Goal: Task Accomplishment & Management: Complete application form

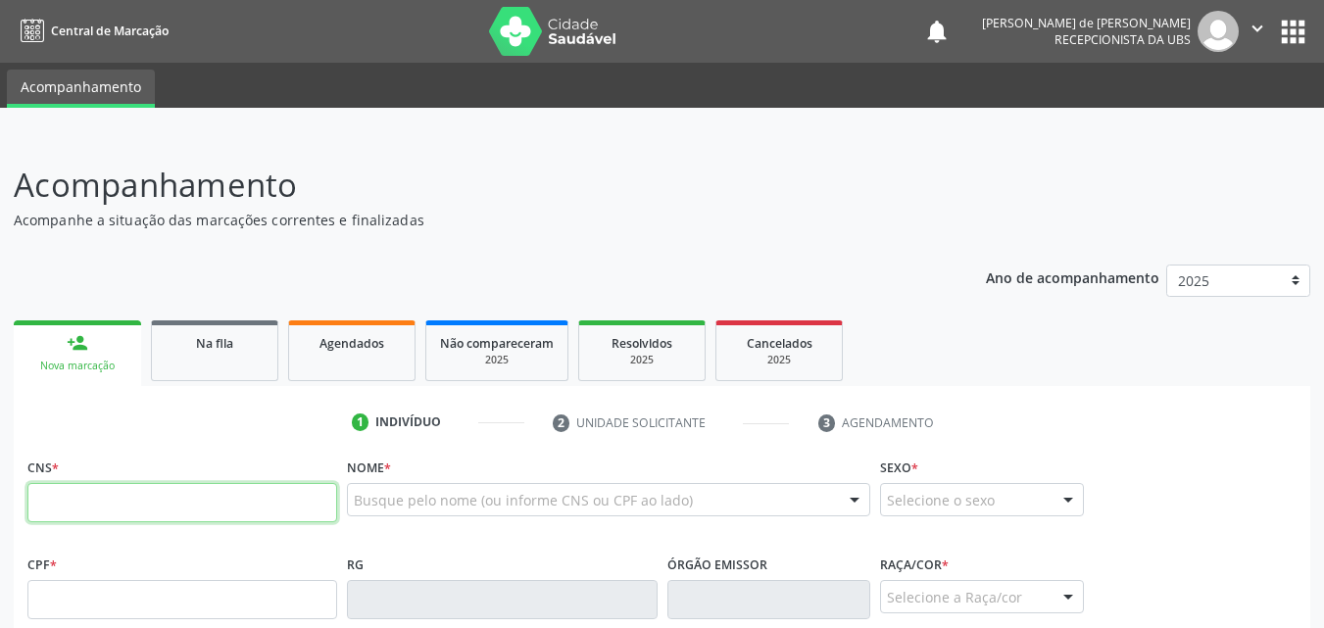
paste input "700 0025 8790 6800"
type input "700 0025 8790 6800"
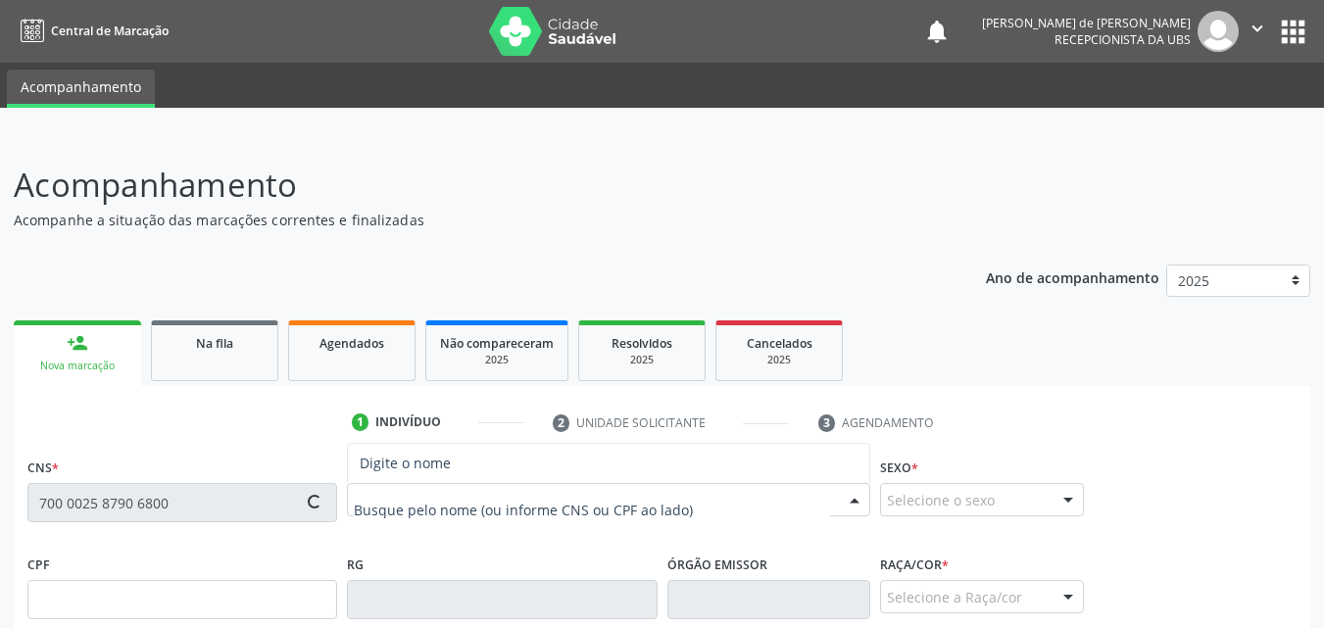
scroll to position [458, 0]
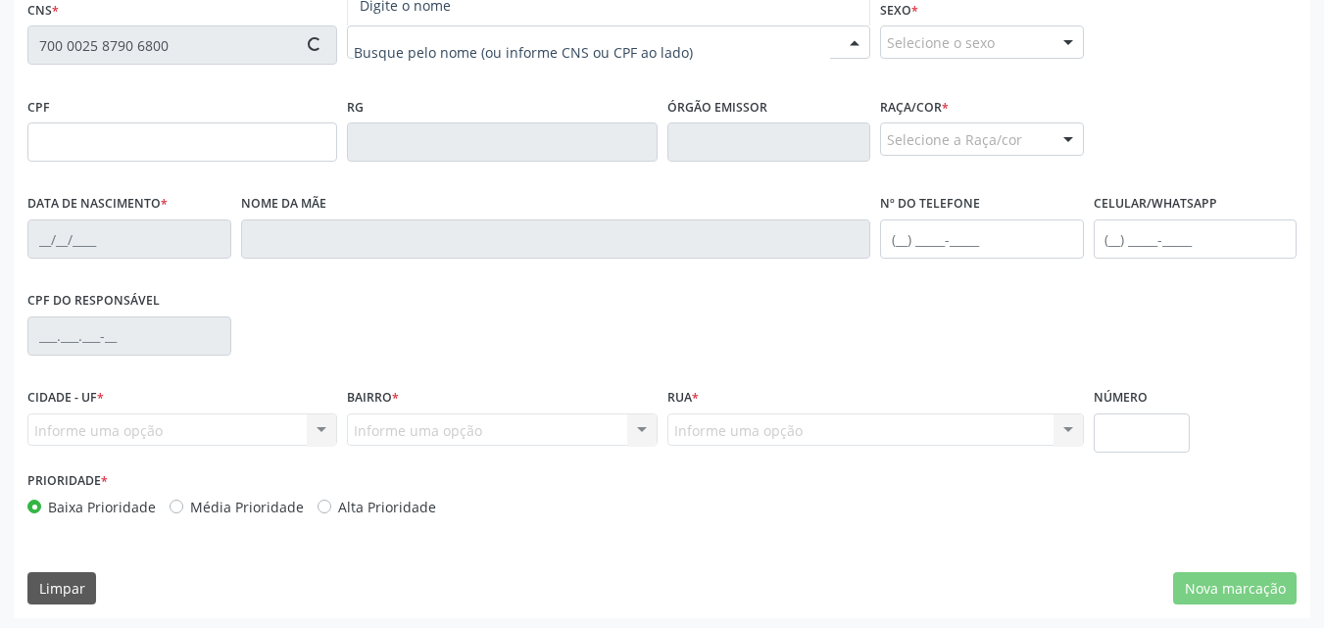
type input "051.725.714-93"
type input "0[DATE]"
type input "[PERSON_NAME]"
type input "[PHONE_NUMBER]"
type input "188"
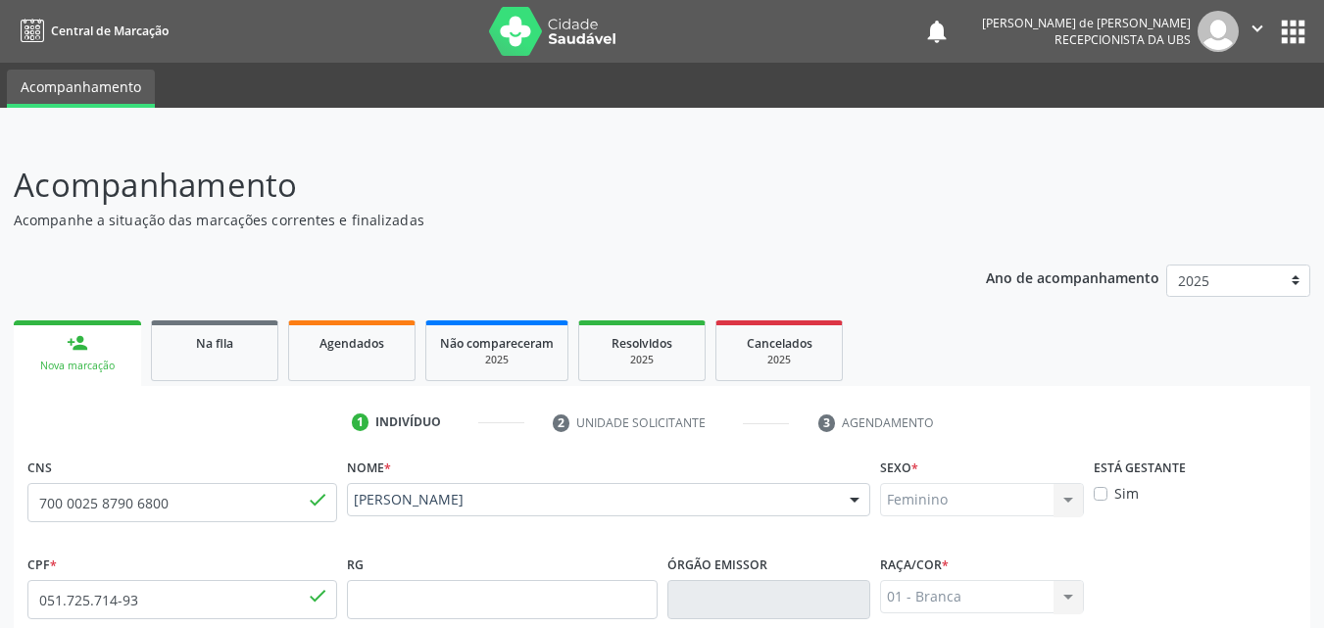
scroll to position [462, 0]
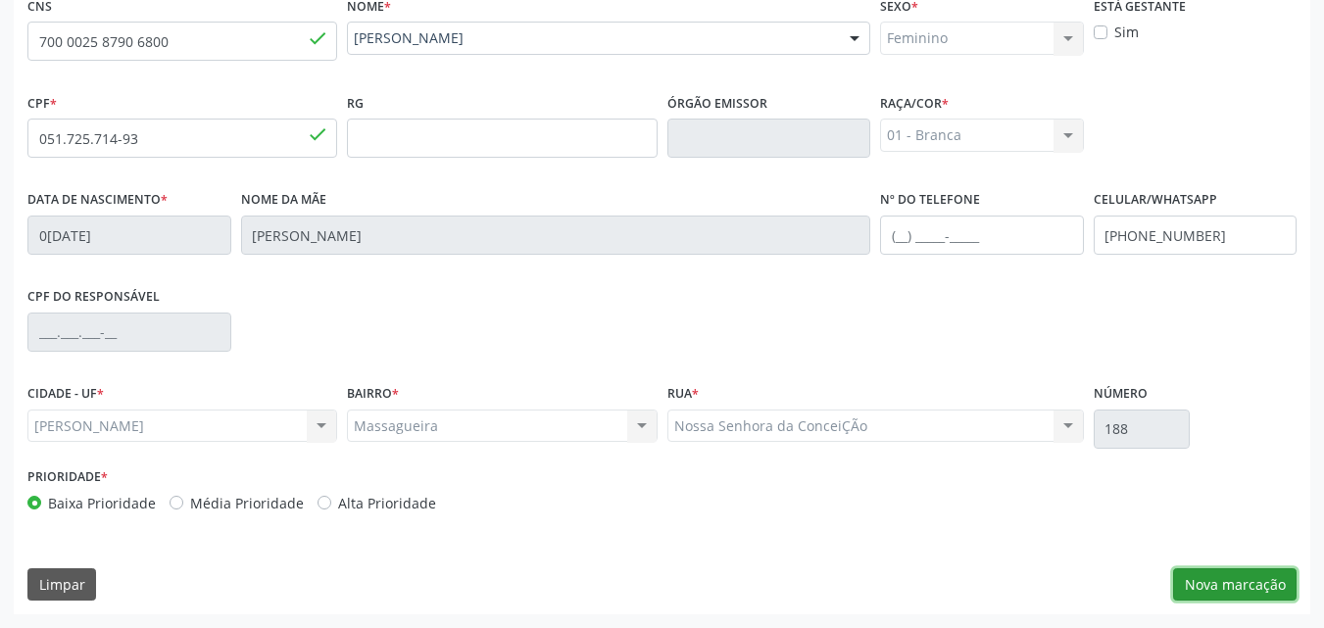
click at [1214, 577] on button "Nova marcação" at bounding box center [1234, 584] width 123 height 33
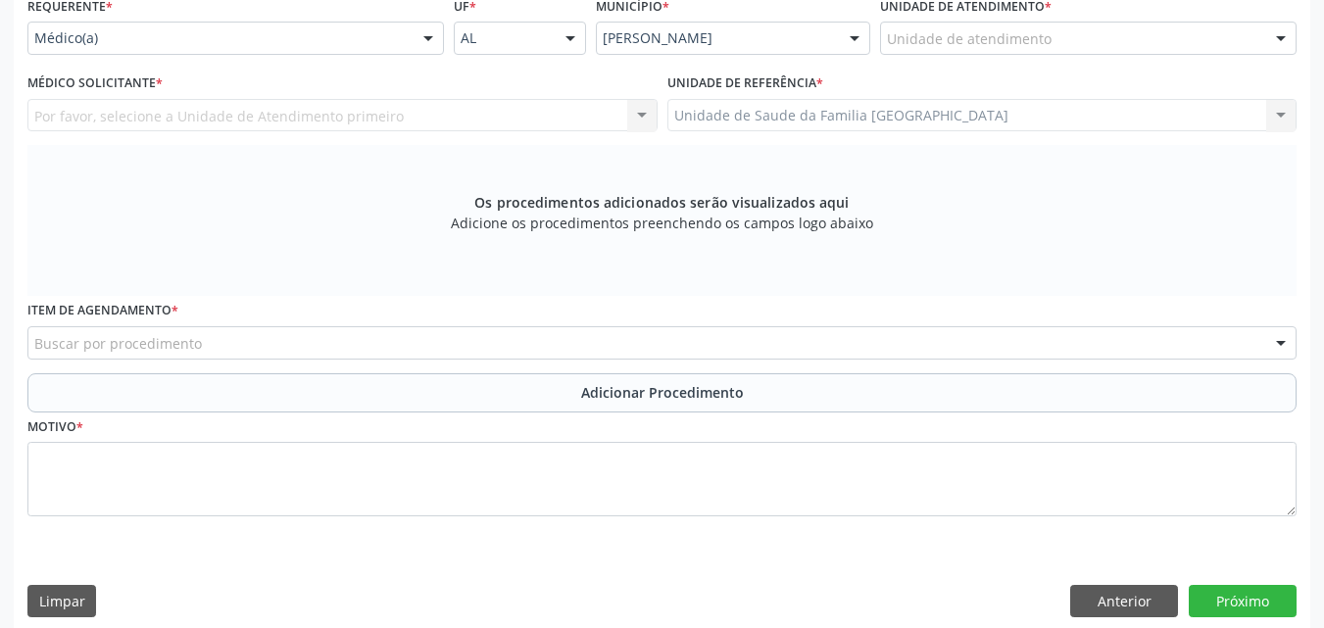
scroll to position [0, 0]
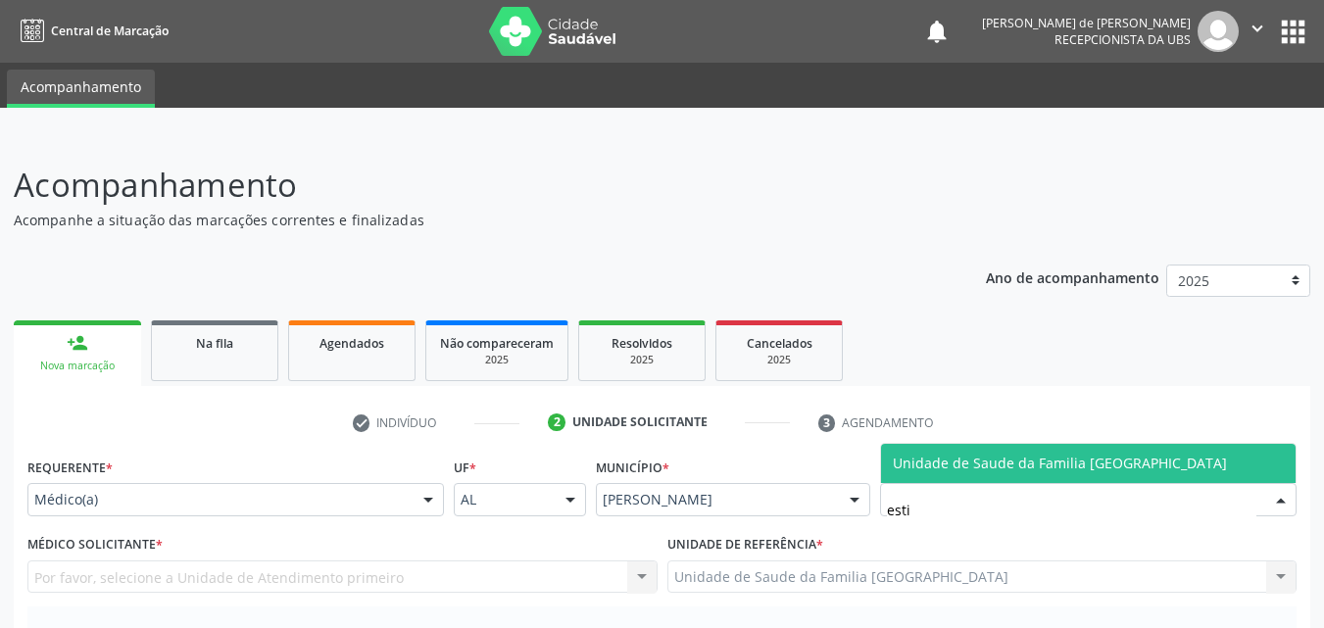
type input "estiv"
click at [1183, 468] on span "Unidade de Saude da Familia [GEOGRAPHIC_DATA]" at bounding box center [1088, 463] width 415 height 39
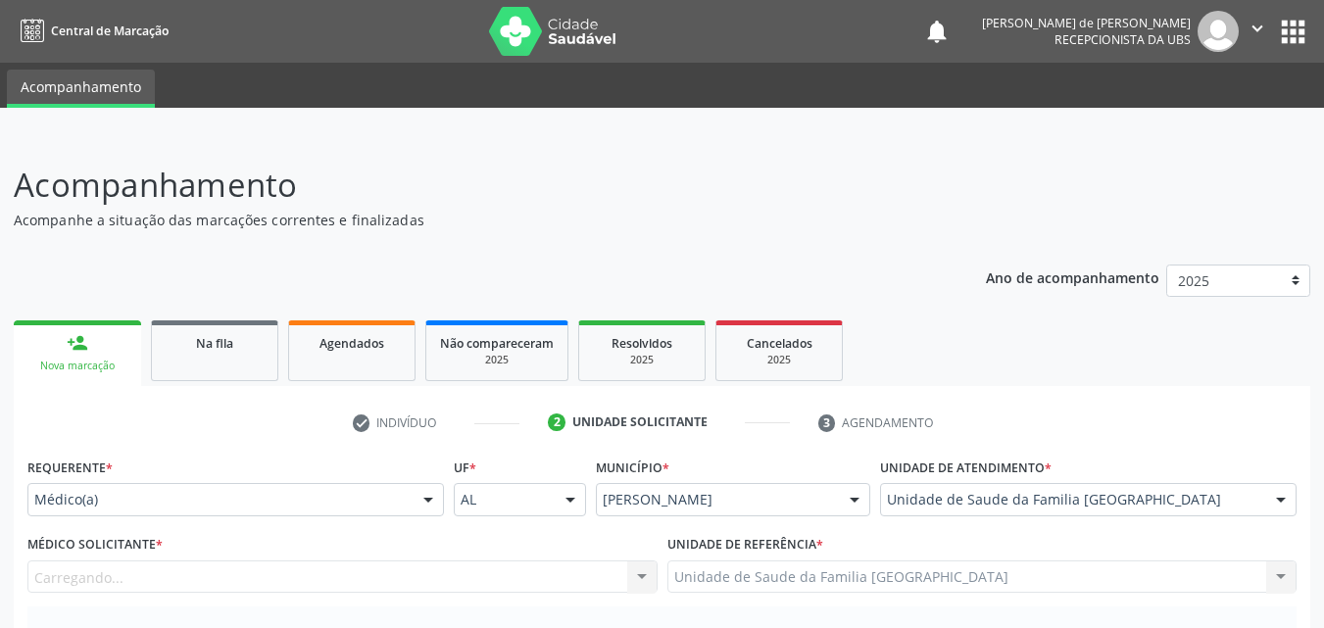
scroll to position [458, 0]
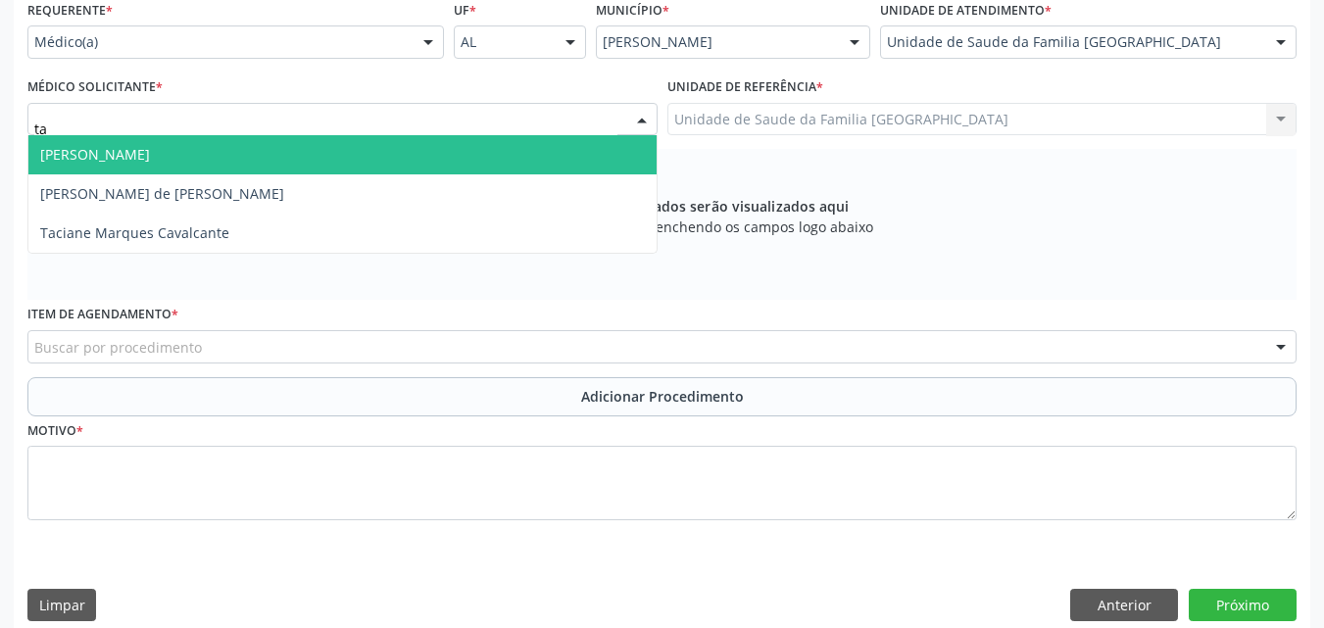
type input "tac"
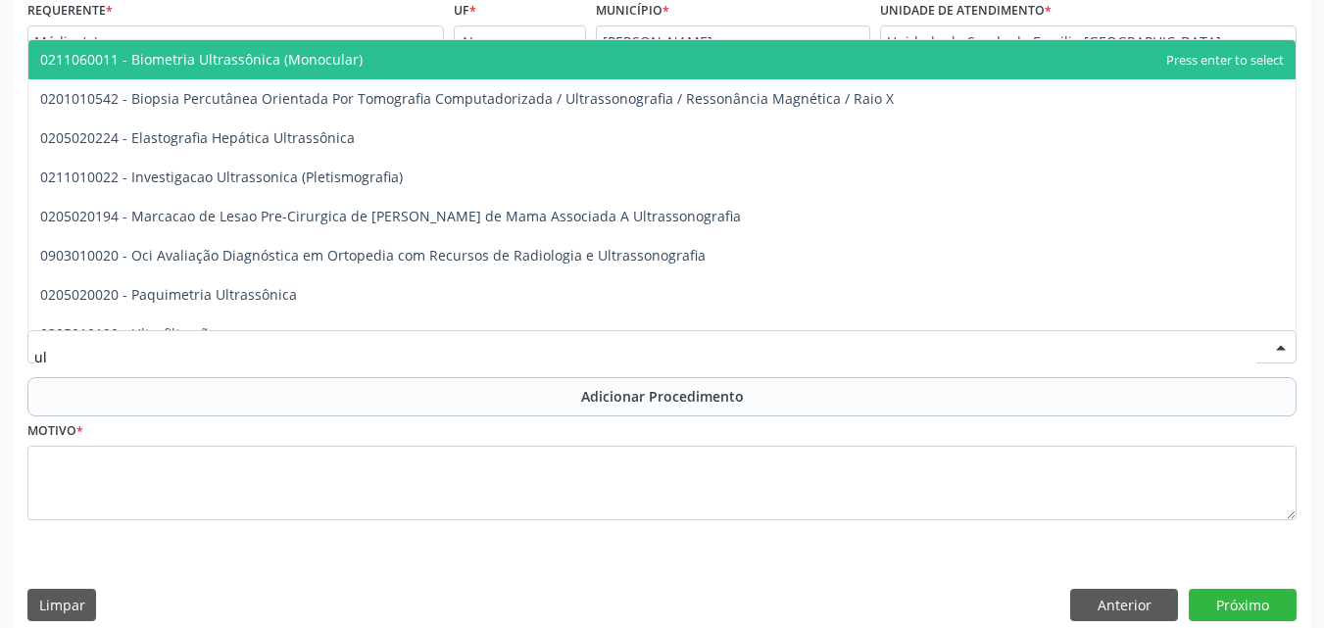
type input "u"
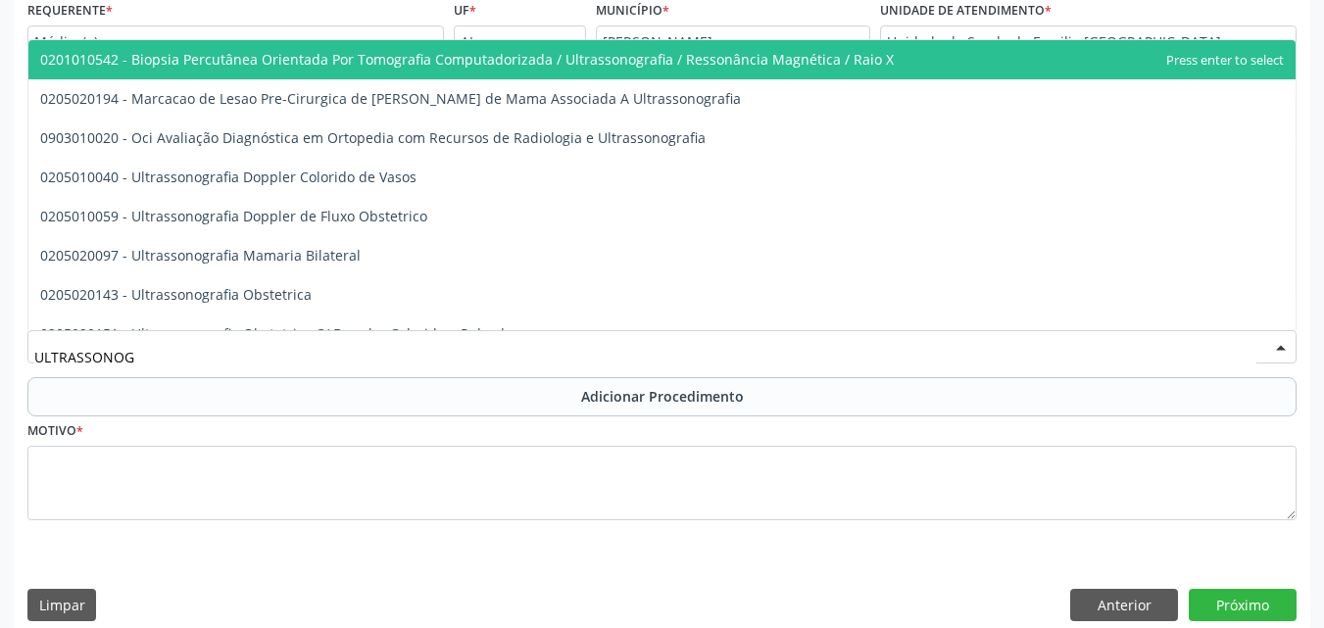
type input "ULTRASSONOGR"
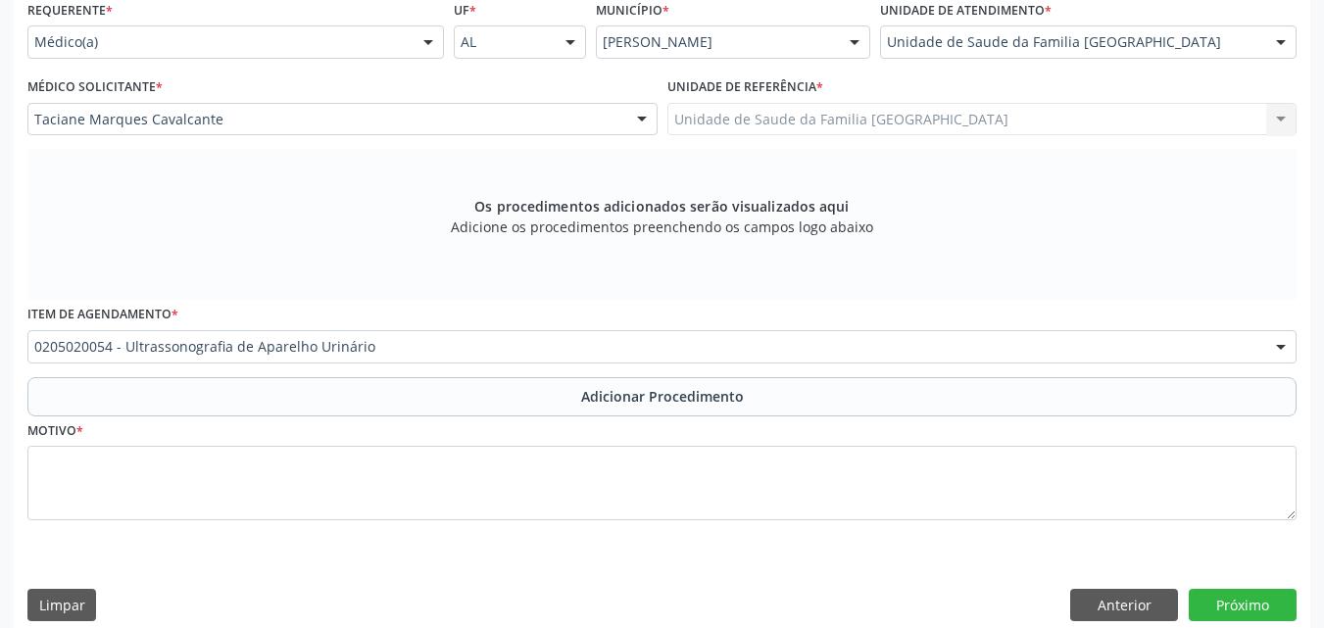
scroll to position [0, 0]
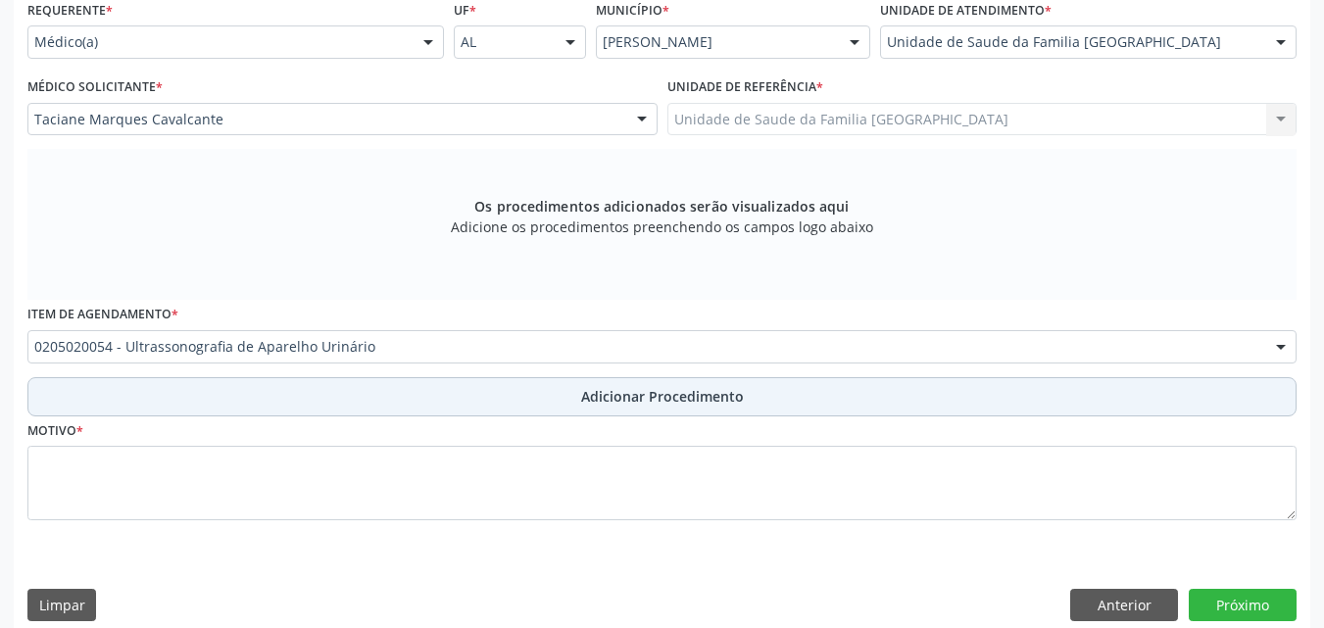
click at [201, 395] on button "Adicionar Procedimento" at bounding box center [661, 396] width 1269 height 39
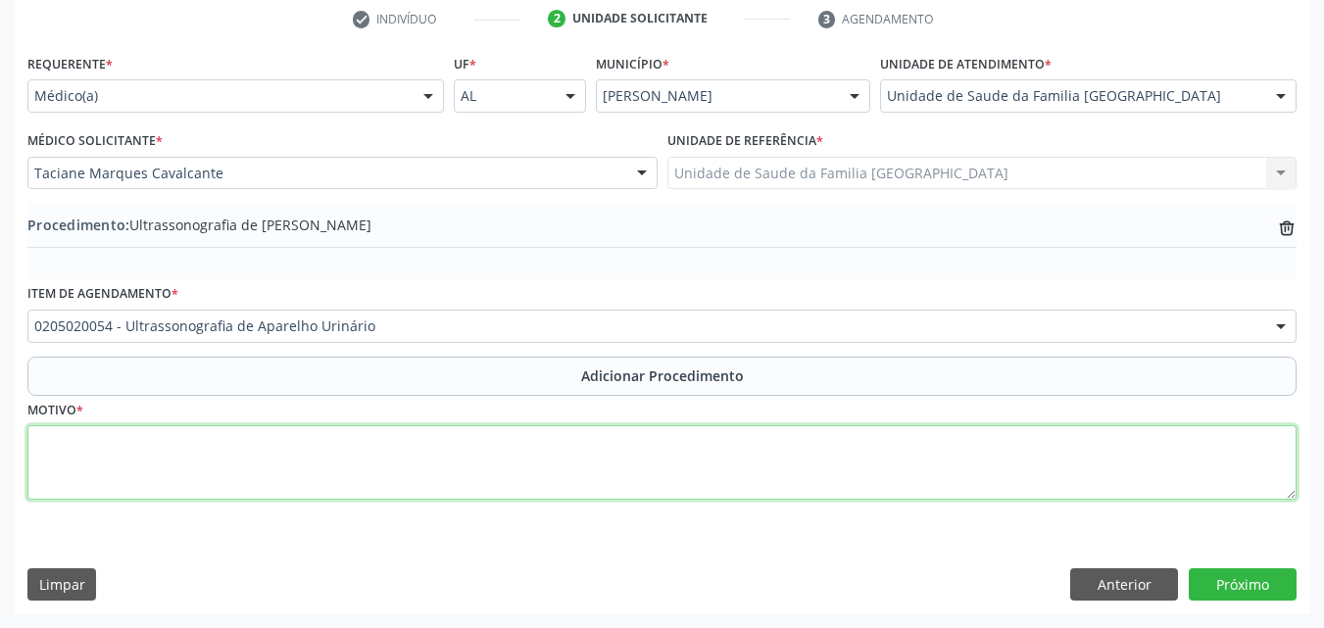
click at [235, 475] on textarea at bounding box center [661, 462] width 1269 height 74
type textarea "HEMATÚRIA, ITU DE REPETIÇÃO."
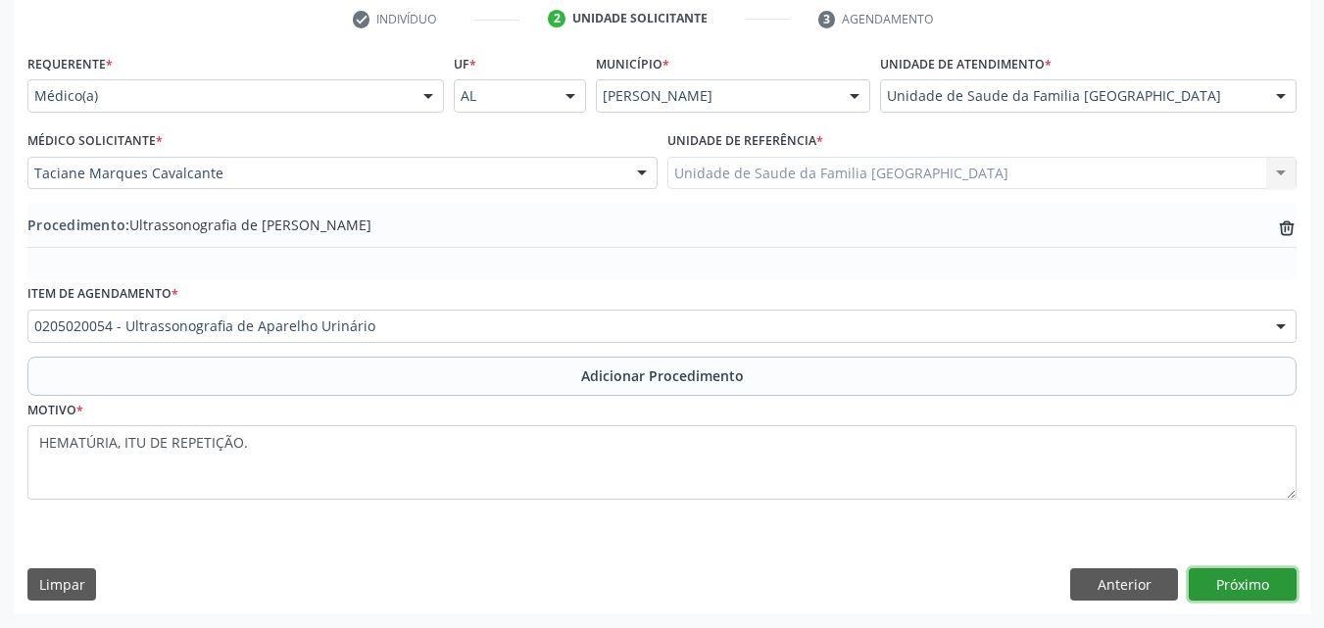
click at [1221, 588] on button "Próximo" at bounding box center [1243, 584] width 108 height 33
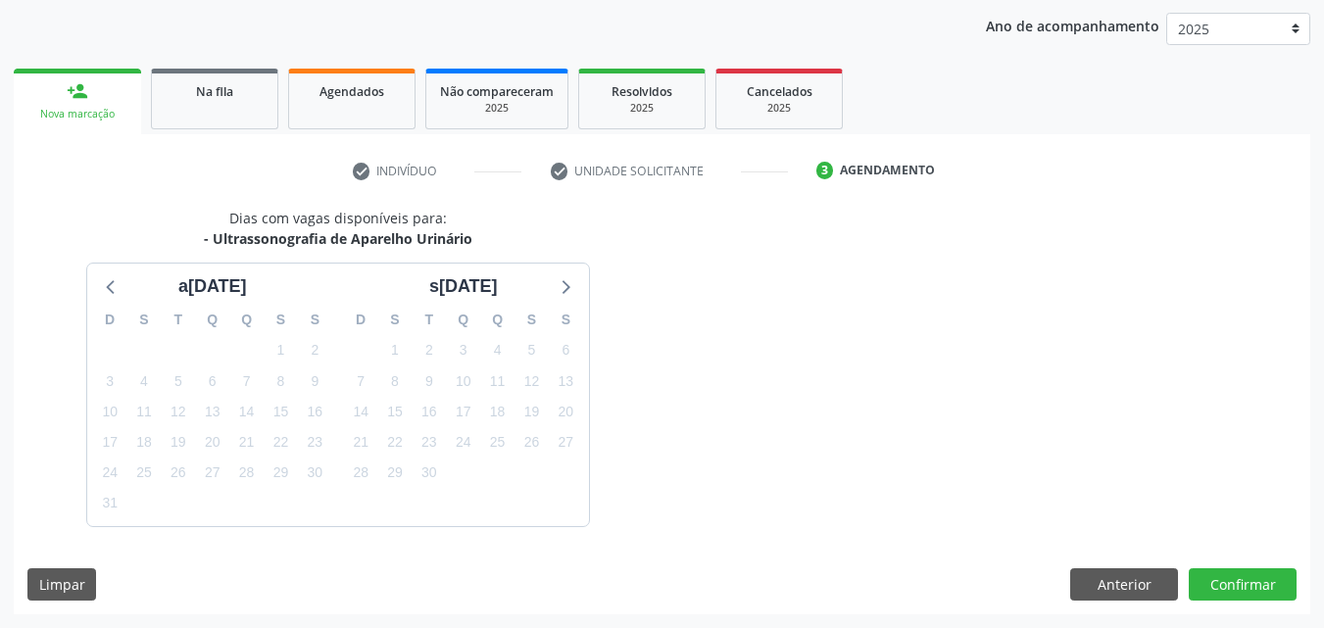
scroll to position [310, 0]
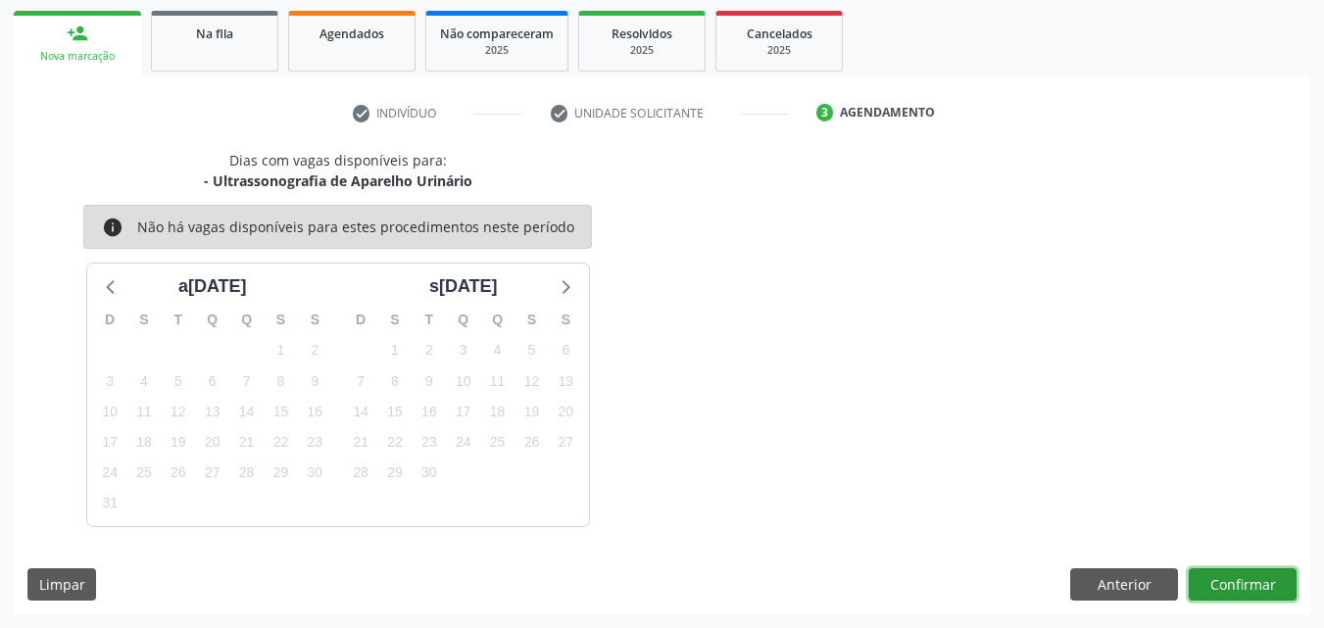
click at [1233, 579] on button "Confirmar" at bounding box center [1243, 584] width 108 height 33
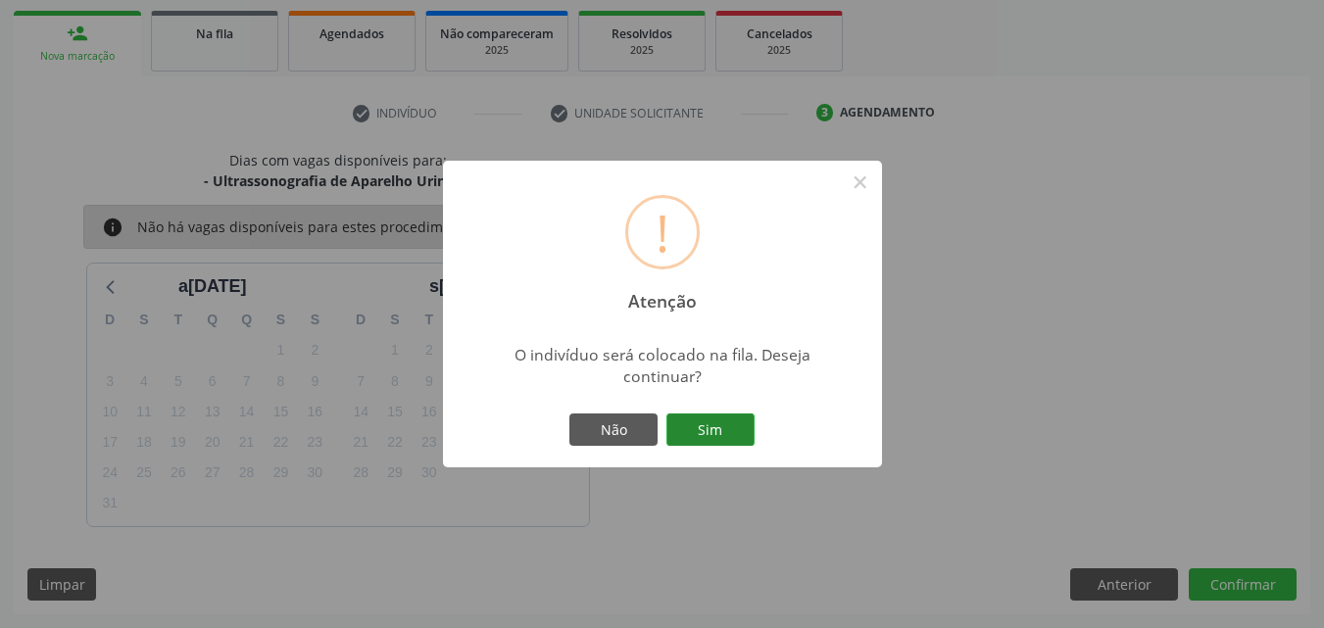
click at [704, 424] on button "Sim" at bounding box center [710, 430] width 88 height 33
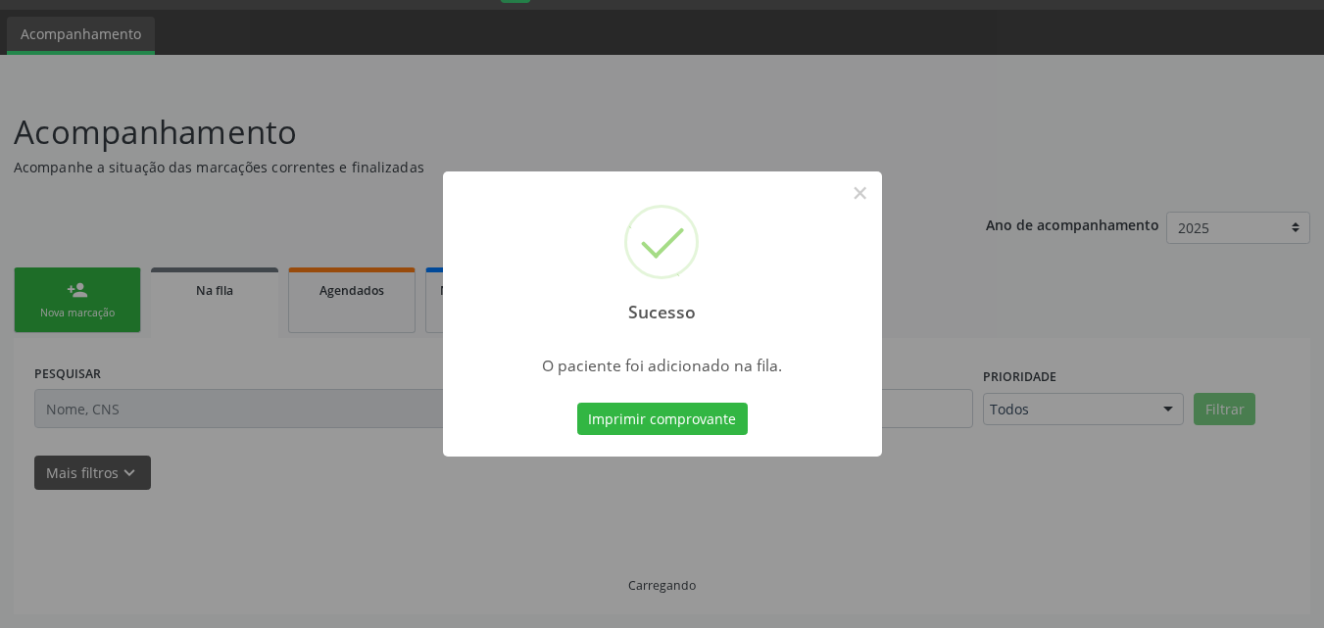
scroll to position [53, 0]
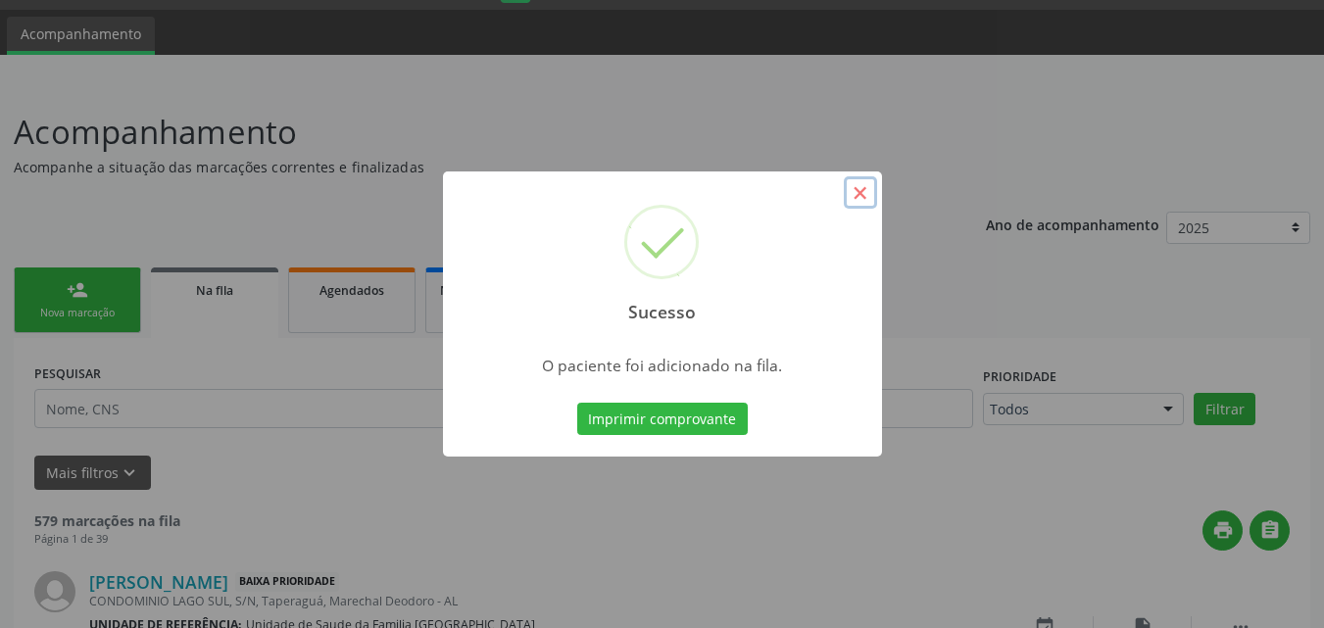
click at [862, 192] on button "×" at bounding box center [860, 192] width 33 height 33
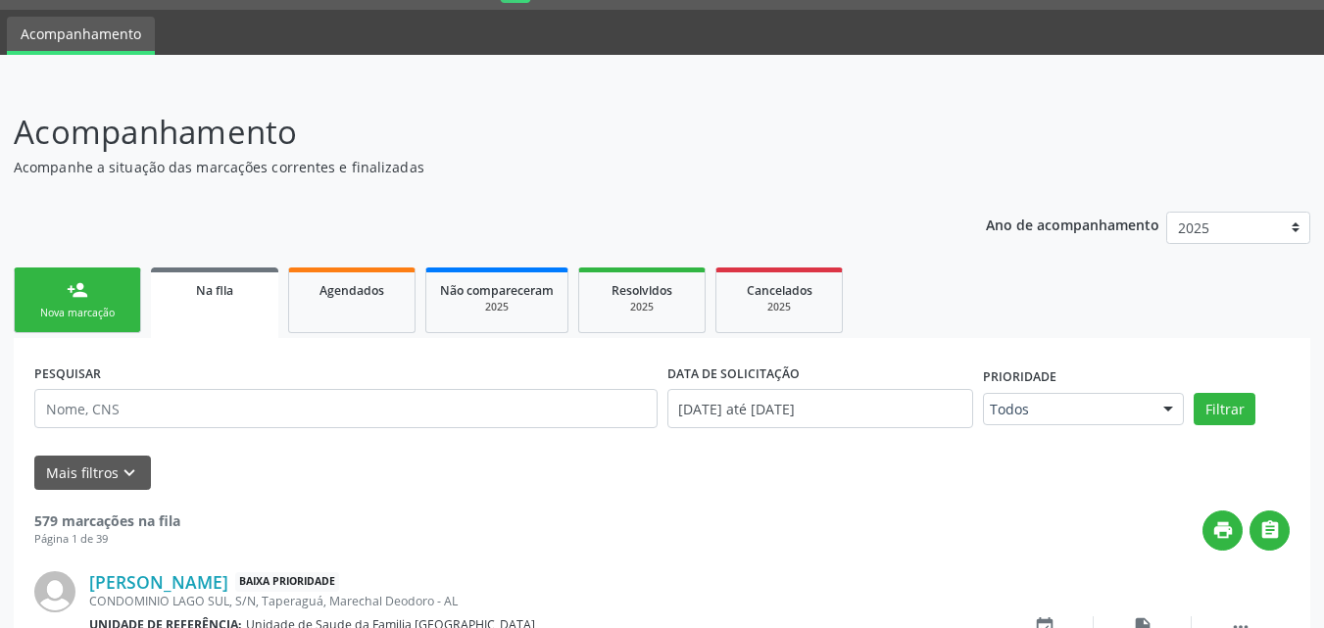
click at [101, 293] on link "person_add Nova marcação" at bounding box center [77, 301] width 127 height 66
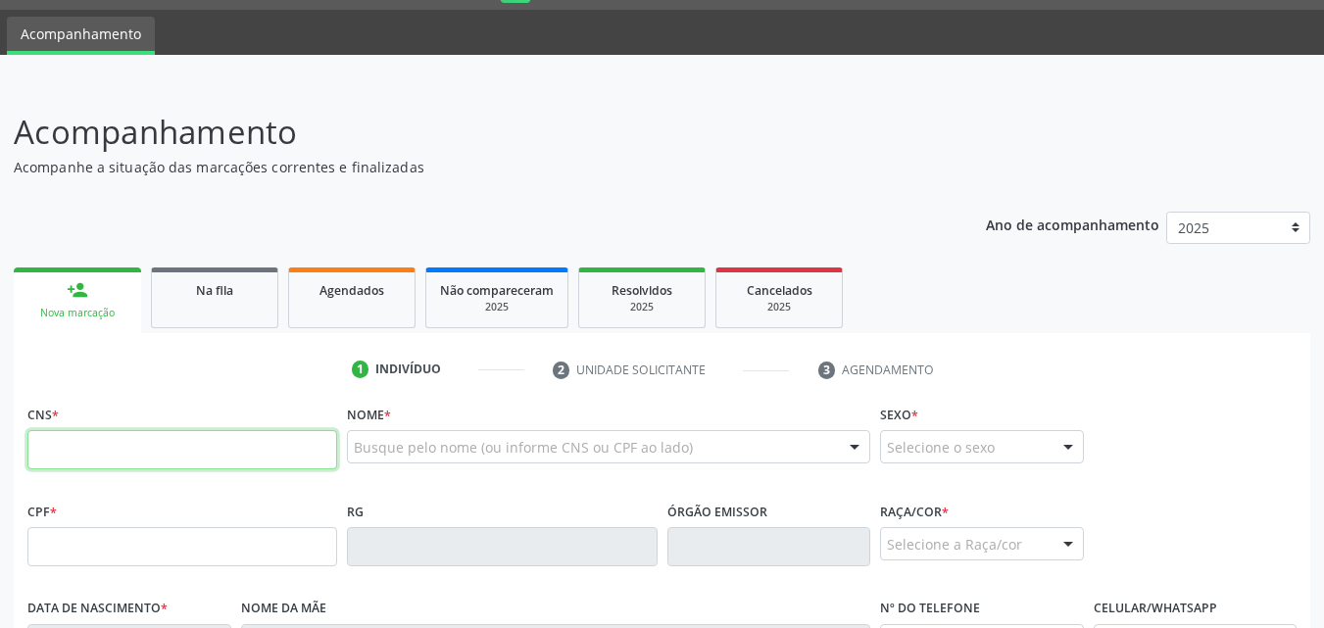
click at [90, 441] on input "text" at bounding box center [182, 449] width 310 height 39
paste input "701 2060 2258 0413"
type input "701 2060 2258 0413"
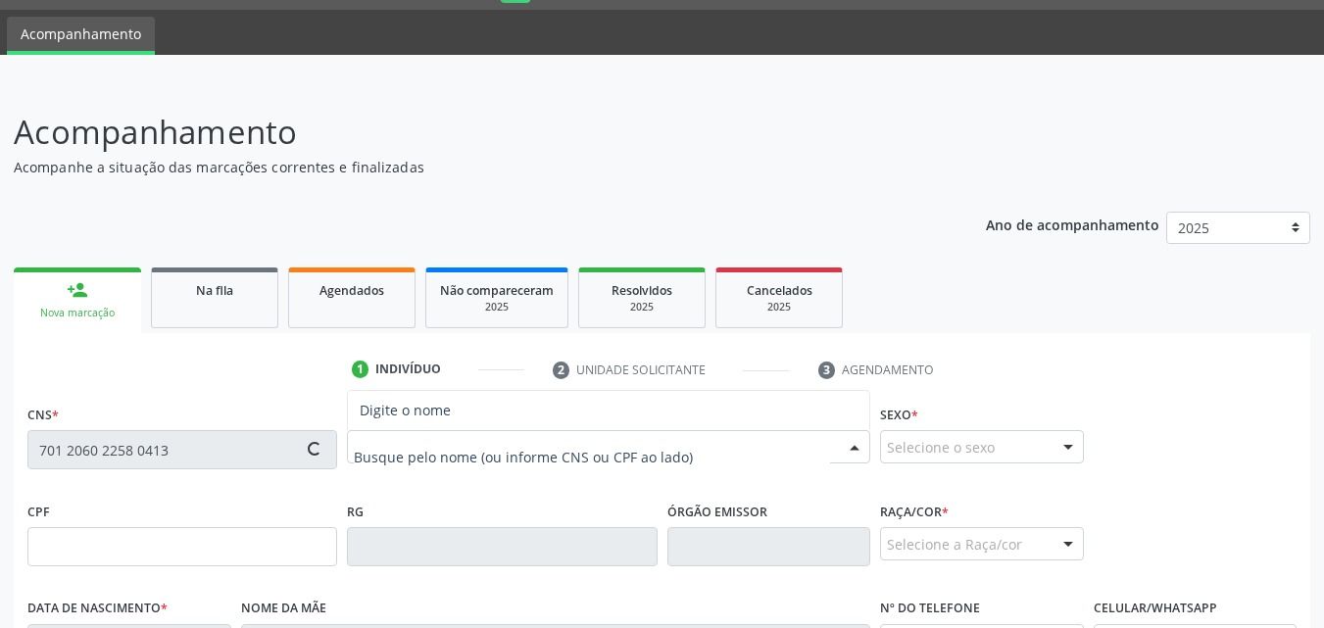
type input "788.124.884-04"
type input "2[DATE]"
type input "[PERSON_NAME]"
type input "[PHONE_NUMBER]"
type input "S/N"
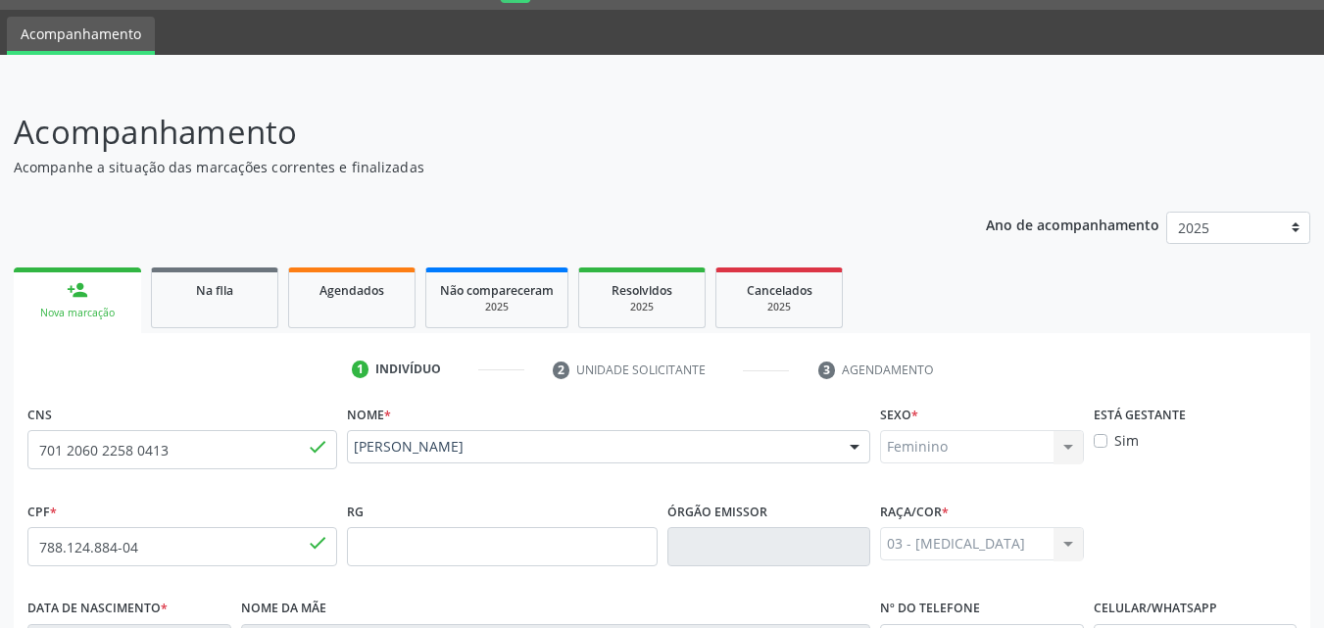
scroll to position [462, 0]
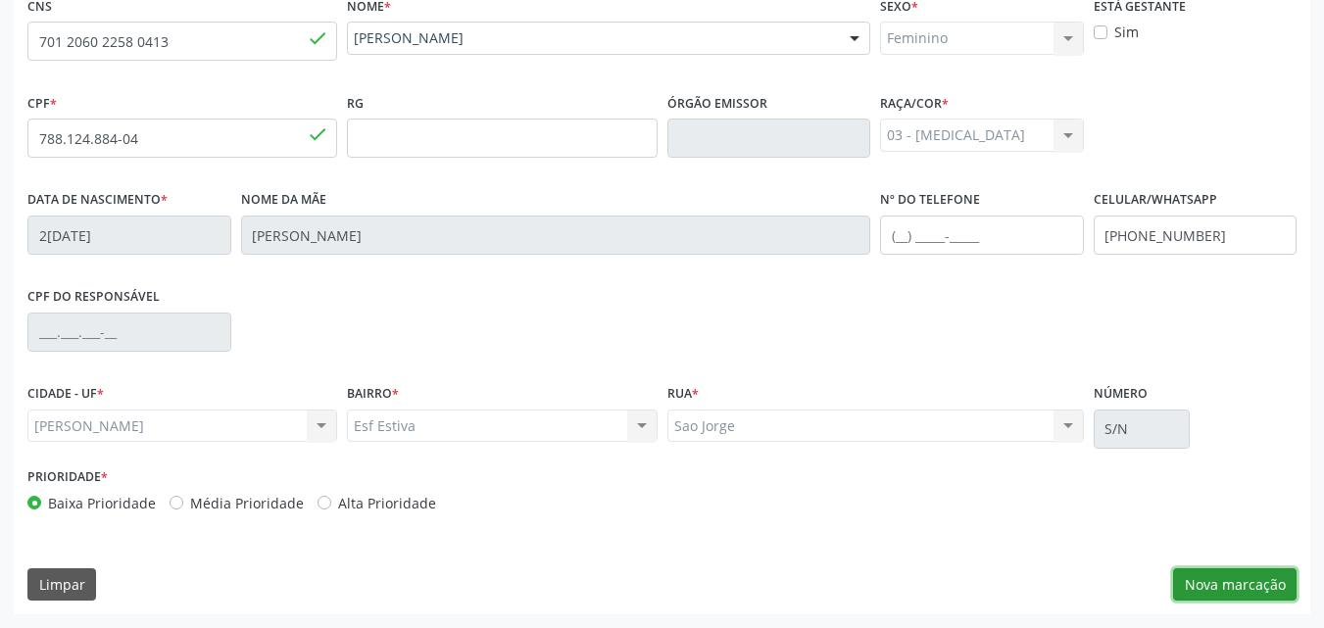
click at [1259, 587] on button "Nova marcação" at bounding box center [1234, 584] width 123 height 33
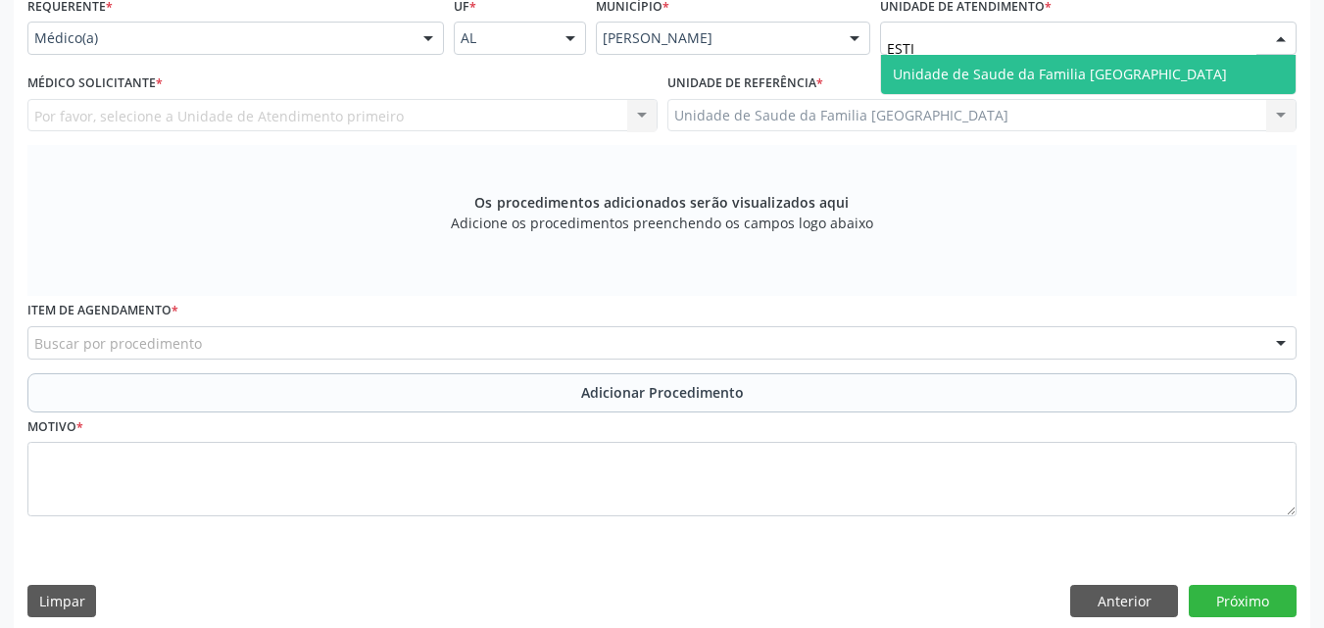
type input "ESTIV"
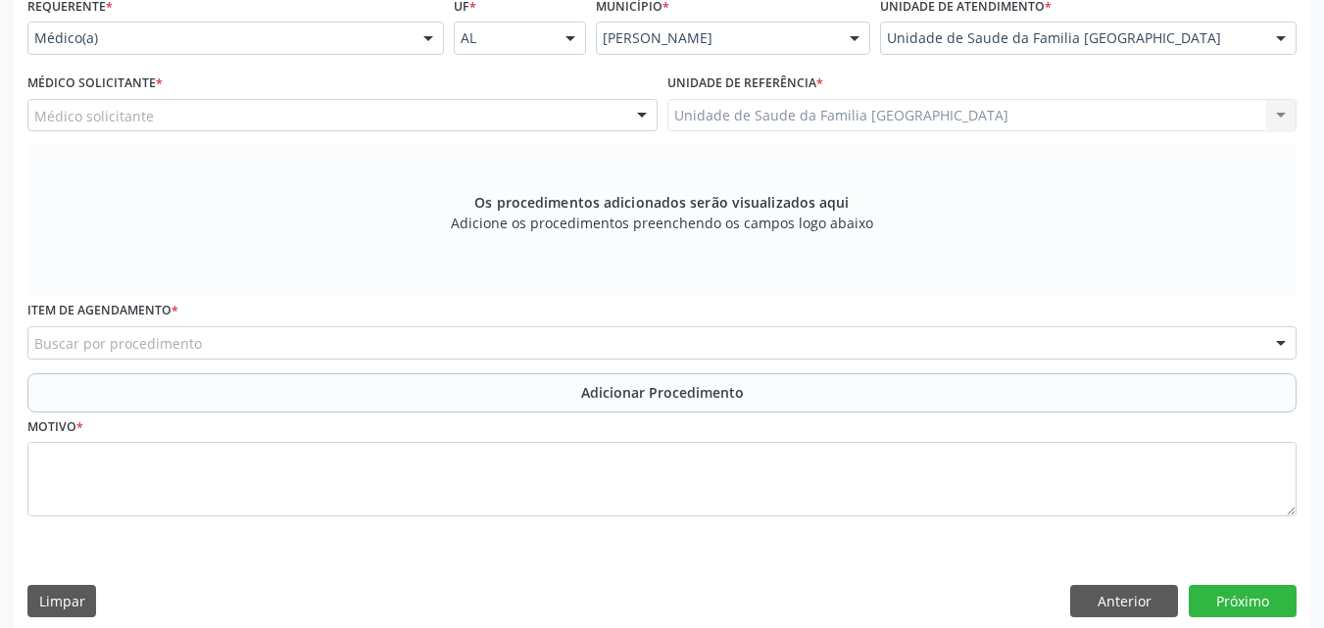
click at [237, 115] on div "Médico solicitante" at bounding box center [342, 115] width 630 height 33
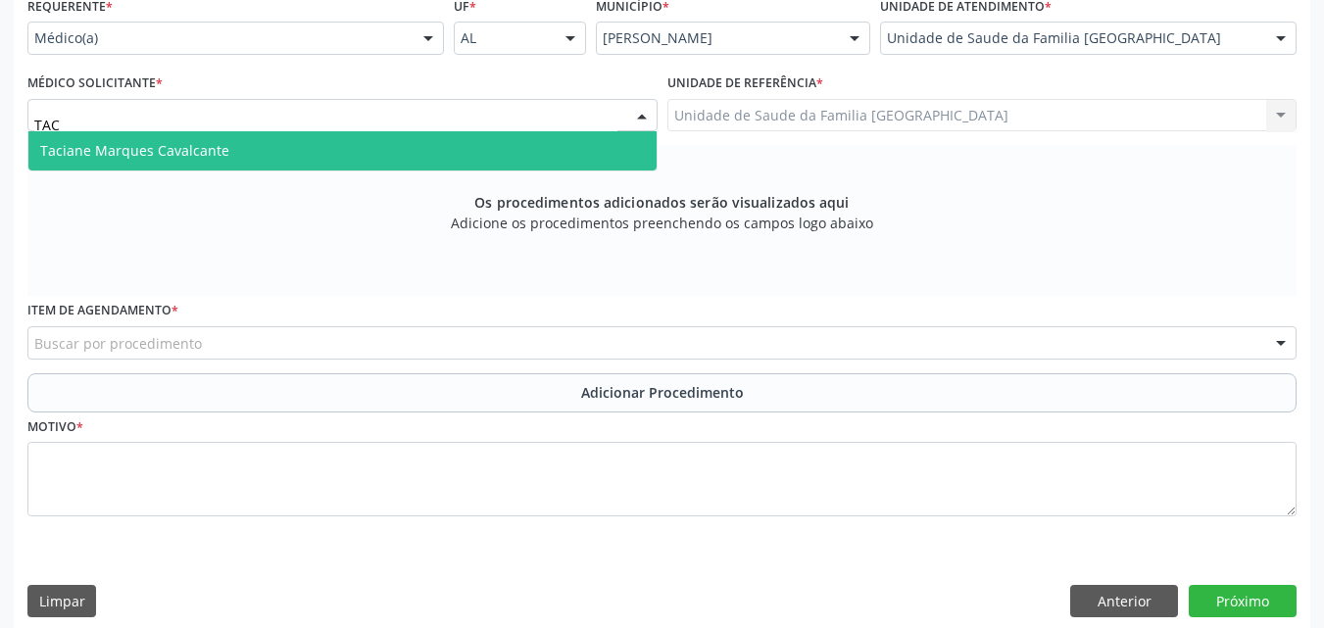
type input "TACI"
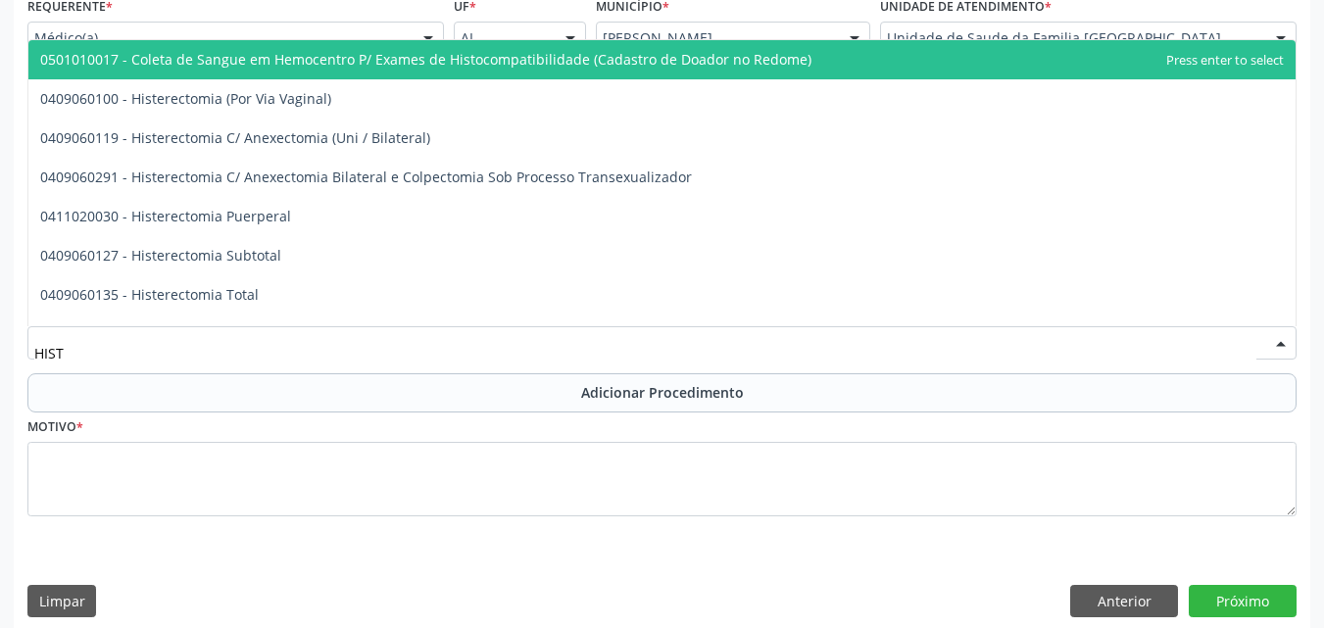
type input "HISTE"
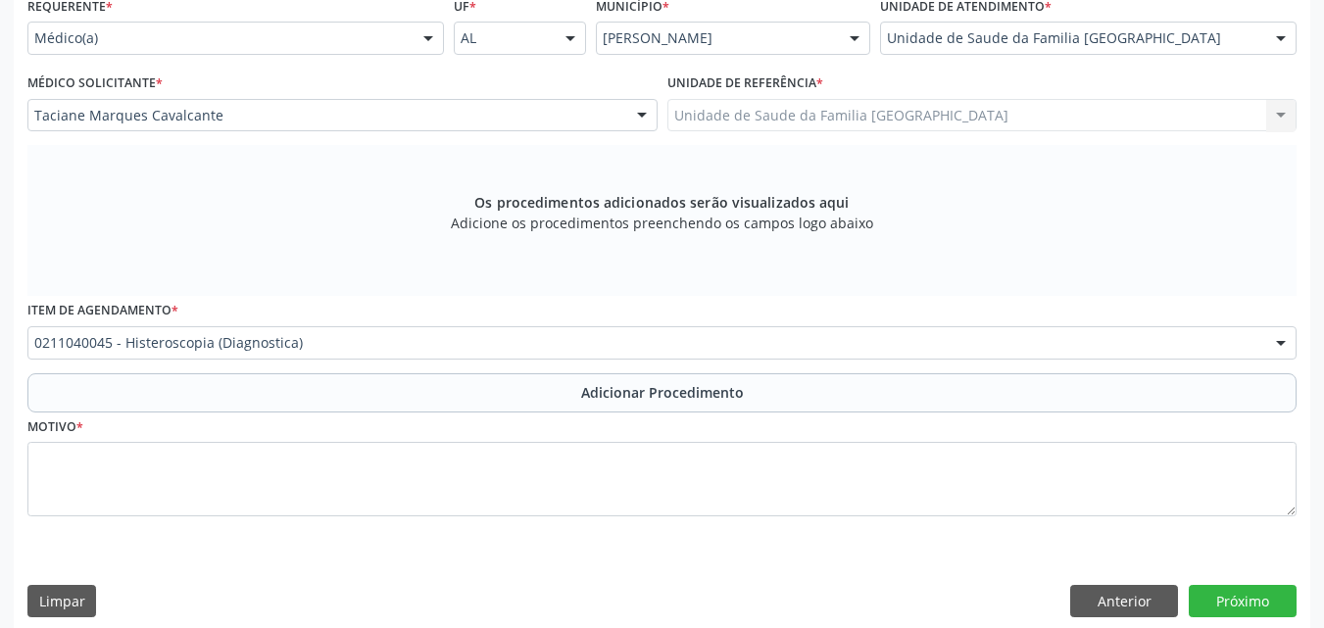
scroll to position [0, 0]
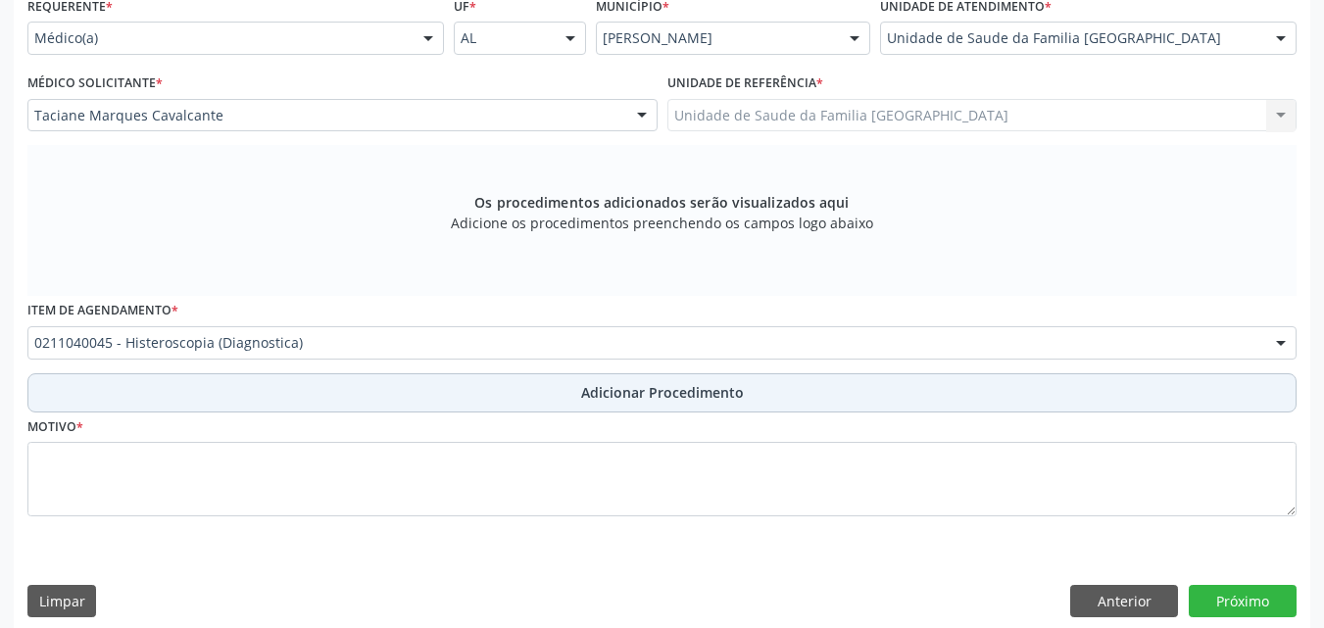
click at [114, 385] on button "Adicionar Procedimento" at bounding box center [661, 392] width 1269 height 39
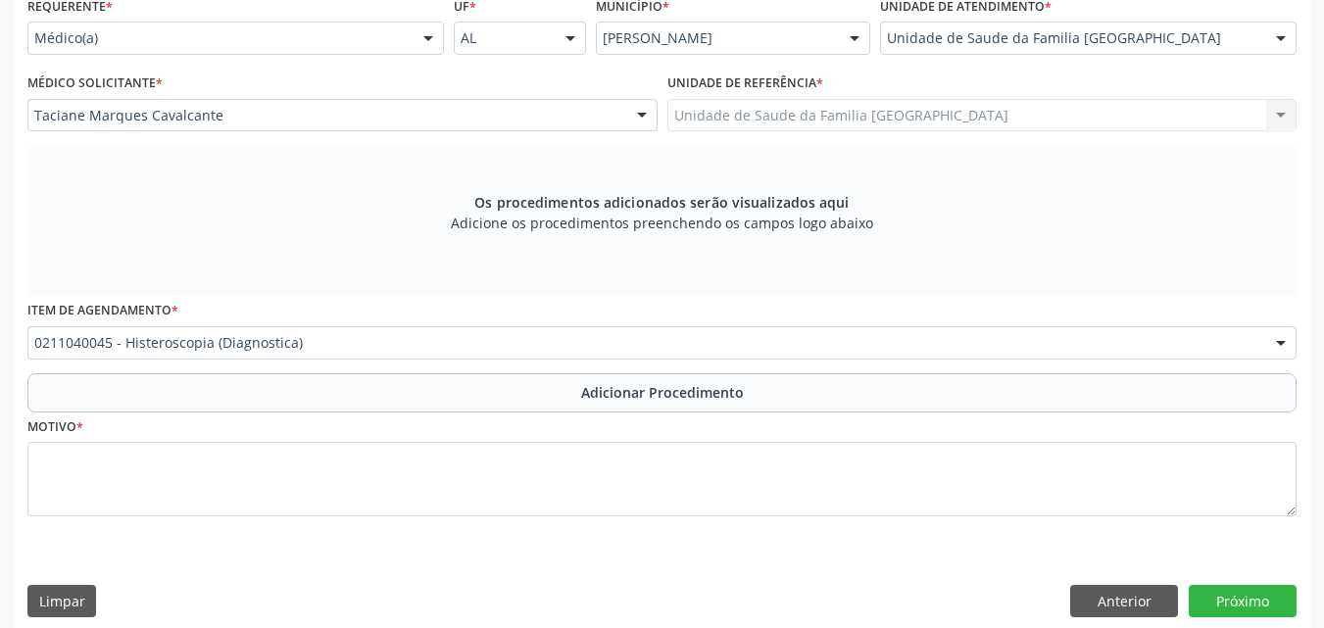
scroll to position [404, 0]
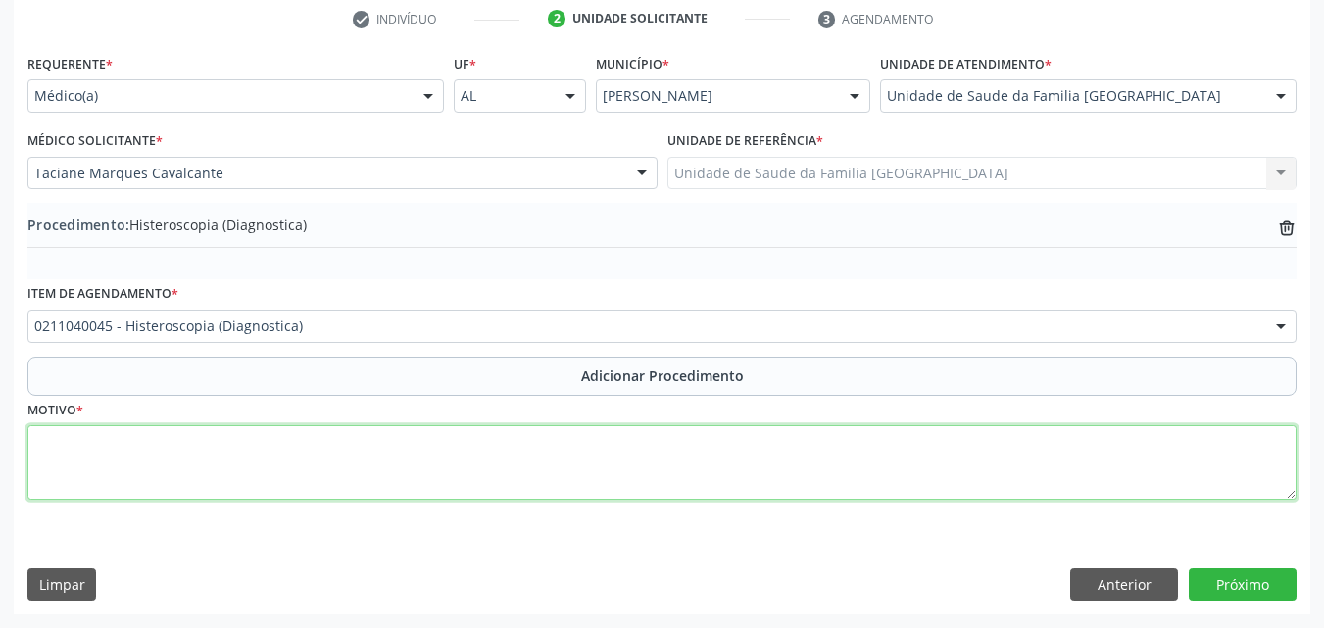
click at [126, 470] on textarea at bounding box center [661, 462] width 1269 height 74
type textarea "COM BIÓPSIA (ESPESSAMENTO ENDOMETRIAL)."
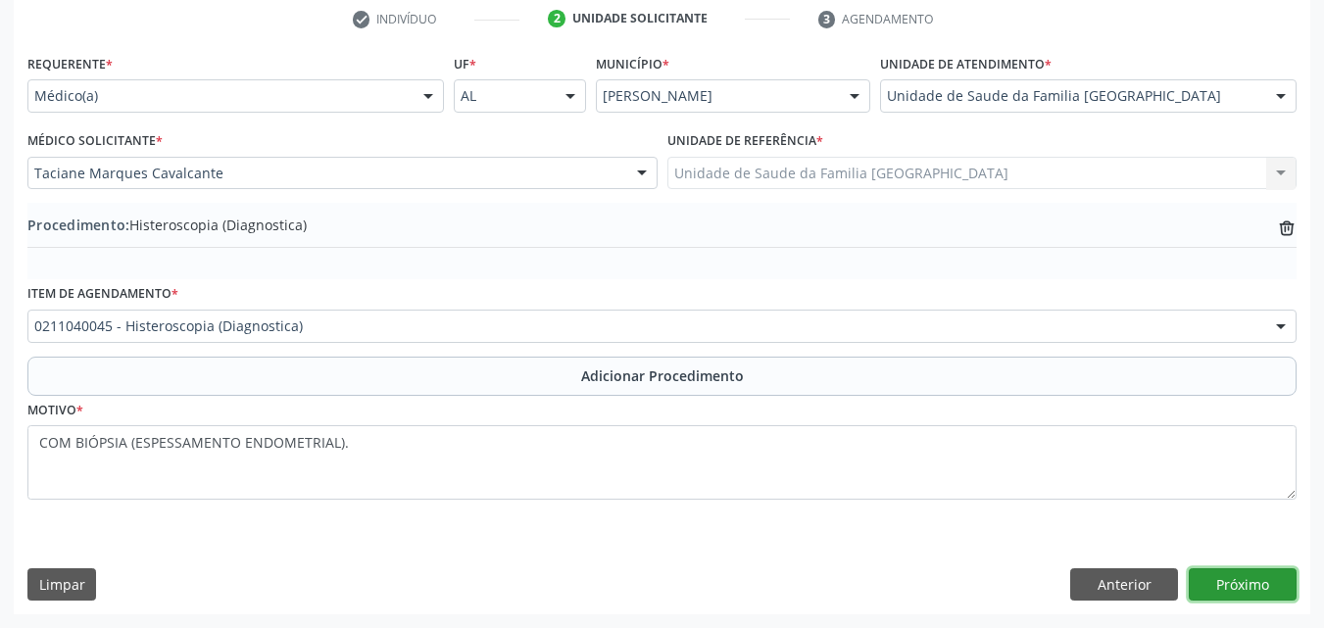
click at [1252, 588] on button "Próximo" at bounding box center [1243, 584] width 108 height 33
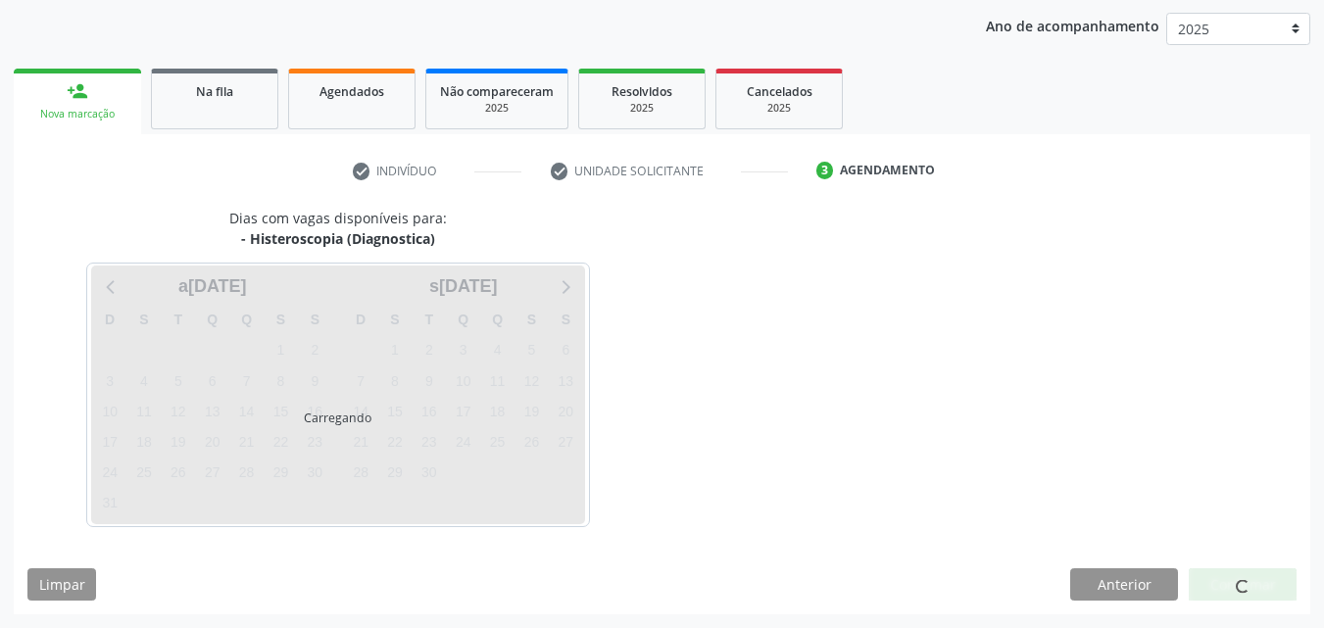
scroll to position [310, 0]
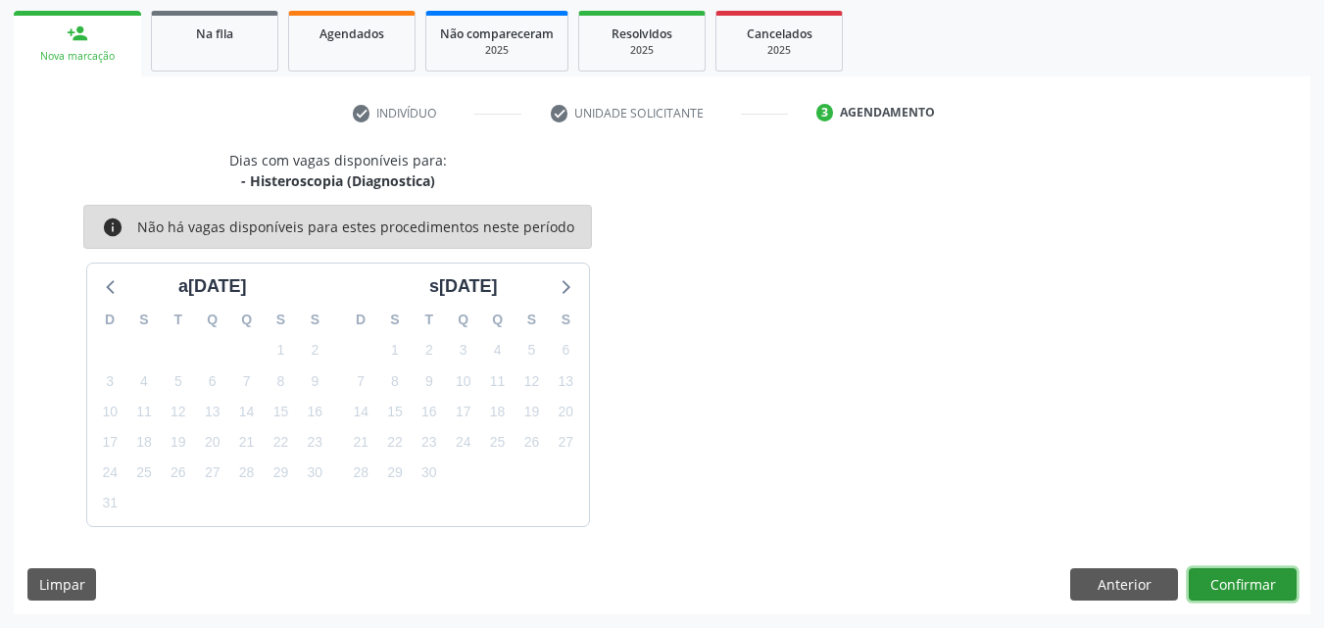
click at [1244, 569] on button "Confirmar" at bounding box center [1243, 584] width 108 height 33
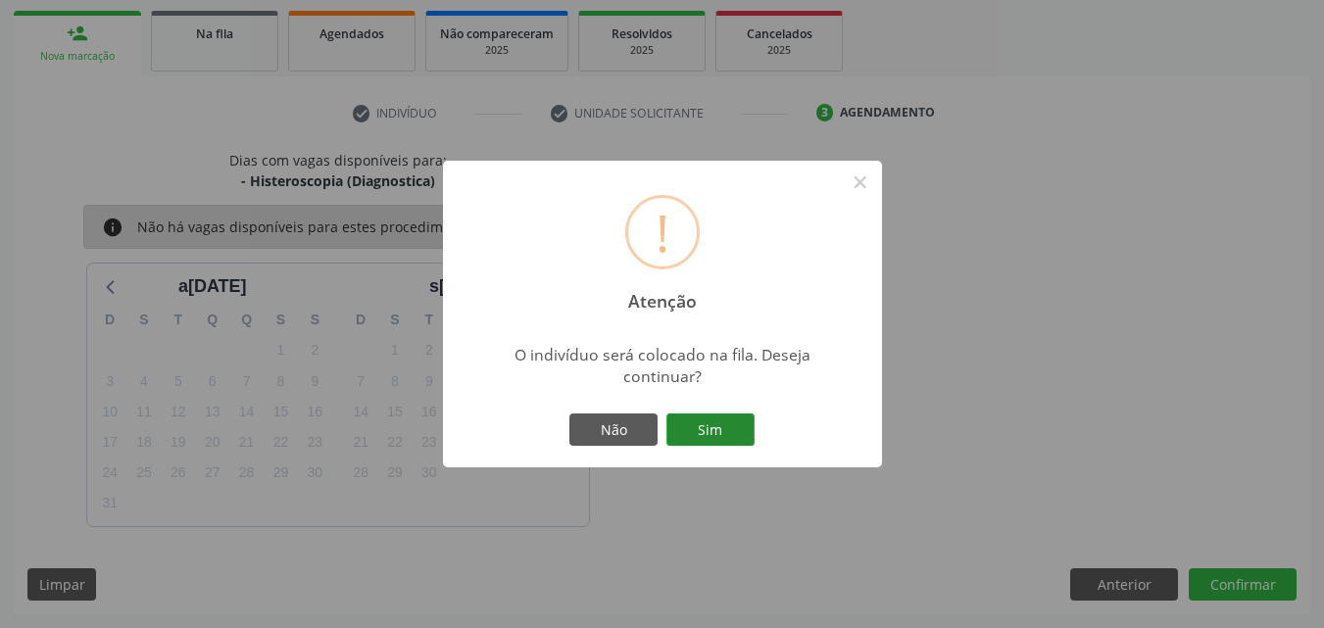
click at [730, 432] on button "Sim" at bounding box center [710, 430] width 88 height 33
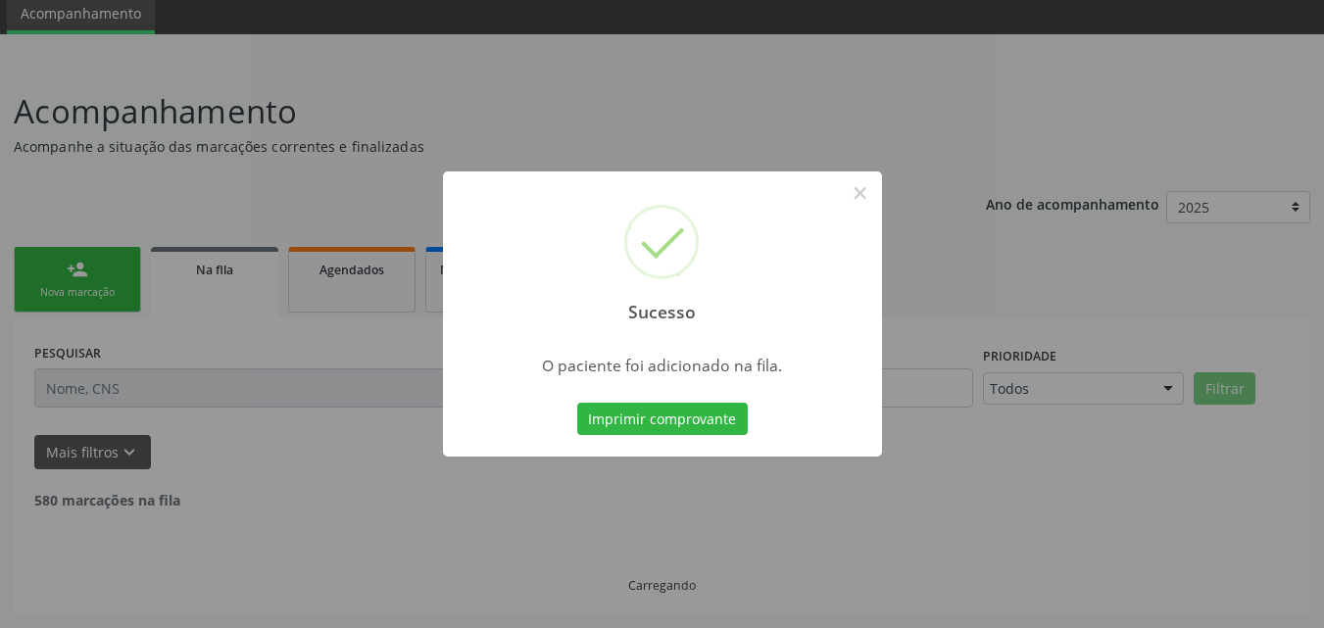
scroll to position [53, 0]
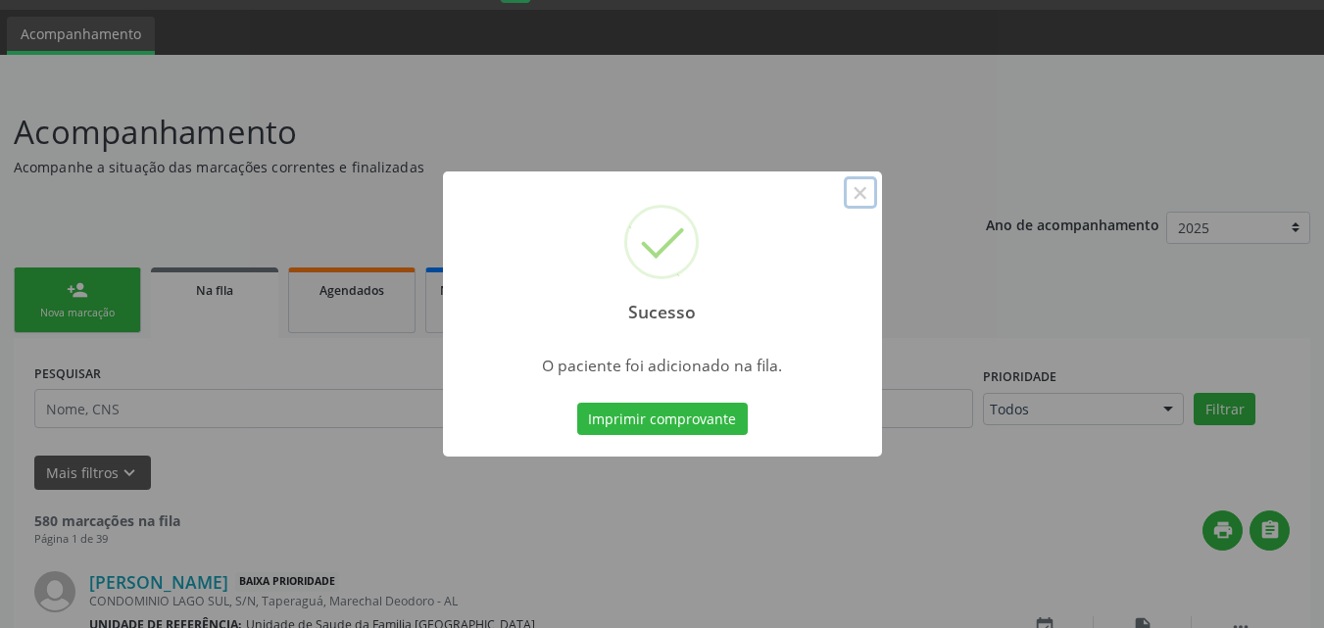
click at [868, 196] on button "×" at bounding box center [860, 192] width 33 height 33
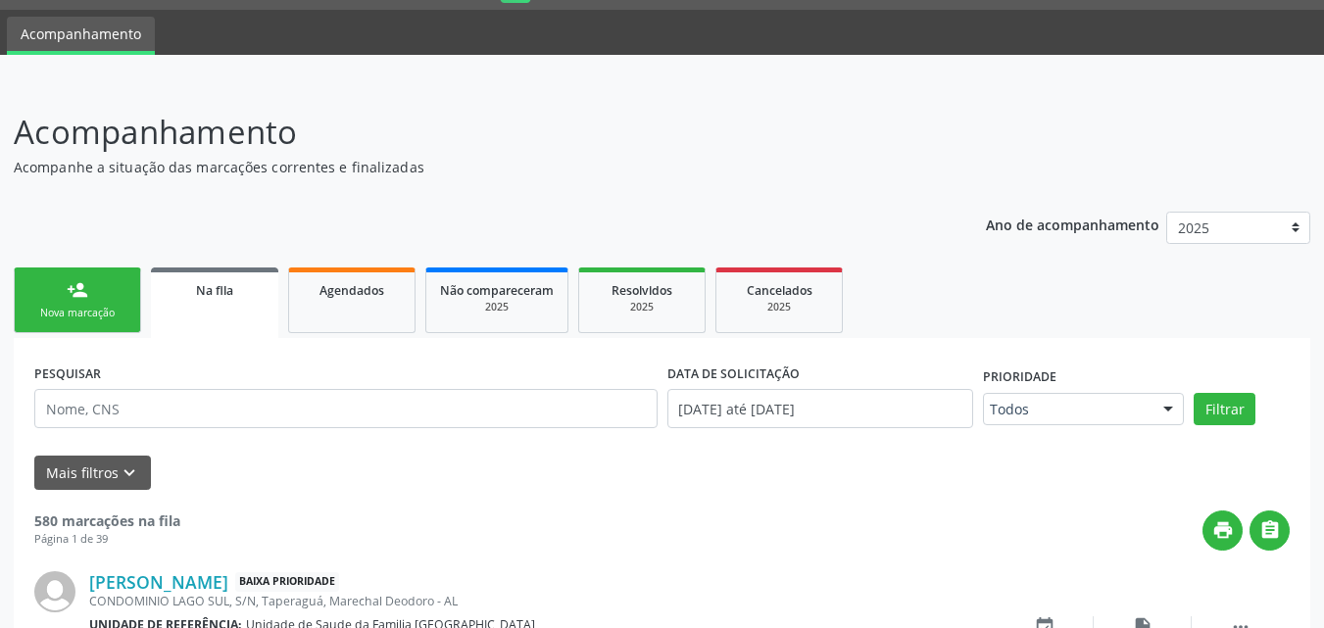
click at [56, 290] on link "person_add Nova marcação" at bounding box center [77, 301] width 127 height 66
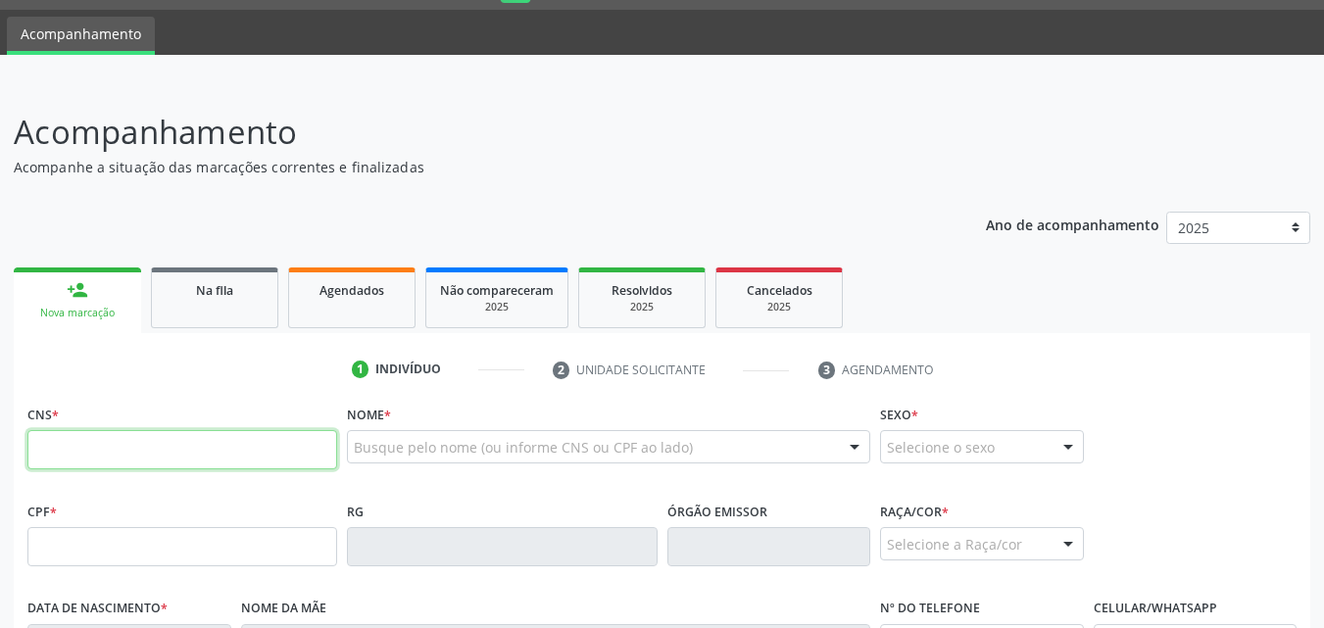
click at [112, 452] on input "text" at bounding box center [182, 449] width 310 height 39
paste input "709 2052 3874 8732"
type input "709 2052 3874 8732"
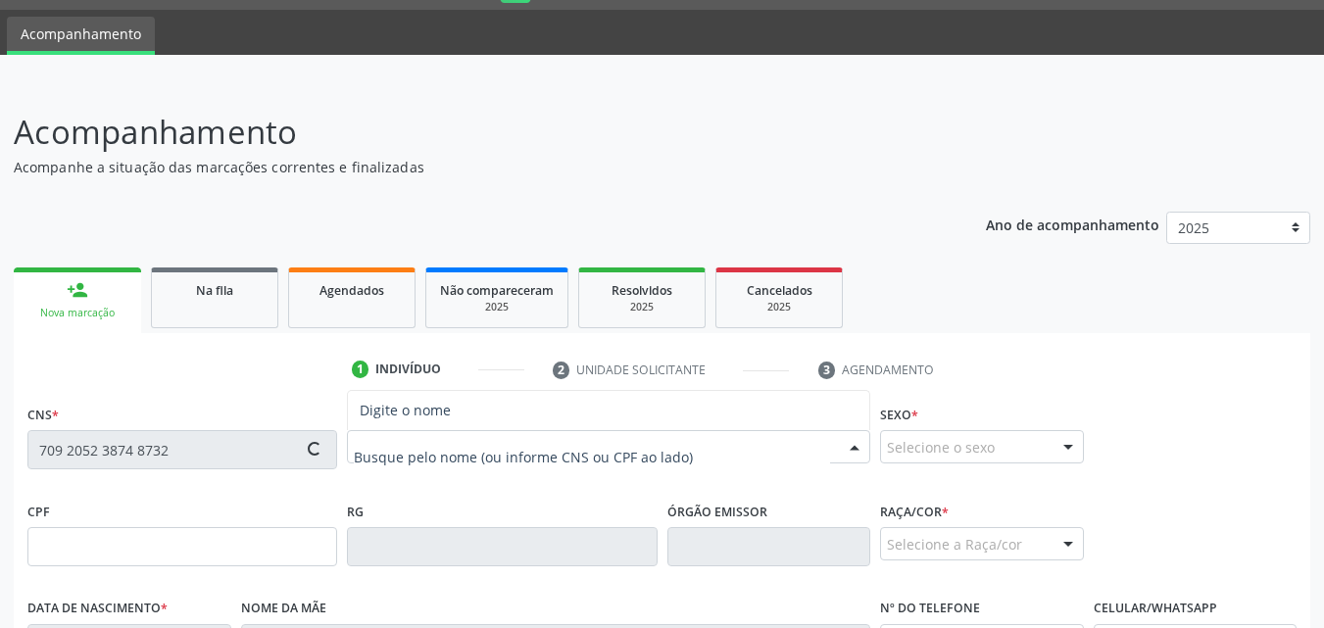
type input "414.115.168-85"
type input "2[DATE]"
type input "[PERSON_NAME]"
type input "[PHONE_NUMBER]"
type input "S/N"
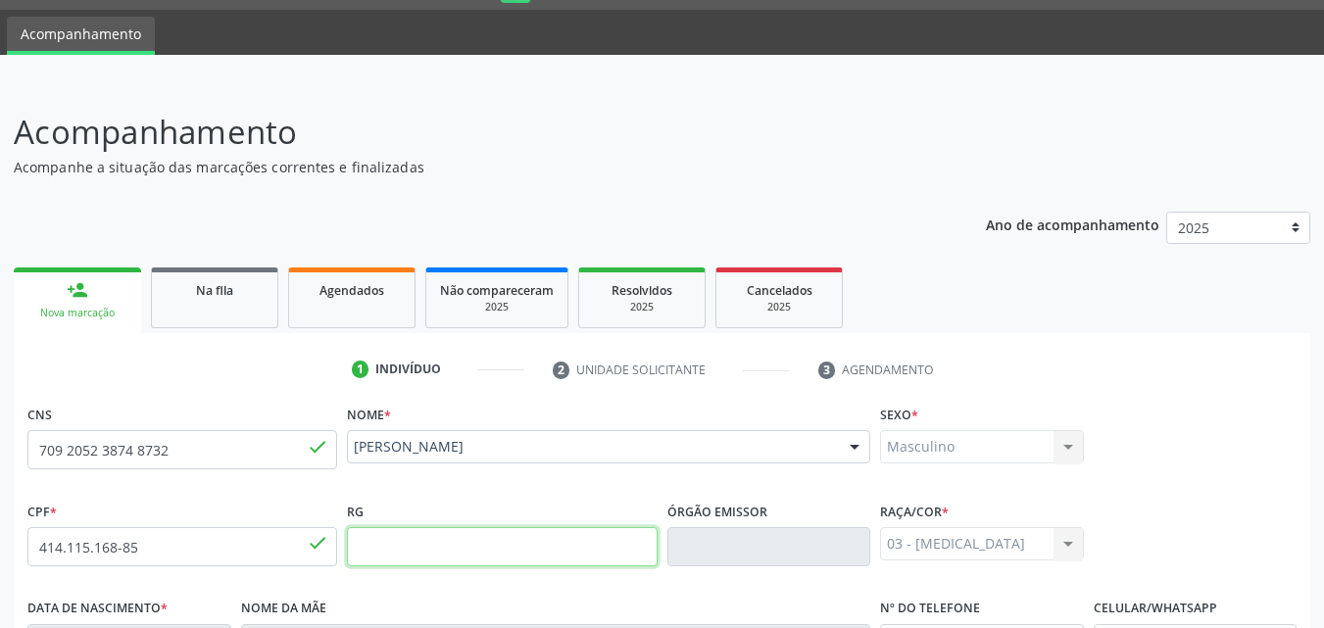
scroll to position [462, 0]
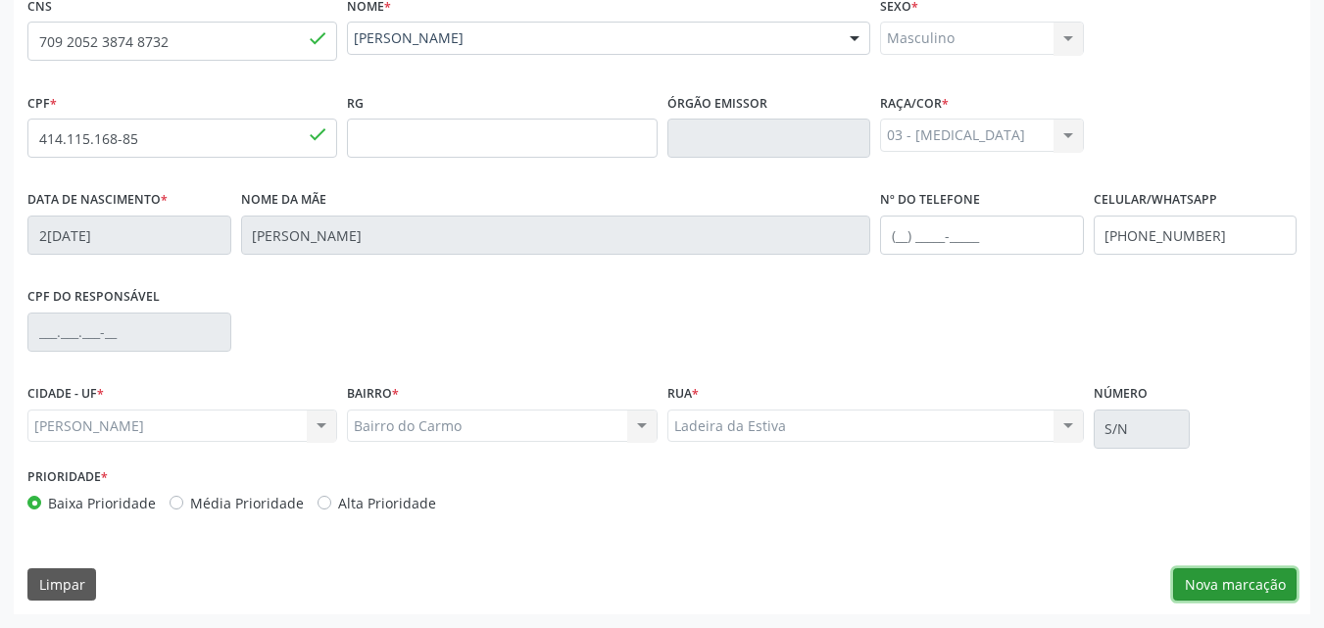
click at [1193, 588] on button "Nova marcação" at bounding box center [1234, 584] width 123 height 33
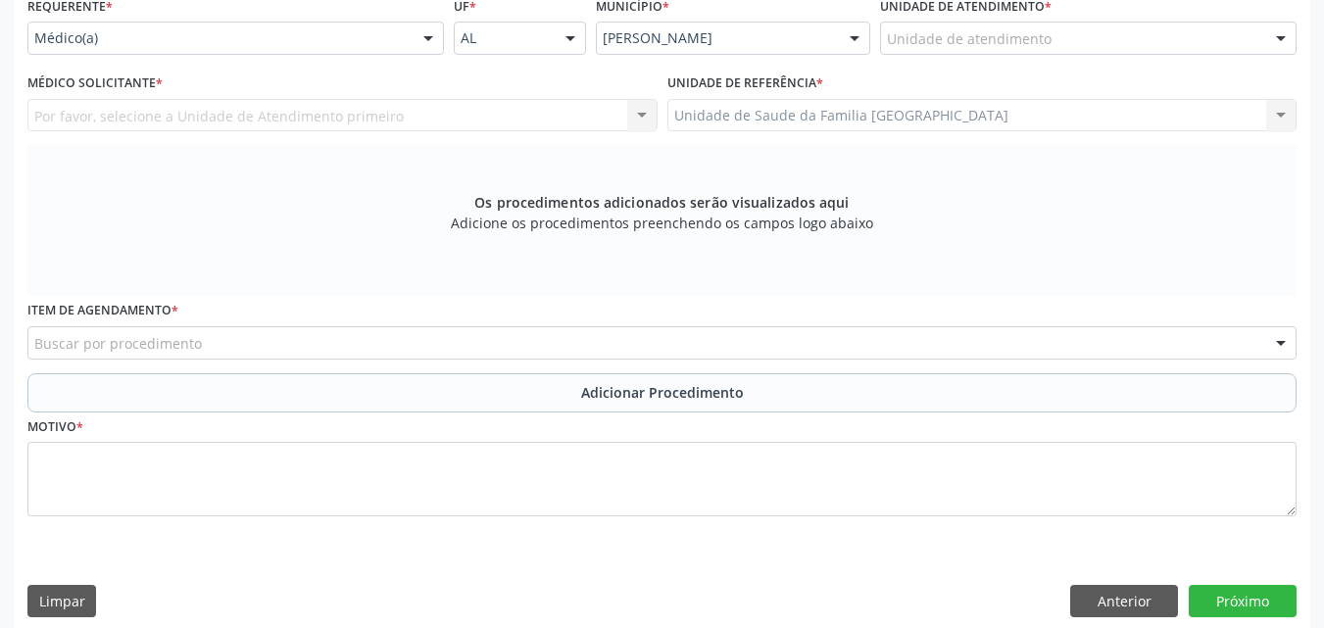
scroll to position [4, 0]
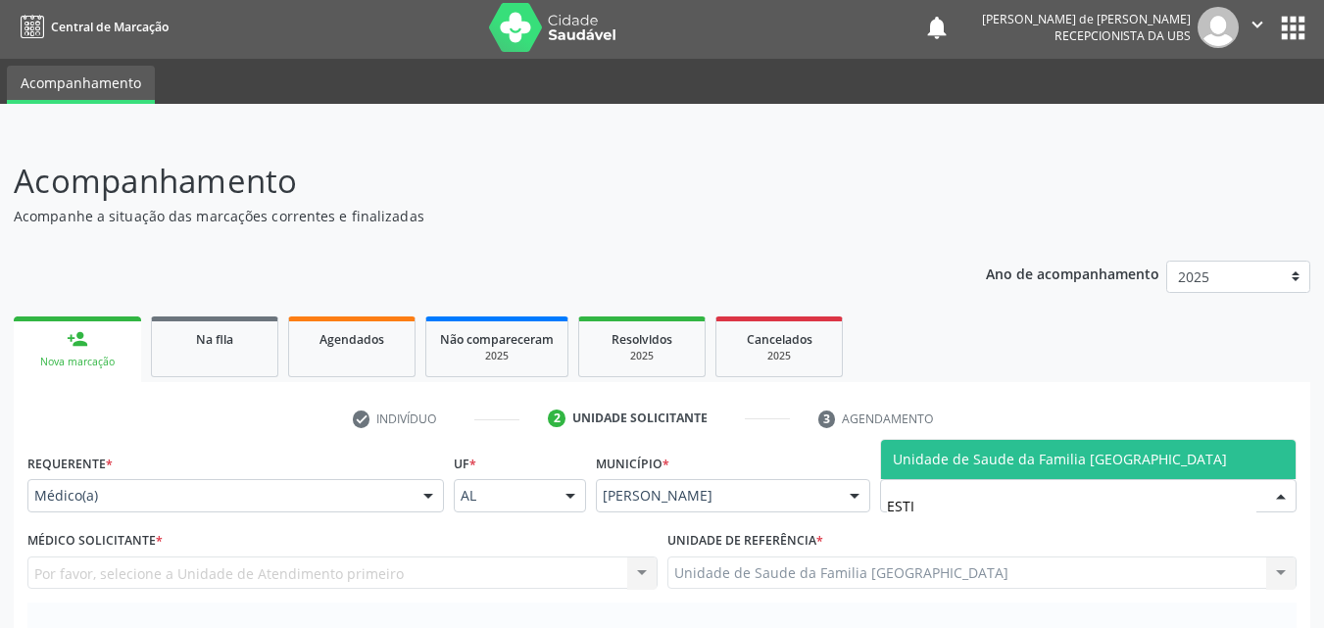
type input "ESTIV"
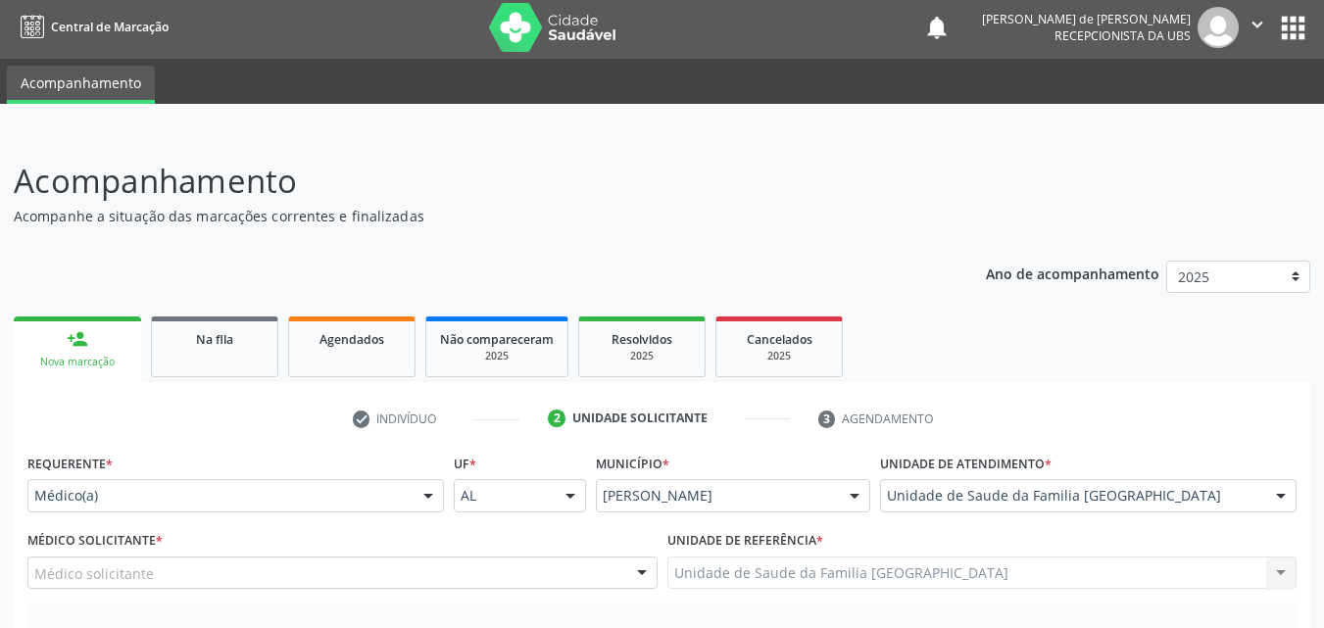
scroll to position [478, 0]
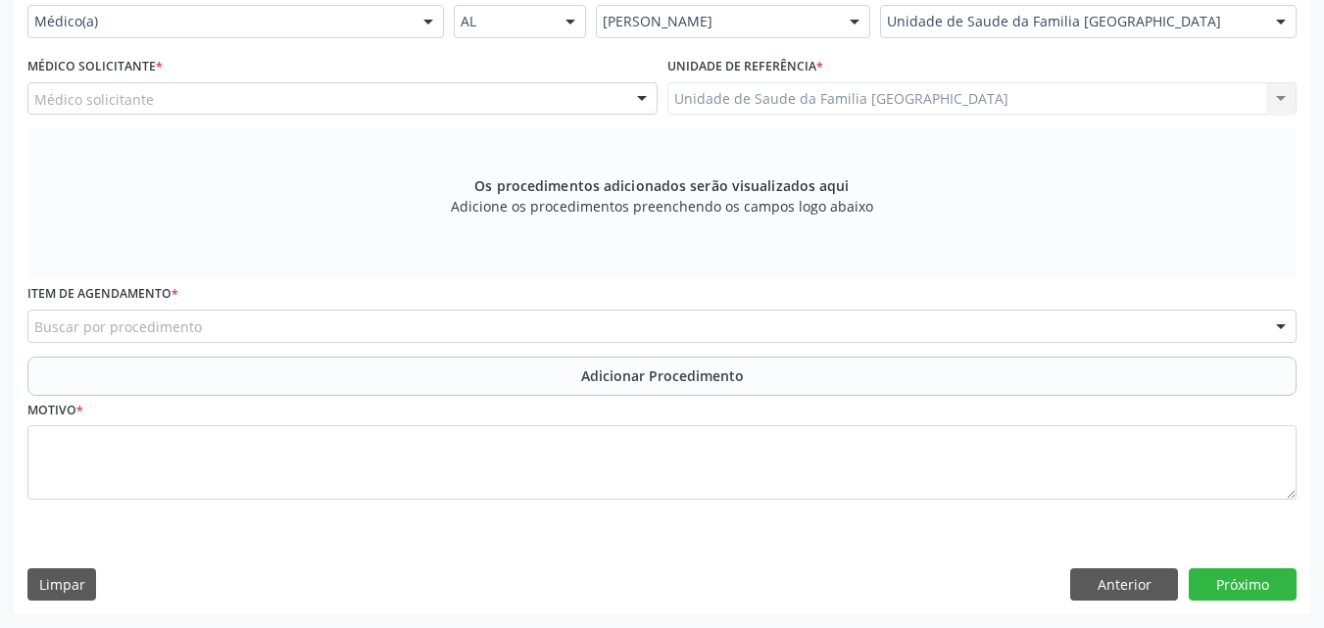
click at [180, 101] on div "Médico solicitante" at bounding box center [342, 98] width 630 height 33
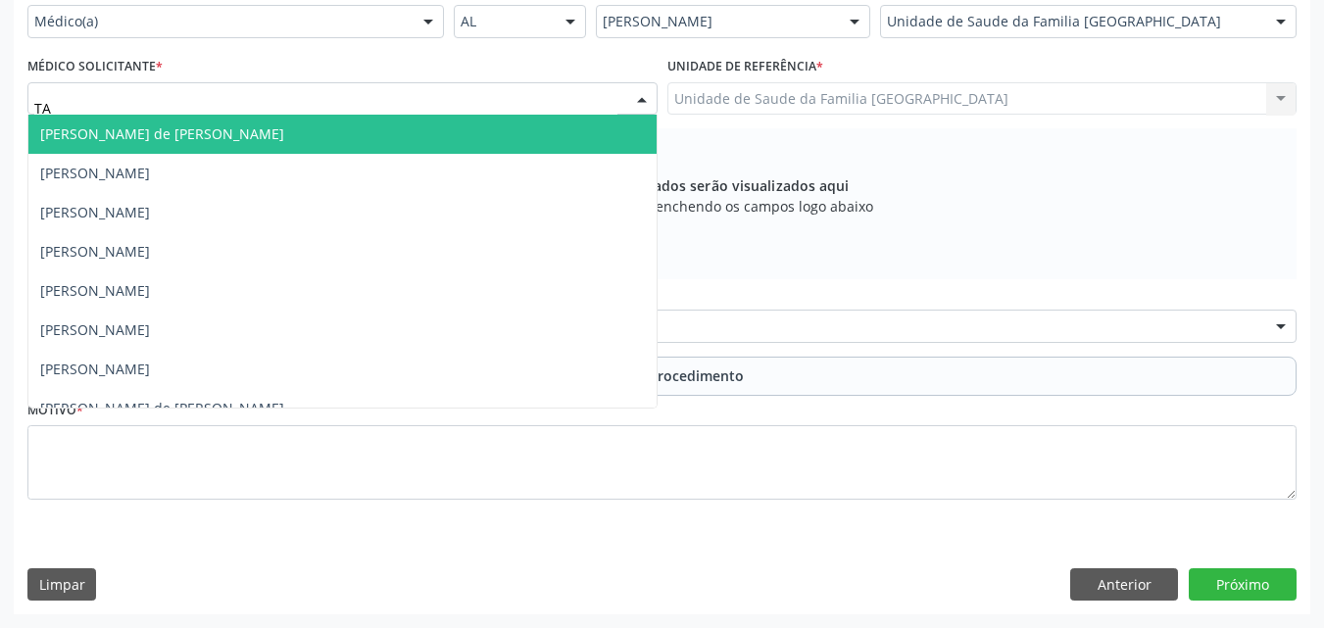
type input "TAC"
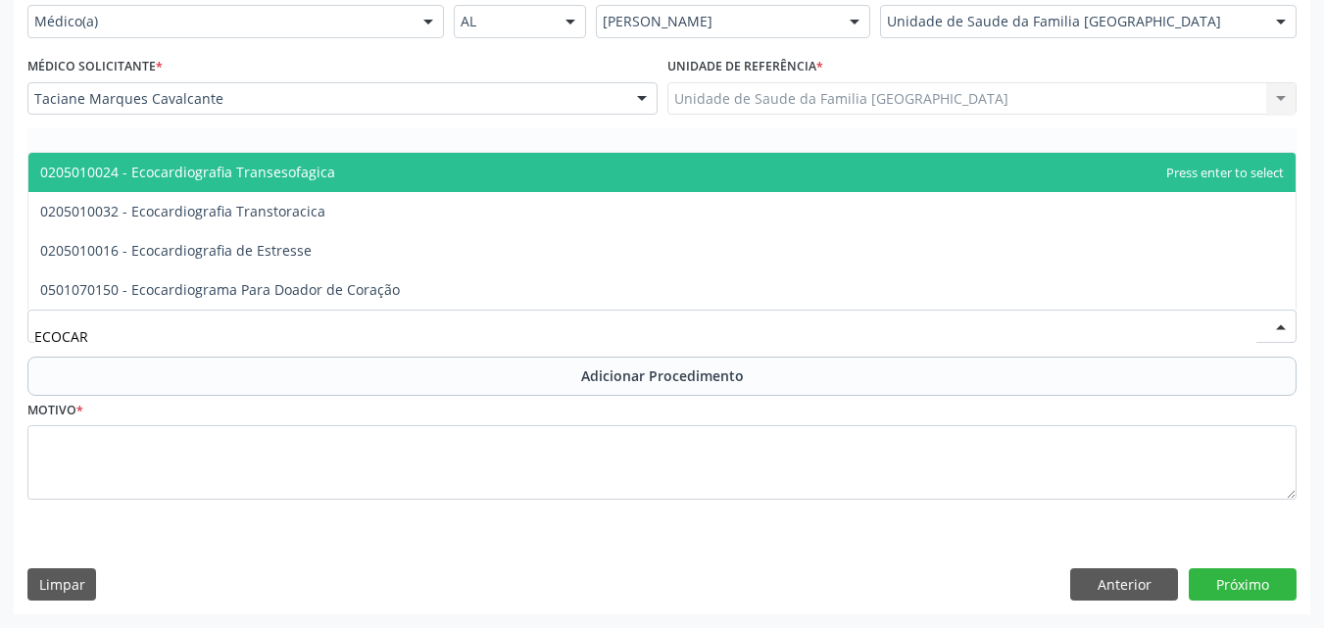
type input "ECOCARD"
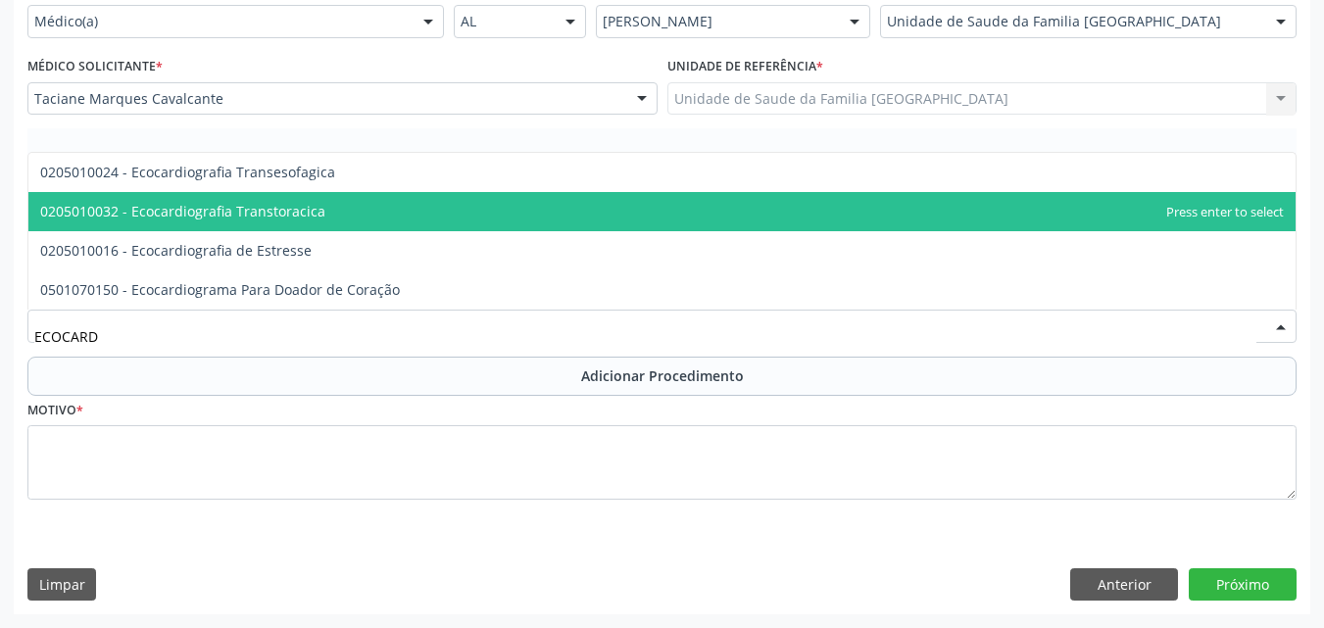
click at [187, 208] on span "0205010032 - Ecocardiografia Transtoracica" at bounding box center [182, 211] width 285 height 19
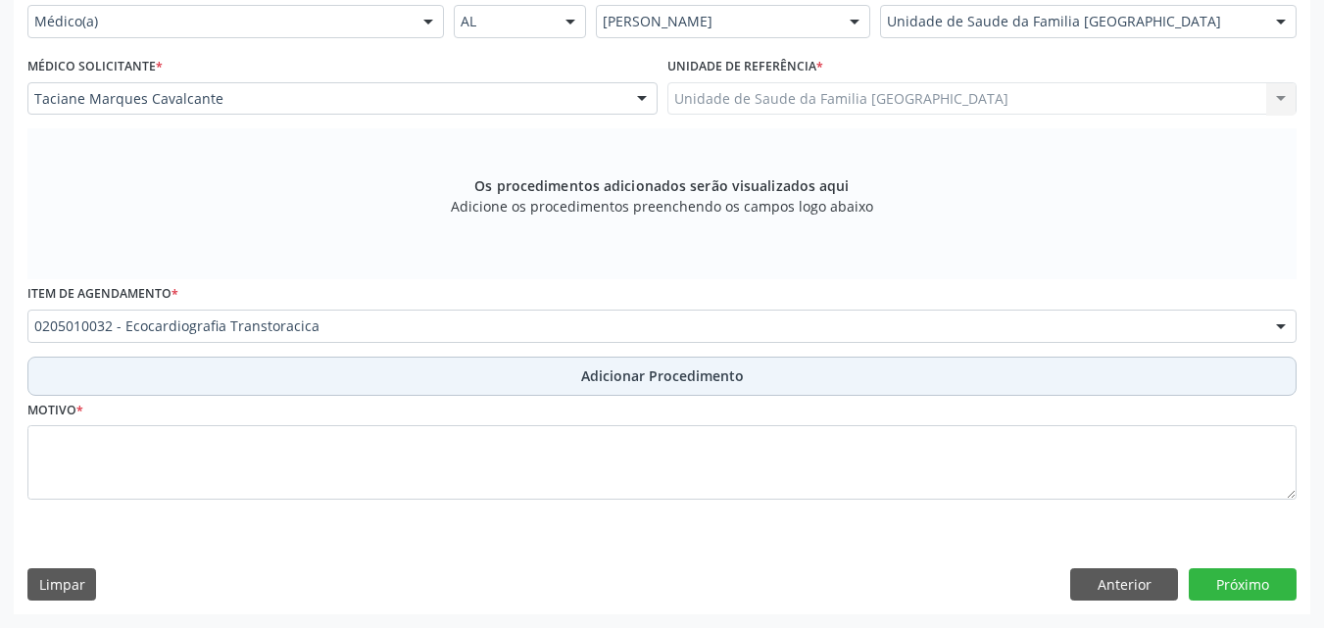
click at [236, 373] on button "Adicionar Procedimento" at bounding box center [661, 376] width 1269 height 39
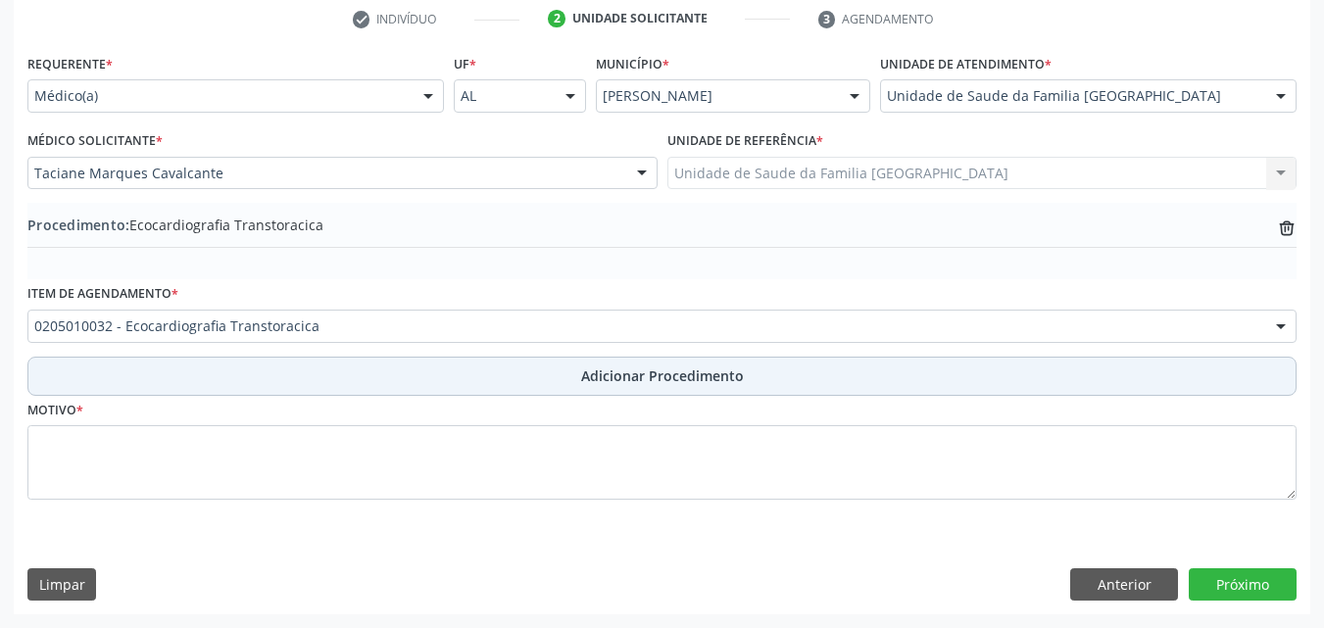
scroll to position [404, 0]
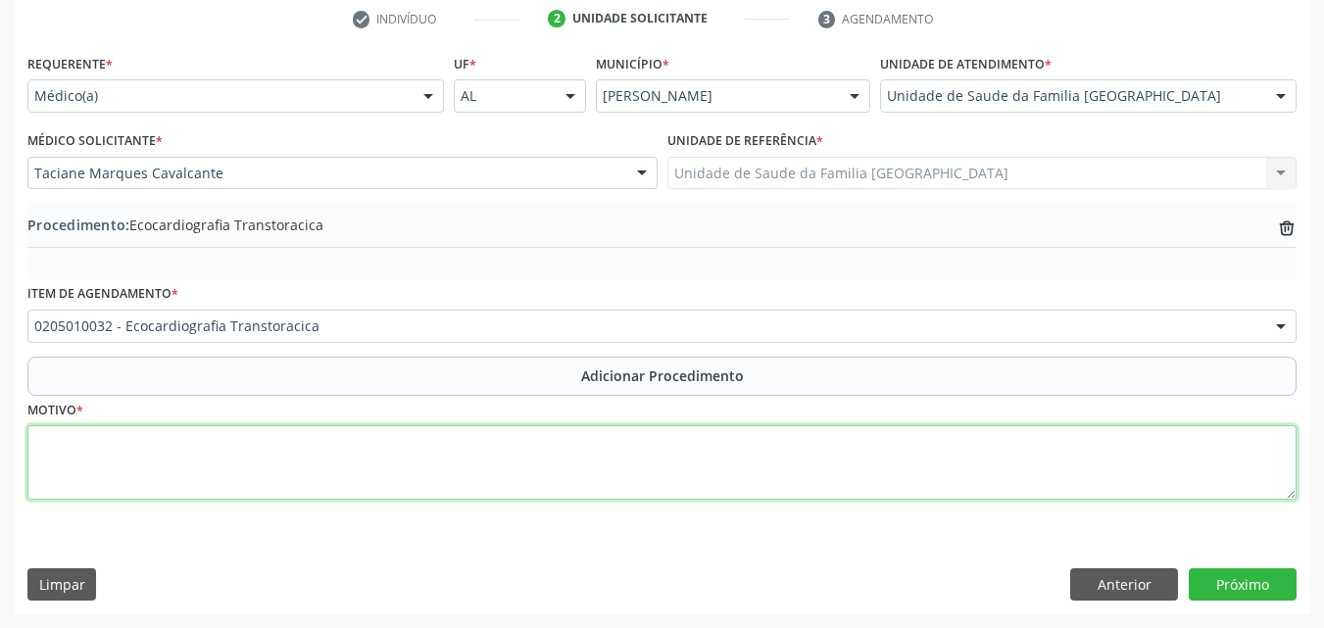
click at [232, 446] on textarea at bounding box center [661, 462] width 1269 height 74
type textarea "INSUFICIÊNCIA CARDÍACA."
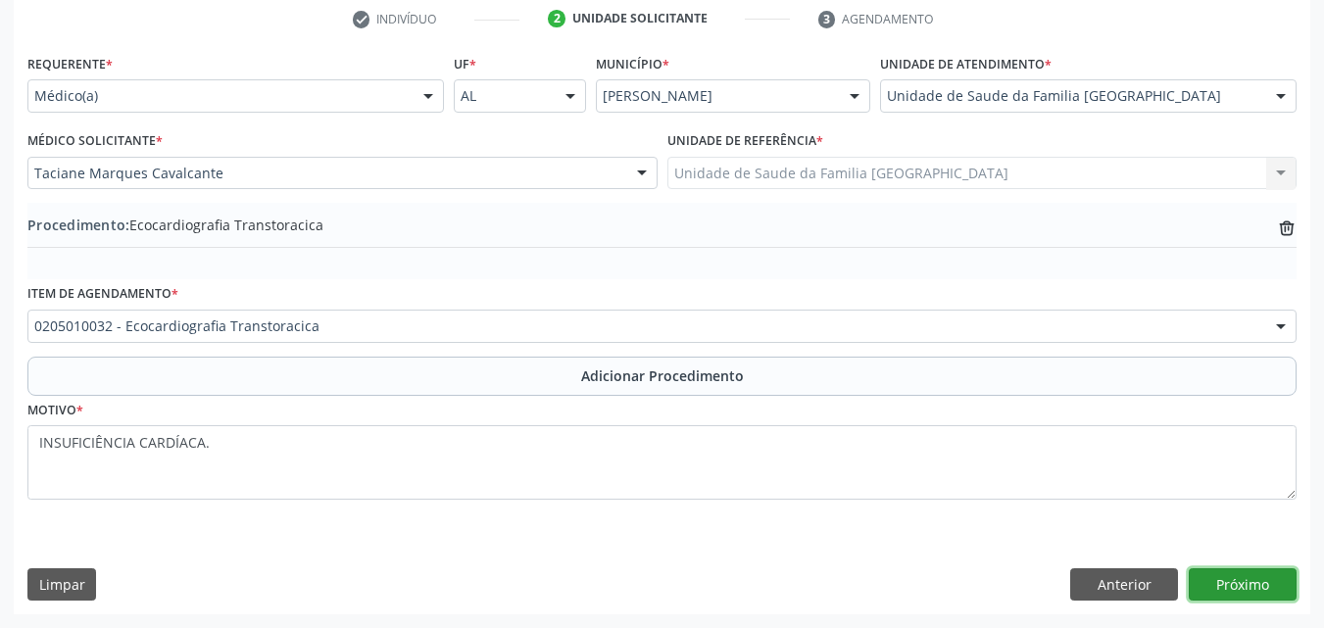
click at [1219, 582] on button "Próximo" at bounding box center [1243, 584] width 108 height 33
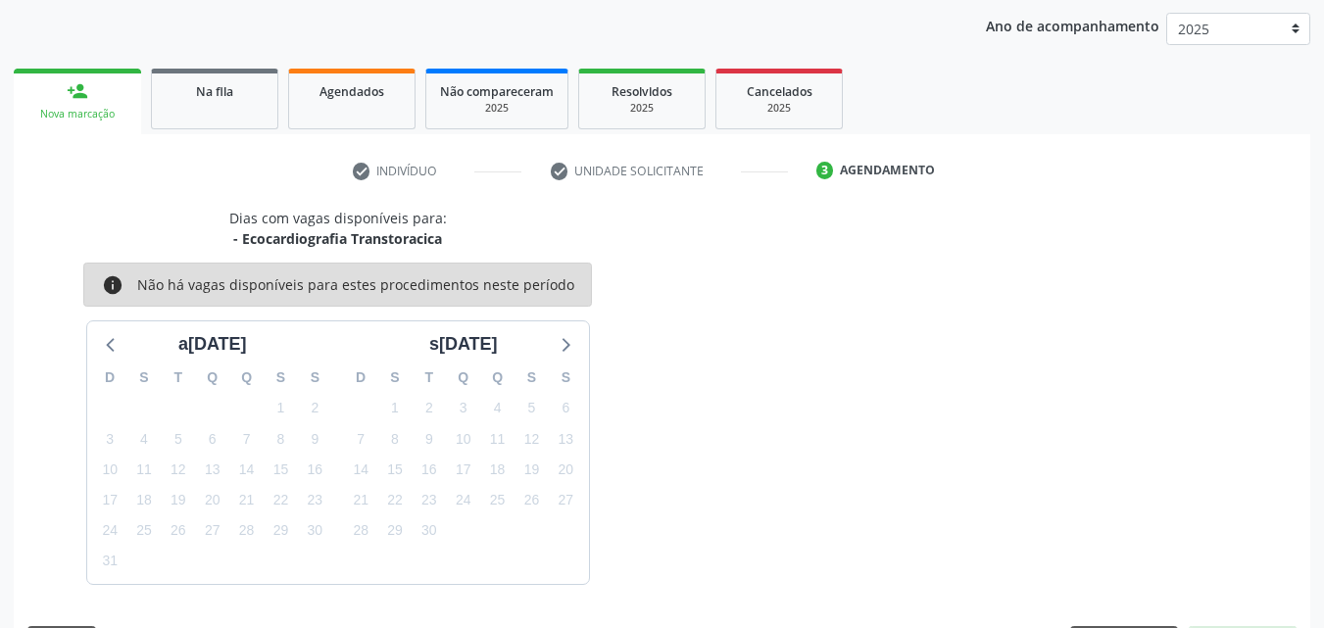
scroll to position [310, 0]
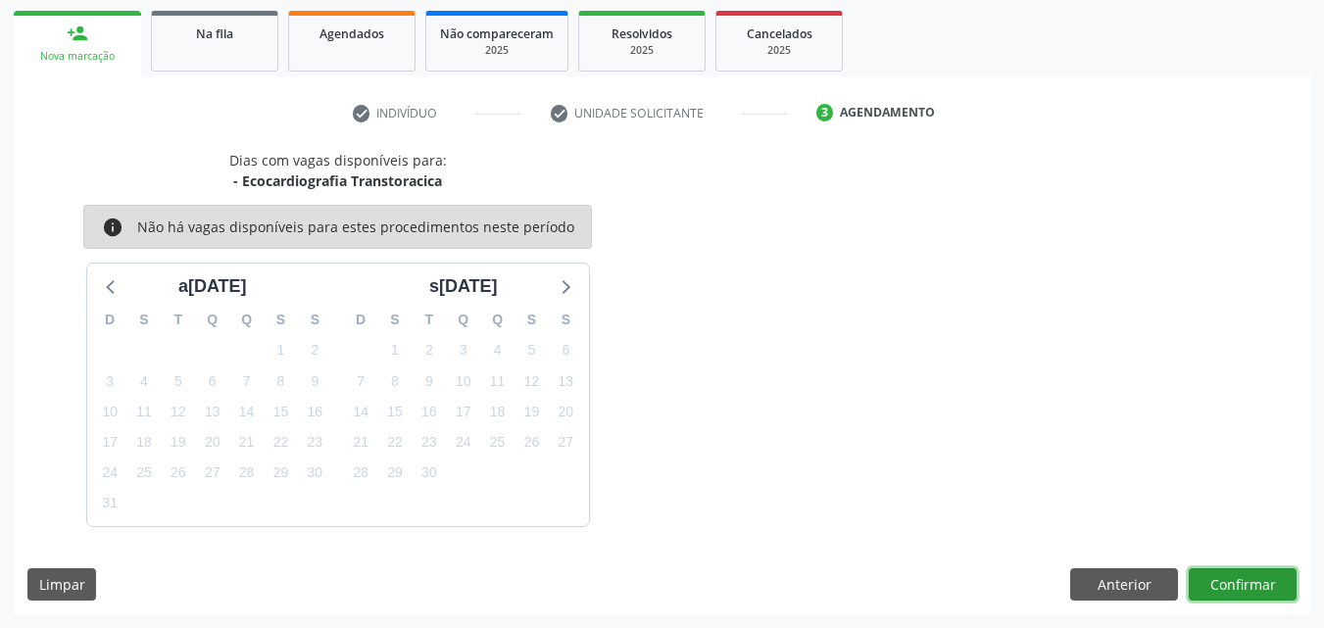
click at [1229, 573] on button "Confirmar" at bounding box center [1243, 584] width 108 height 33
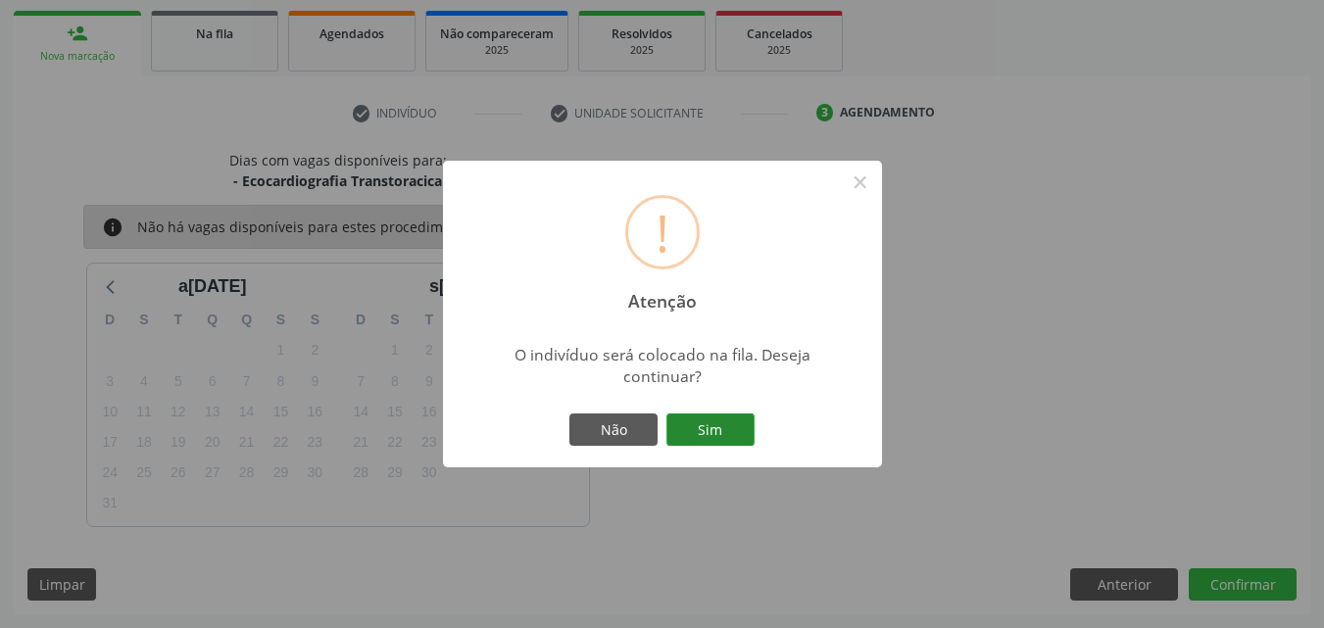
click at [734, 430] on button "Sim" at bounding box center [710, 430] width 88 height 33
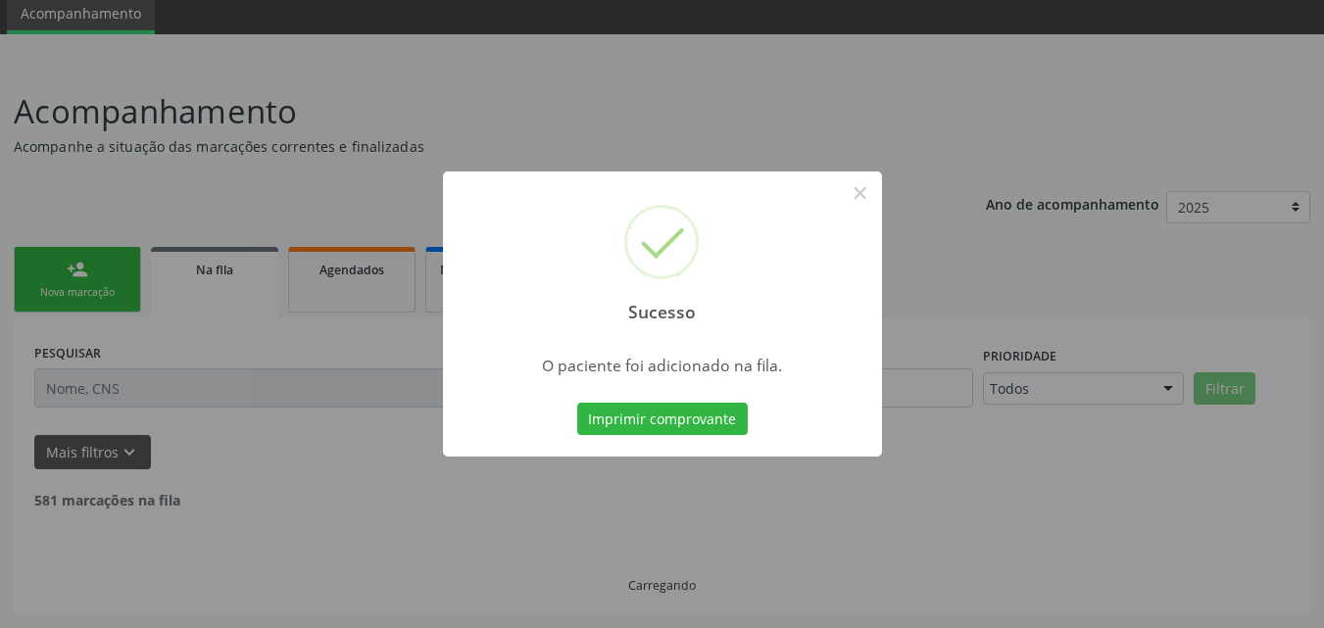
scroll to position [53, 0]
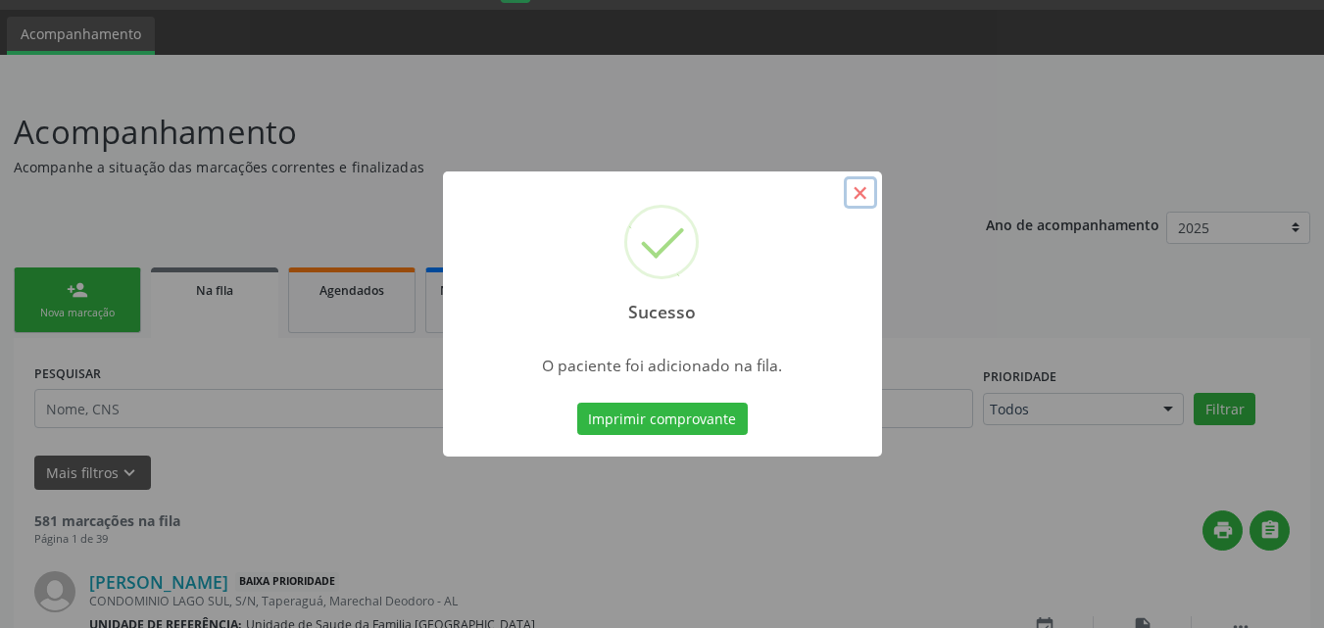
drag, startPoint x: 859, startPoint y: 198, endPoint x: 779, endPoint y: 114, distance: 116.5
click at [859, 196] on button "×" at bounding box center [860, 192] width 33 height 33
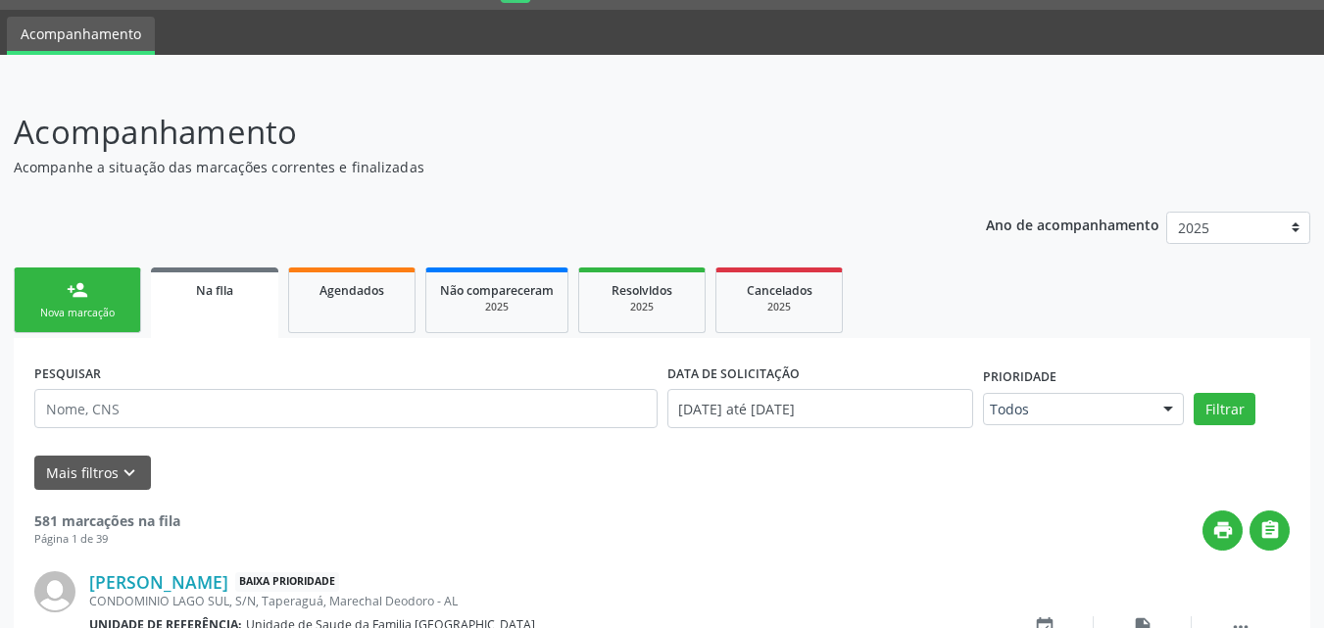
click at [85, 310] on div "Nova marcação" at bounding box center [77, 313] width 98 height 15
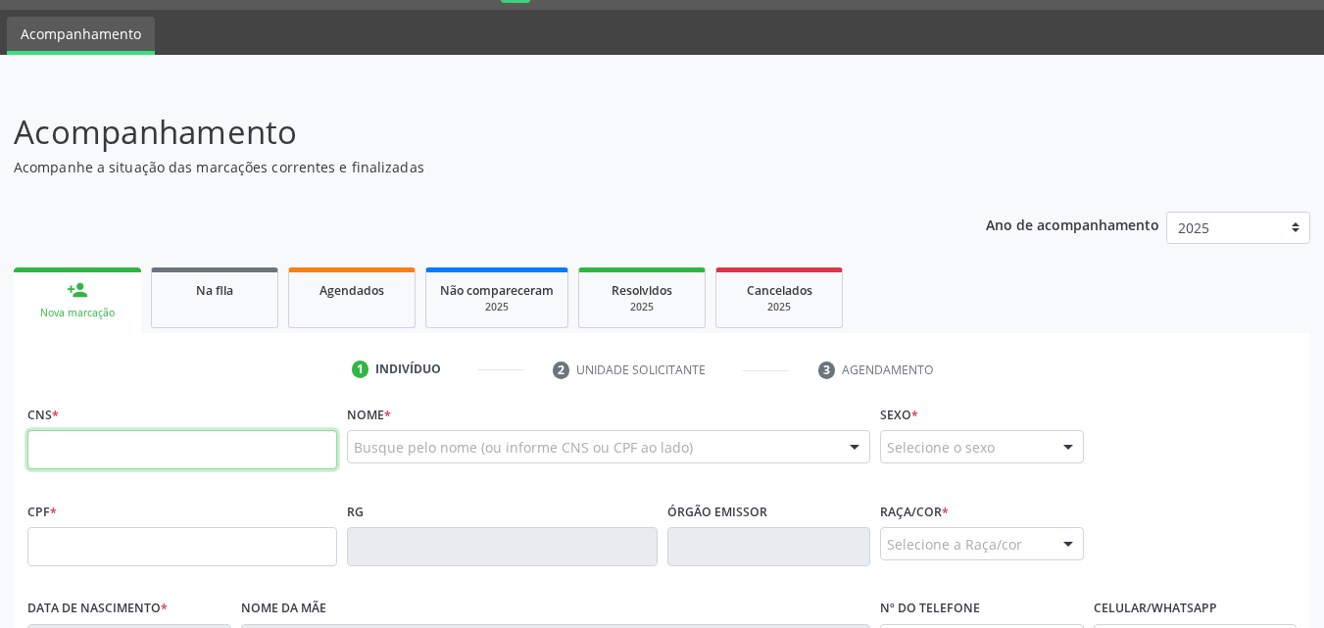
click at [136, 435] on input "text" at bounding box center [182, 449] width 310 height 39
paste input "898 0048 7505 7352"
type input "898 0048 7505 7352"
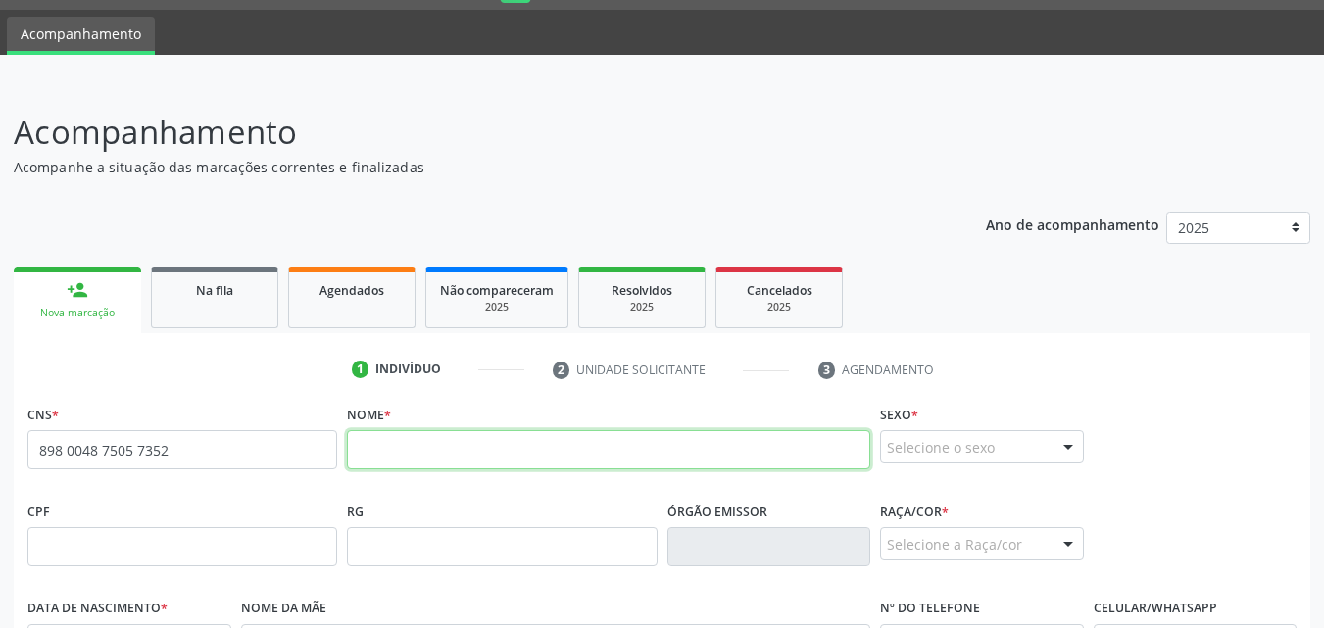
click at [395, 465] on input "text" at bounding box center [608, 449] width 523 height 39
paste input "[PERSON_NAME]"
type input "[PERSON_NAME]"
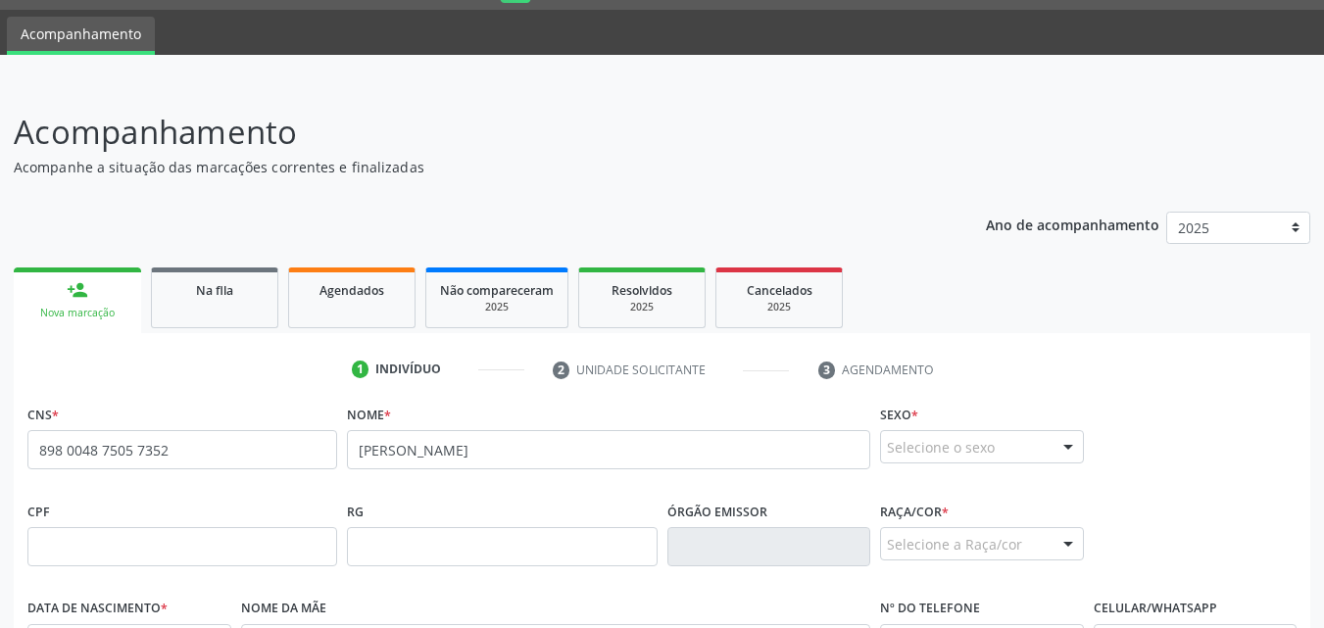
click at [904, 448] on div "Selecione o sexo" at bounding box center [982, 446] width 204 height 33
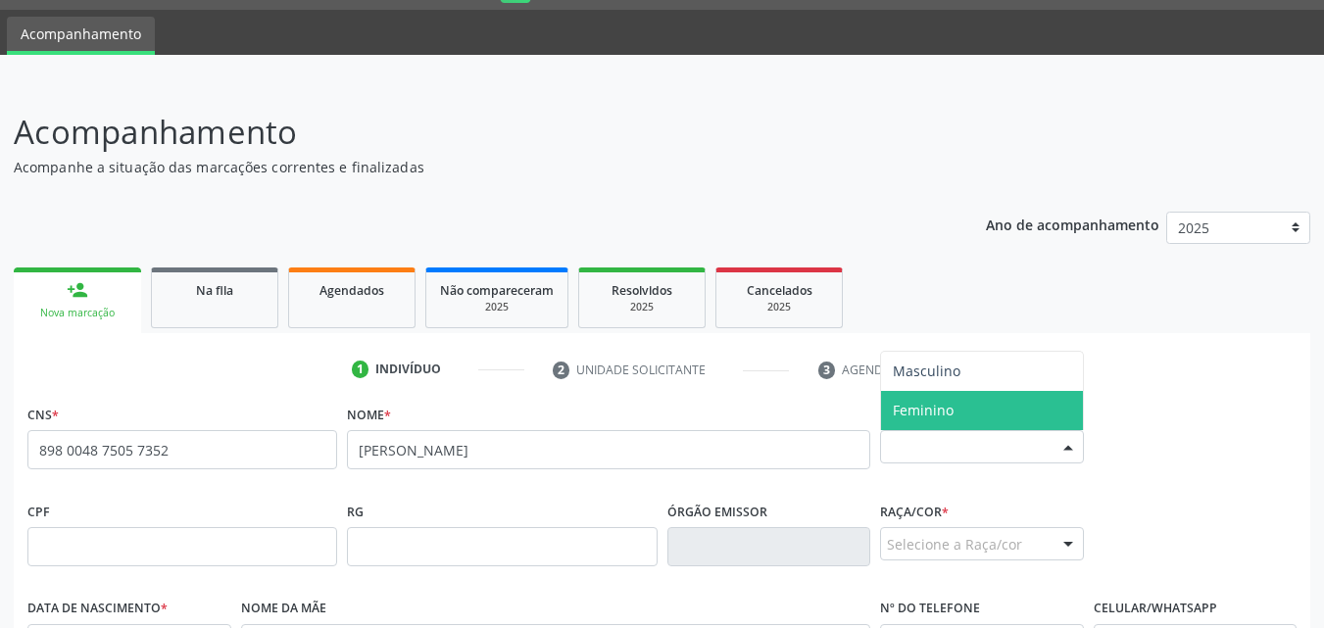
click at [930, 400] on span "Feminino" at bounding box center [982, 410] width 202 height 39
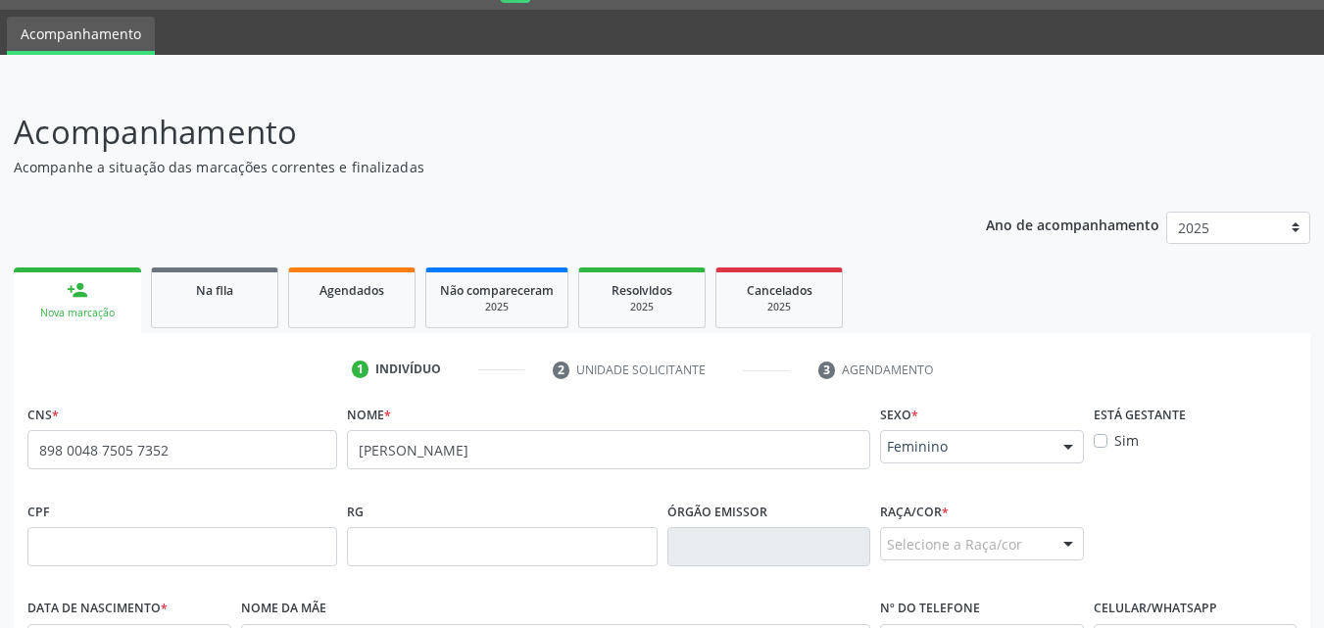
scroll to position [462, 0]
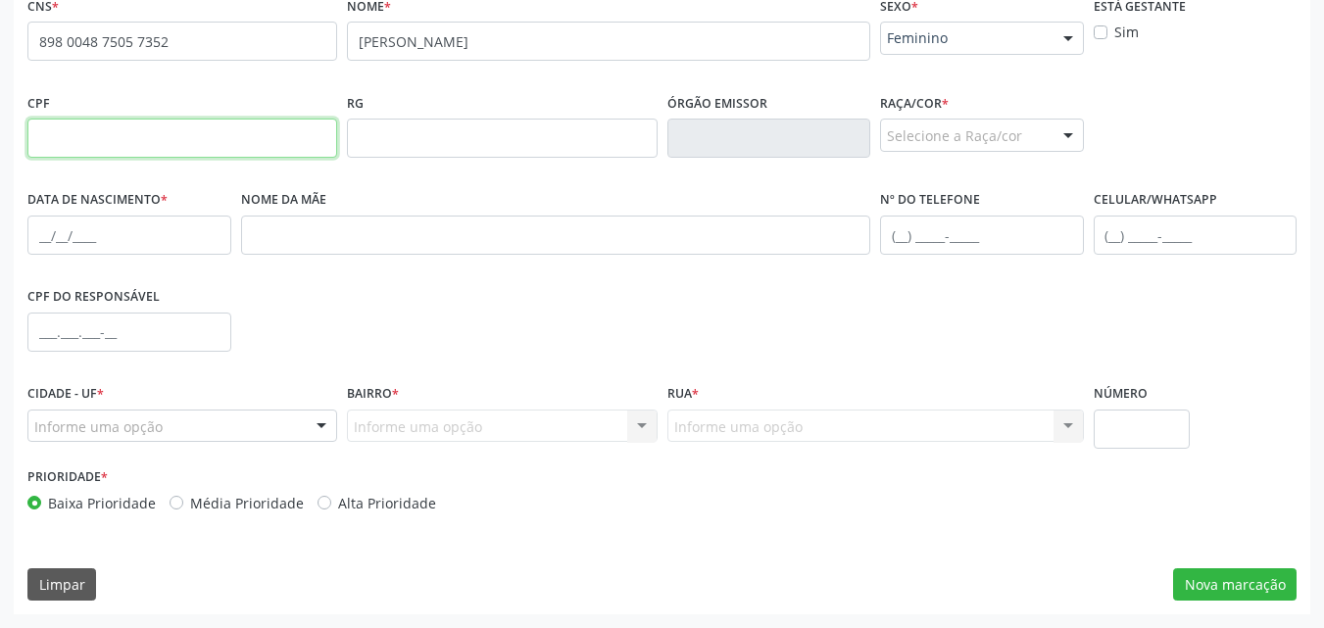
click at [106, 140] on input "text" at bounding box center [182, 138] width 310 height 39
paste input "161.286.794-47"
type input "161.286.794-47"
click at [919, 128] on div "Selecione a Raça/cor" at bounding box center [982, 135] width 204 height 33
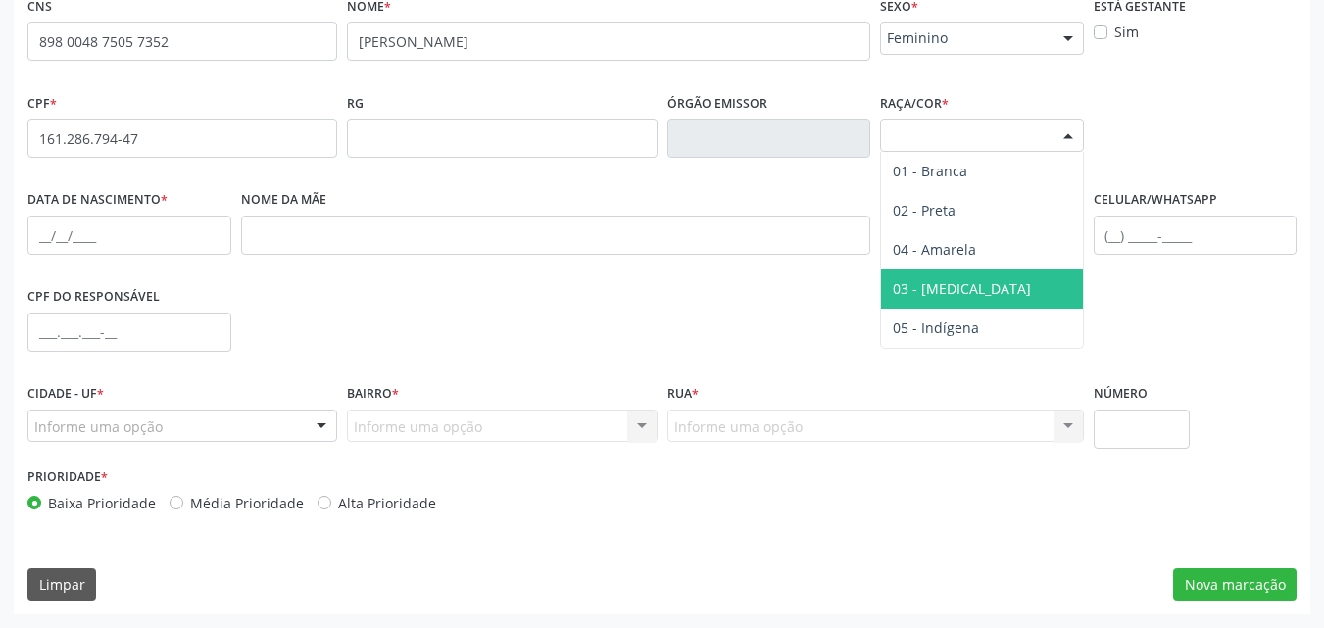
click at [925, 286] on span "03 - [MEDICAL_DATA]" at bounding box center [962, 288] width 138 height 19
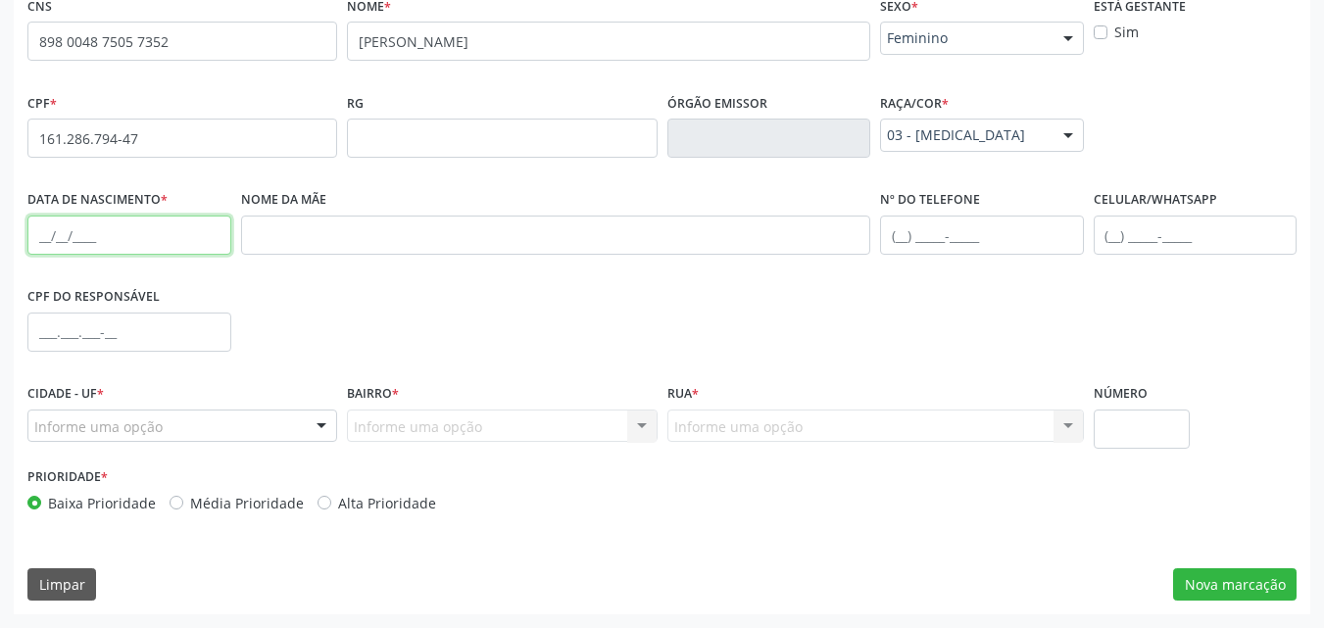
drag, startPoint x: 60, startPoint y: 235, endPoint x: 94, endPoint y: 180, distance: 64.7
click at [60, 235] on input "text" at bounding box center [129, 235] width 204 height 39
paste input "[DATE]"
type input "[DATE]"
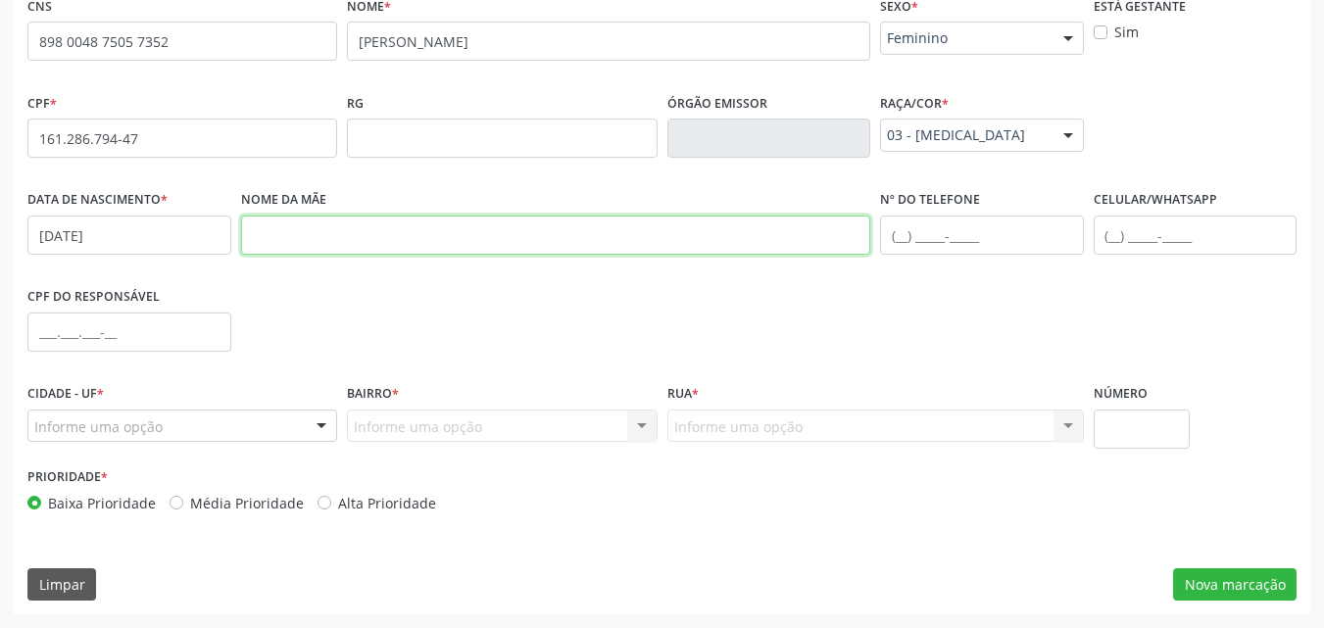
click at [329, 238] on input "text" at bounding box center [556, 235] width 630 height 39
paste input "[PERSON_NAME]"
type input "[PERSON_NAME]"
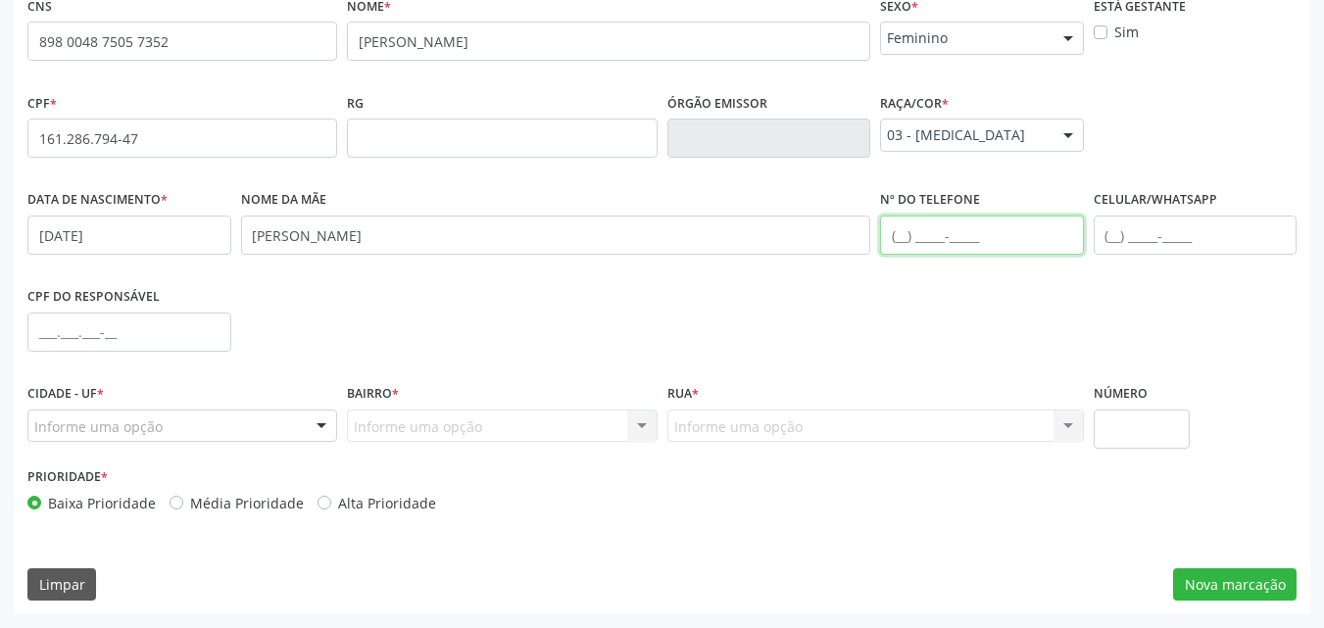
click at [911, 236] on input "text" at bounding box center [982, 235] width 204 height 39
paste input "[PHONE_NUMBER]"
type input "[PHONE_NUMBER]"
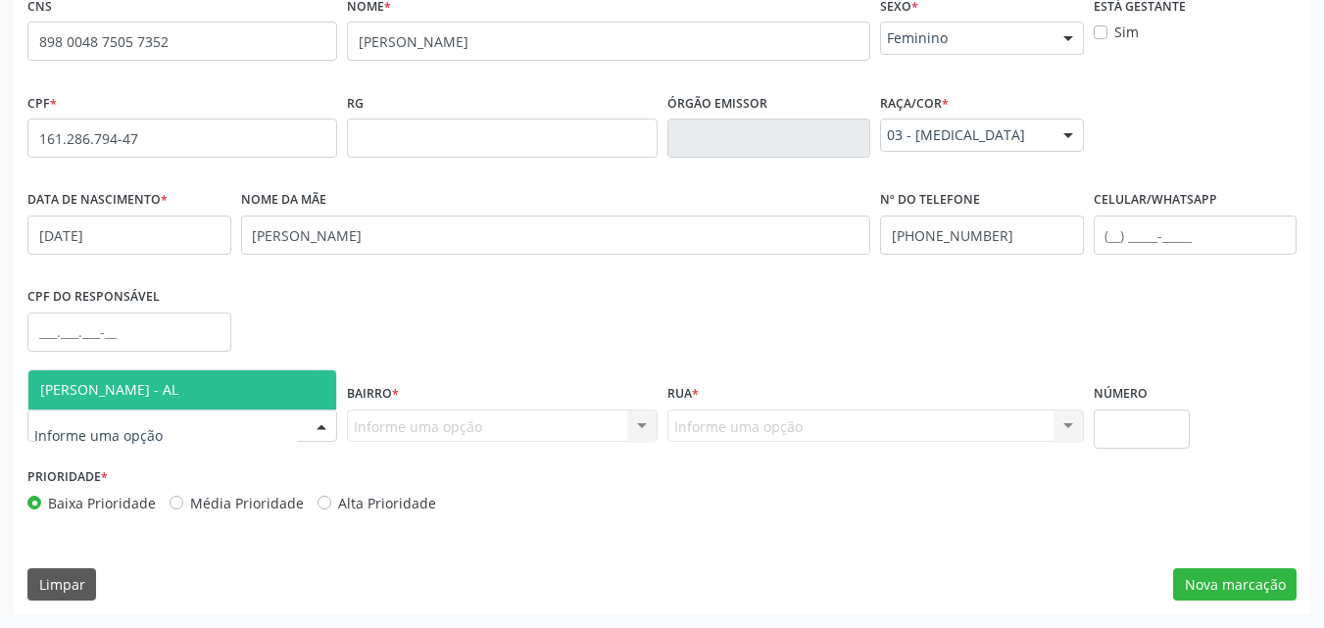
click at [112, 386] on span "[PERSON_NAME] - AL" at bounding box center [109, 389] width 138 height 19
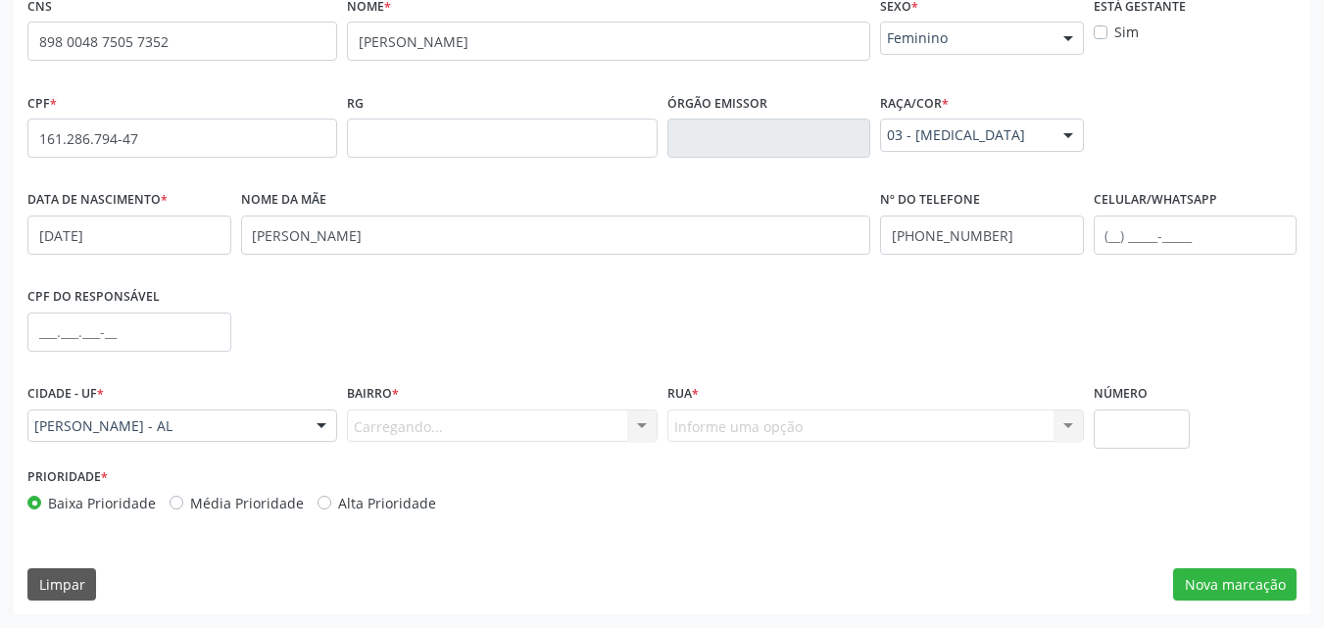
click at [403, 431] on div "Carregando... Nenhum resultado encontrado para: " " Nenhuma opção encontrada. D…" at bounding box center [502, 426] width 310 height 33
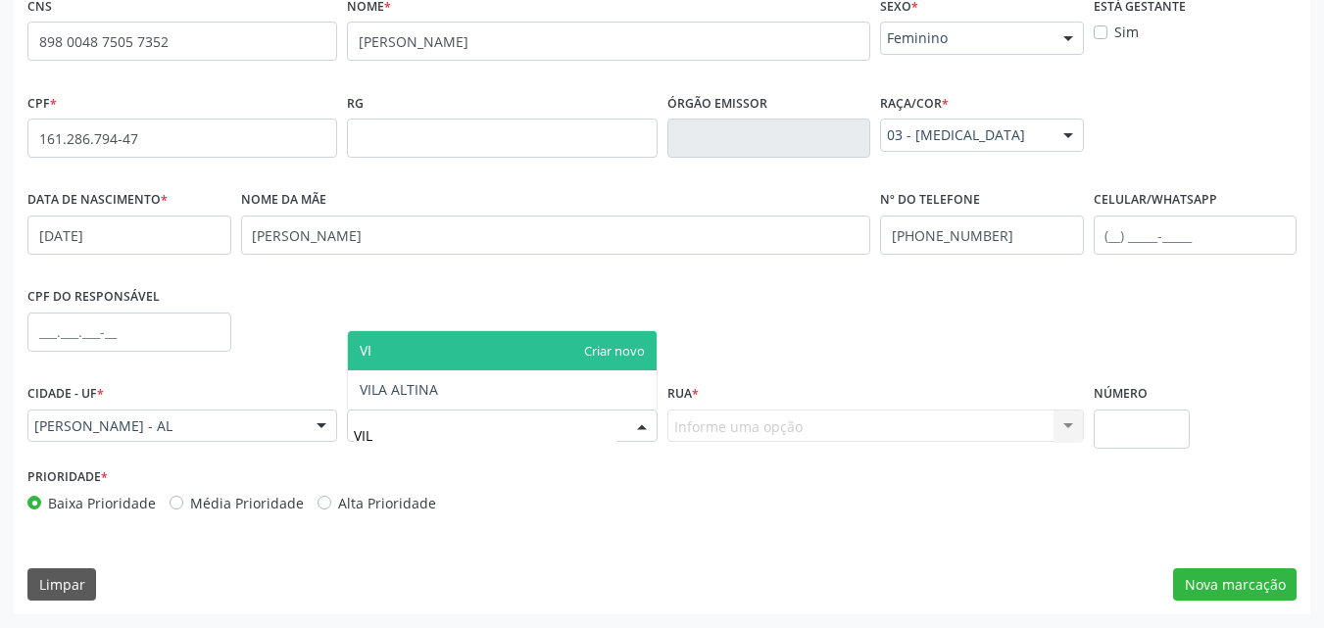
type input "VILA"
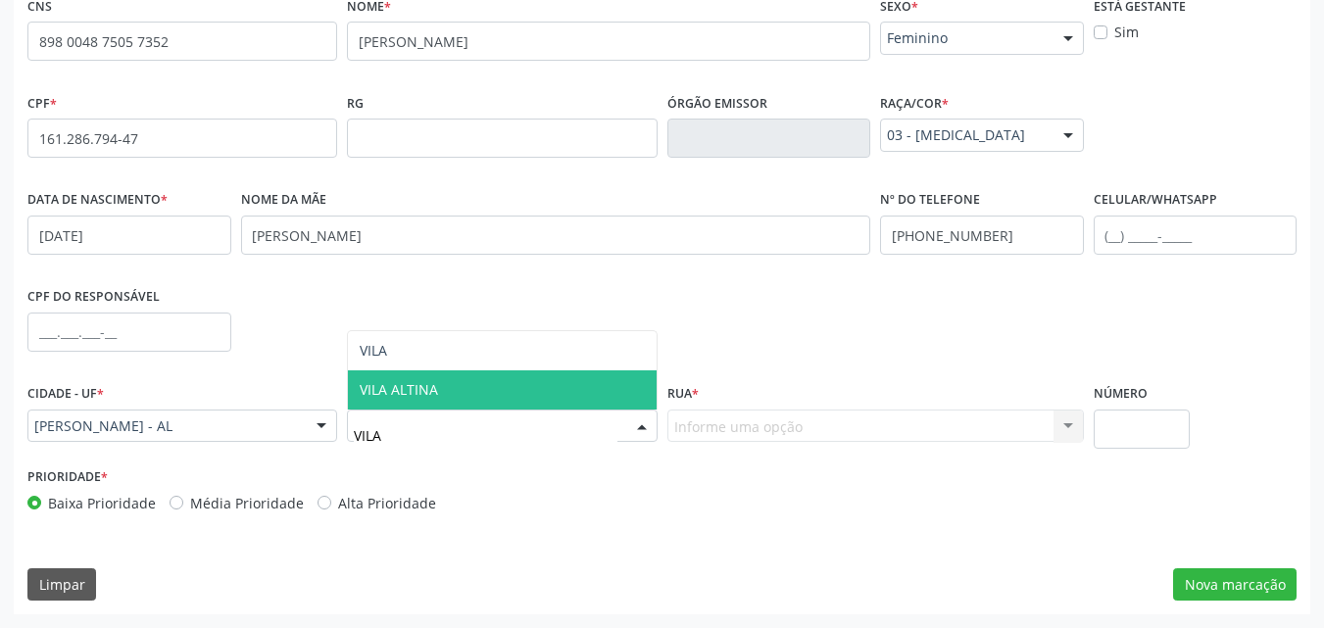
click at [370, 380] on span "VILA ALTINA" at bounding box center [399, 389] width 78 height 19
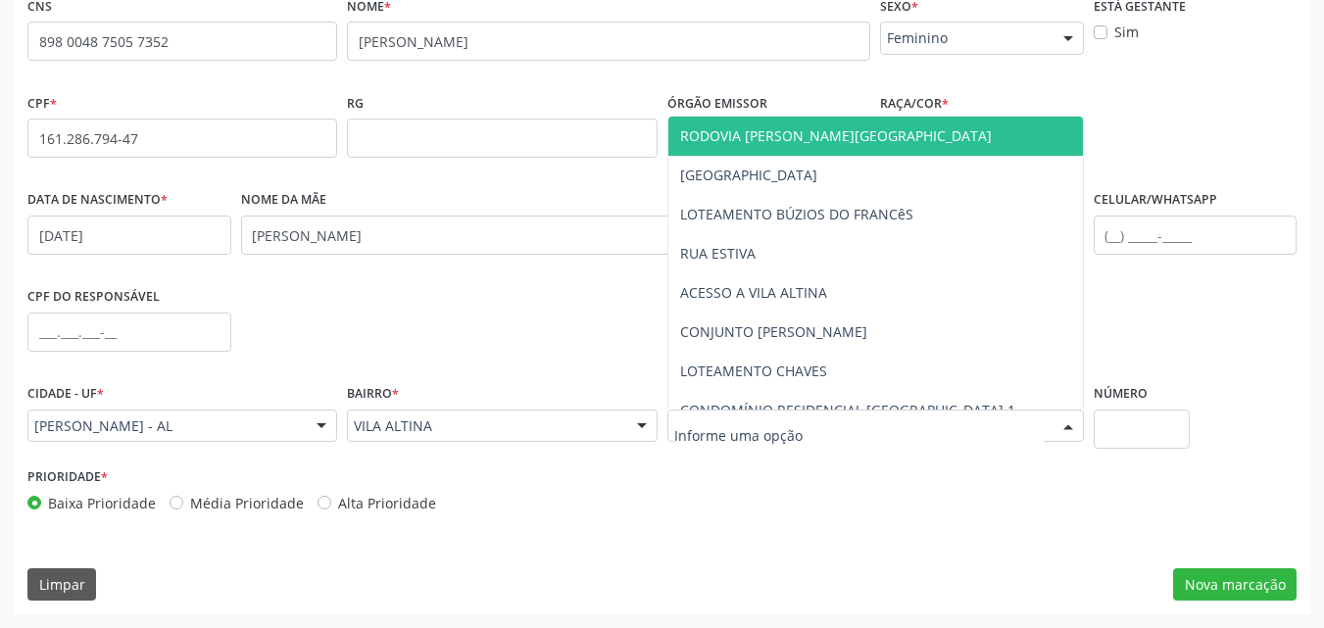
click at [806, 433] on div at bounding box center [875, 426] width 417 height 33
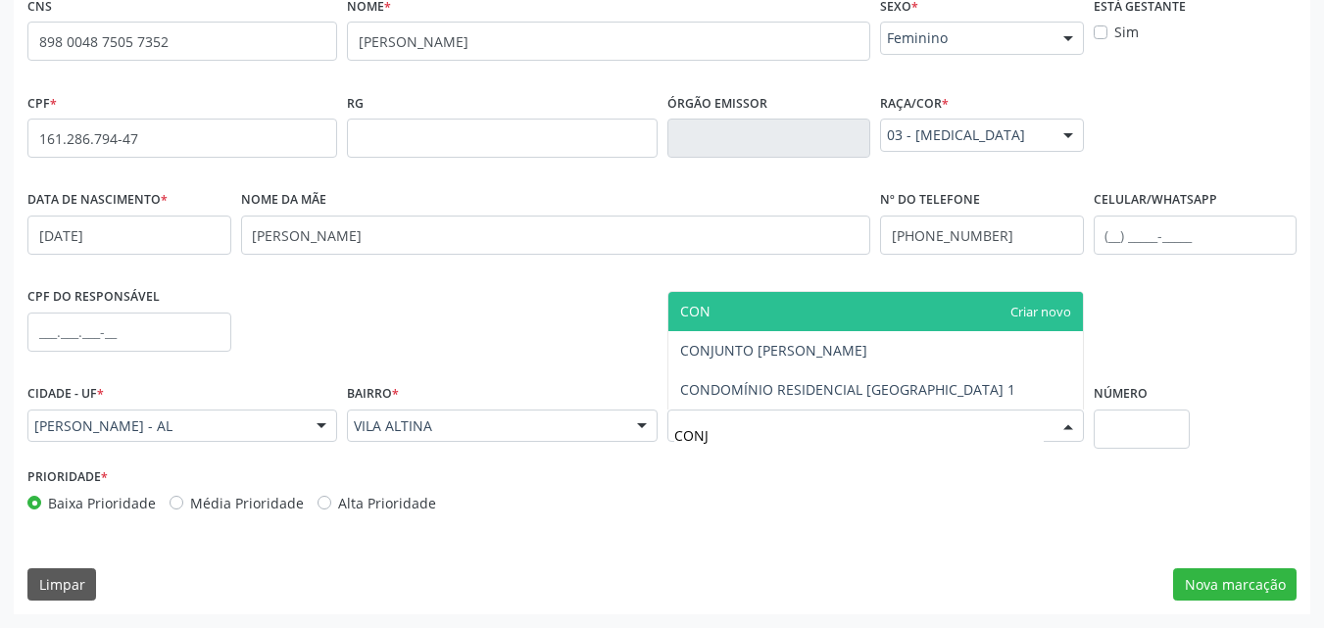
type input "CONJU"
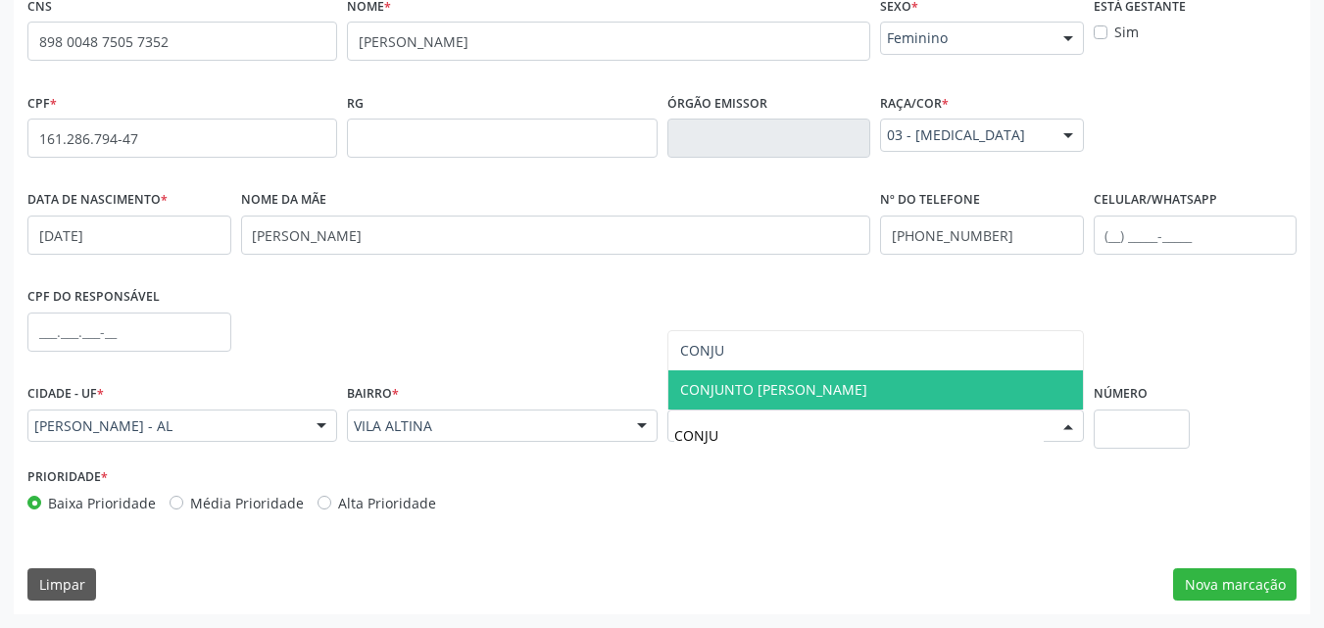
click at [707, 389] on span "CONJUNTO [PERSON_NAME]" at bounding box center [773, 389] width 187 height 19
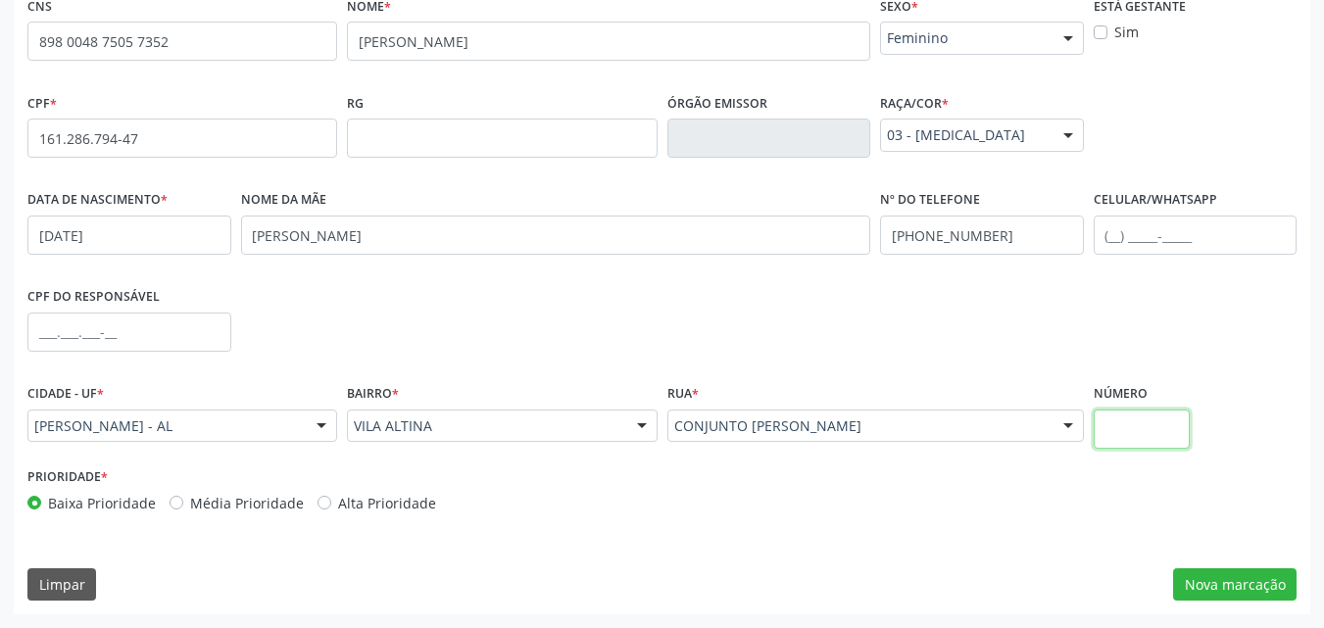
click at [1111, 424] on input "text" at bounding box center [1142, 429] width 97 height 39
type input "S/N"
click at [1240, 581] on button "Nova marcação" at bounding box center [1234, 584] width 123 height 33
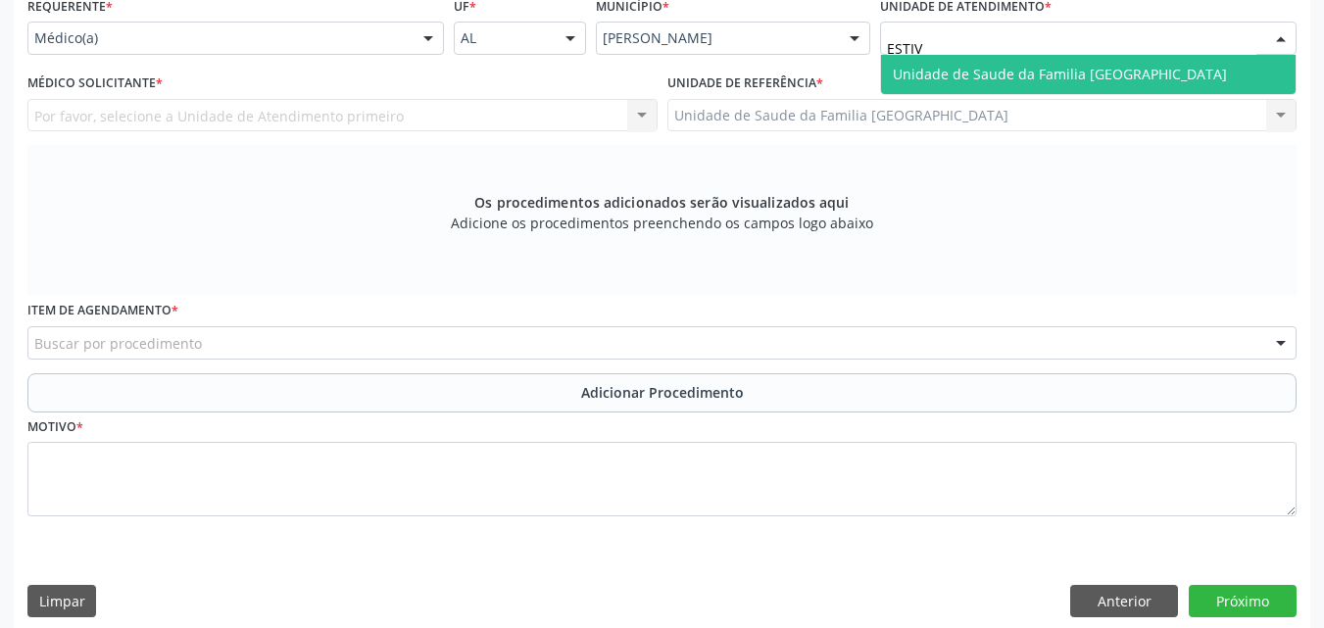
type input "ESTIVA"
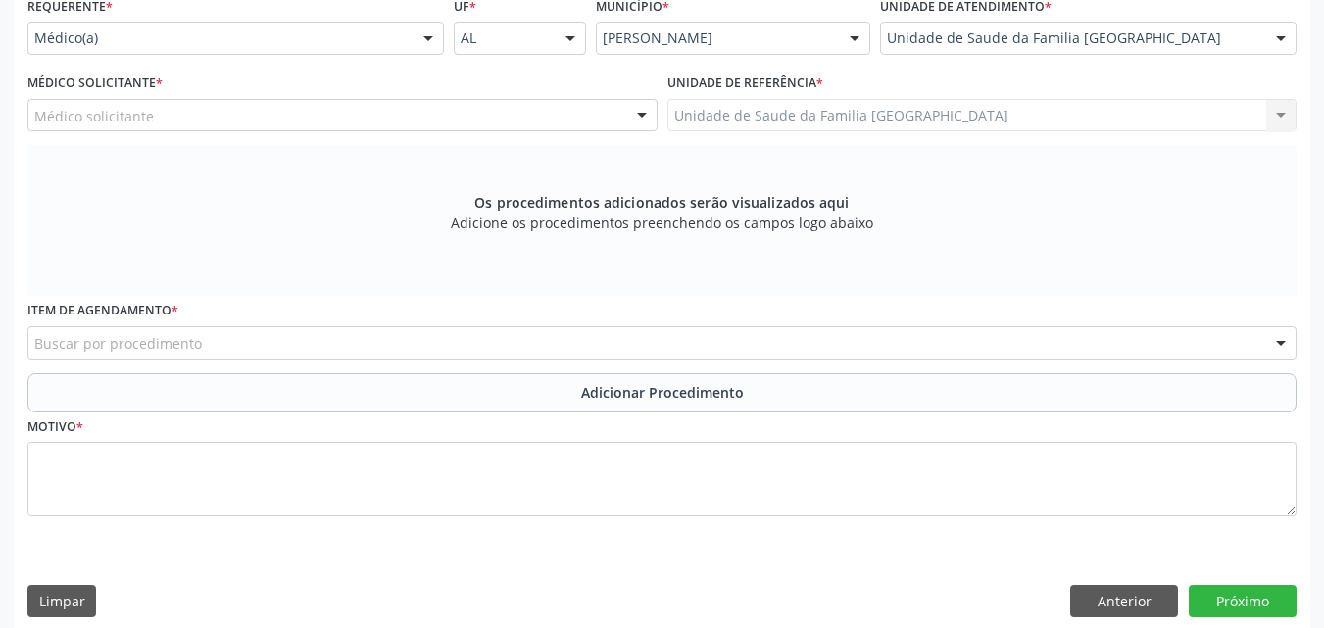
click at [344, 111] on div "Médico solicitante" at bounding box center [342, 115] width 630 height 33
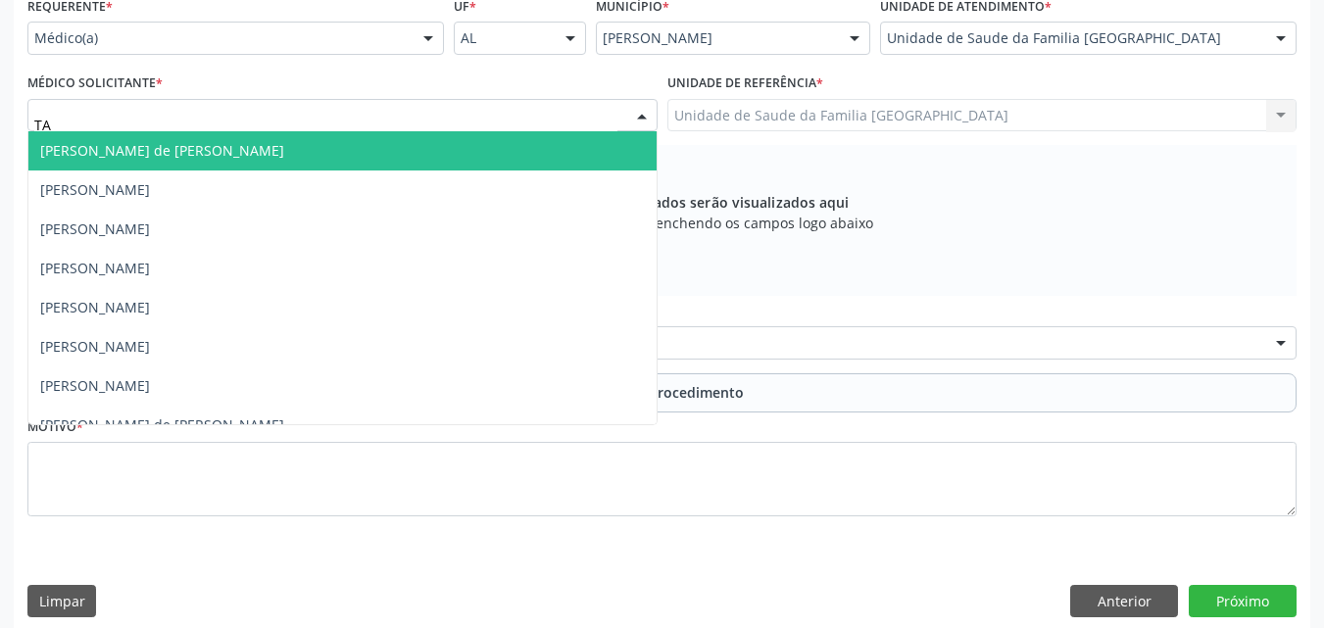
type input "TAC"
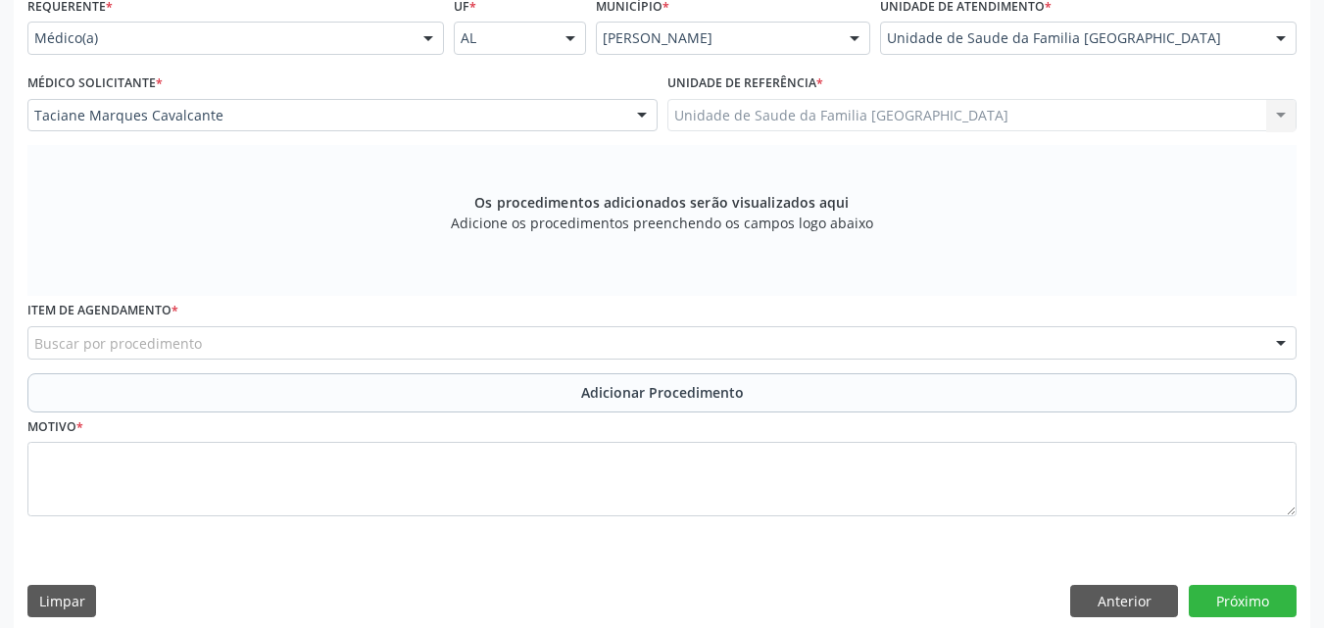
click at [220, 341] on div "Buscar por procedimento" at bounding box center [661, 342] width 1269 height 33
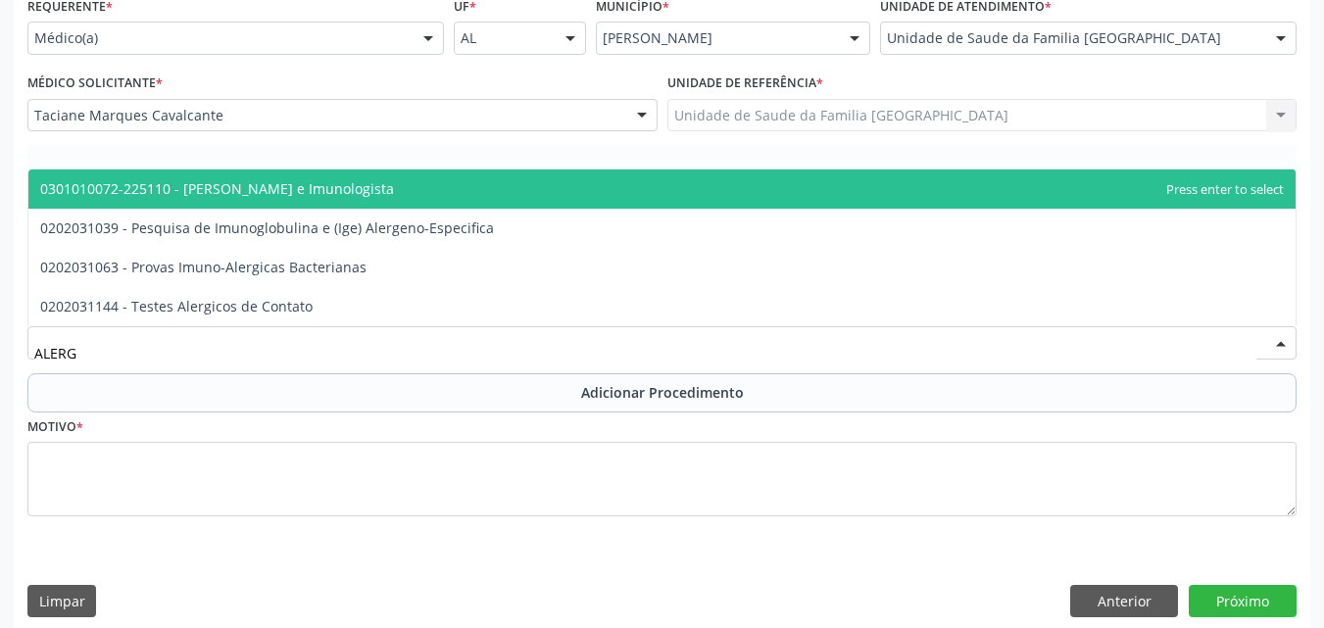
type input "ALERGI"
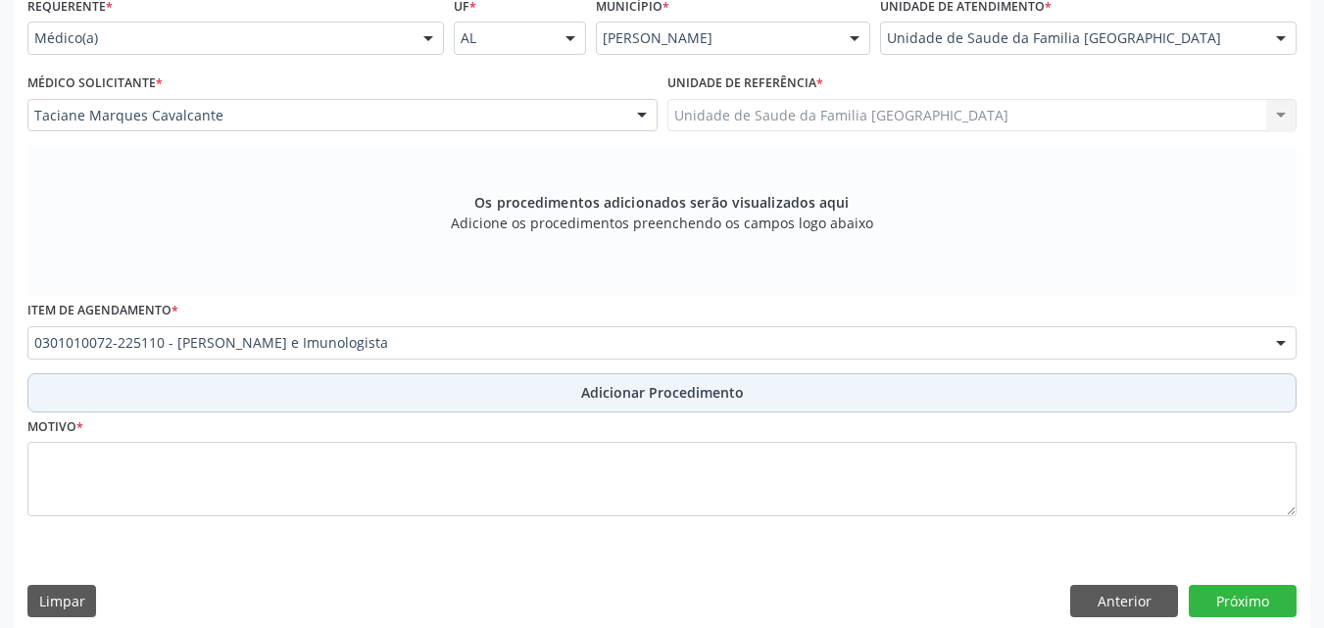
click at [239, 387] on button "Adicionar Procedimento" at bounding box center [661, 392] width 1269 height 39
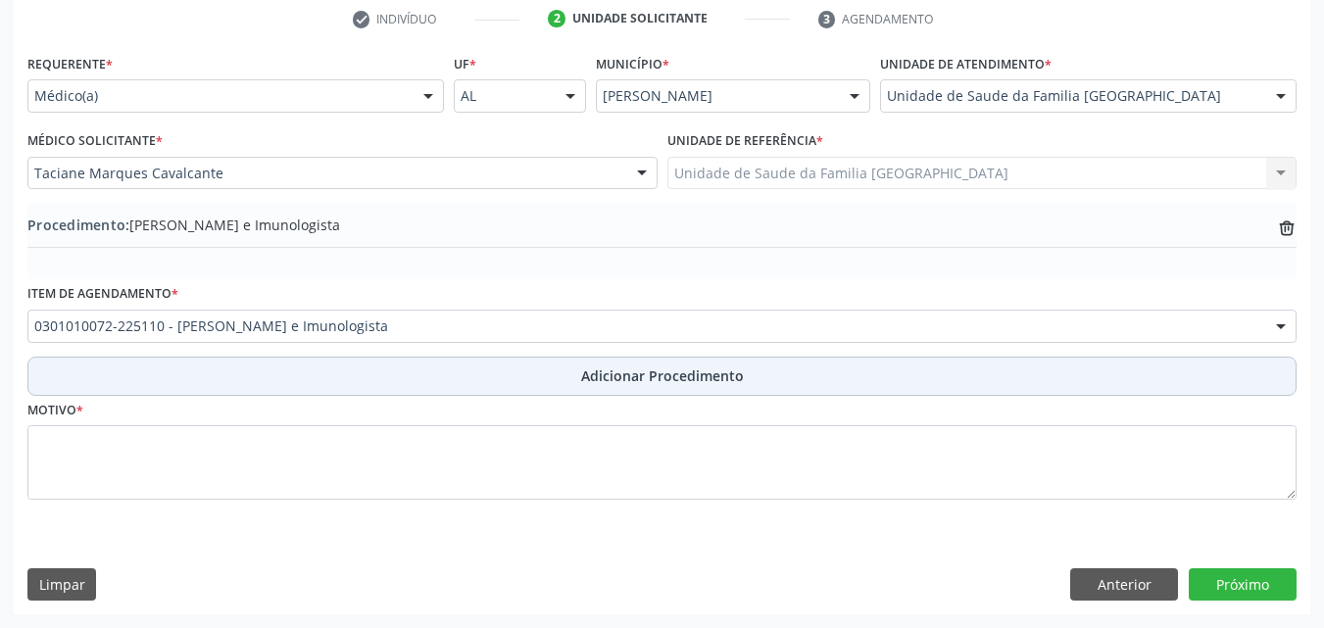
scroll to position [404, 0]
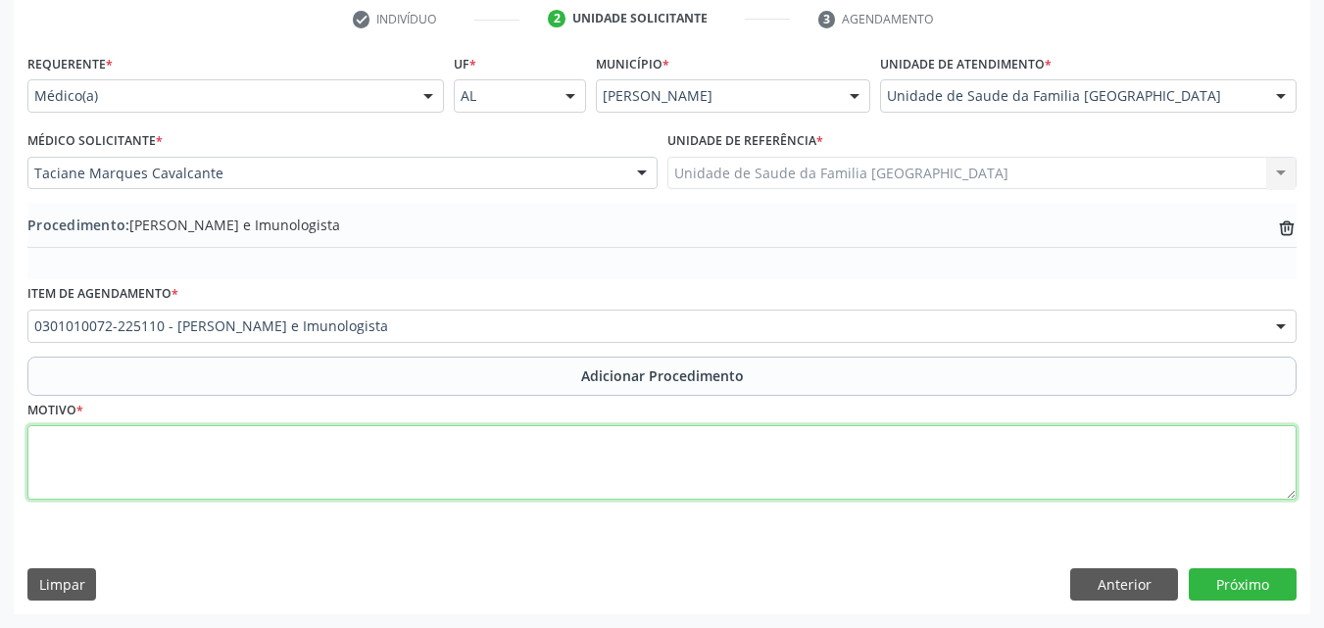
click at [244, 460] on textarea at bounding box center [661, 462] width 1269 height 74
type textarea "HISTÓRICO DE REAÇÕES ALÉRGICAS COM [MEDICAL_DATA] DE ORIGEM DESCONHECIDA."
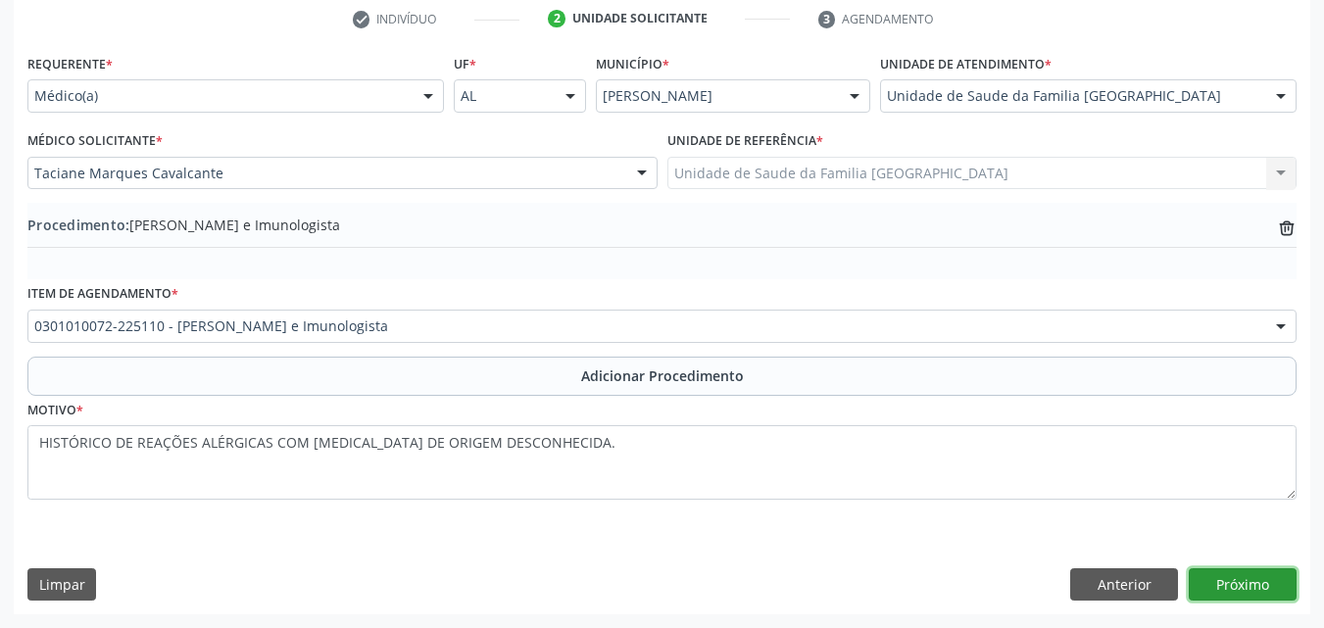
click at [1275, 587] on button "Próximo" at bounding box center [1243, 584] width 108 height 33
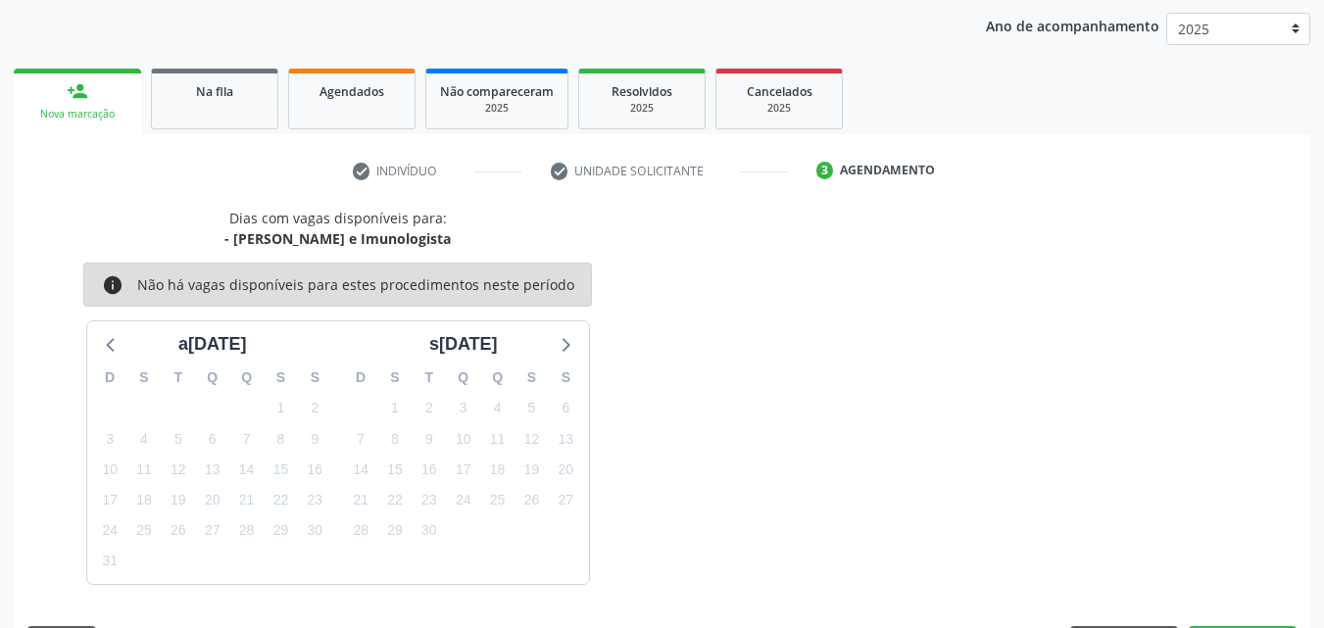
scroll to position [310, 0]
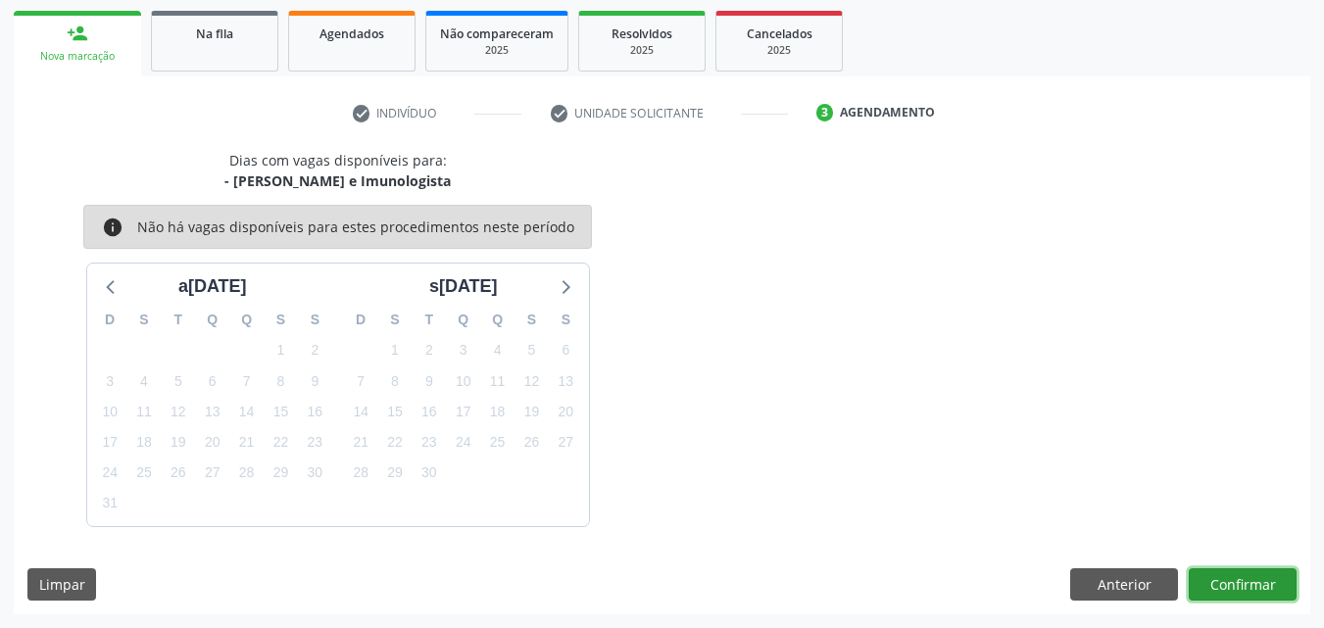
click at [1246, 586] on button "Confirmar" at bounding box center [1243, 584] width 108 height 33
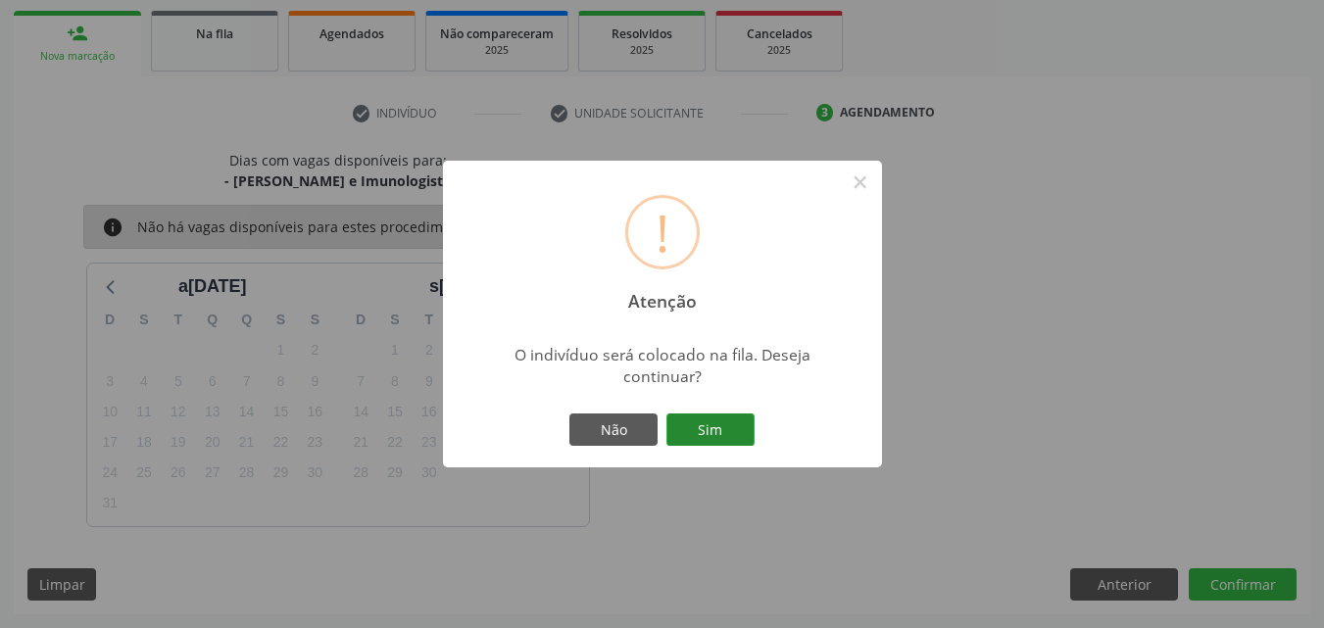
click at [682, 426] on button "Sim" at bounding box center [710, 430] width 88 height 33
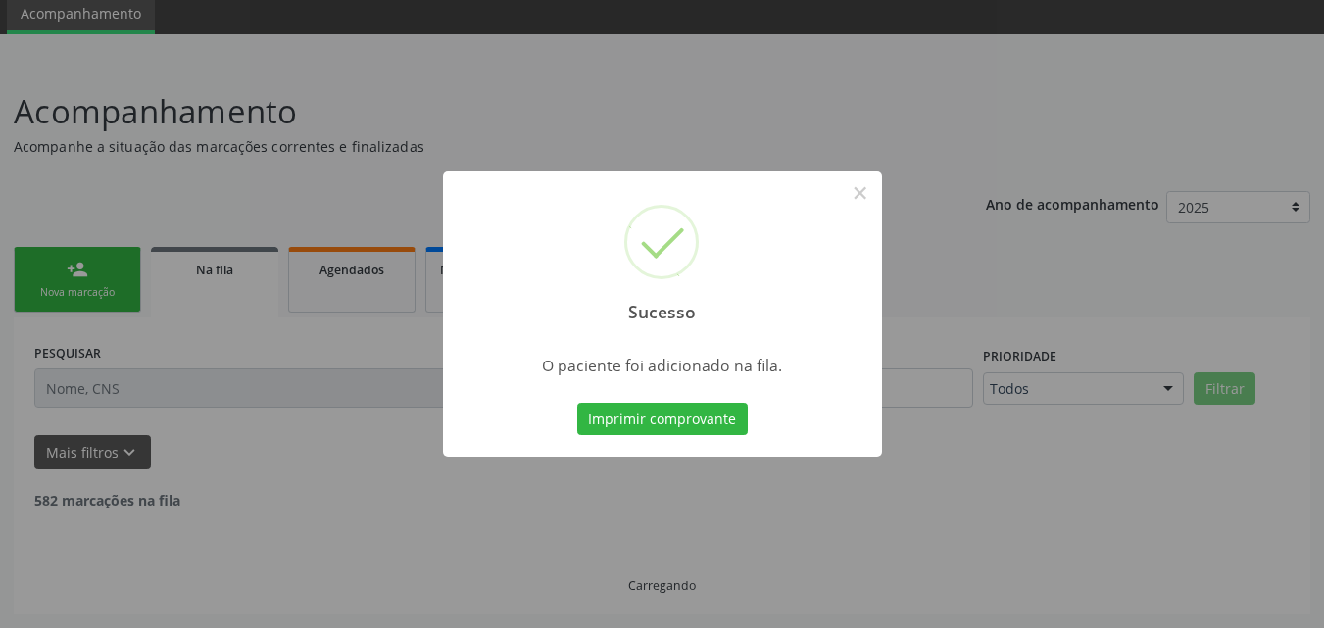
scroll to position [53, 0]
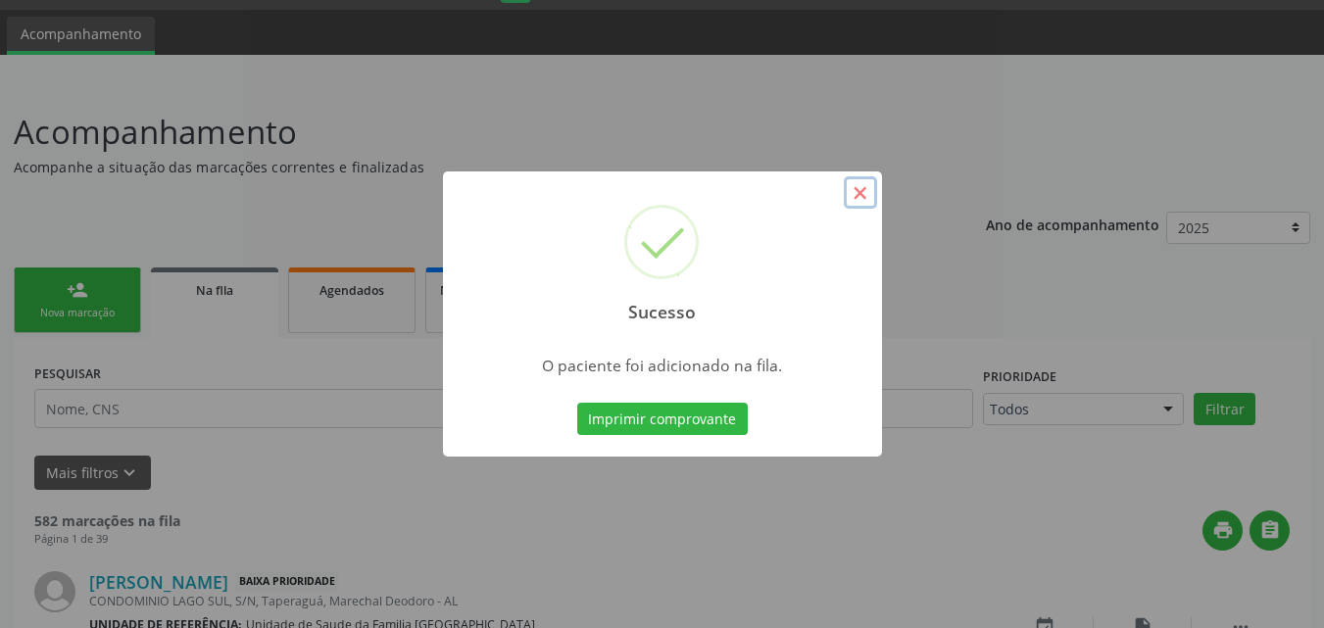
click at [859, 192] on button "×" at bounding box center [860, 192] width 33 height 33
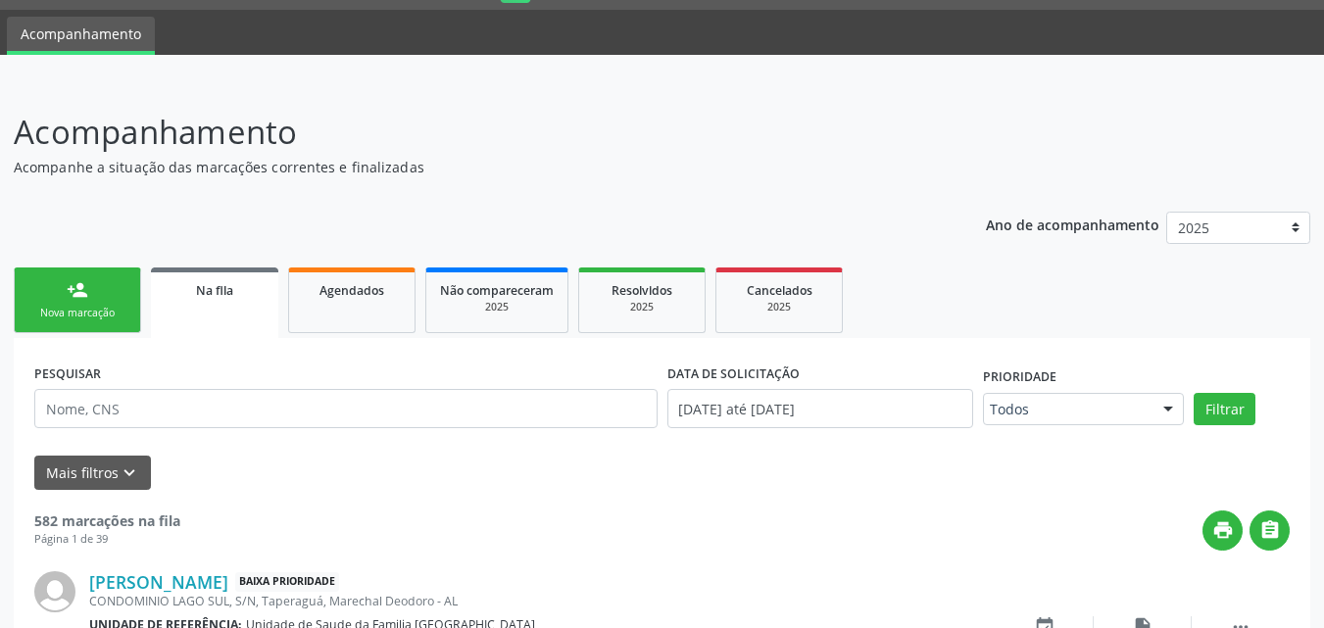
click at [72, 288] on div "person_add" at bounding box center [78, 290] width 22 height 22
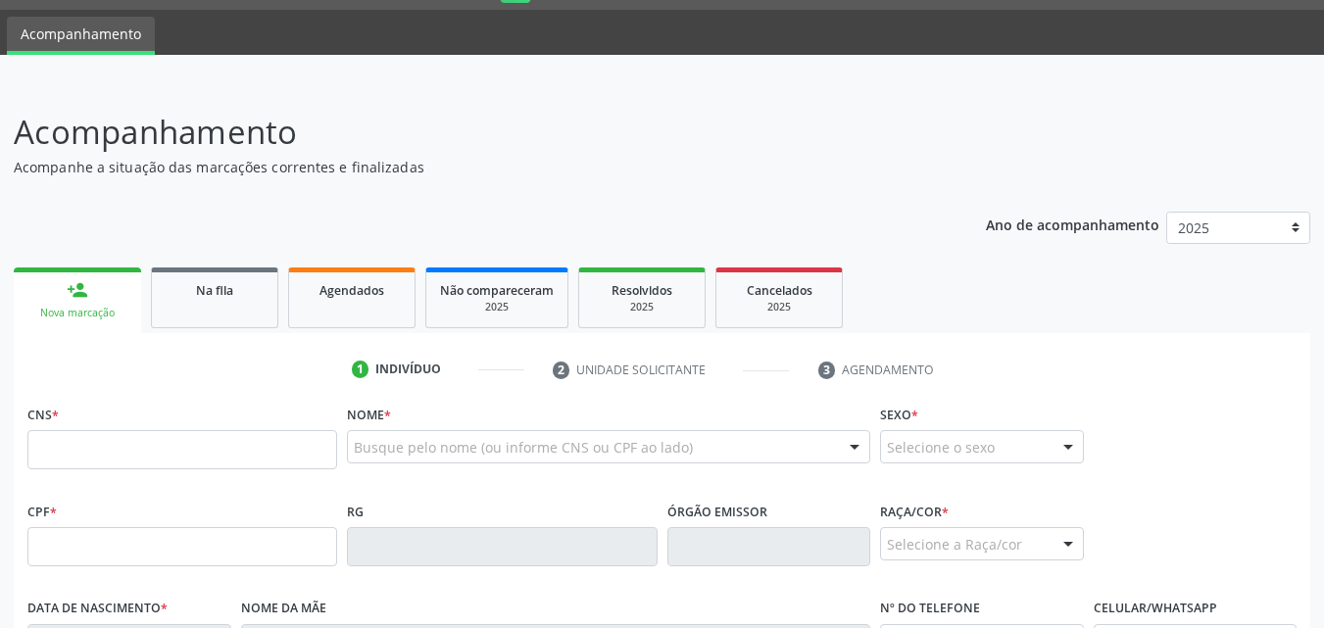
click at [104, 474] on fieldset "CNS *" at bounding box center [182, 441] width 310 height 83
click at [102, 467] on input "text" at bounding box center [182, 449] width 310 height 39
paste input "706 8072 5839 0924"
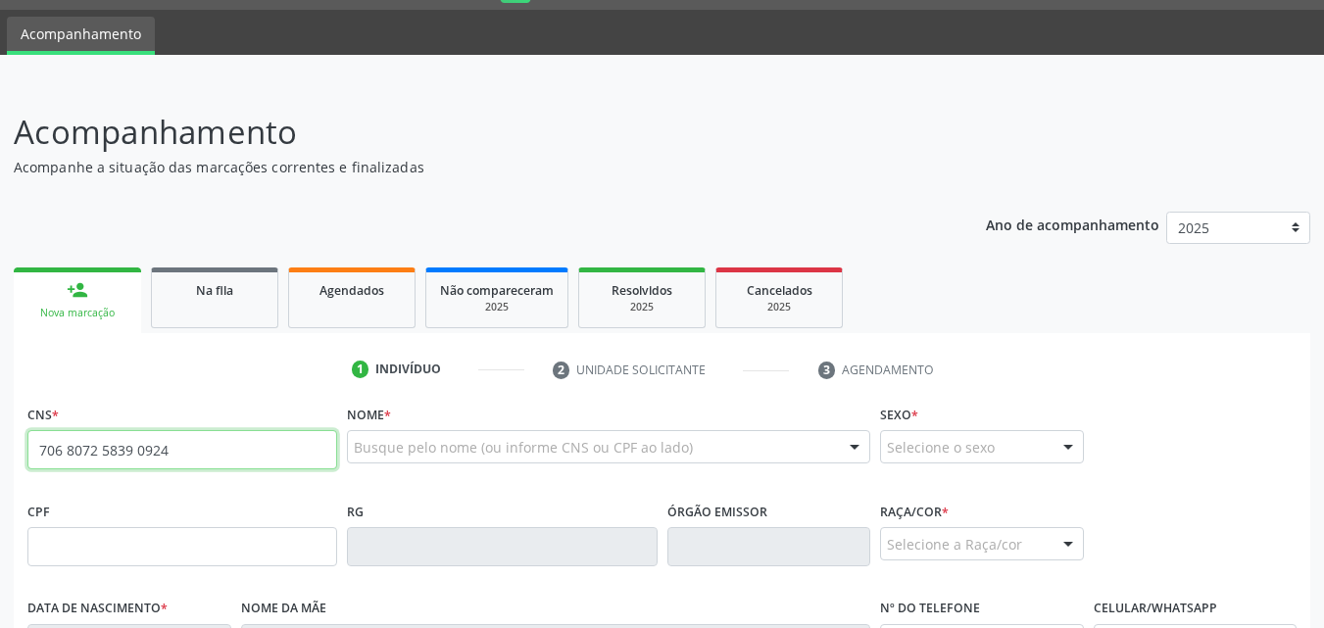
type input "706 8072 5839 0924"
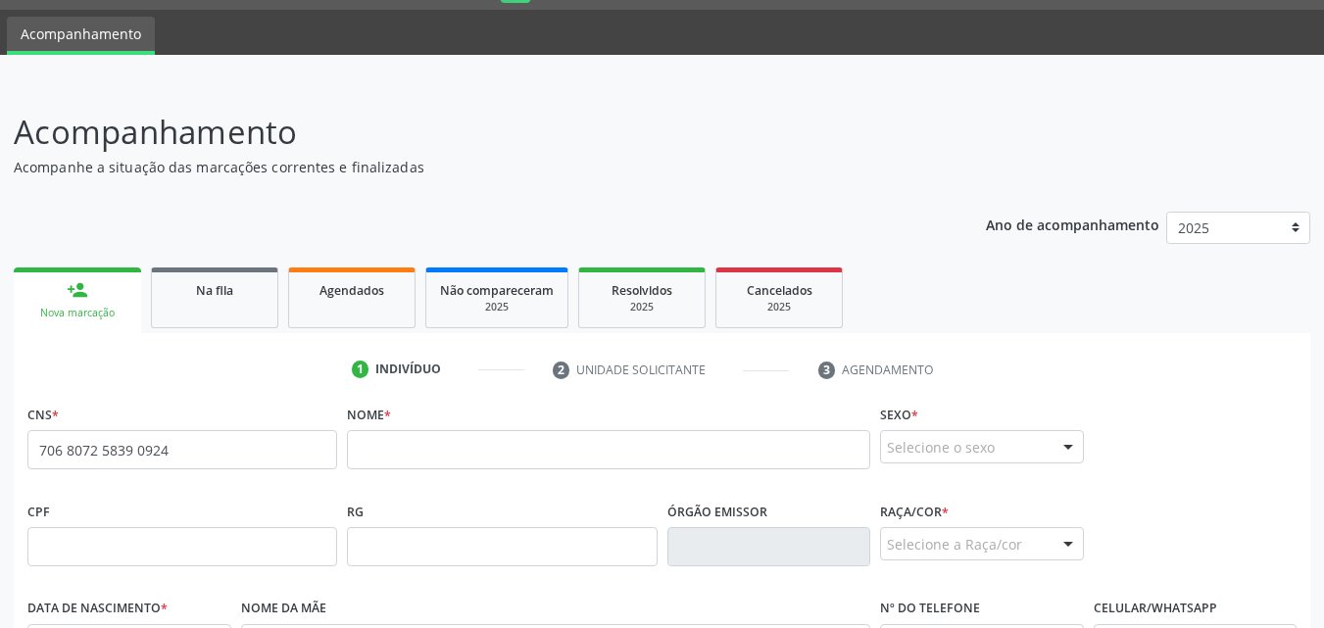
click at [527, 475] on fieldset "Nome *" at bounding box center [608, 441] width 523 height 83
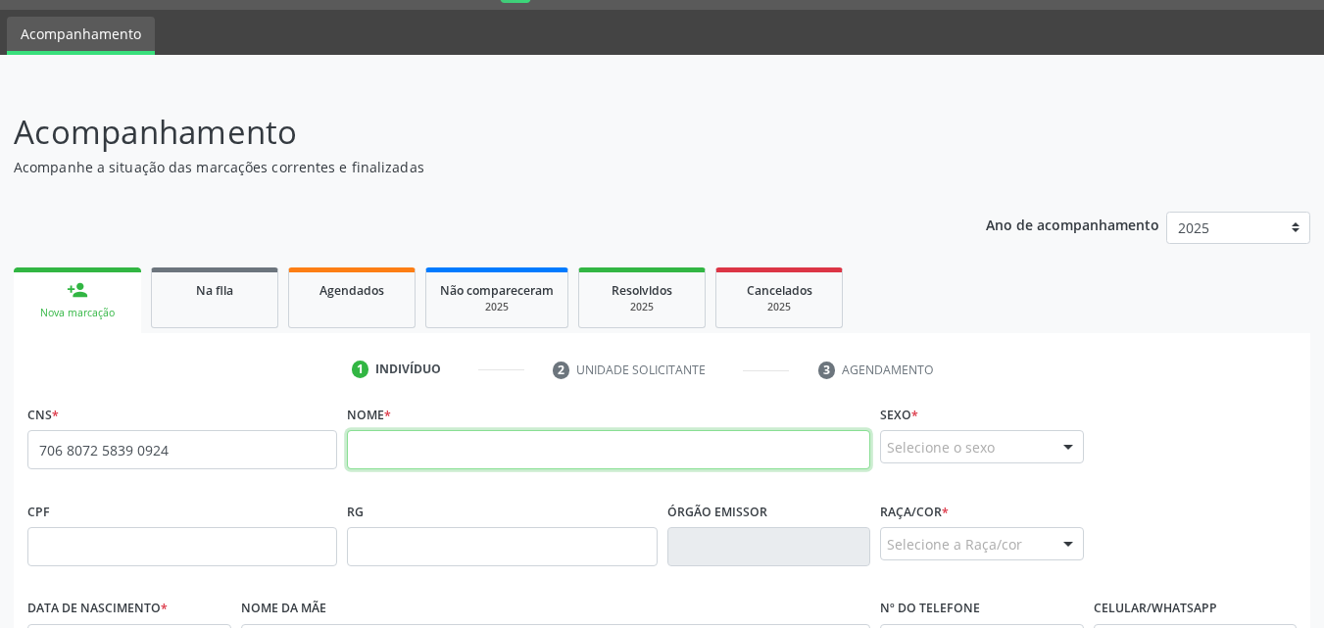
click at [515, 449] on input "text" at bounding box center [608, 449] width 523 height 39
paste input "[PERSON_NAME]"
type input "[PERSON_NAME]"
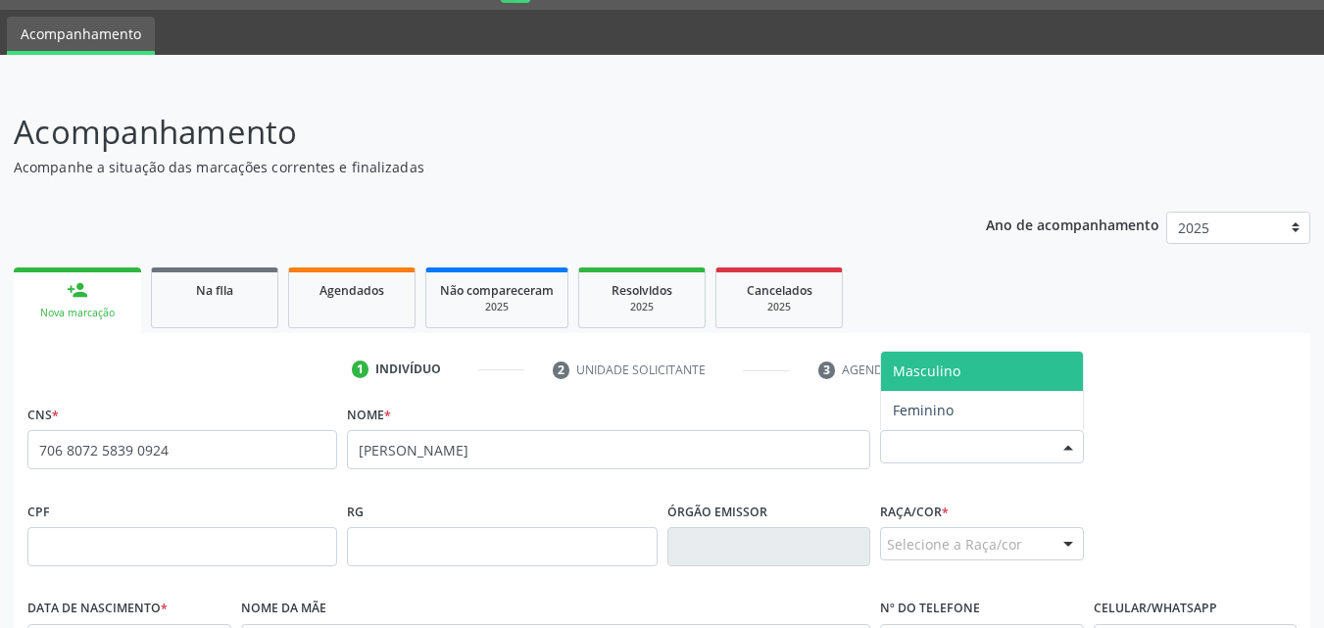
click at [965, 449] on div "Selecione o sexo" at bounding box center [982, 446] width 204 height 33
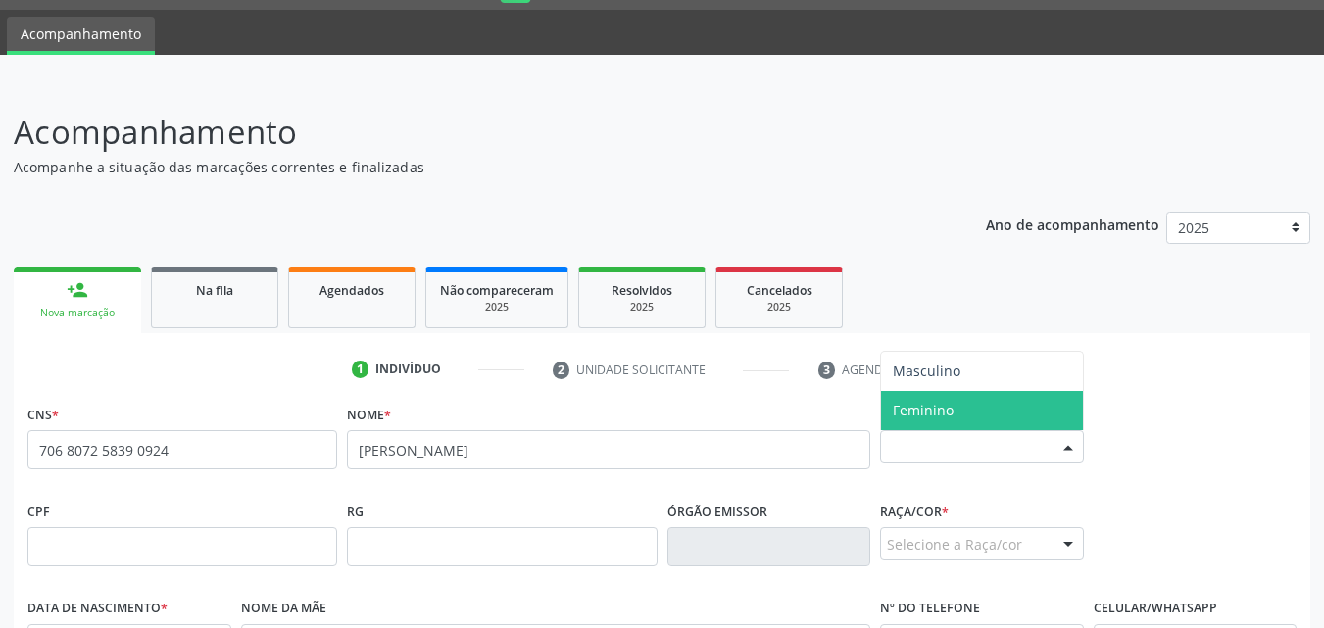
click at [947, 417] on span "Feminino" at bounding box center [923, 410] width 61 height 19
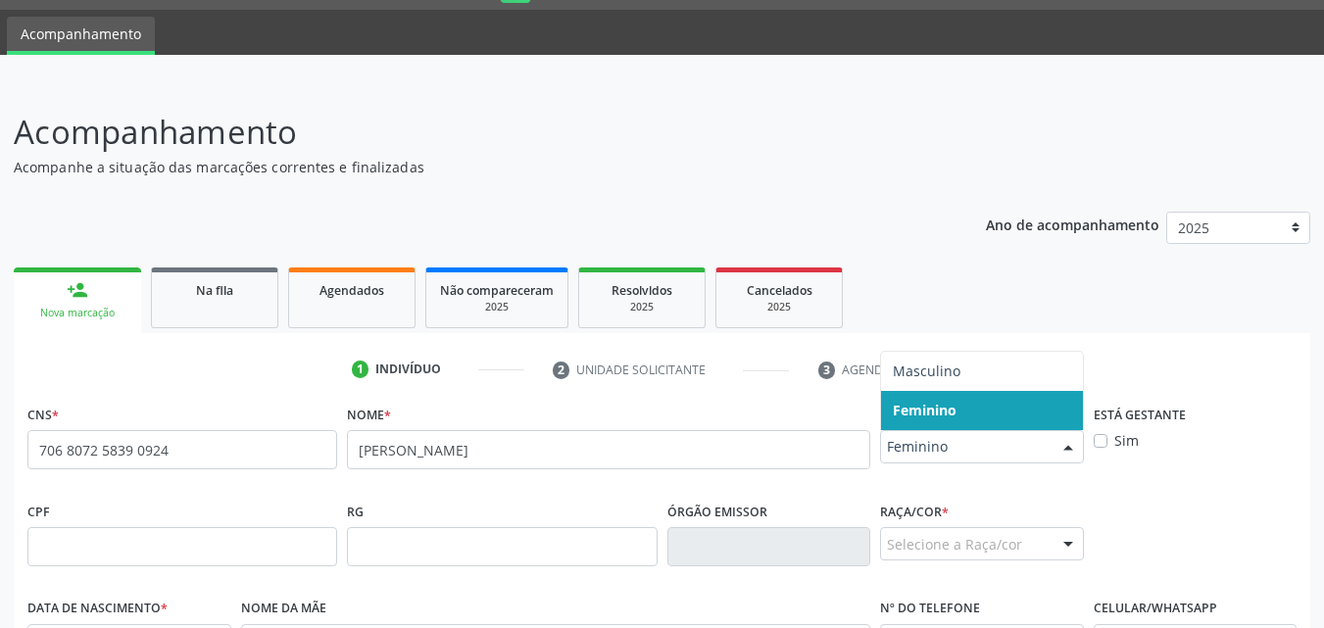
click at [957, 443] on span "Feminino" at bounding box center [965, 447] width 157 height 20
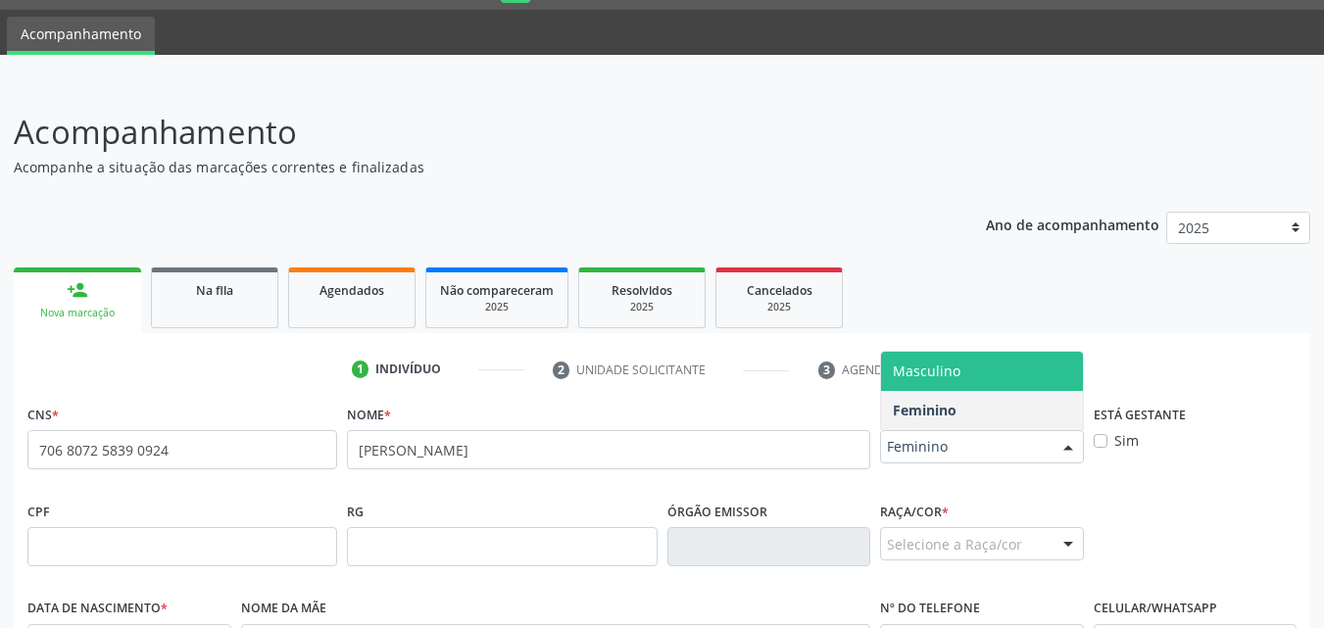
click at [932, 378] on span "Masculino" at bounding box center [927, 371] width 68 height 19
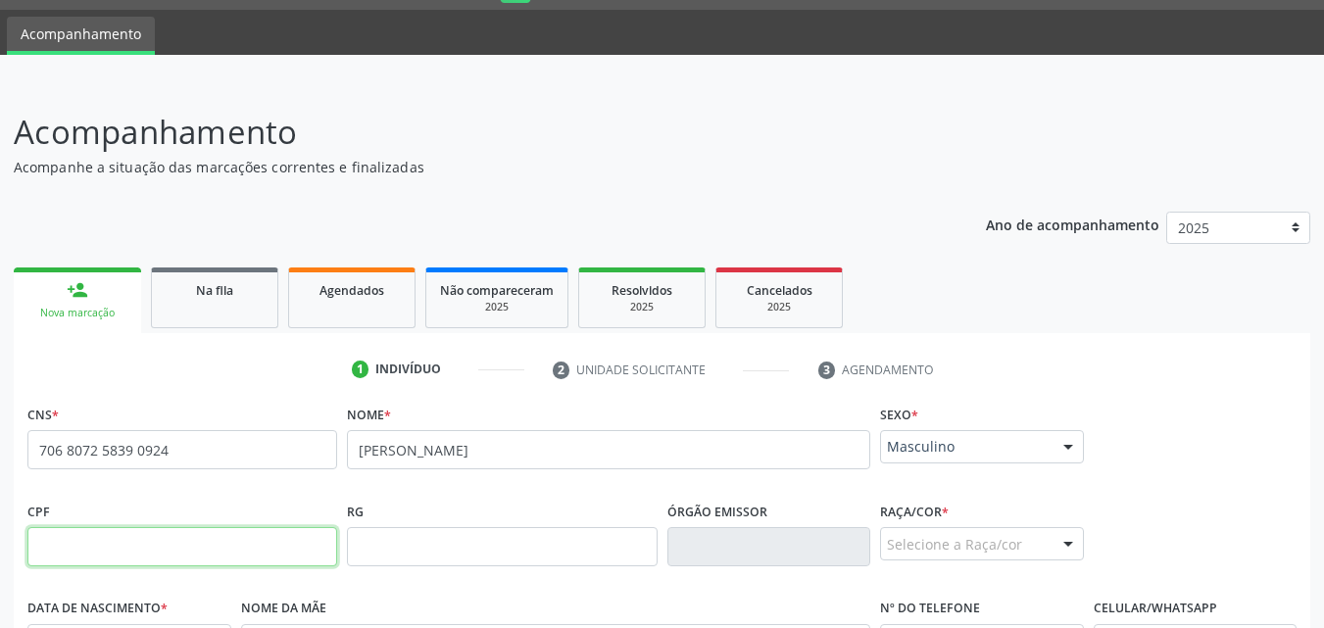
drag, startPoint x: 196, startPoint y: 559, endPoint x: 193, endPoint y: 530, distance: 28.6
click at [196, 559] on input "text" at bounding box center [182, 546] width 310 height 39
paste input "841.685.444-00"
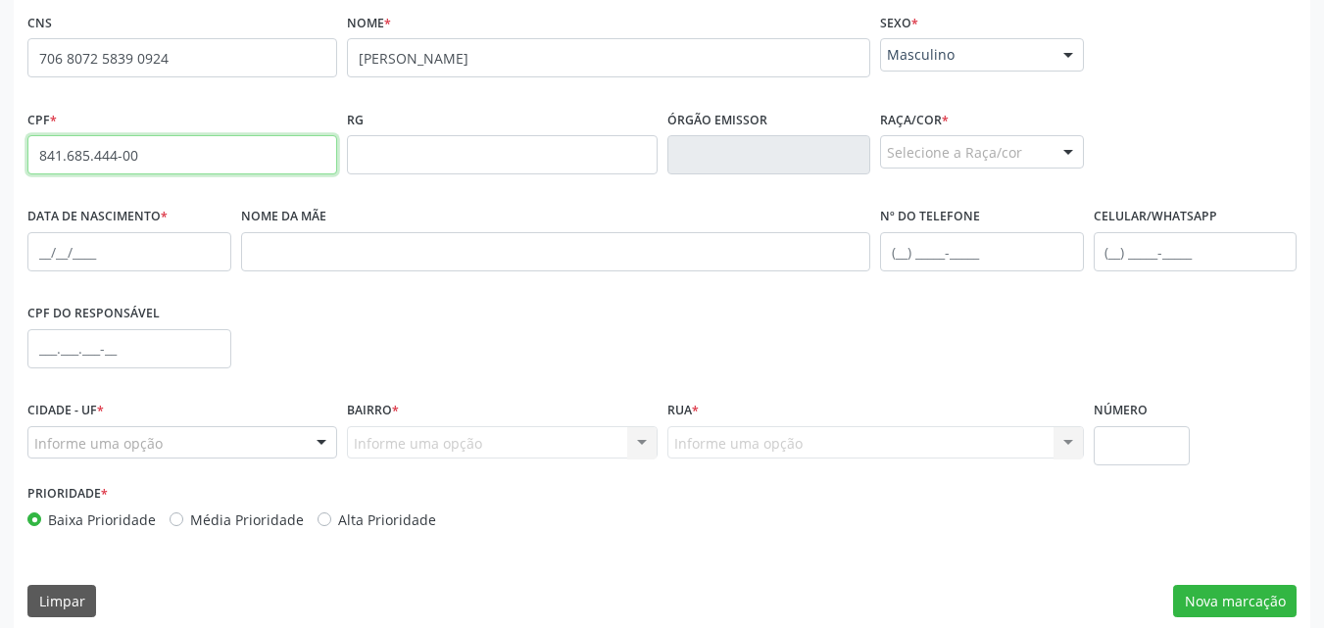
scroll to position [462, 0]
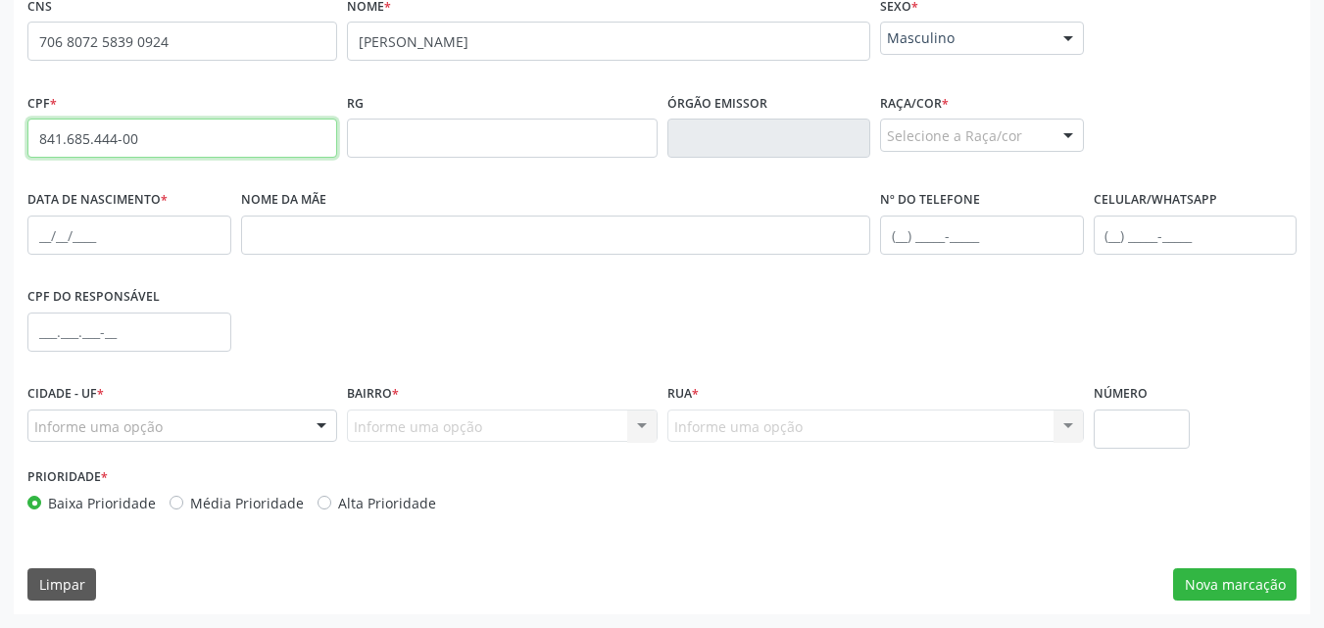
type input "841.685.444-00"
click at [911, 135] on div "Selecione a Raça/cor" at bounding box center [982, 135] width 204 height 33
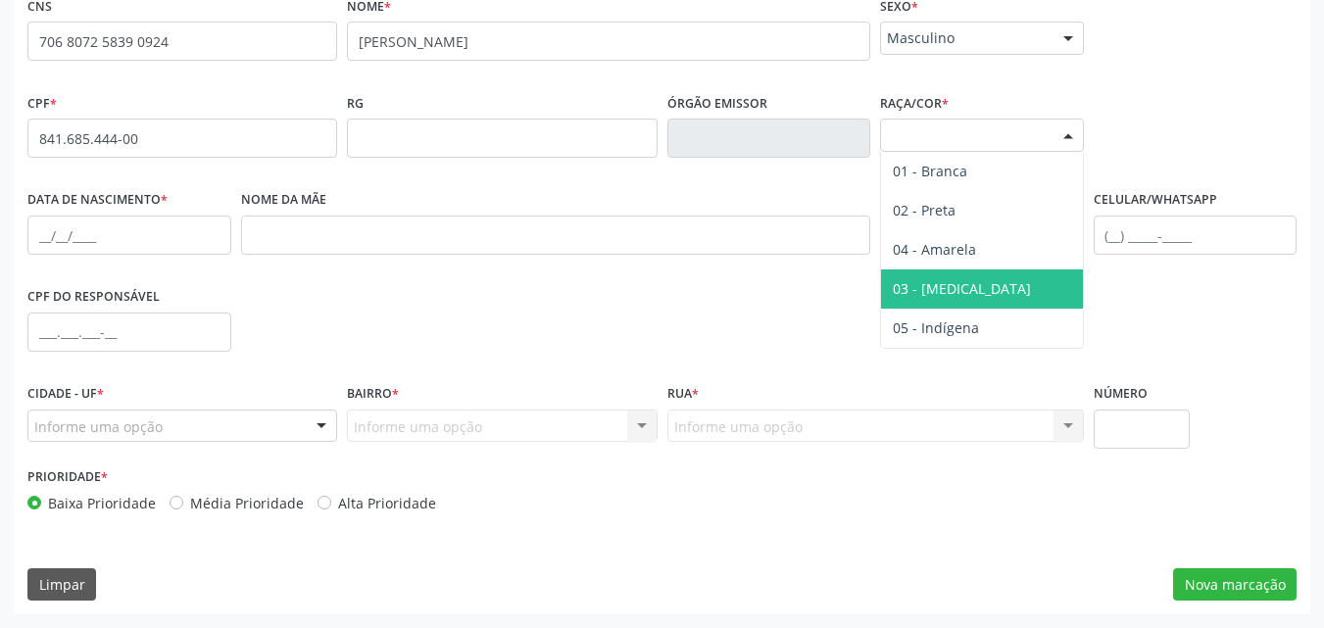
click at [949, 293] on span "03 - [MEDICAL_DATA]" at bounding box center [962, 288] width 138 height 19
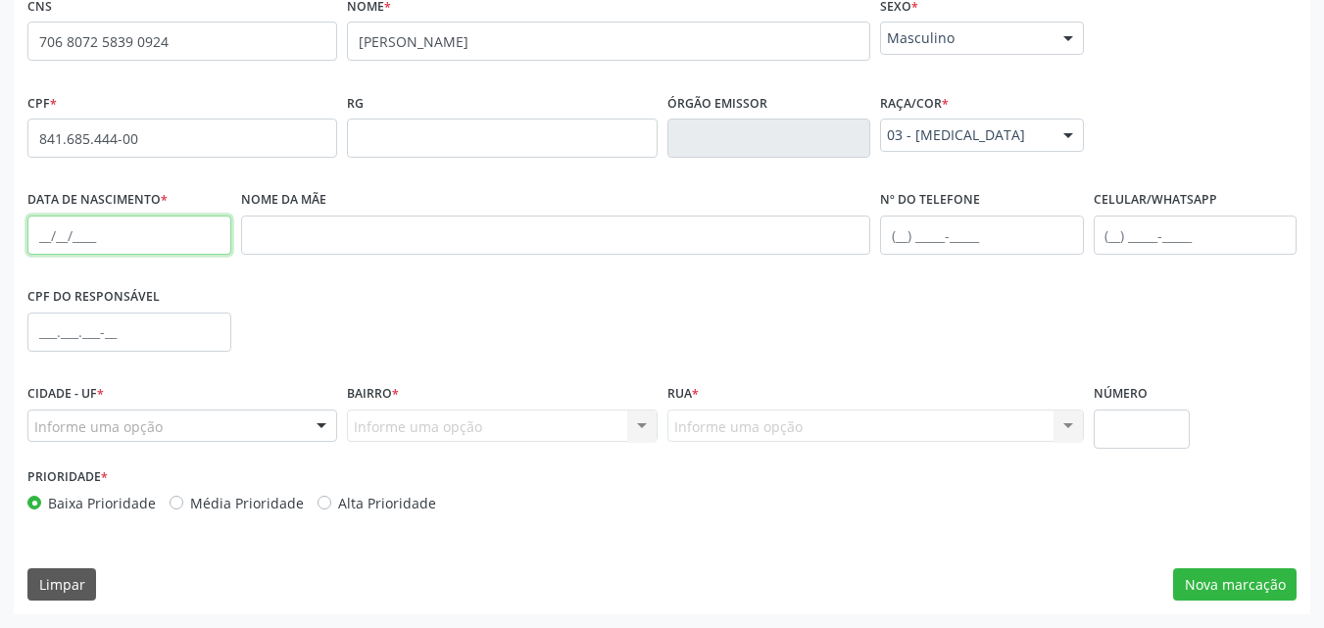
drag, startPoint x: 83, startPoint y: 238, endPoint x: 110, endPoint y: 188, distance: 56.6
click at [84, 238] on input "text" at bounding box center [129, 235] width 204 height 39
paste input "[DATE]"
type input "[DATE]"
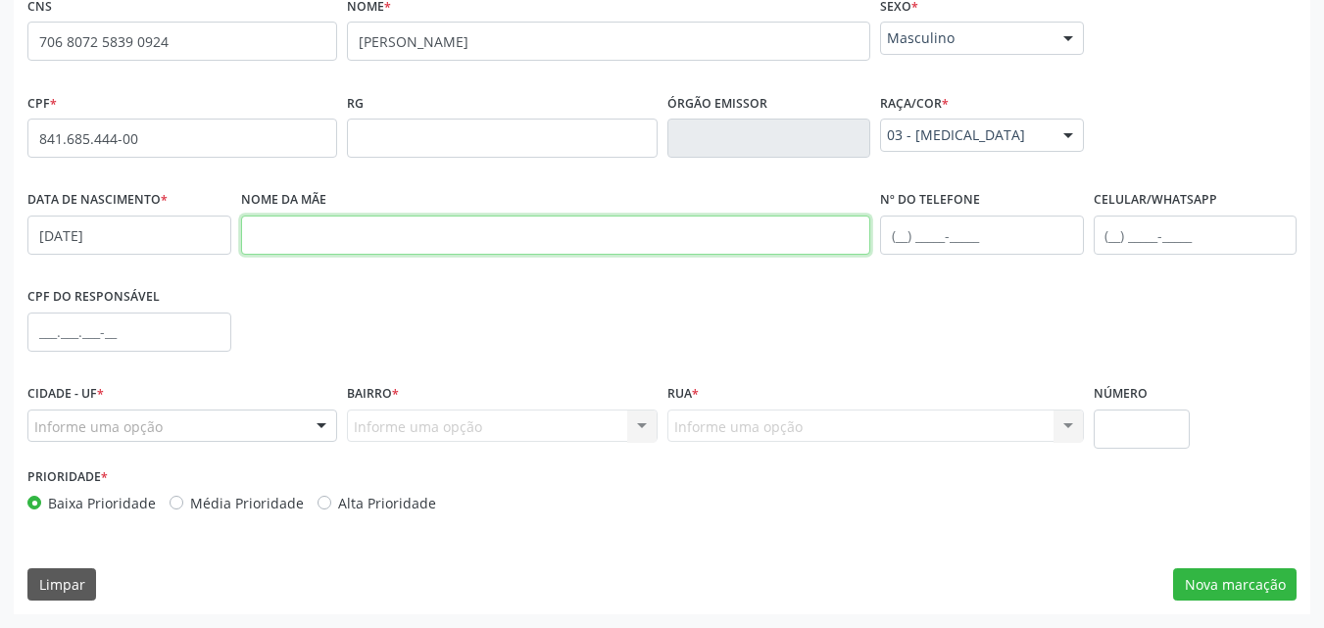
click at [315, 221] on input "text" at bounding box center [556, 235] width 630 height 39
paste input "[PERSON_NAME]"
type input "[PERSON_NAME]"
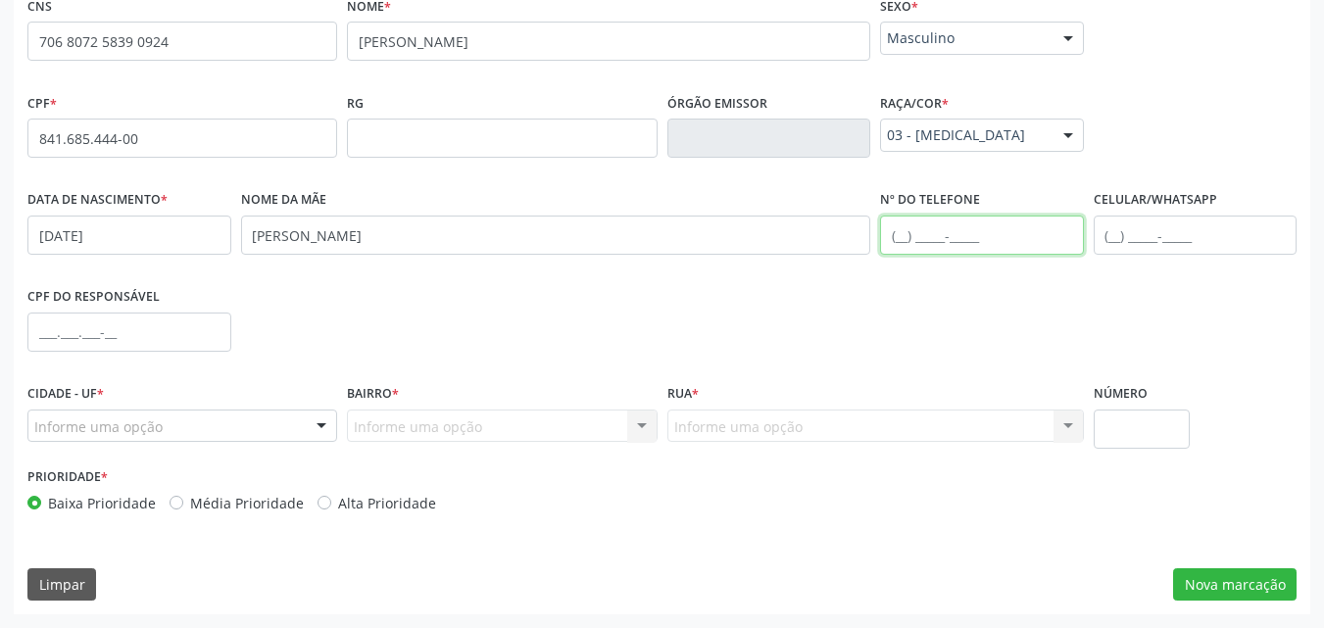
click at [930, 239] on input "text" at bounding box center [982, 235] width 204 height 39
paste input "[PHONE_NUMBER]"
type input "[PHONE_NUMBER]"
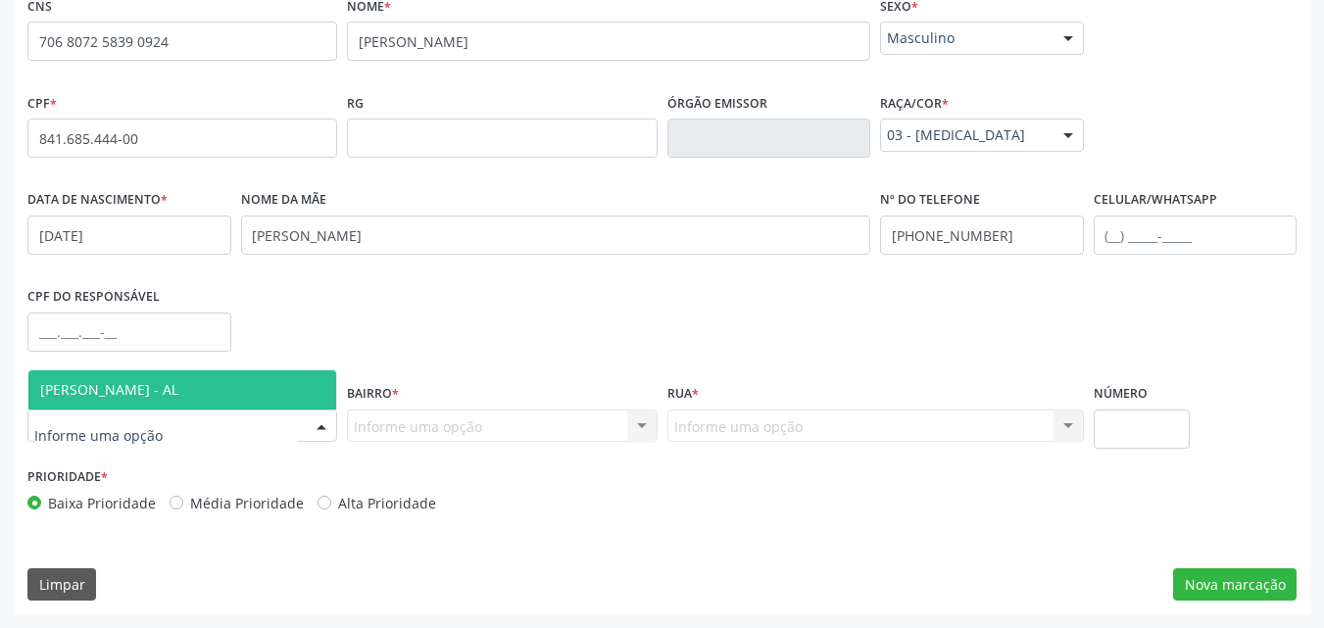
click at [171, 439] on div at bounding box center [182, 426] width 310 height 33
drag, startPoint x: 167, startPoint y: 395, endPoint x: 253, endPoint y: 408, distance: 87.2
click at [168, 395] on span "[PERSON_NAME] - AL" at bounding box center [109, 389] width 138 height 19
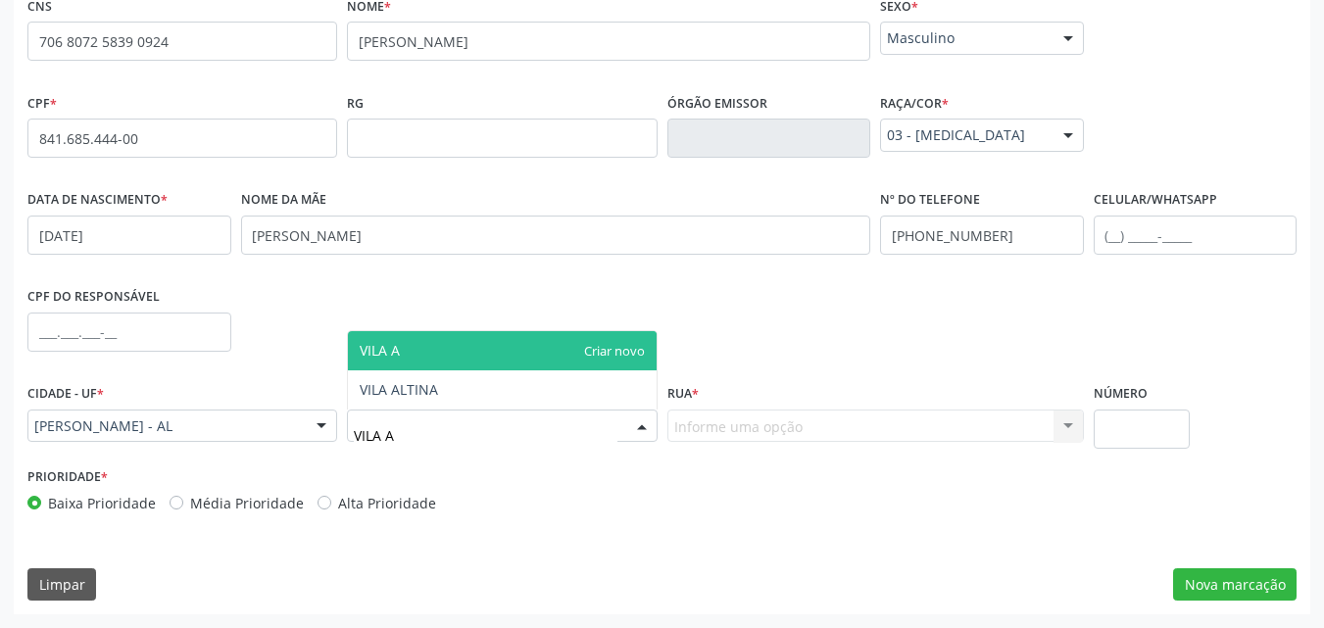
type input "[GEOGRAPHIC_DATA]"
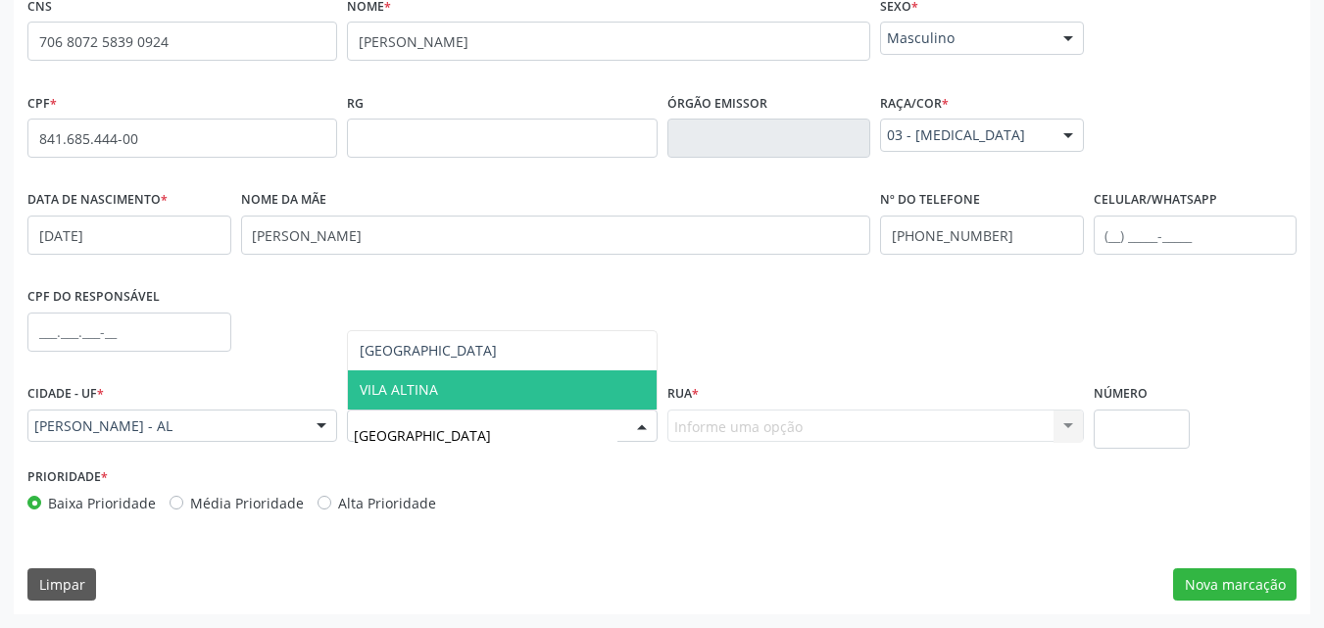
click at [378, 399] on span "VILA ALTINA" at bounding box center [502, 389] width 308 height 39
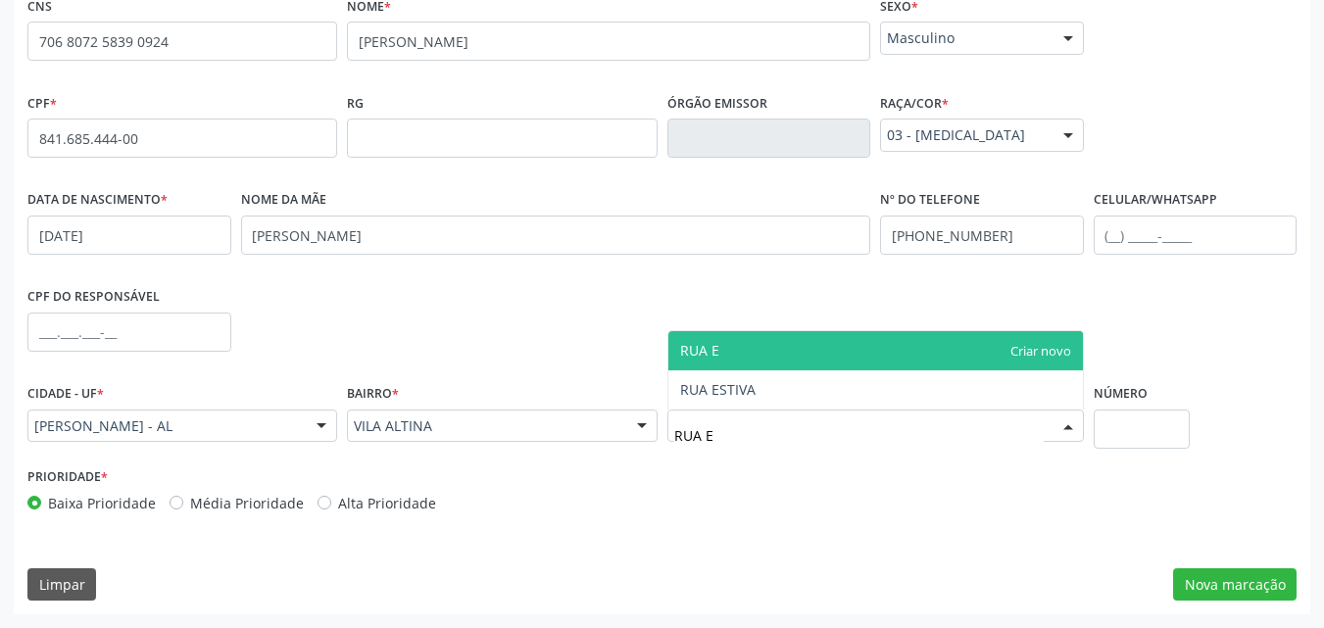
type input "RUA ES"
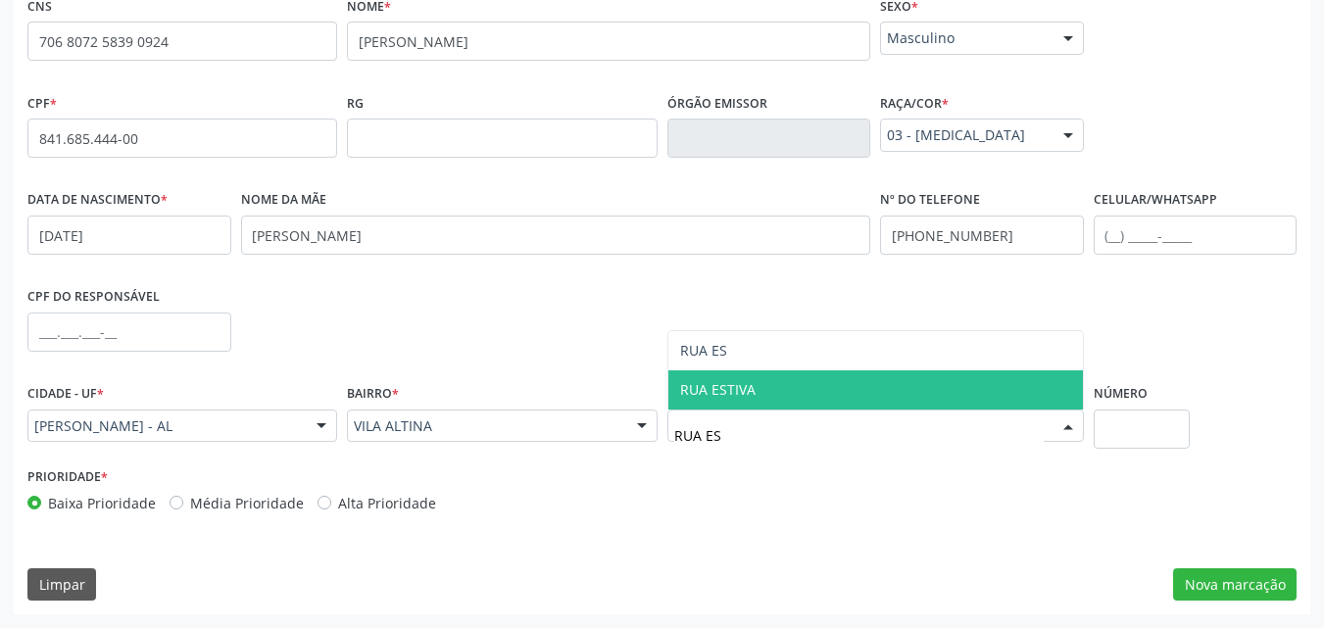
click at [701, 390] on span "RUA ESTIVA" at bounding box center [717, 389] width 75 height 19
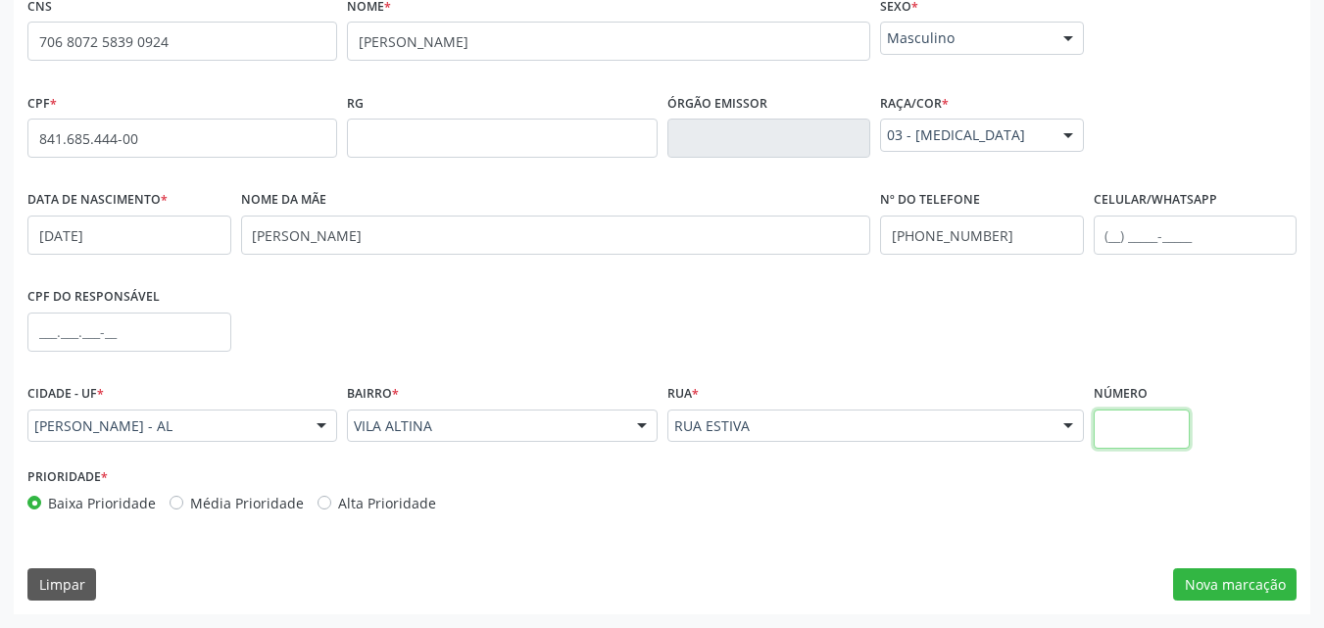
click at [1126, 427] on input "text" at bounding box center [1142, 429] width 97 height 39
type input "S/N"
click at [1240, 582] on button "Nova marcação" at bounding box center [1234, 584] width 123 height 33
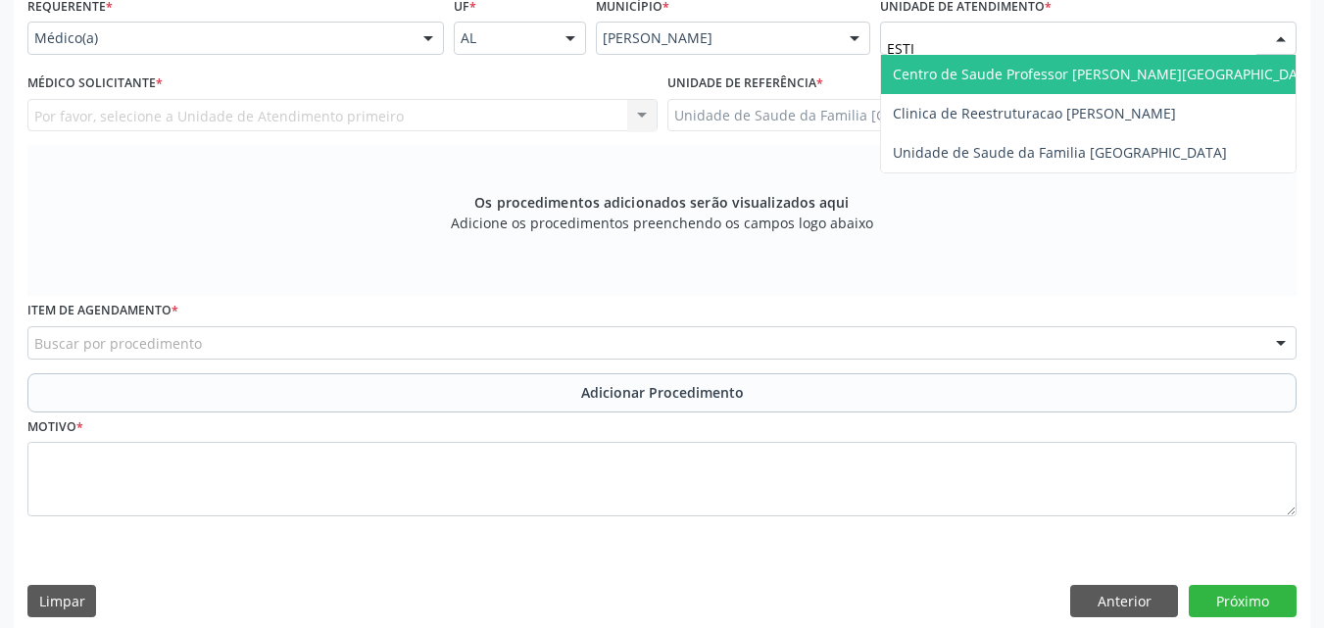
type input "ESTIV"
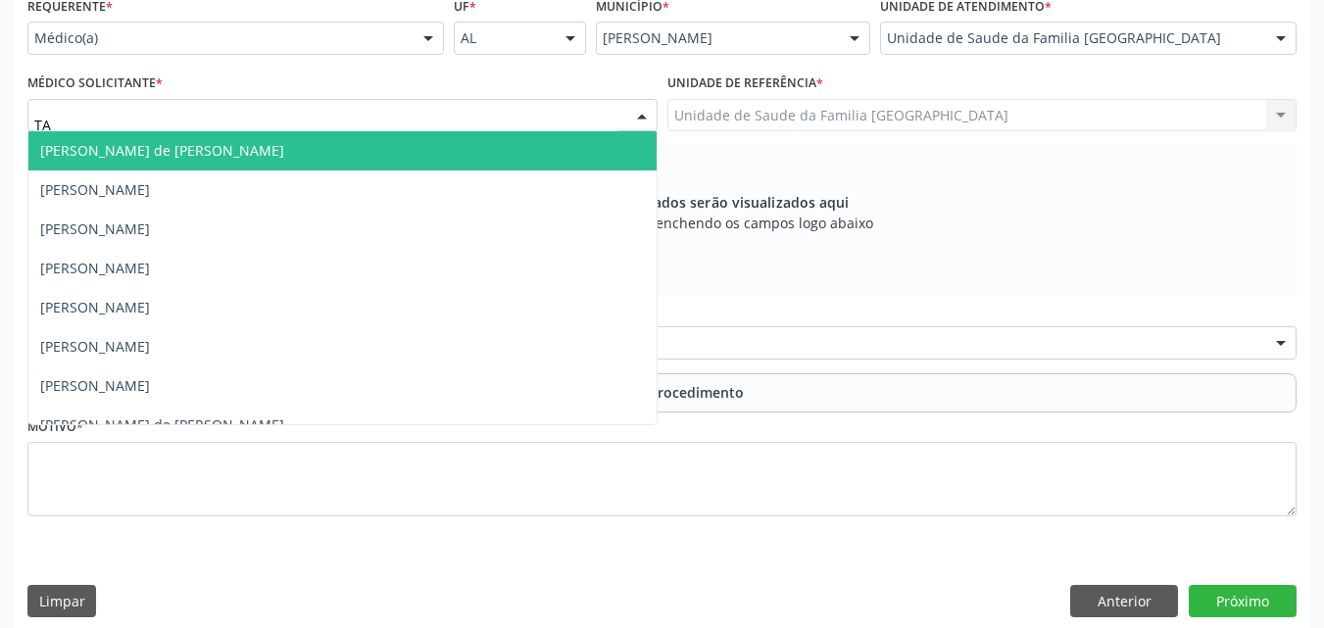
type input "TAC"
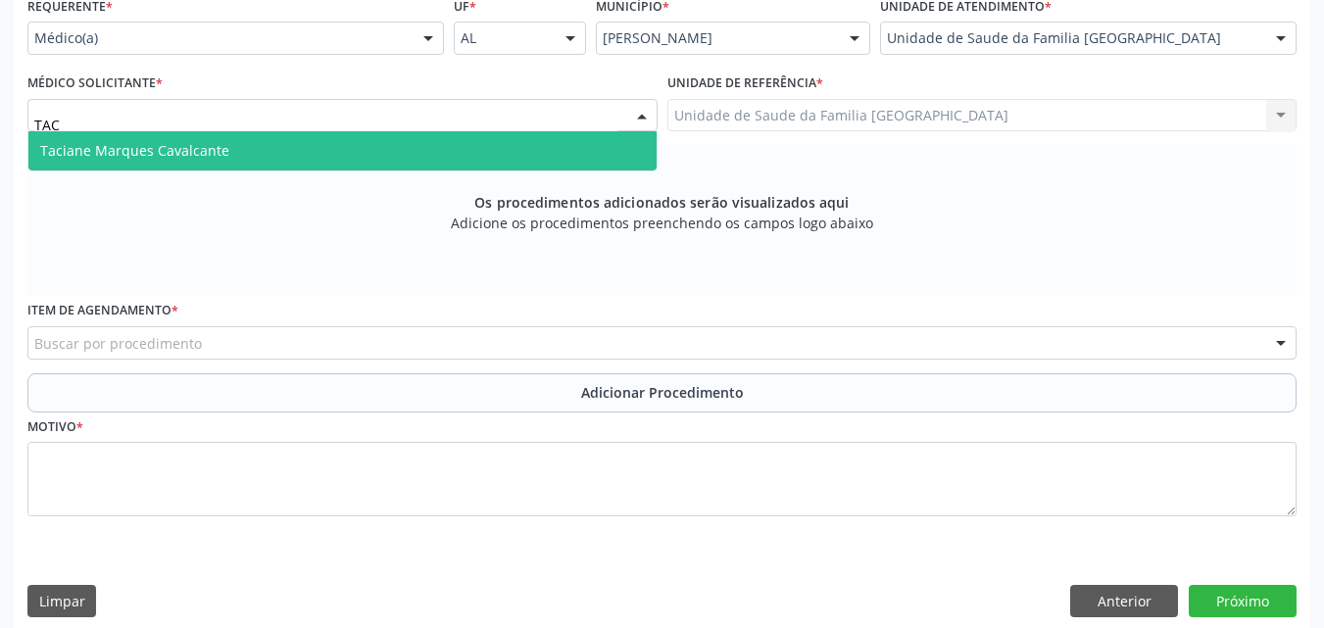
click at [86, 135] on span "Taciane Marques Cavalcante" at bounding box center [342, 150] width 628 height 39
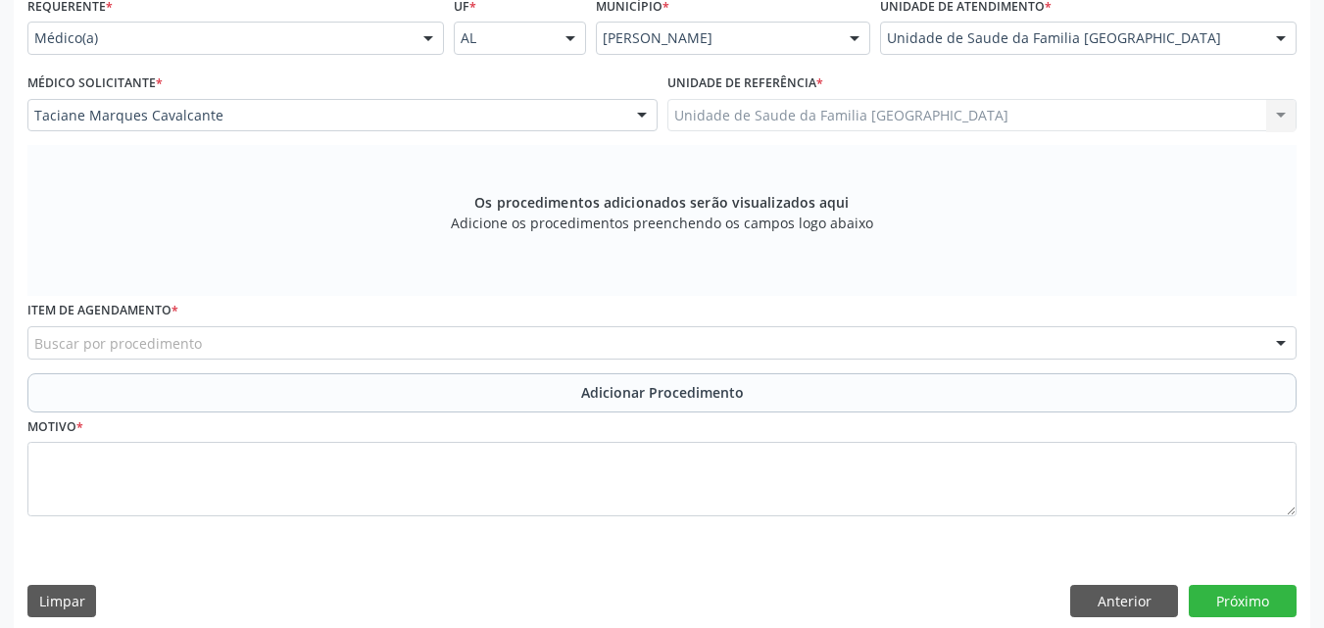
click at [706, 113] on div "Unidade de Saude da Familia [GEOGRAPHIC_DATA] Unidade de Saude da Familia [GEOG…" at bounding box center [982, 115] width 630 height 33
click at [210, 336] on div "Buscar por procedimento" at bounding box center [661, 342] width 1269 height 33
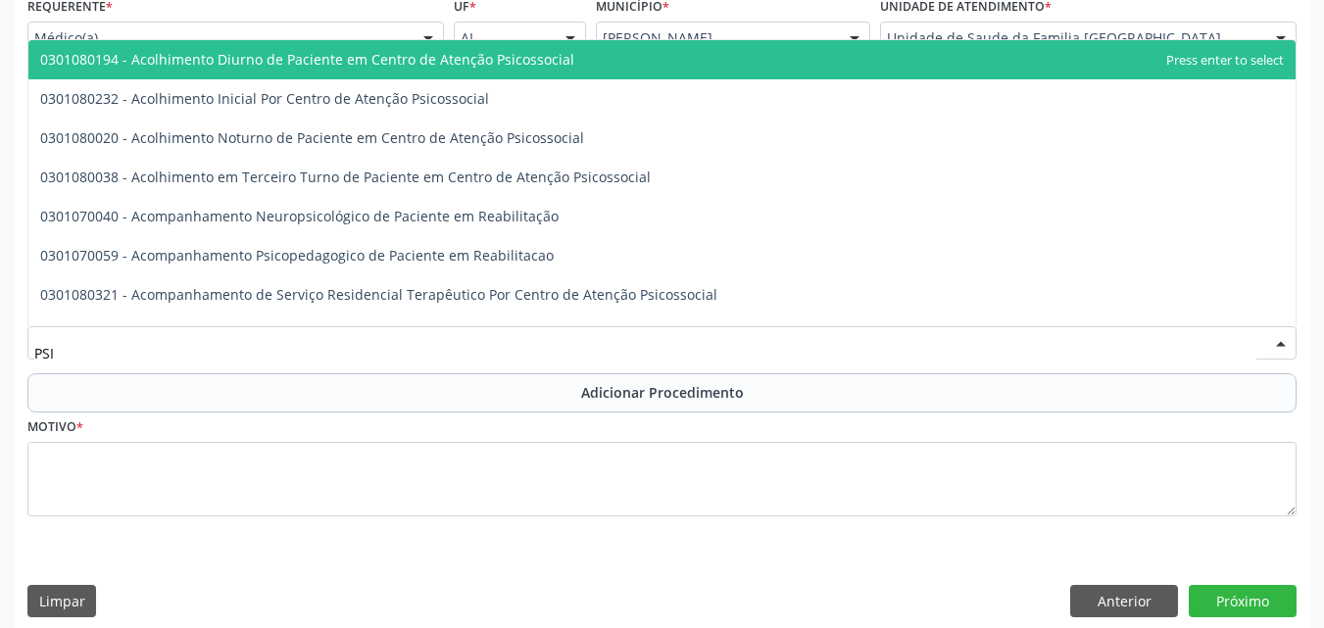
type input "PSIQ"
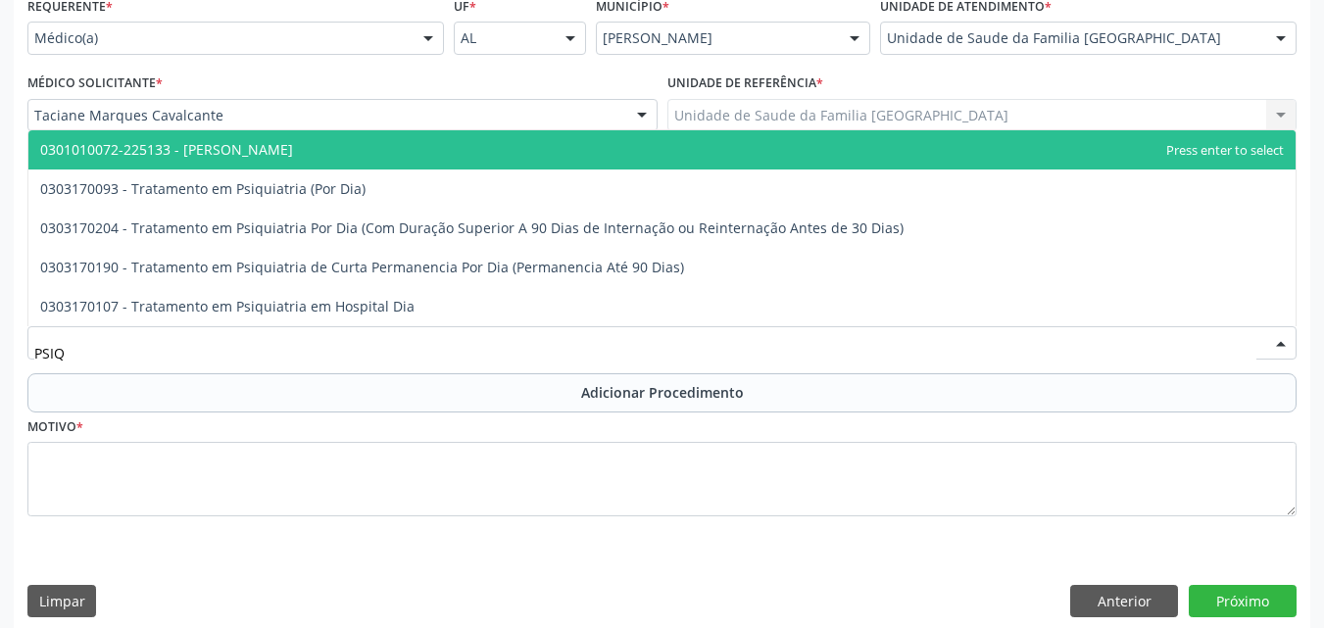
click at [208, 156] on span "0301010072-225133 - [PERSON_NAME]" at bounding box center [166, 149] width 253 height 19
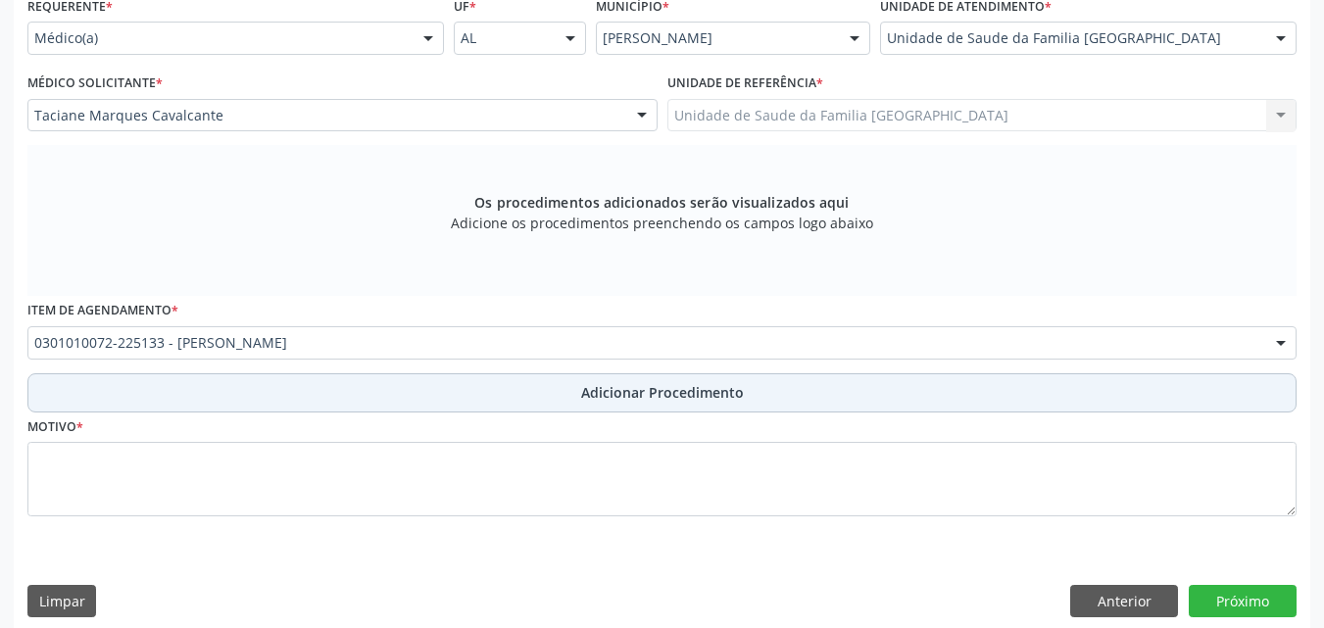
click at [191, 395] on button "Adicionar Procedimento" at bounding box center [661, 392] width 1269 height 39
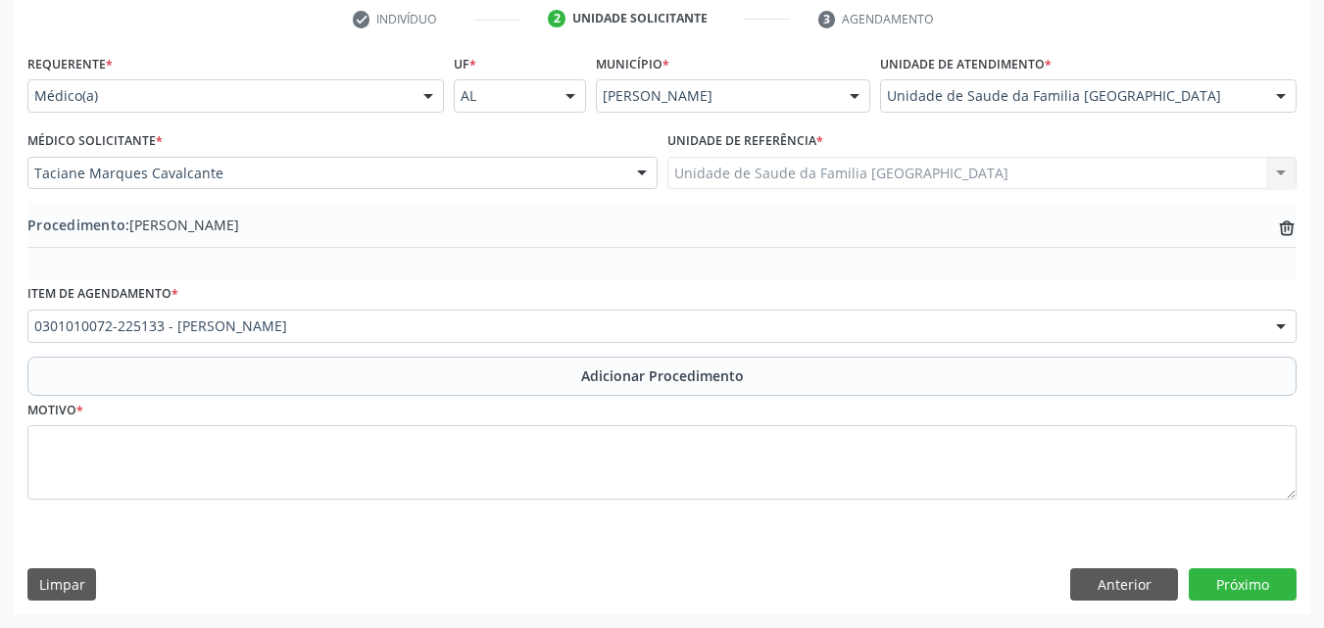
scroll to position [404, 0]
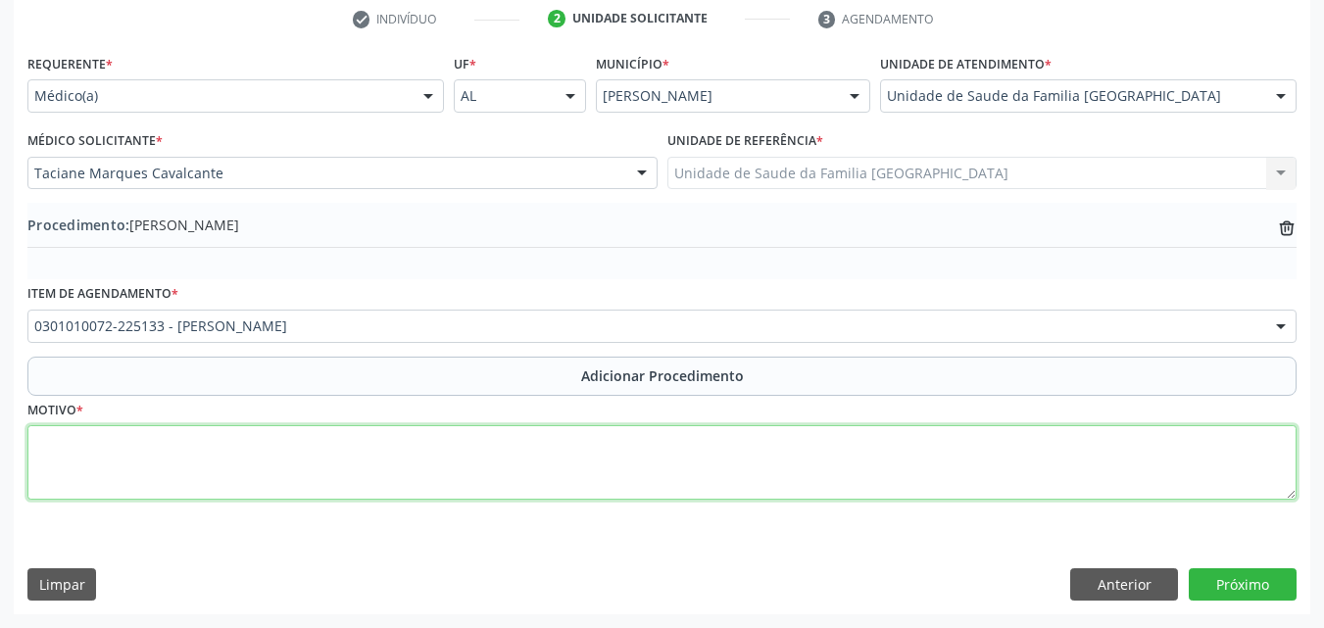
click at [185, 435] on textarea at bounding box center [661, 462] width 1269 height 74
type textarea "PACIENTE APRESENTA SINAIS DE HEPATOPATIA."
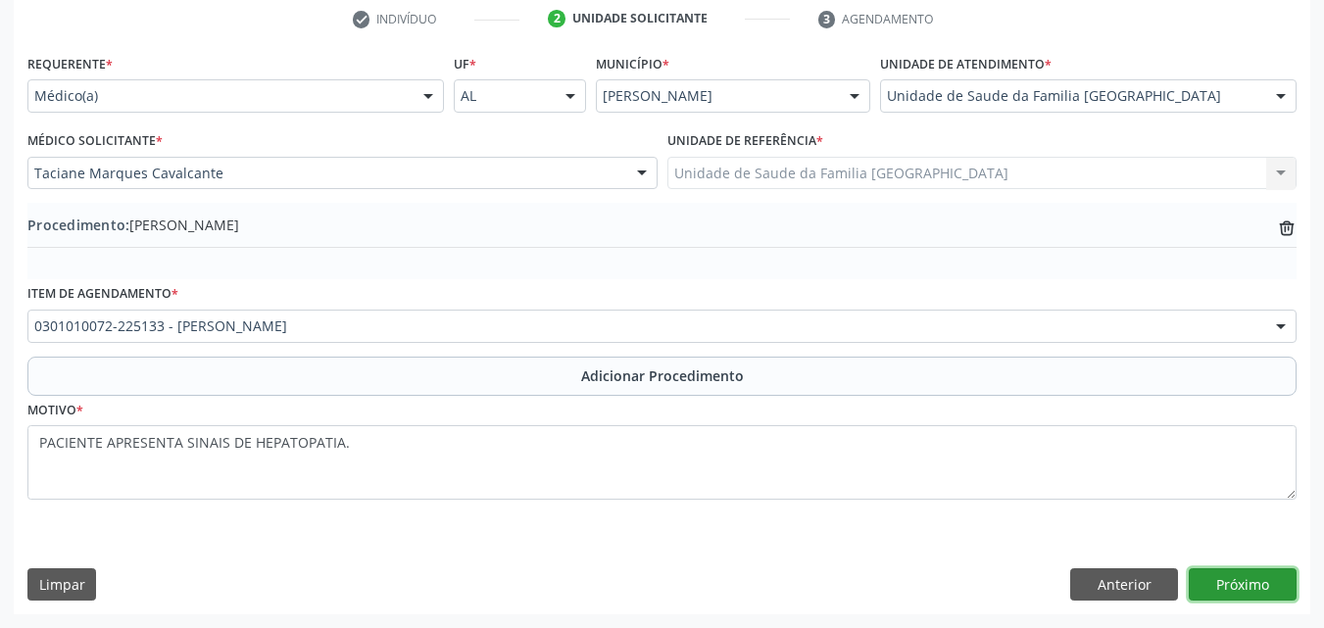
click at [1225, 582] on button "Próximo" at bounding box center [1243, 584] width 108 height 33
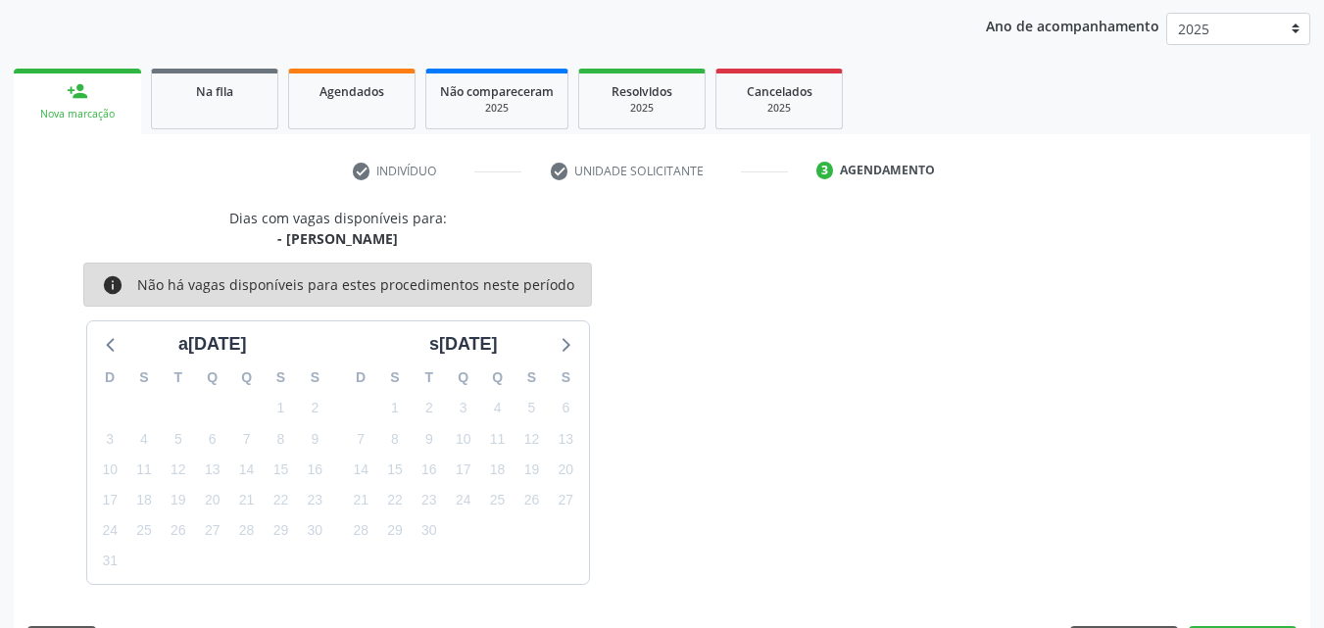
scroll to position [310, 0]
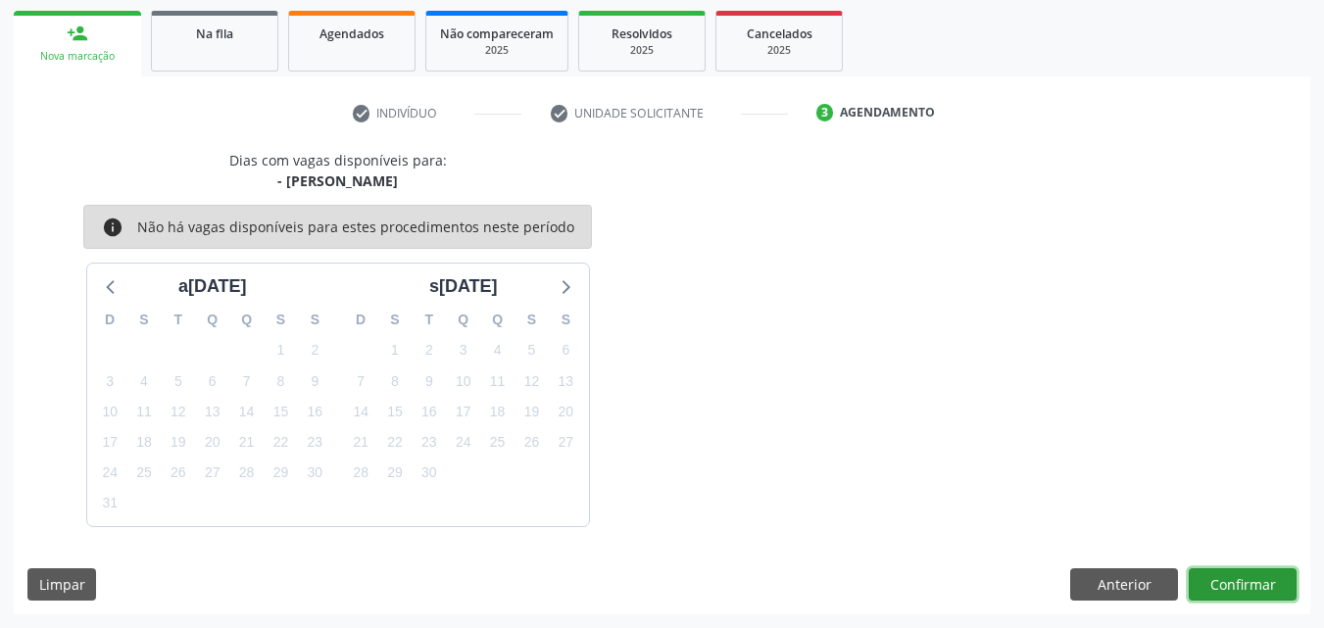
click at [1225, 585] on button "Confirmar" at bounding box center [1243, 584] width 108 height 33
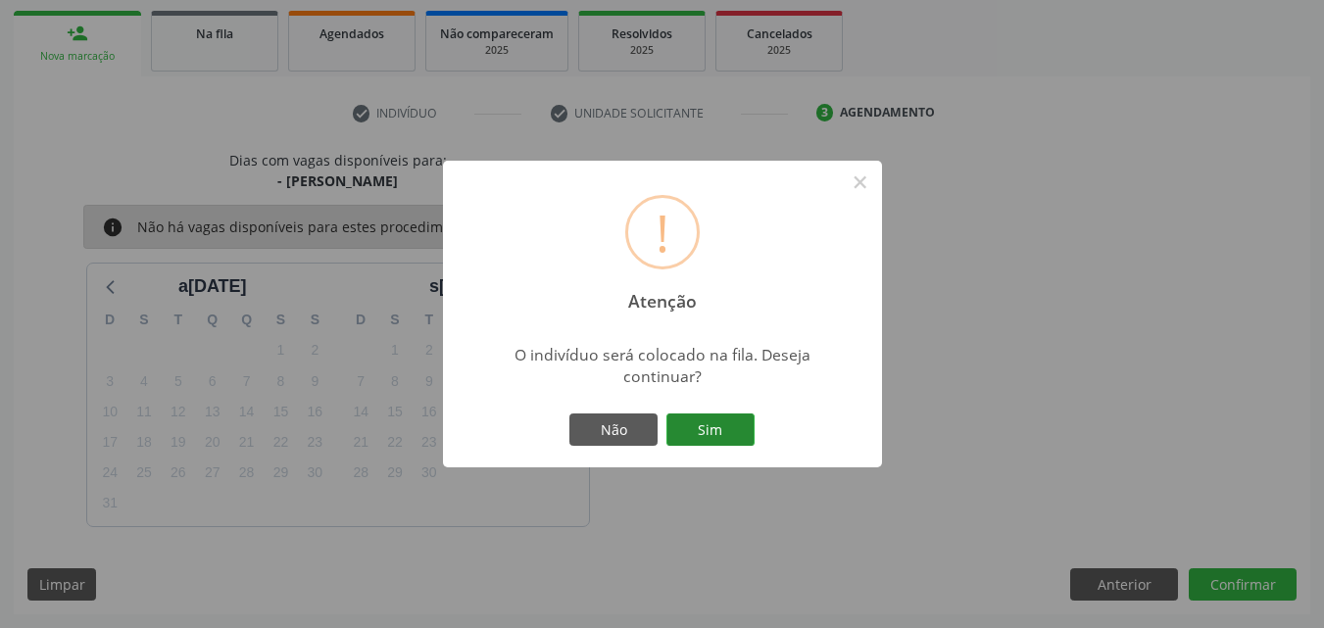
click at [705, 435] on button "Sim" at bounding box center [710, 430] width 88 height 33
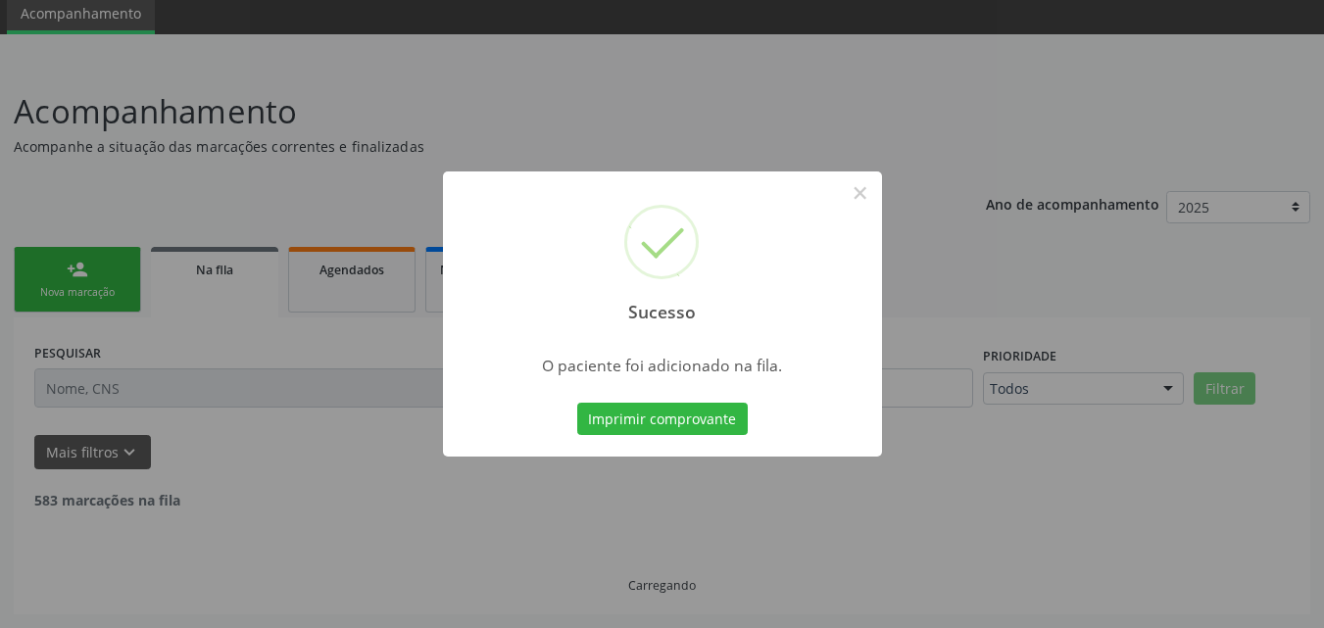
scroll to position [53, 0]
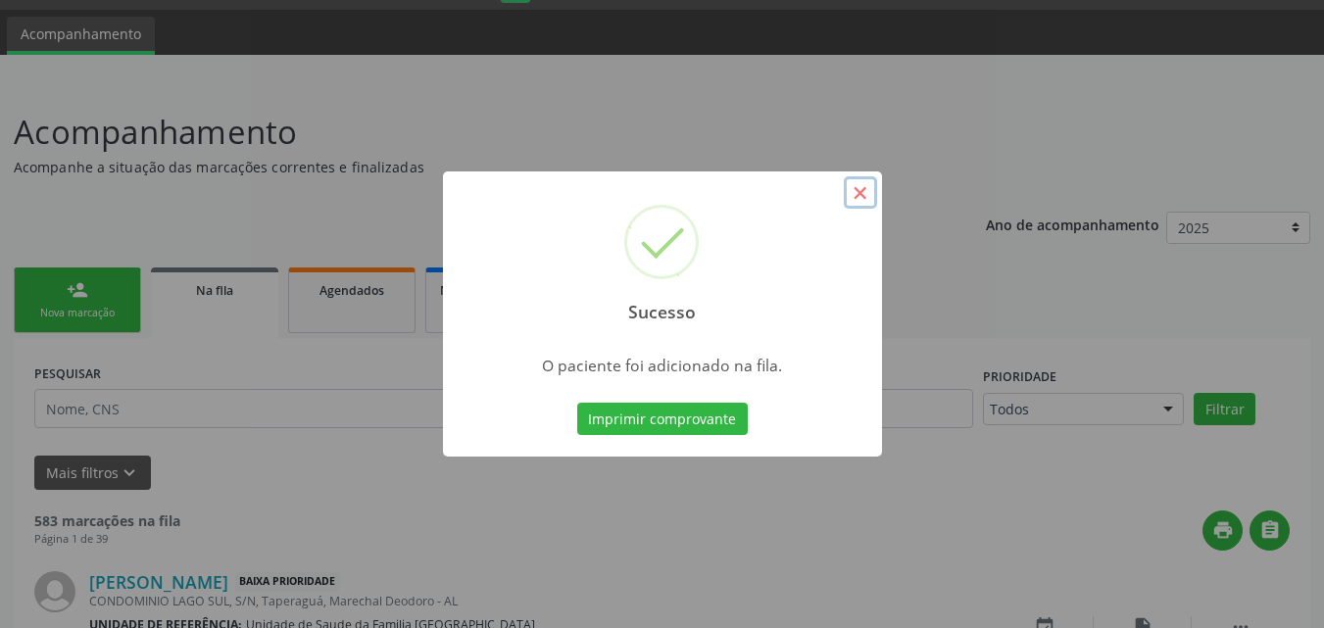
click at [858, 191] on button "×" at bounding box center [860, 192] width 33 height 33
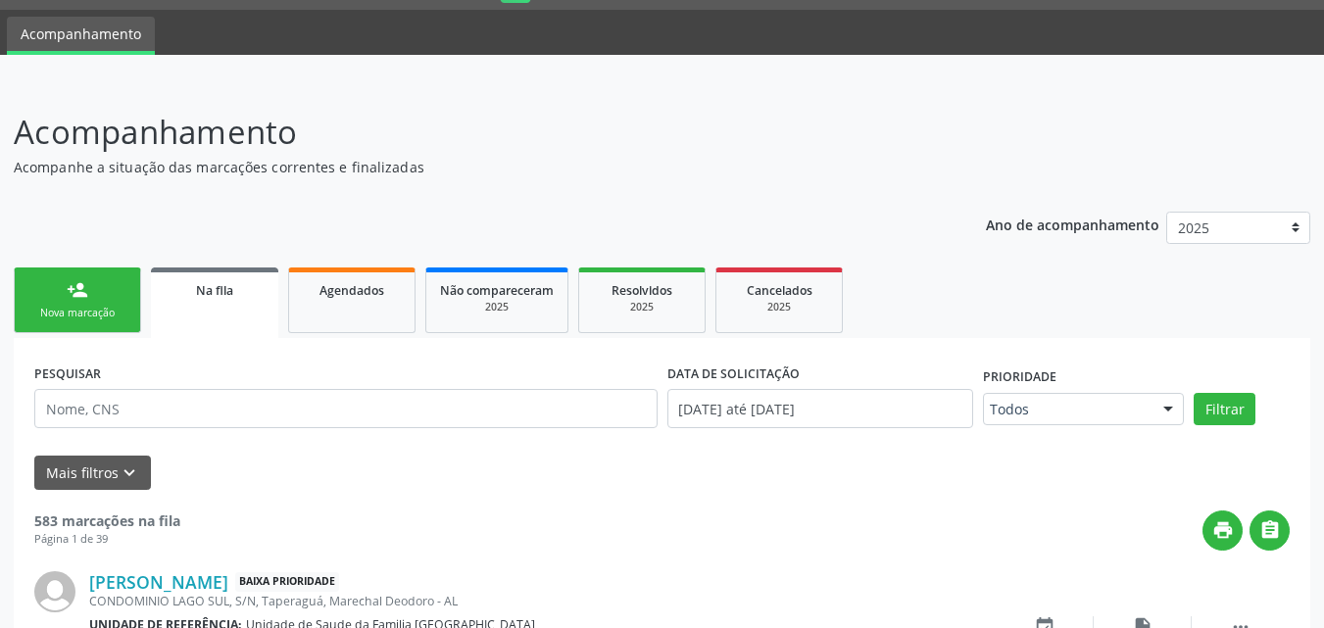
click at [81, 281] on div "person_add" at bounding box center [78, 290] width 22 height 22
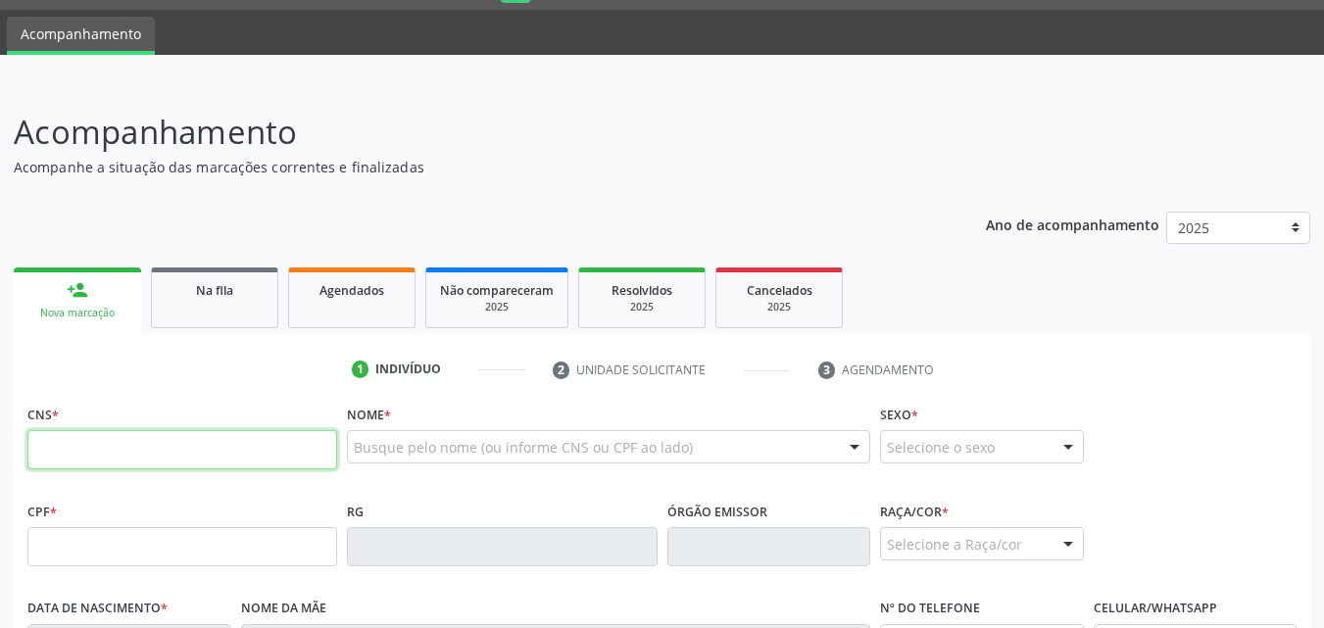
click at [111, 441] on input "text" at bounding box center [182, 449] width 310 height 39
type input "708 7071 9805 1298"
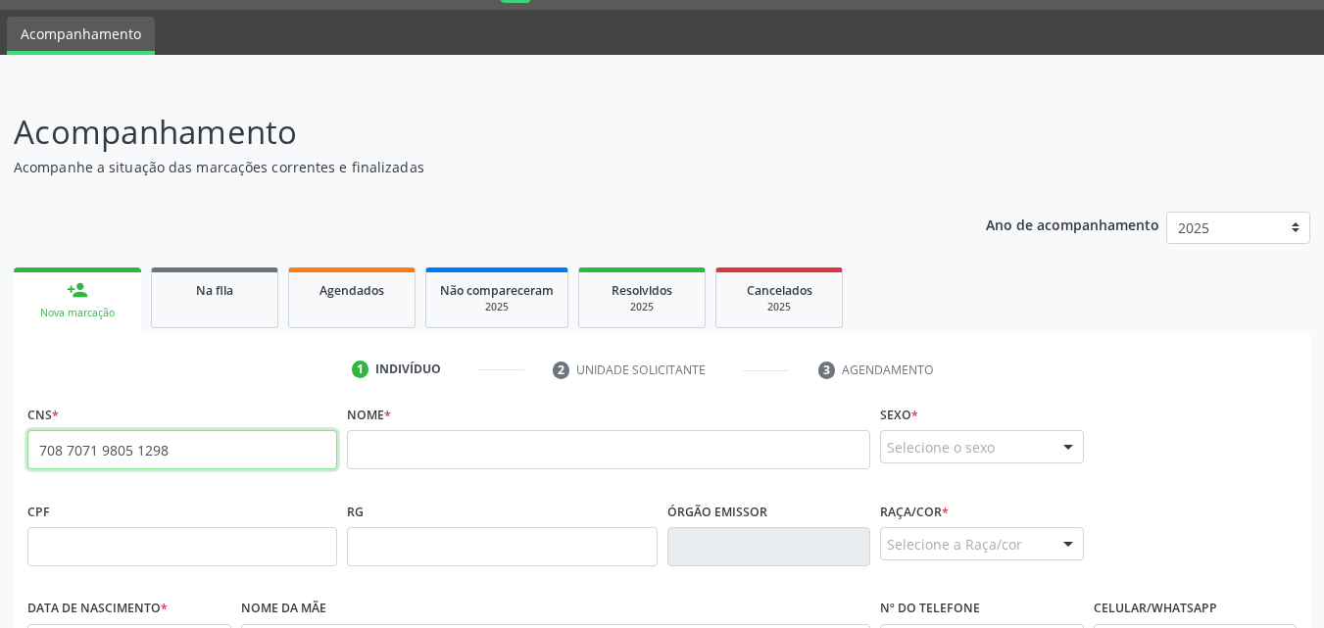
drag, startPoint x: 181, startPoint y: 451, endPoint x: 35, endPoint y: 445, distance: 146.1
click at [35, 445] on input "708 7071 9805 1298" at bounding box center [182, 449] width 310 height 39
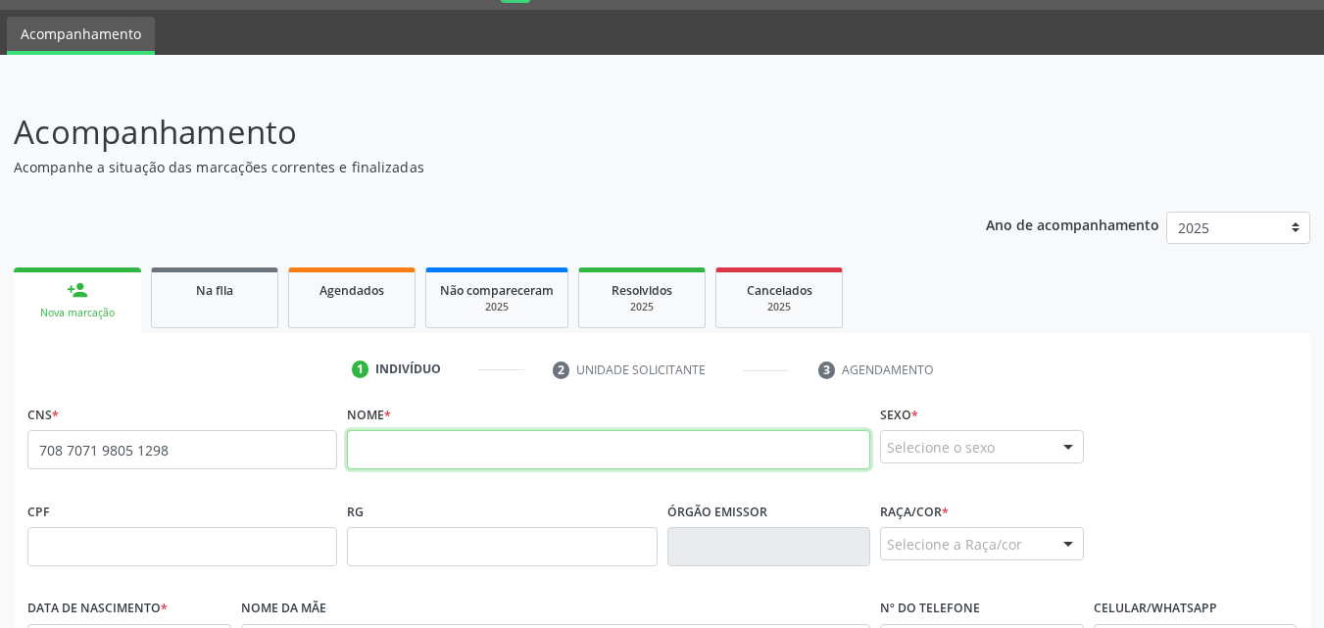
click at [400, 452] on input "text" at bounding box center [608, 449] width 523 height 39
paste input "[PERSON_NAME]"
type input "[PERSON_NAME]"
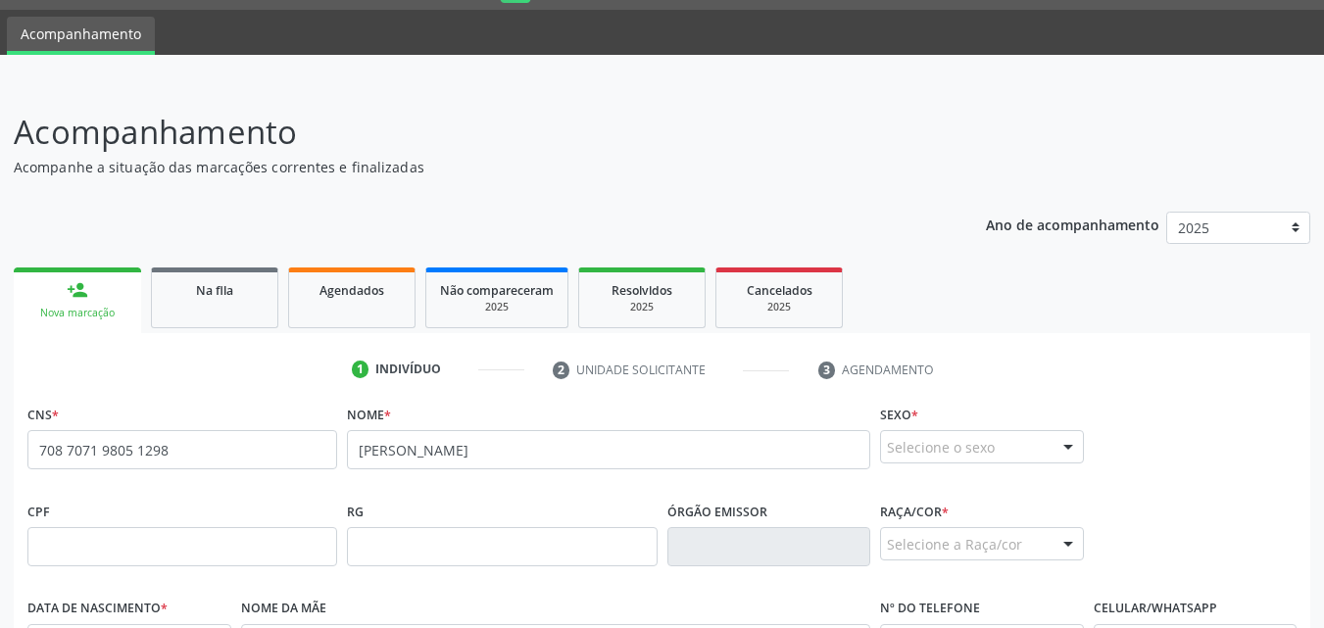
click at [951, 450] on div "Selecione o sexo" at bounding box center [982, 446] width 204 height 33
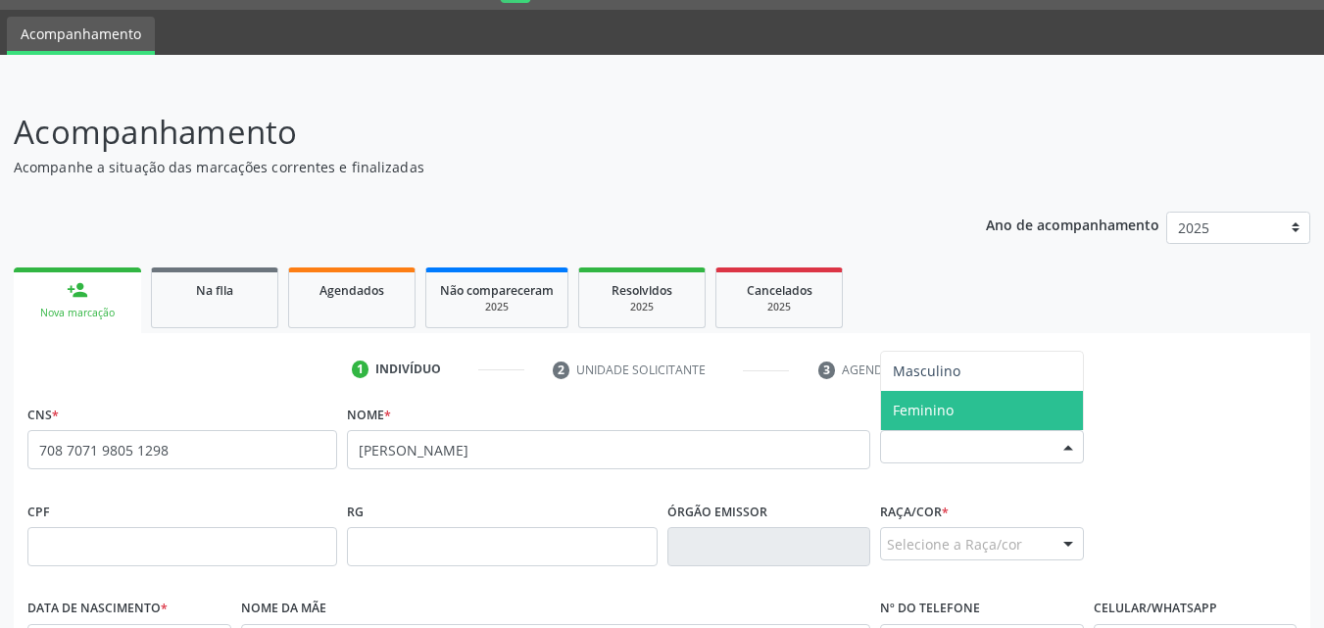
click at [944, 409] on span "Feminino" at bounding box center [923, 410] width 61 height 19
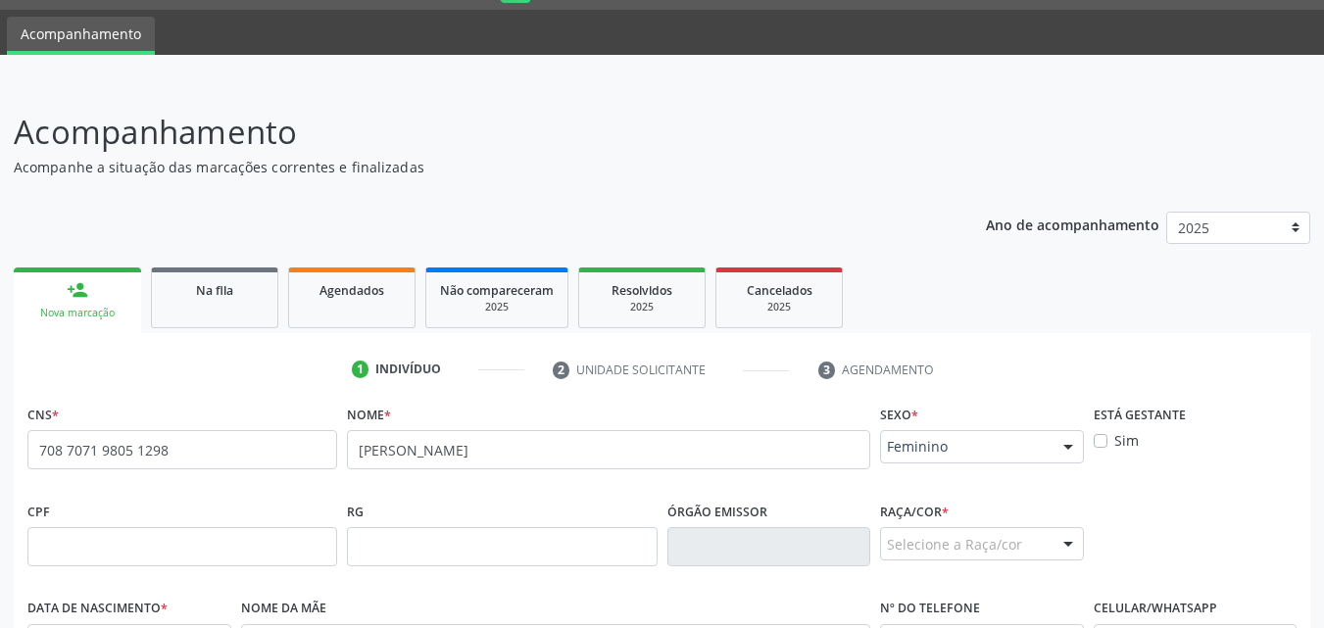
click at [943, 540] on div "Selecione a Raça/cor" at bounding box center [982, 543] width 204 height 33
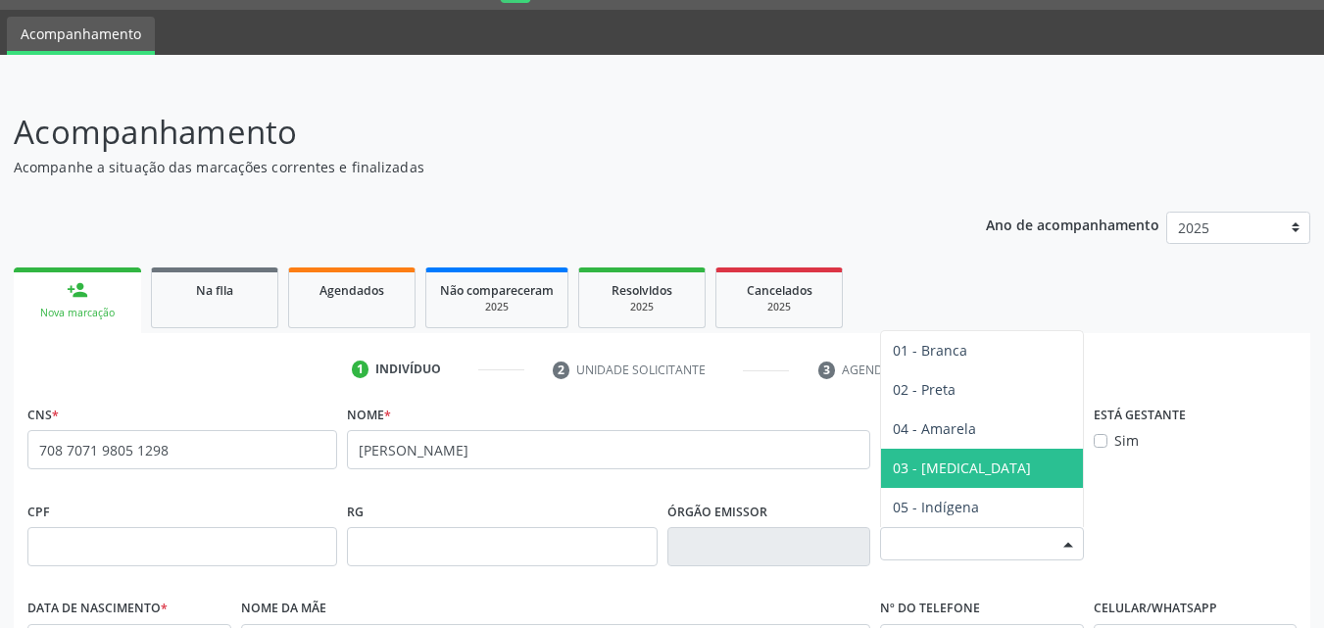
click at [930, 459] on span "03 - [MEDICAL_DATA]" at bounding box center [962, 468] width 138 height 19
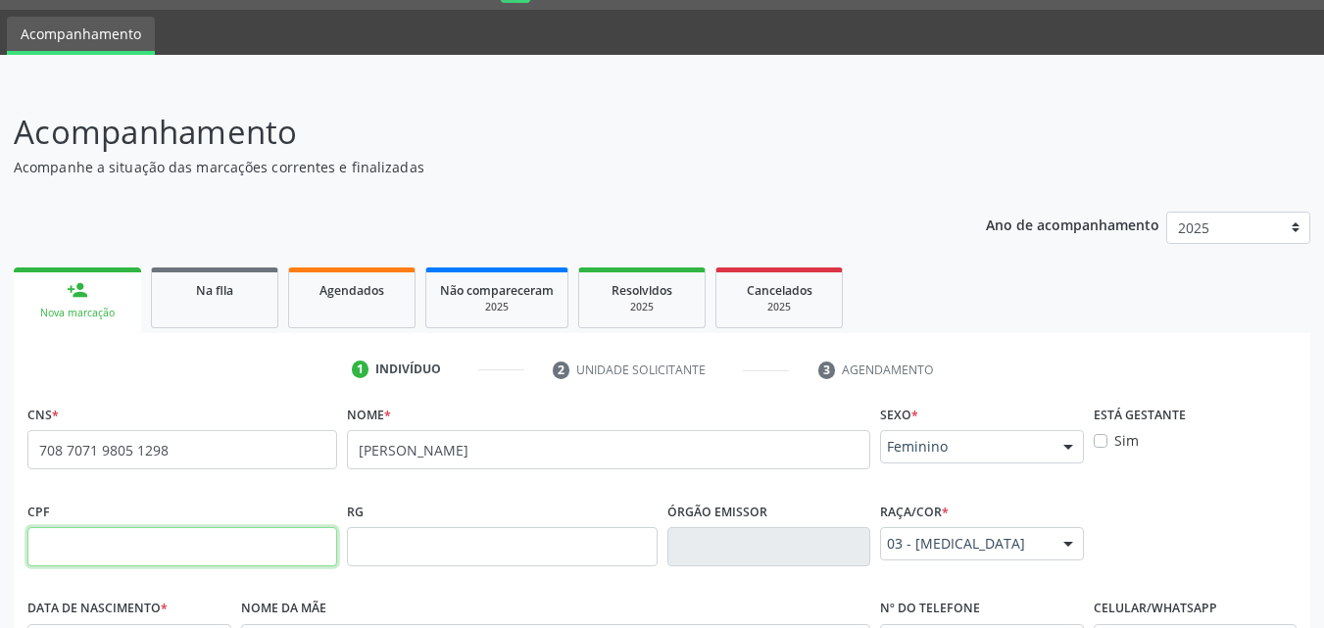
click at [123, 540] on input "text" at bounding box center [182, 546] width 310 height 39
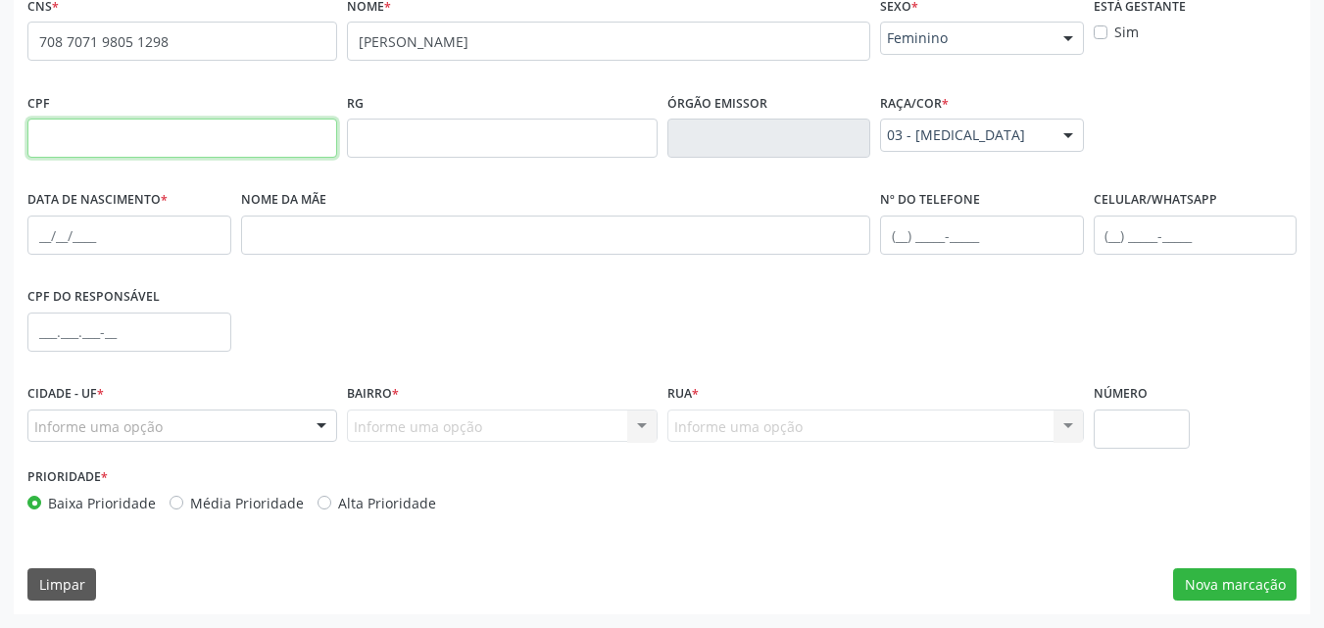
paste input "575.248.235-68"
type input "575.248.235-68"
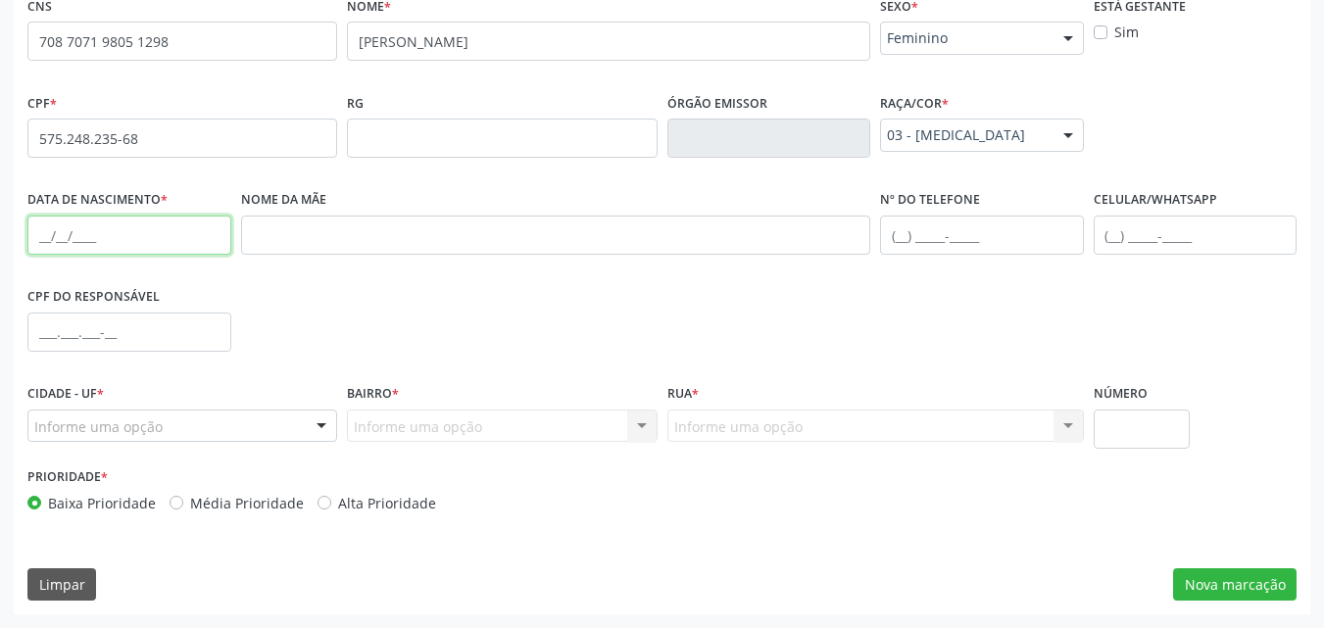
click at [42, 228] on input "text" at bounding box center [129, 235] width 204 height 39
paste input "[DATE]"
type input "[DATE]"
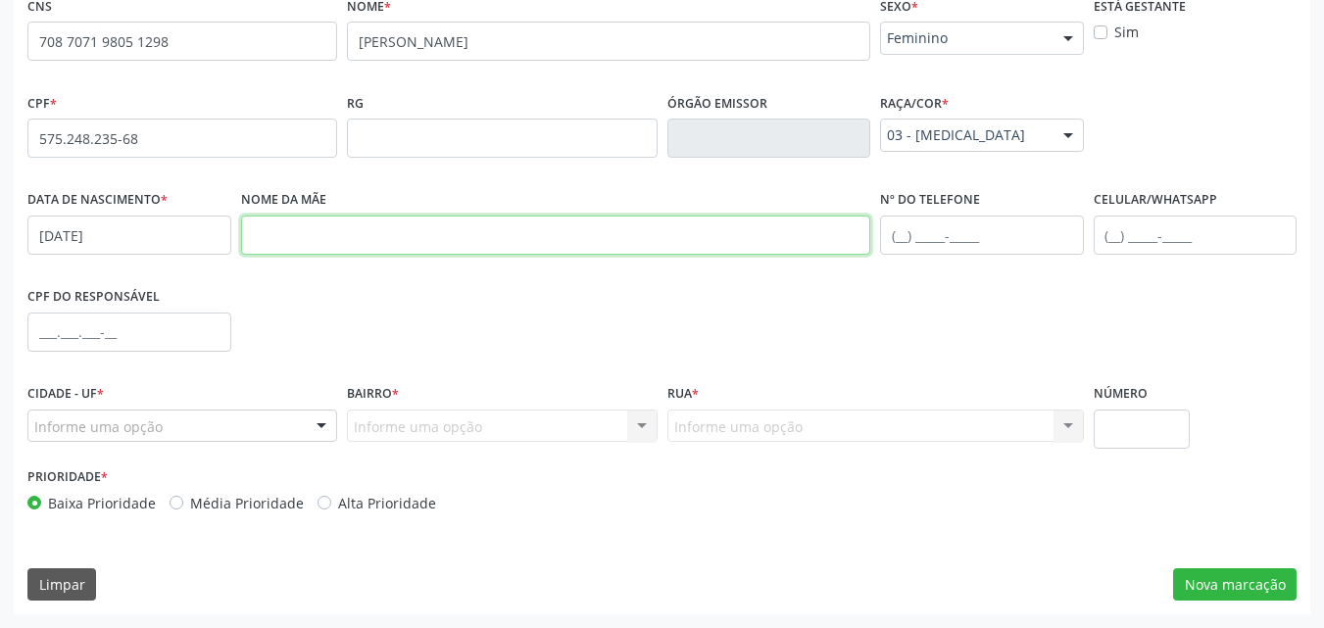
click at [262, 237] on input "text" at bounding box center [556, 235] width 630 height 39
paste input "Maristela [PERSON_NAME]"
type input "Maristela [PERSON_NAME]"
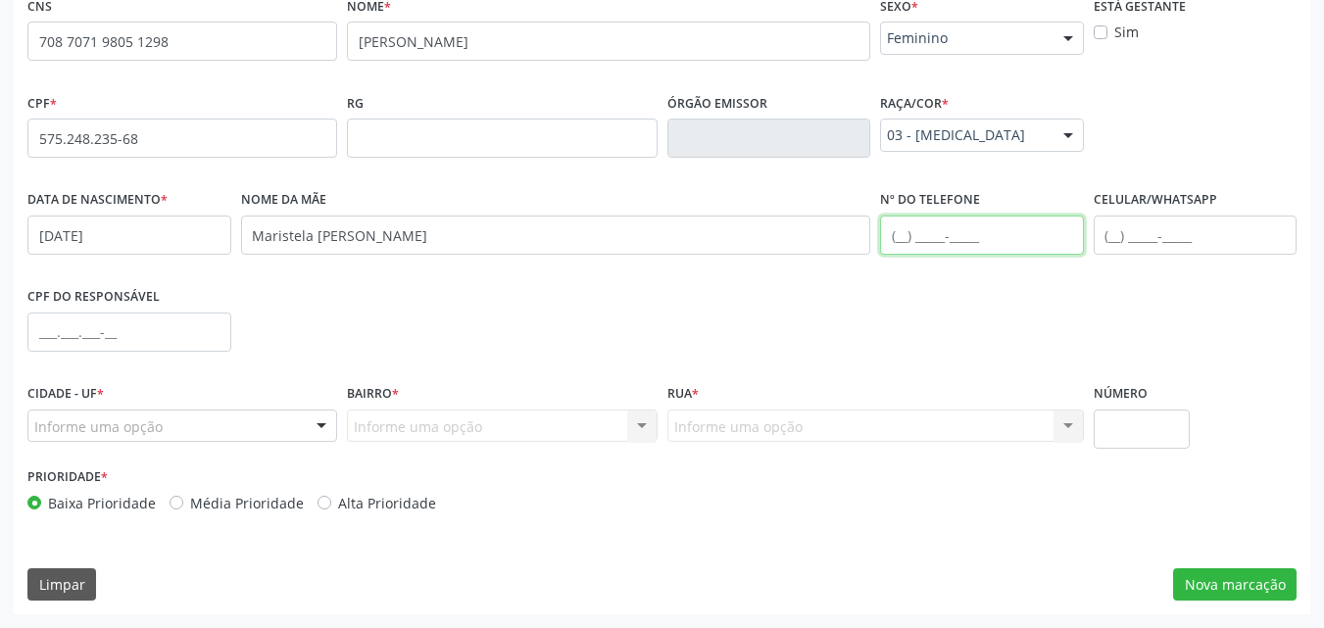
click at [897, 250] on input "text" at bounding box center [982, 235] width 204 height 39
paste input "[PHONE_NUMBER]"
type input "[PHONE_NUMBER]"
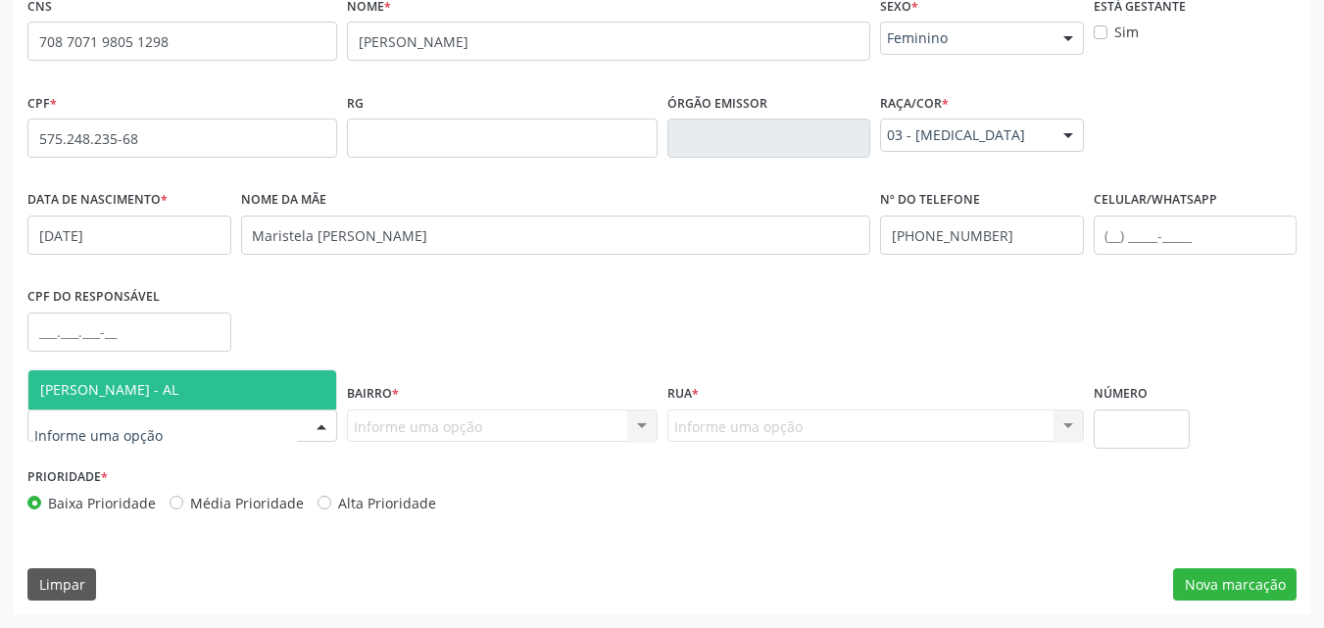
click at [125, 380] on span "[PERSON_NAME] - AL" at bounding box center [109, 389] width 138 height 19
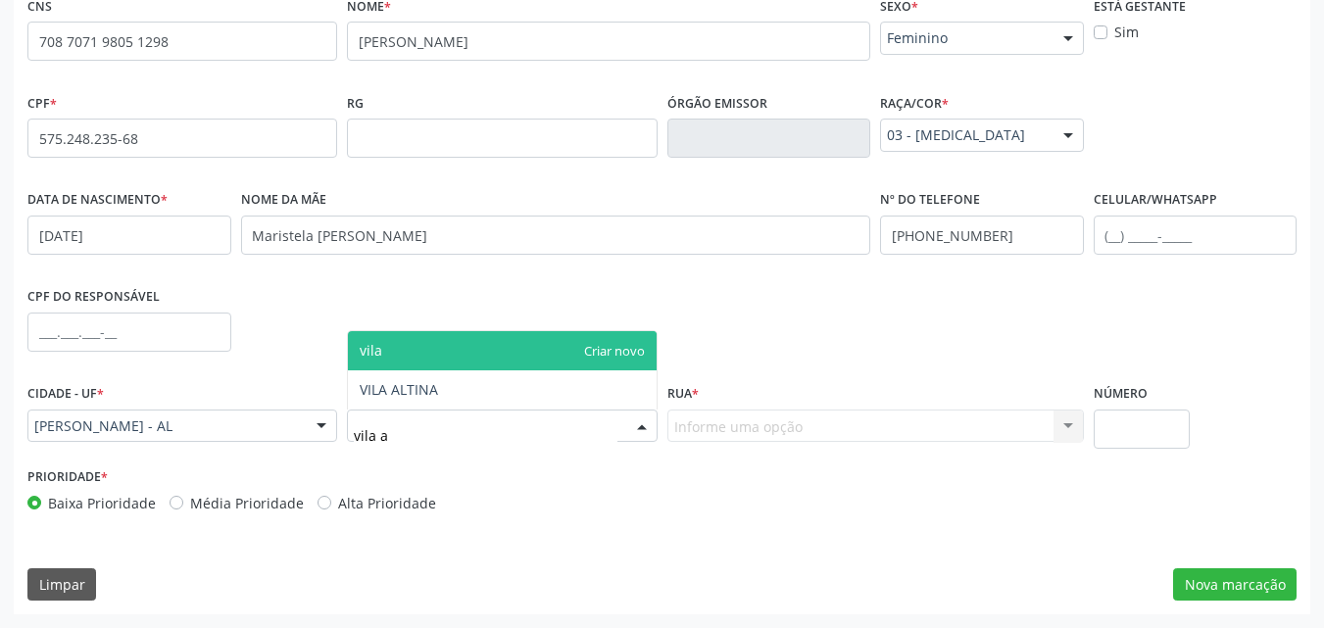
type input "vila al"
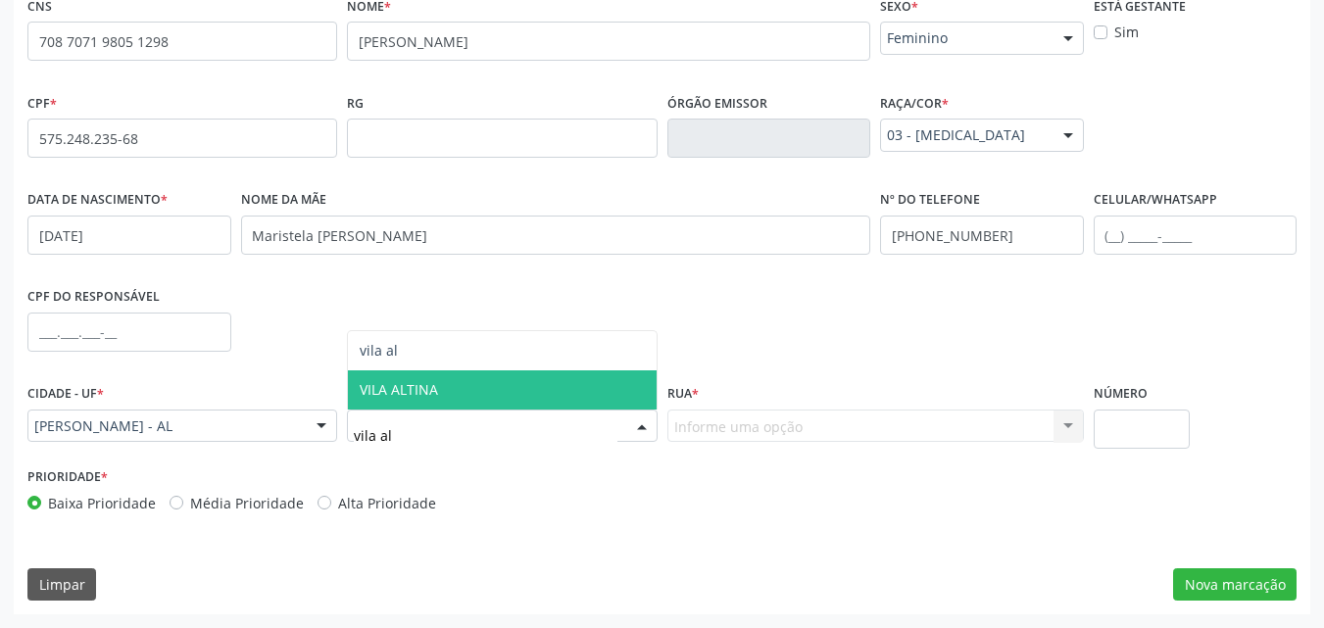
click at [374, 399] on span "VILA ALTINA" at bounding box center [502, 389] width 308 height 39
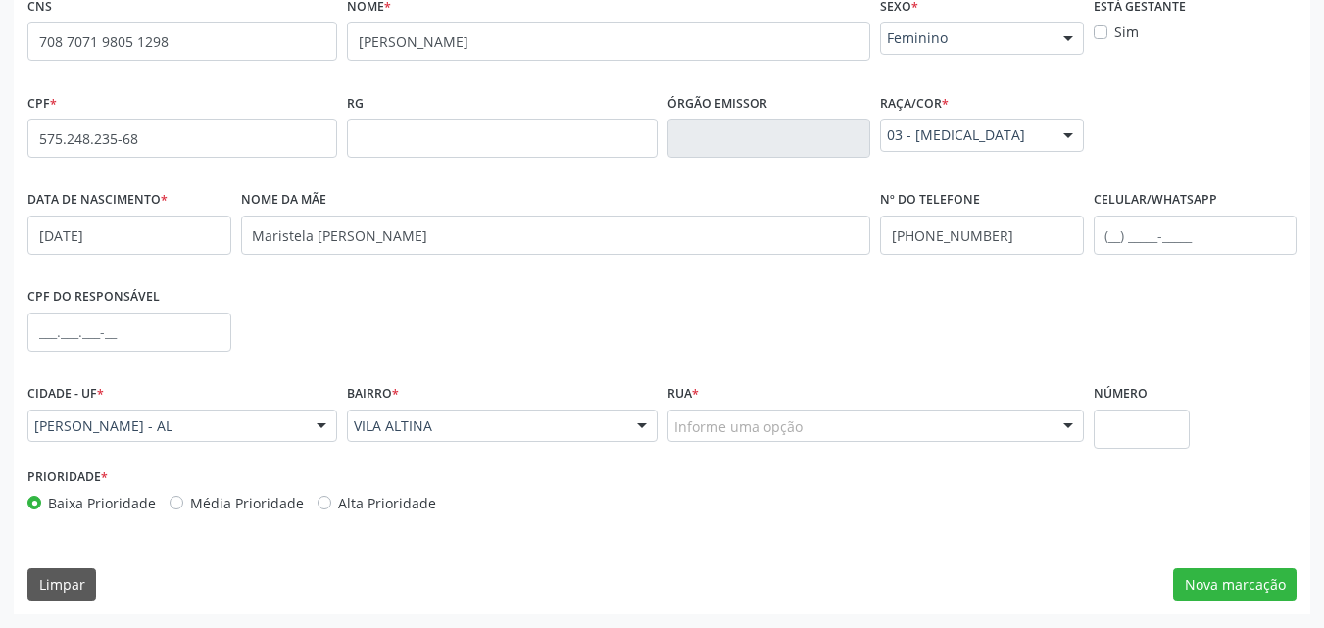
click at [823, 426] on div "Informe uma opção" at bounding box center [875, 426] width 417 height 33
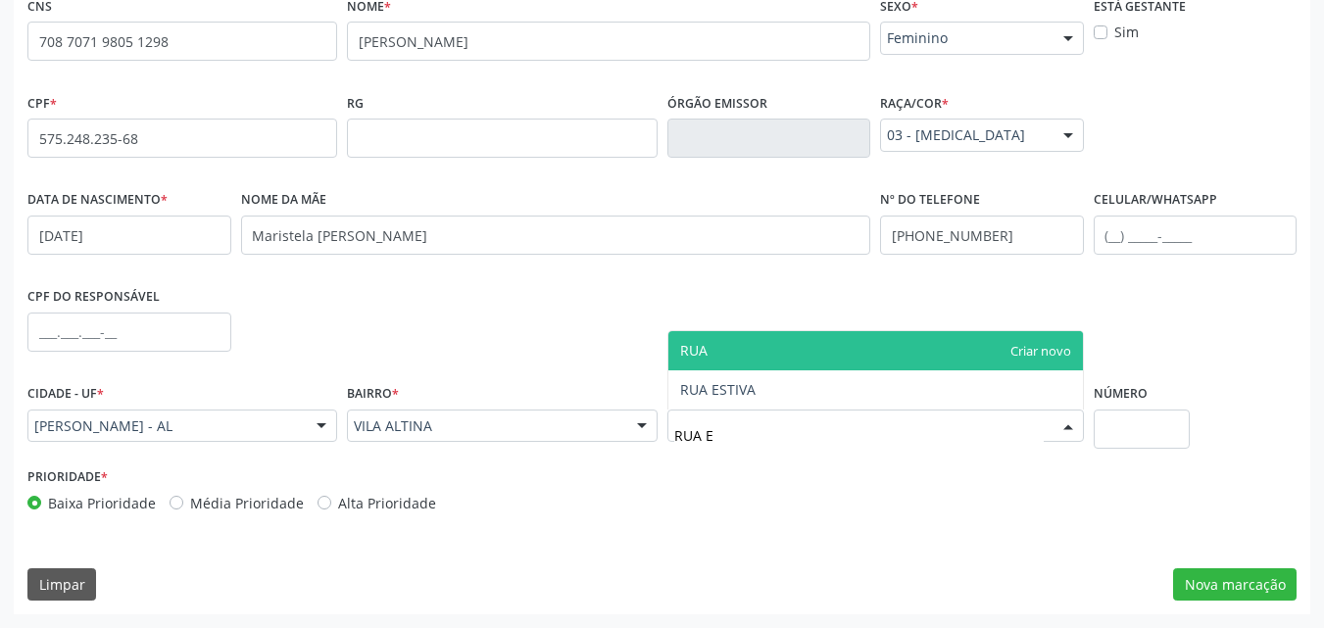
type input "RUA ES"
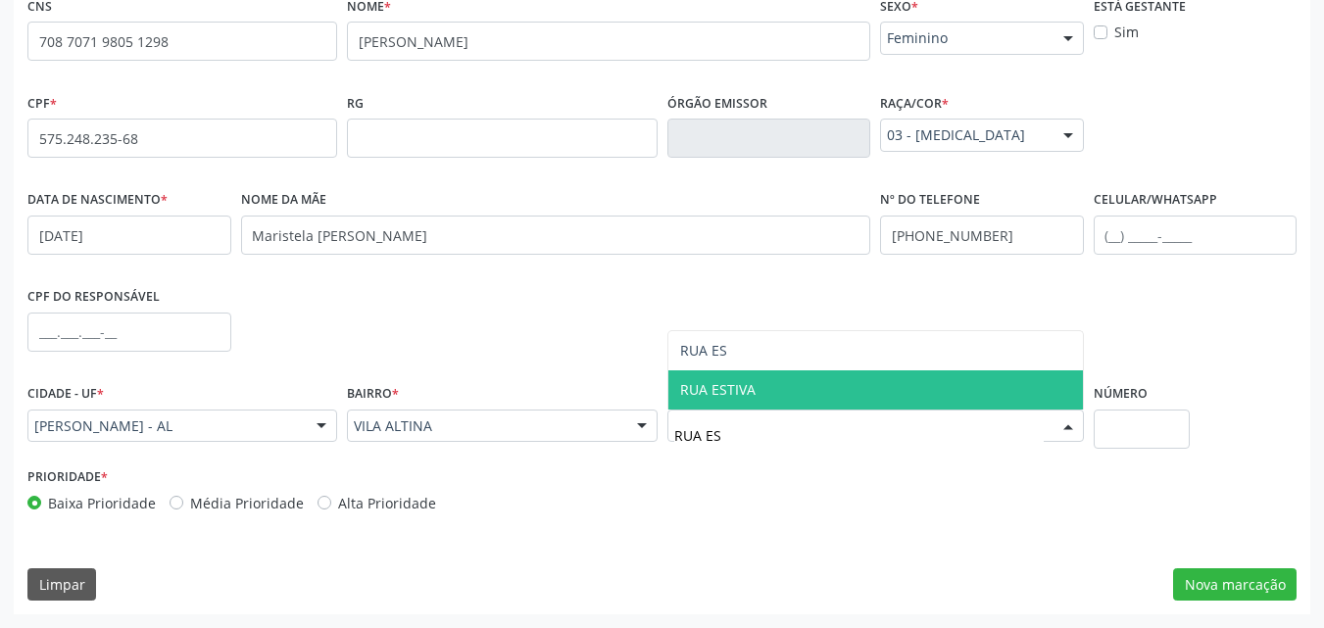
click at [686, 391] on span "RUA ESTIVA" at bounding box center [717, 389] width 75 height 19
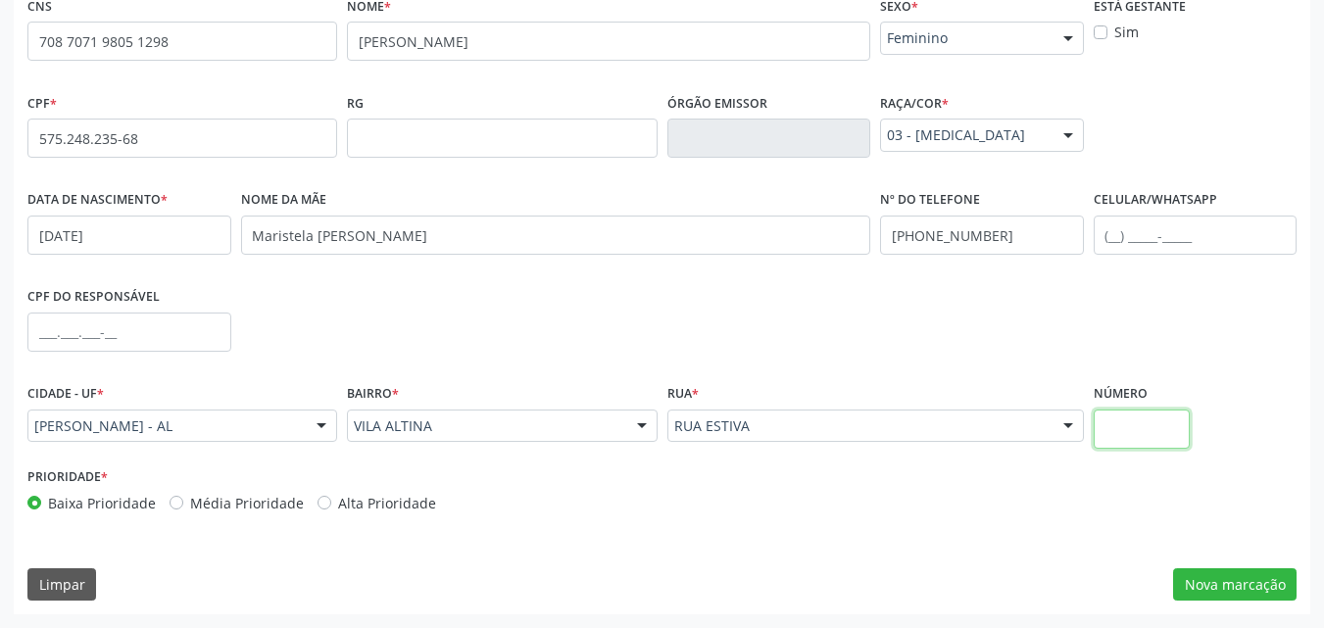
click at [1154, 423] on input "text" at bounding box center [1142, 429] width 97 height 39
type input "S/N"
click at [1249, 590] on button "Nova marcação" at bounding box center [1234, 584] width 123 height 33
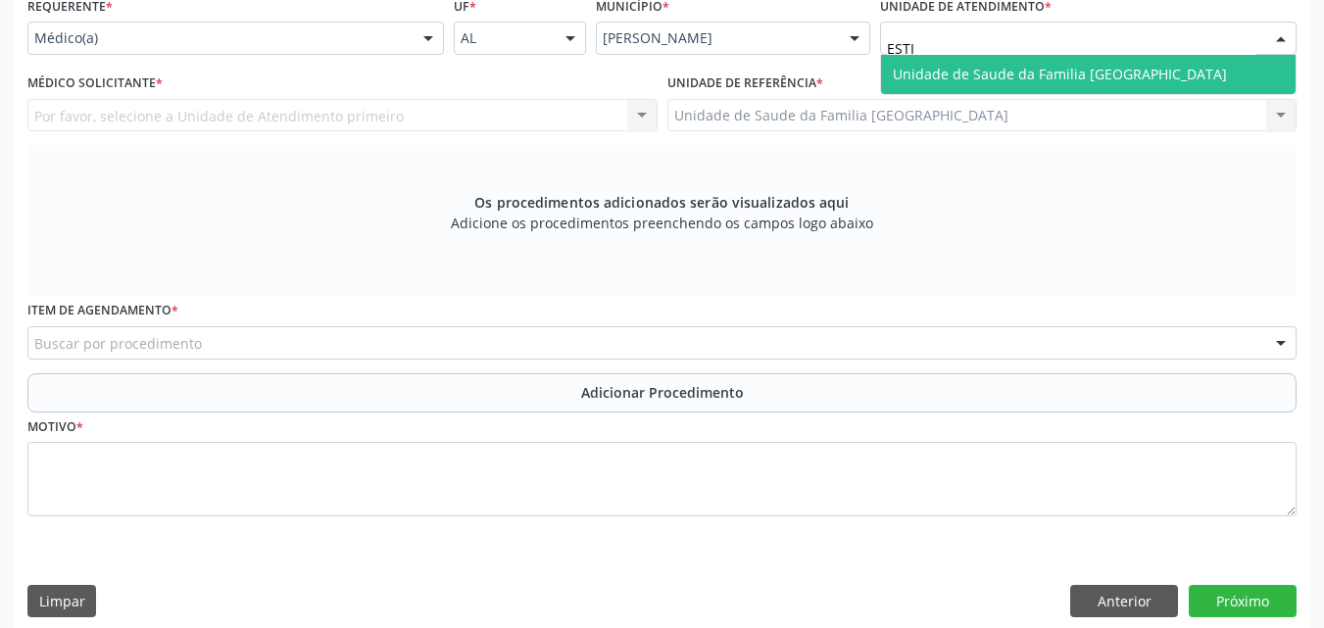
type input "ESTIV"
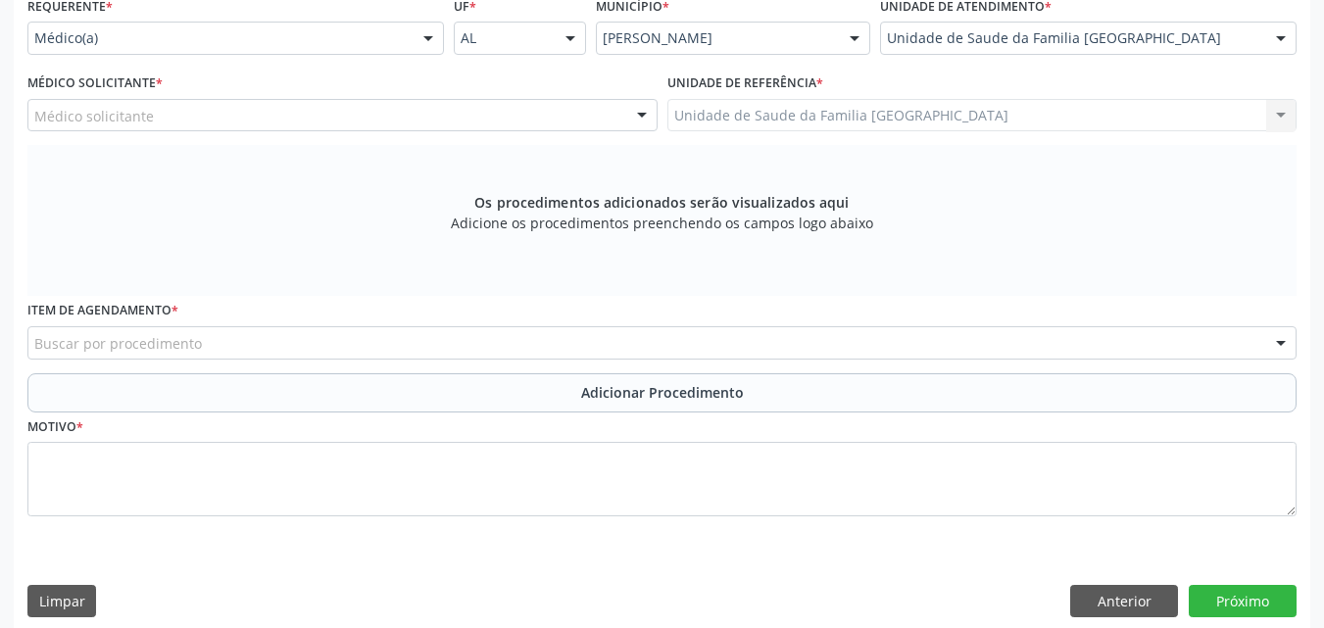
click at [159, 117] on div "Médico solicitante" at bounding box center [342, 115] width 630 height 33
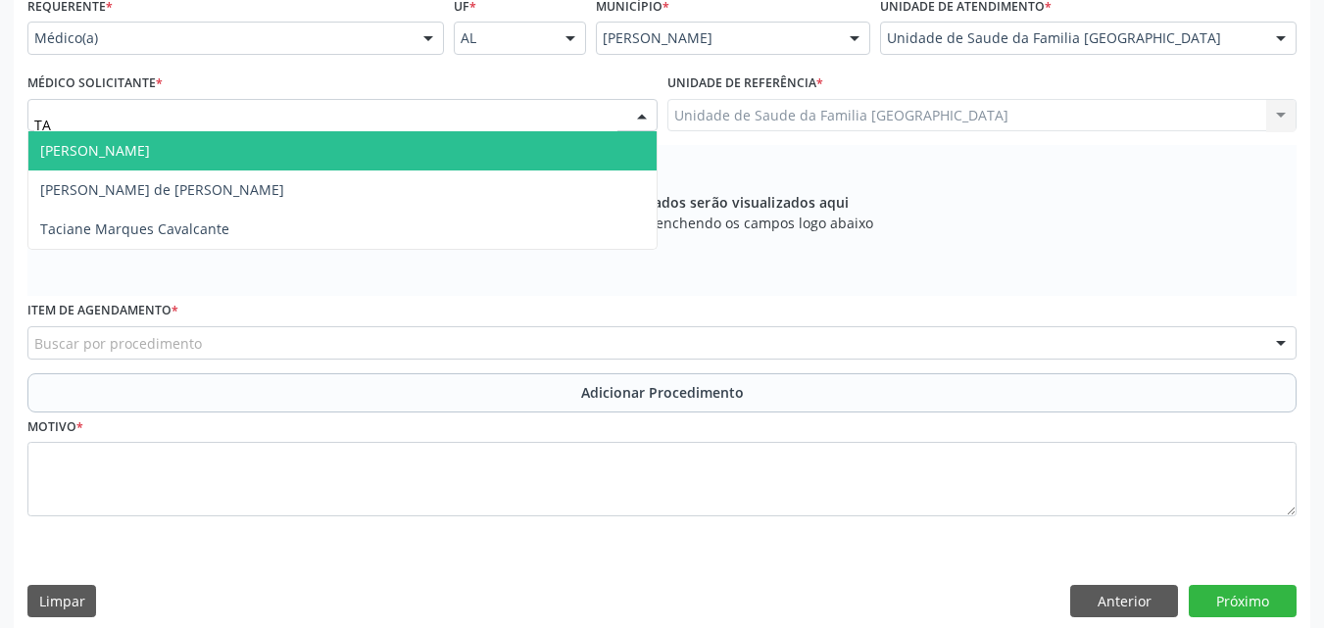
type input "TAC"
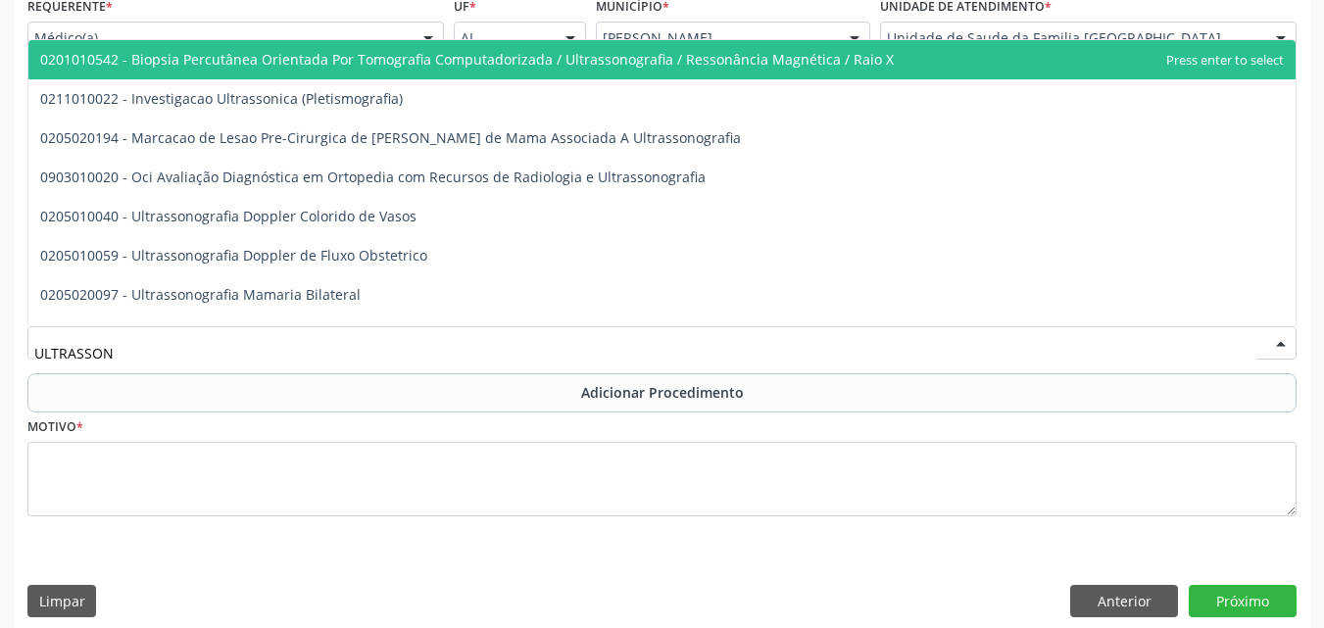
type input "ULTRASSONO"
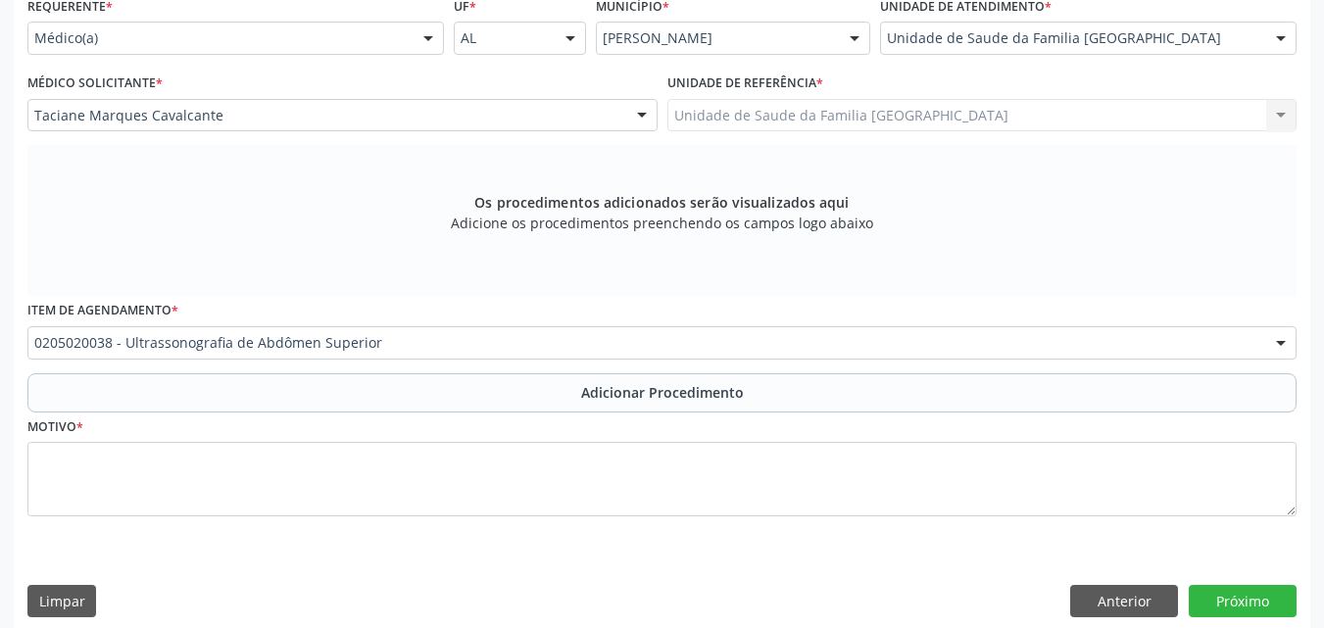
scroll to position [0, 0]
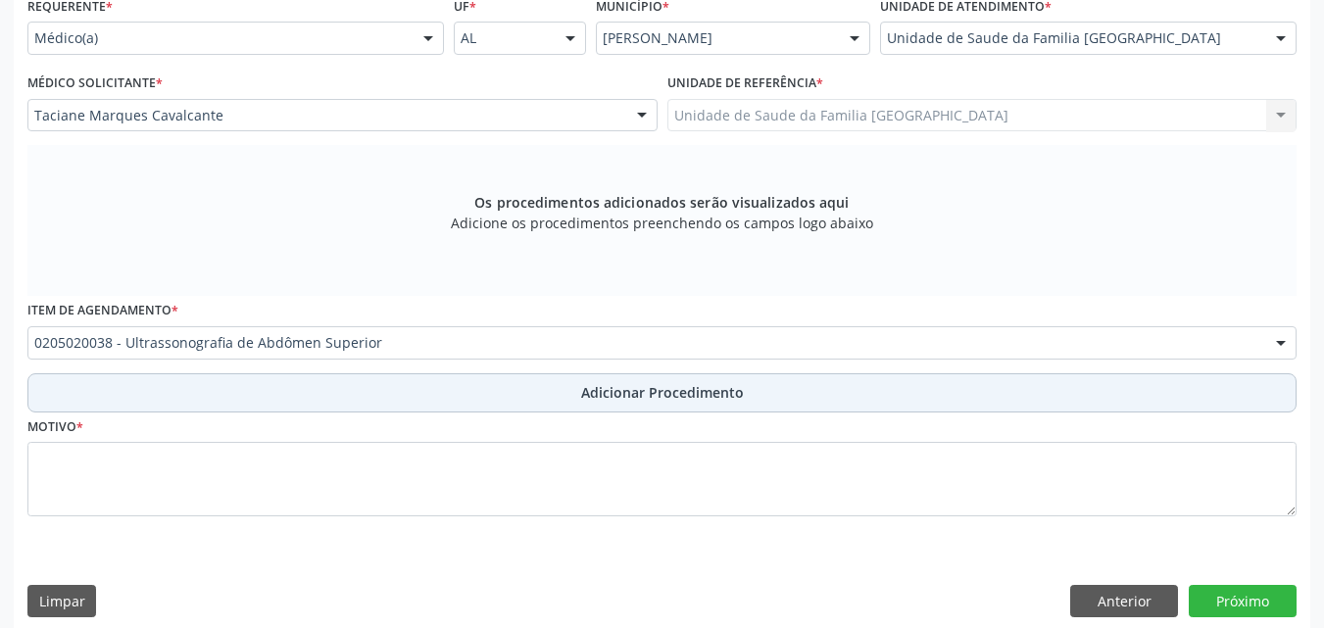
click at [118, 393] on button "Adicionar Procedimento" at bounding box center [661, 392] width 1269 height 39
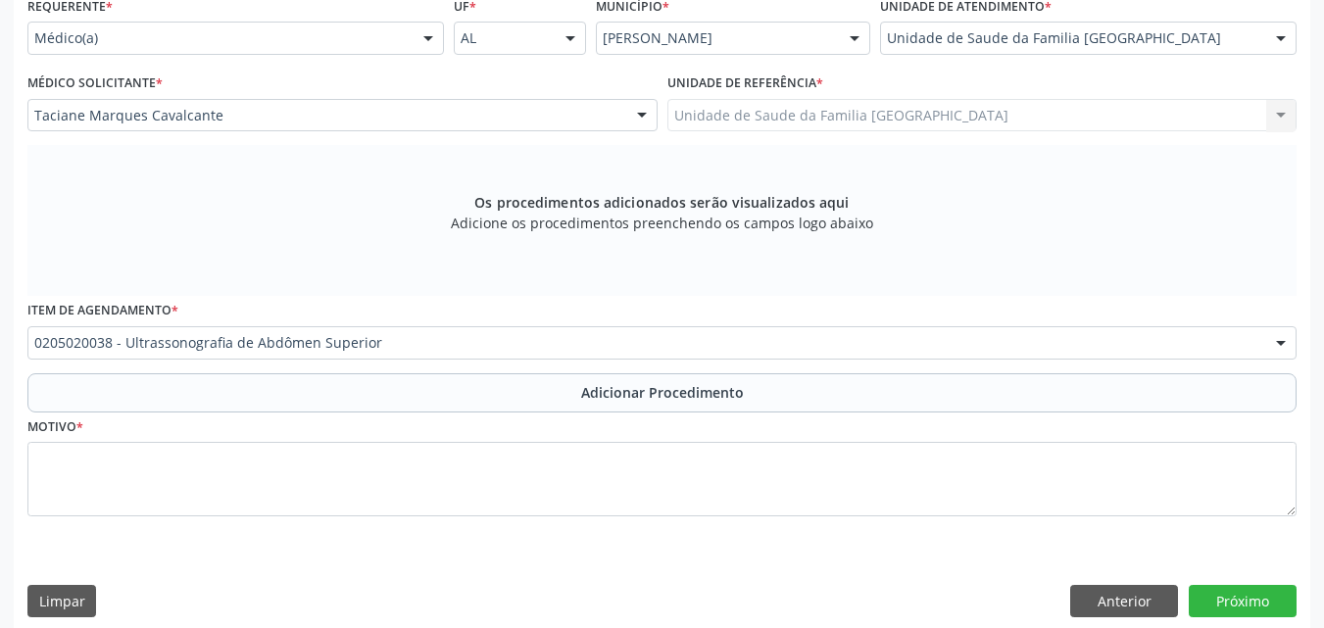
scroll to position [404, 0]
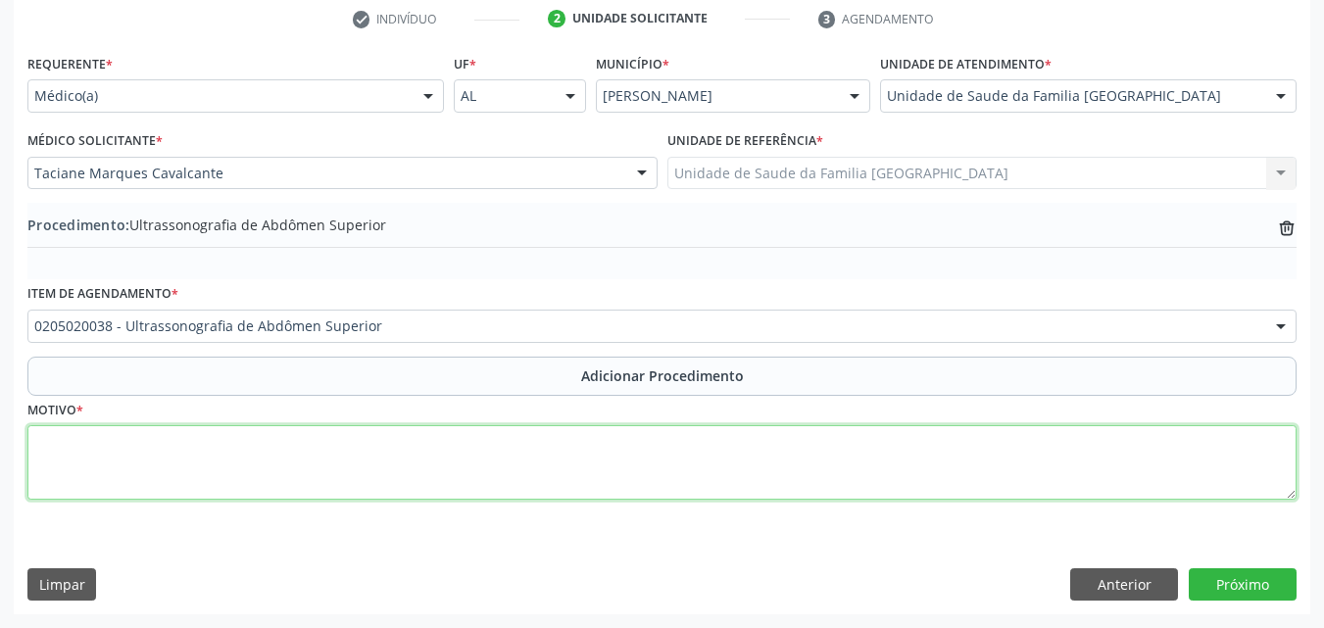
click at [129, 461] on textarea at bounding box center [661, 462] width 1269 height 74
type textarea "ELEVAÇÃO DE TRANSAMINASES HEPÁTICAS."
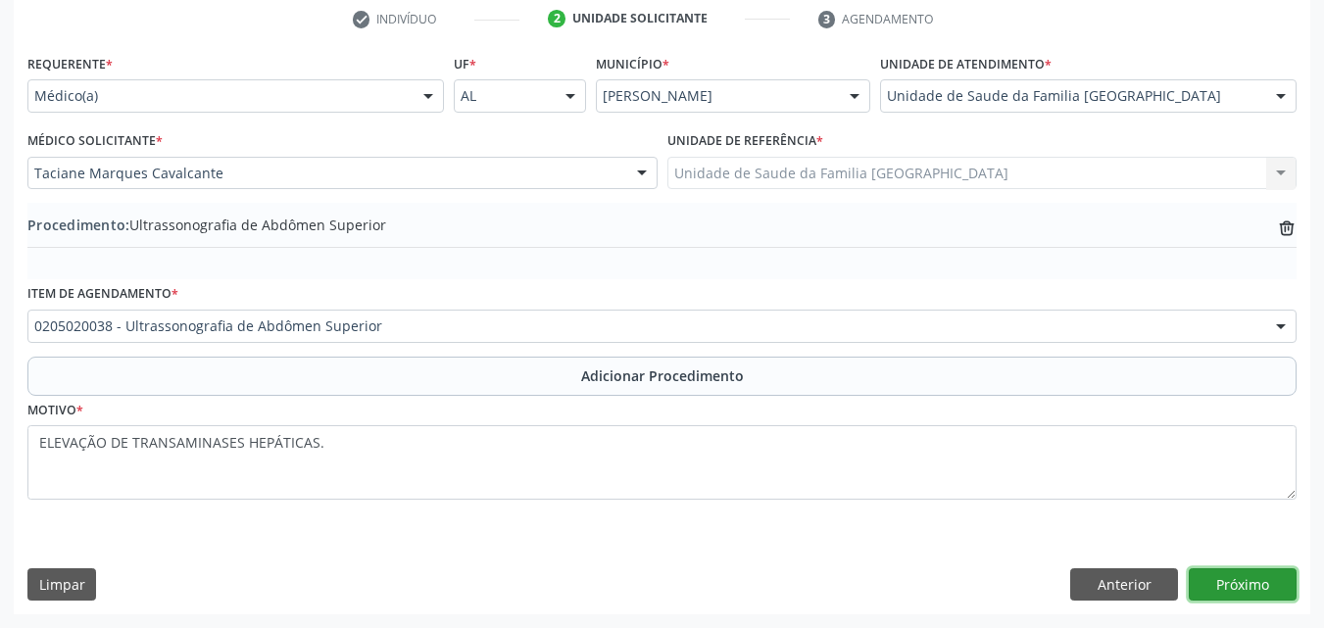
click at [1214, 579] on button "Próximo" at bounding box center [1243, 584] width 108 height 33
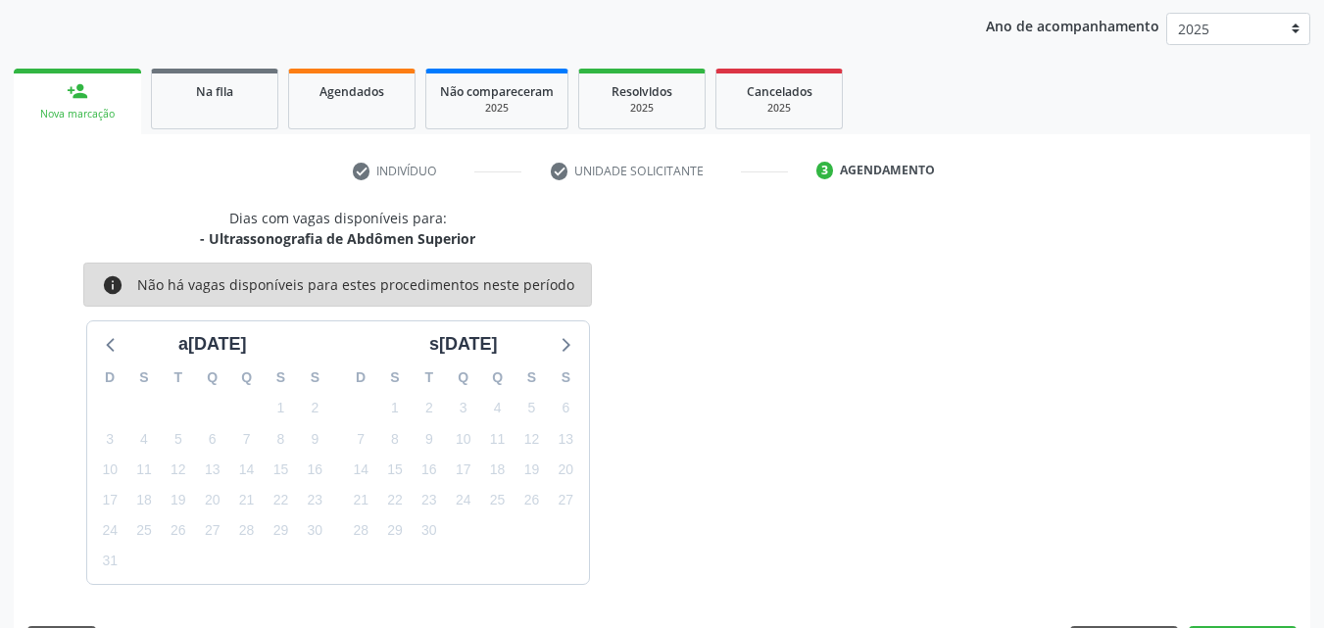
scroll to position [310, 0]
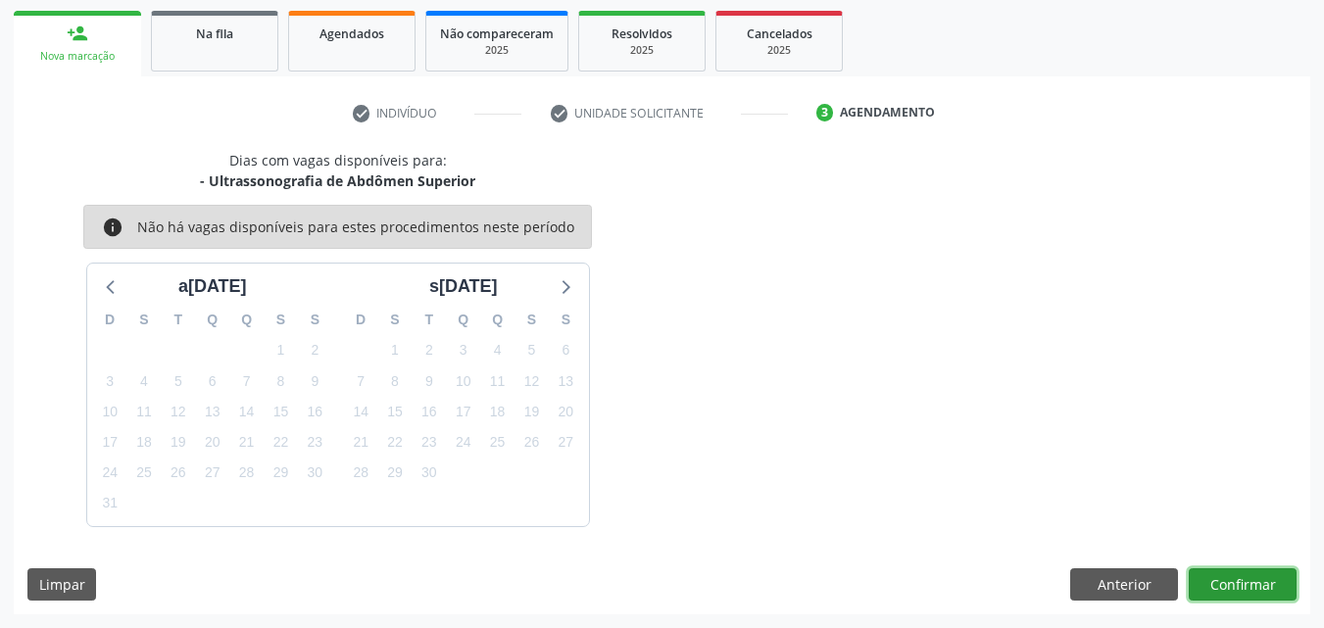
click at [1214, 577] on button "Confirmar" at bounding box center [1243, 584] width 108 height 33
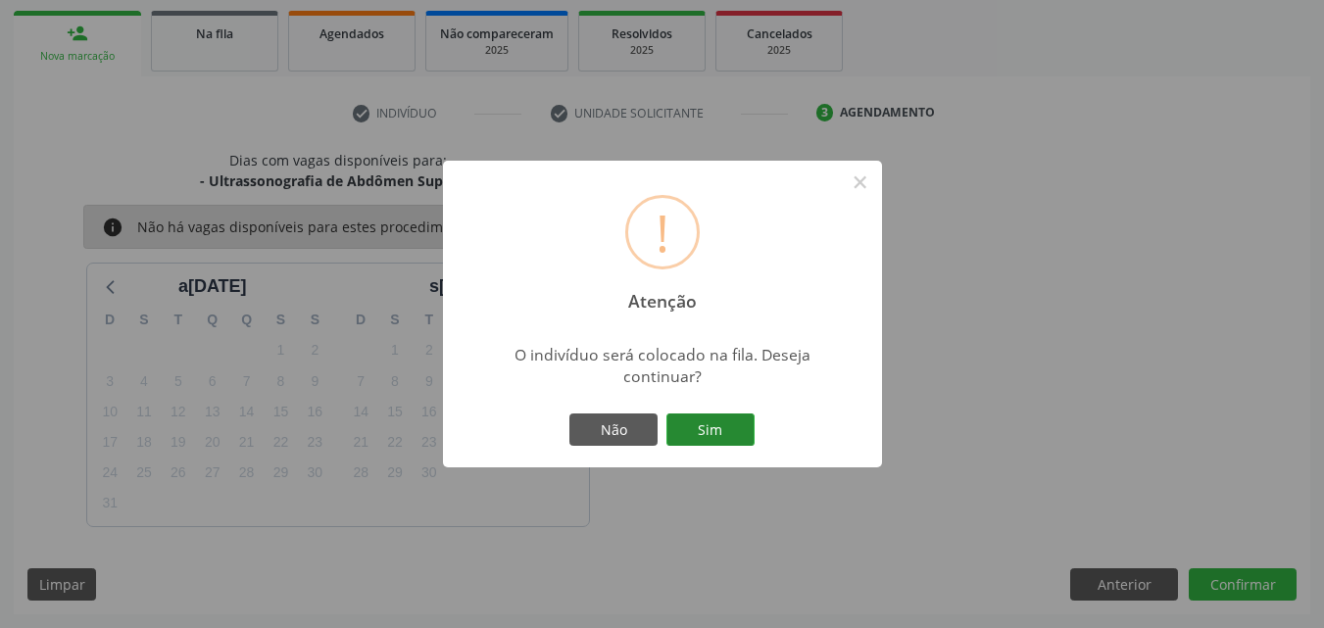
click at [722, 431] on button "Sim" at bounding box center [710, 430] width 88 height 33
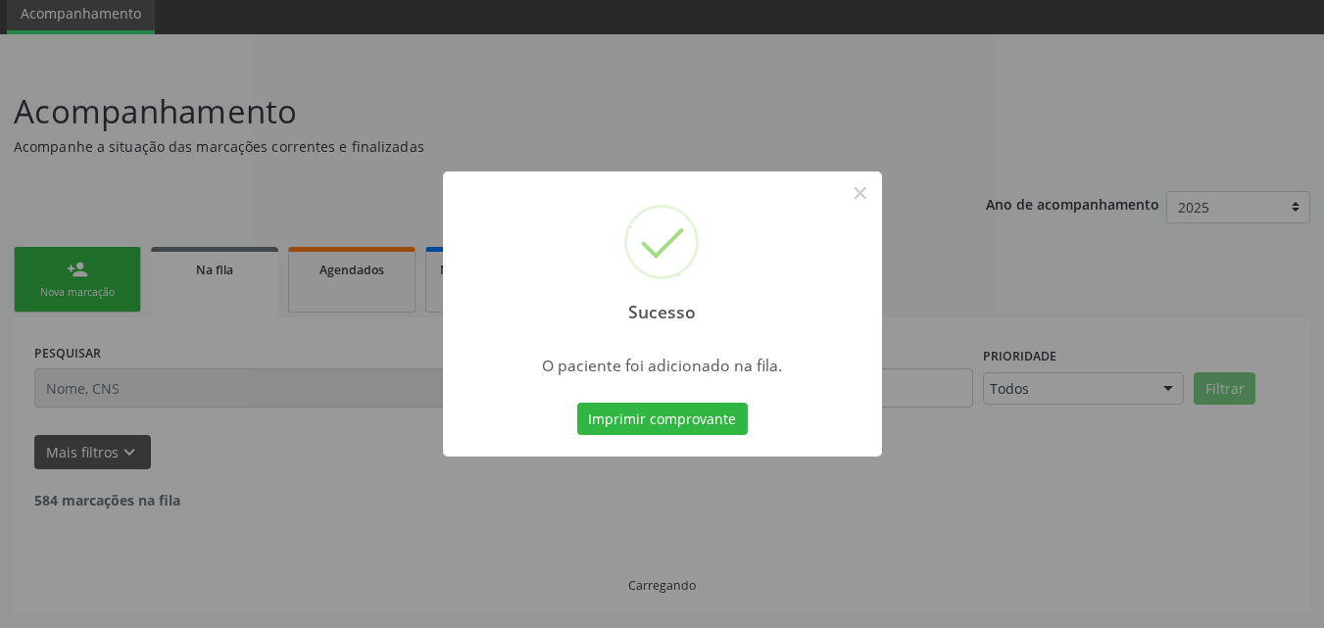
scroll to position [53, 0]
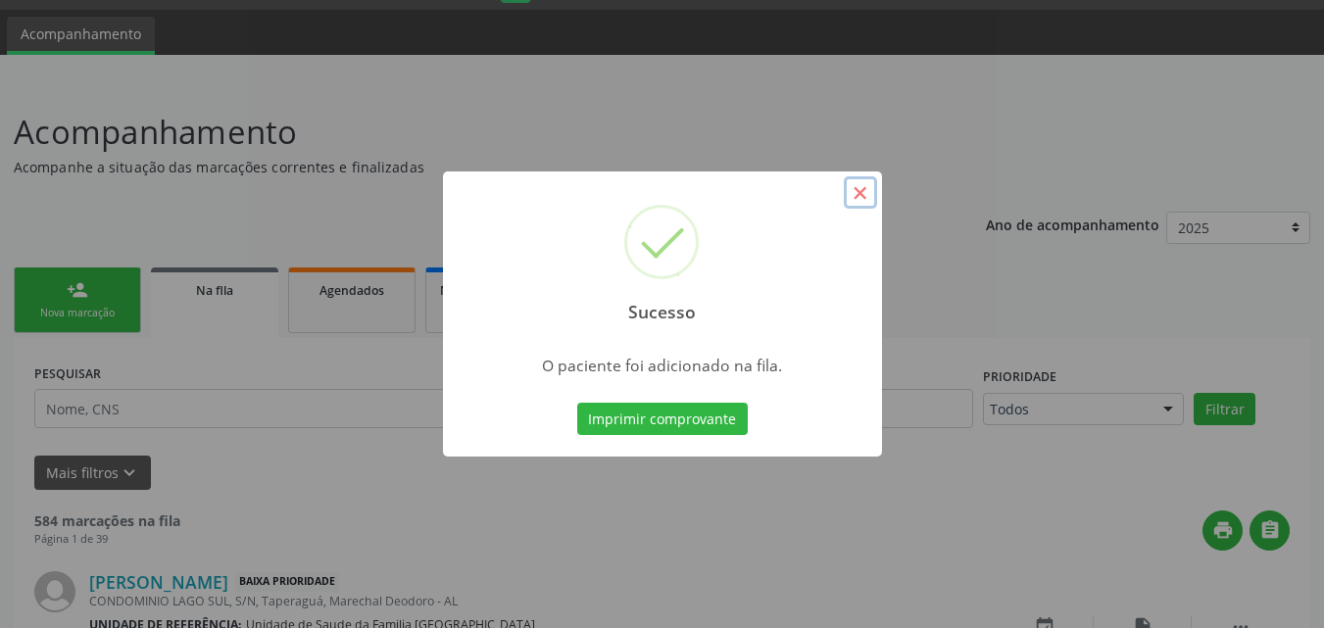
click at [854, 203] on button "×" at bounding box center [860, 192] width 33 height 33
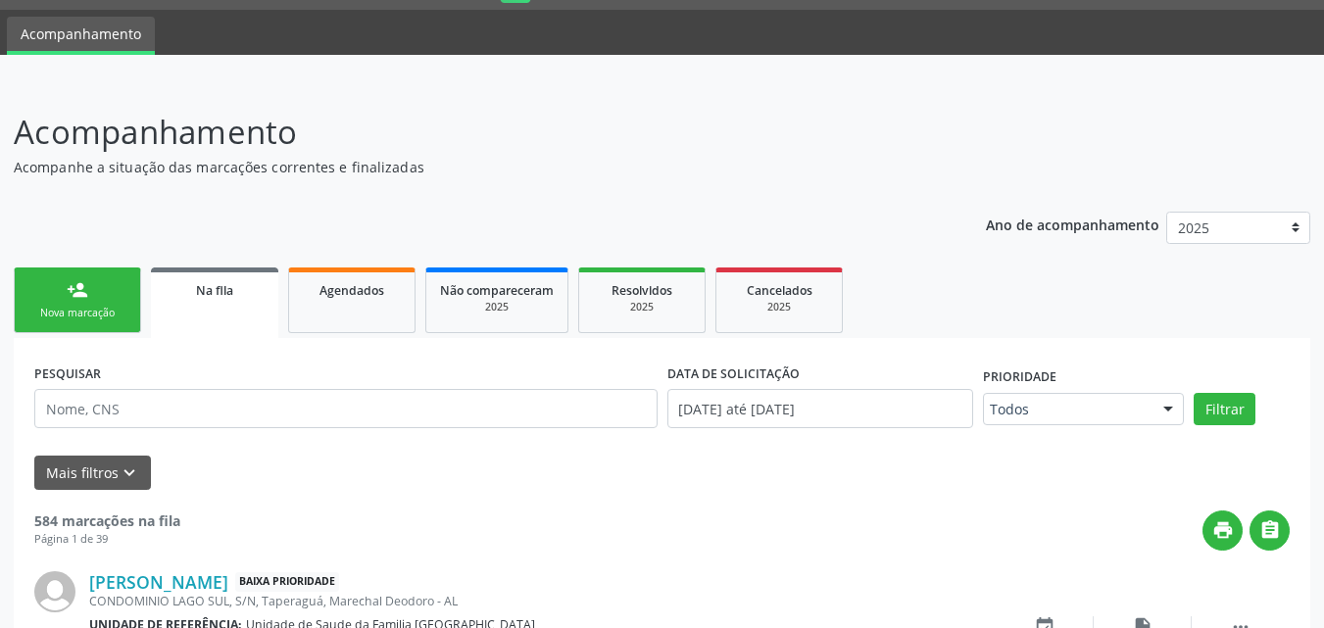
click at [101, 299] on link "person_add Nova marcação" at bounding box center [77, 301] width 127 height 66
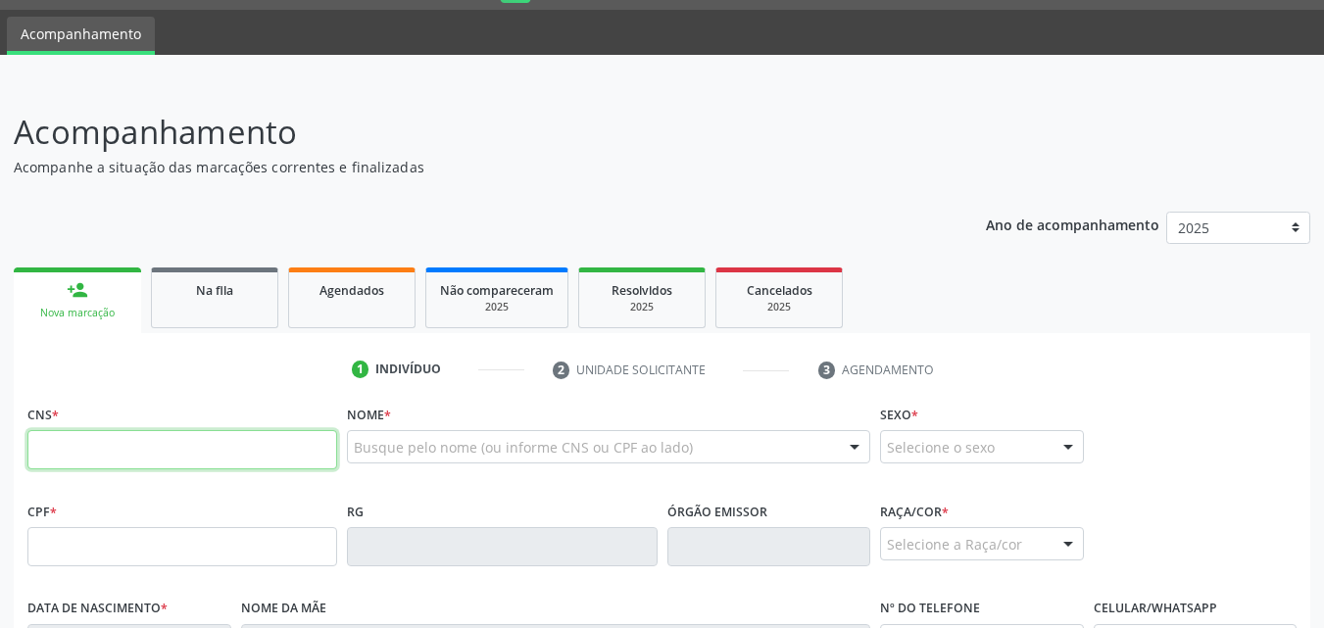
click at [145, 450] on input "text" at bounding box center [182, 449] width 310 height 39
paste input "706 8072 5839 0924"
type input "706 8072 5839 0924"
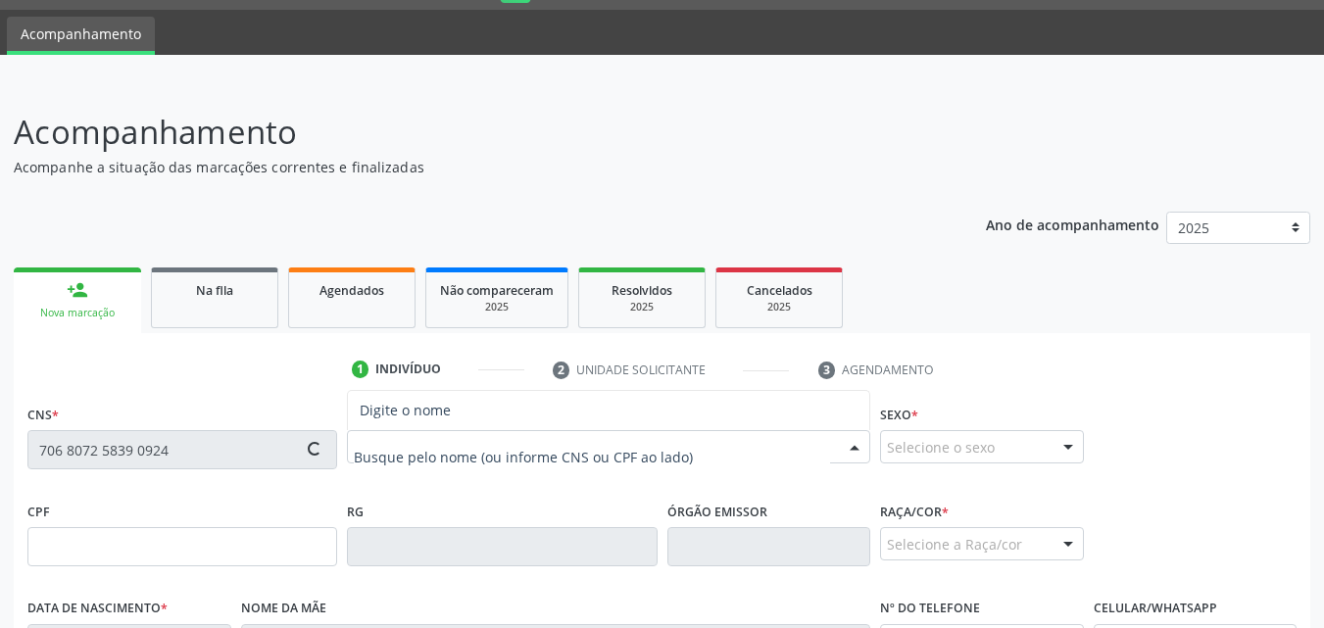
type input "841.685.444-00"
type input "[DATE]"
type input "[PERSON_NAME]"
type input "[PHONE_NUMBER]"
type input "S/N"
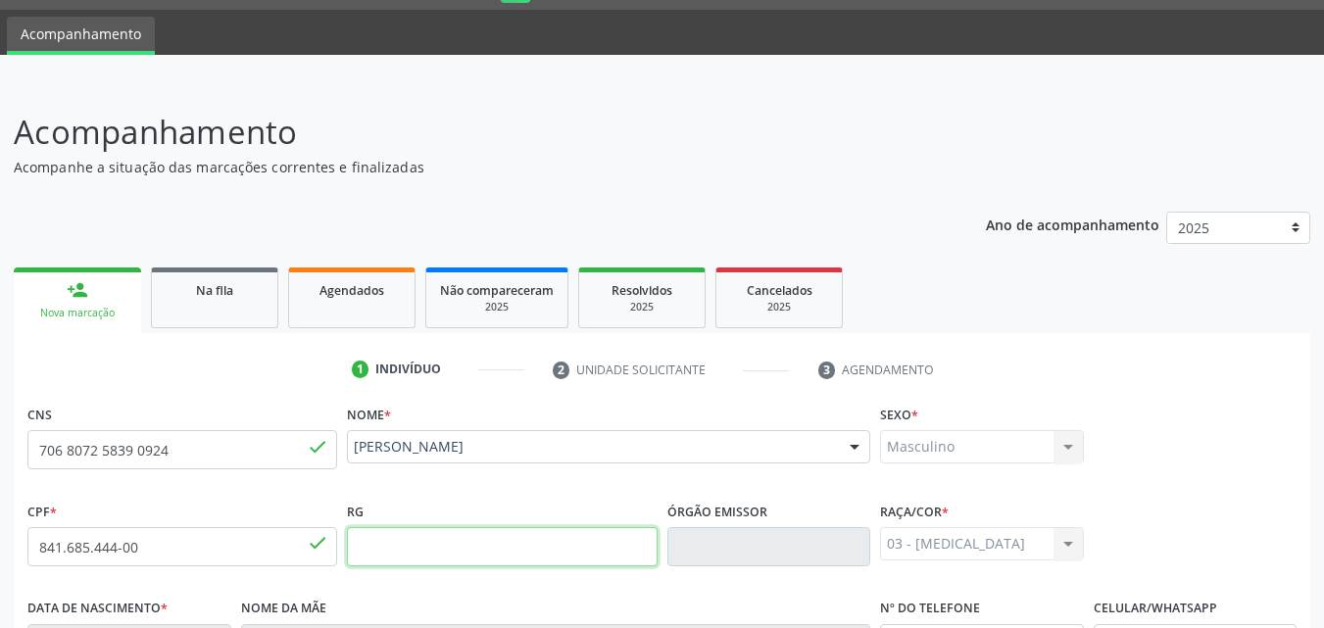
scroll to position [462, 0]
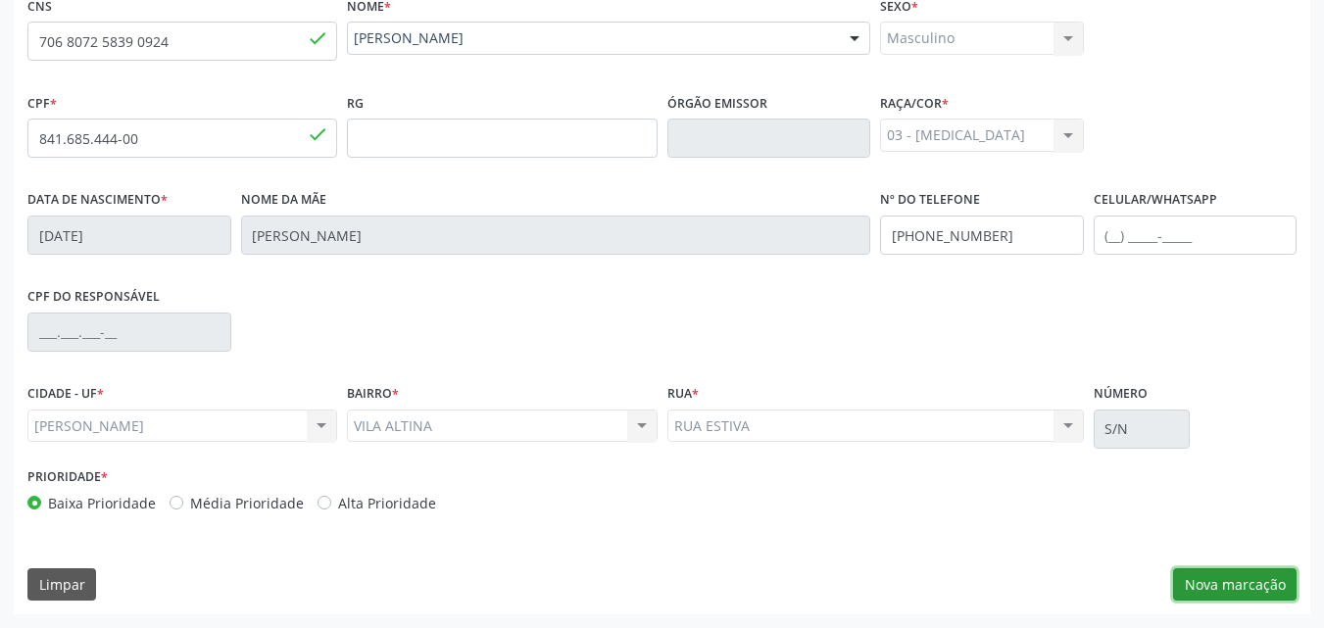
click at [1194, 574] on button "Nova marcação" at bounding box center [1234, 584] width 123 height 33
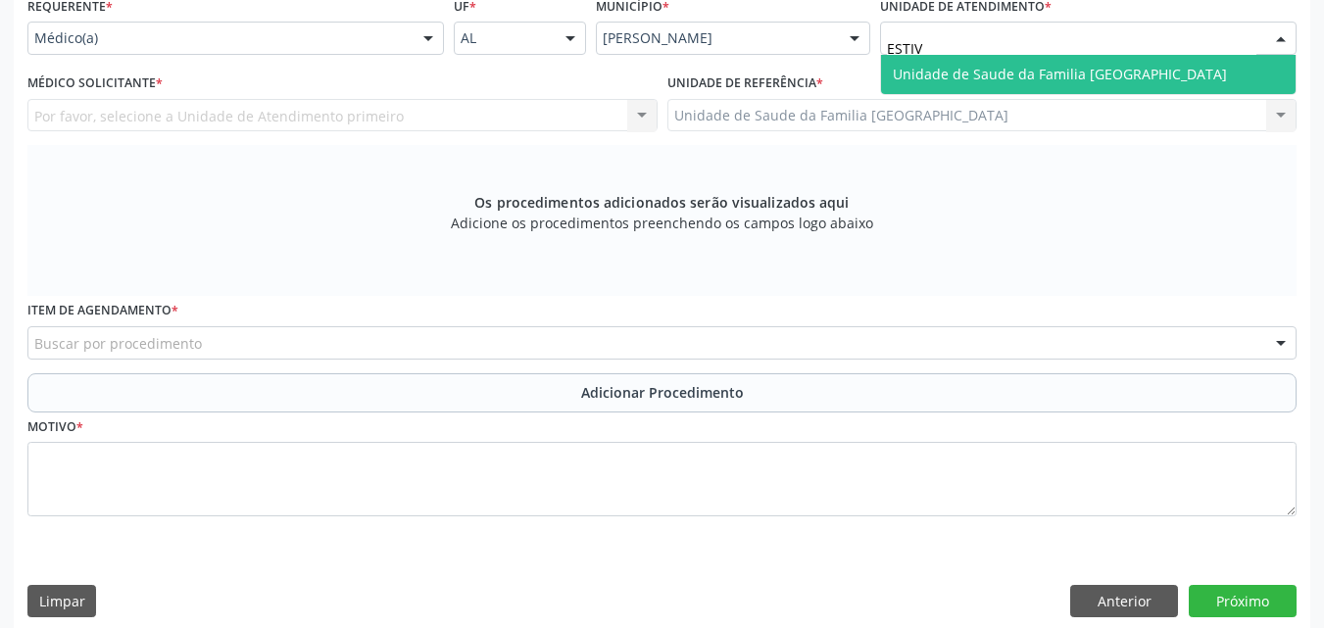
type input "ESTIVA"
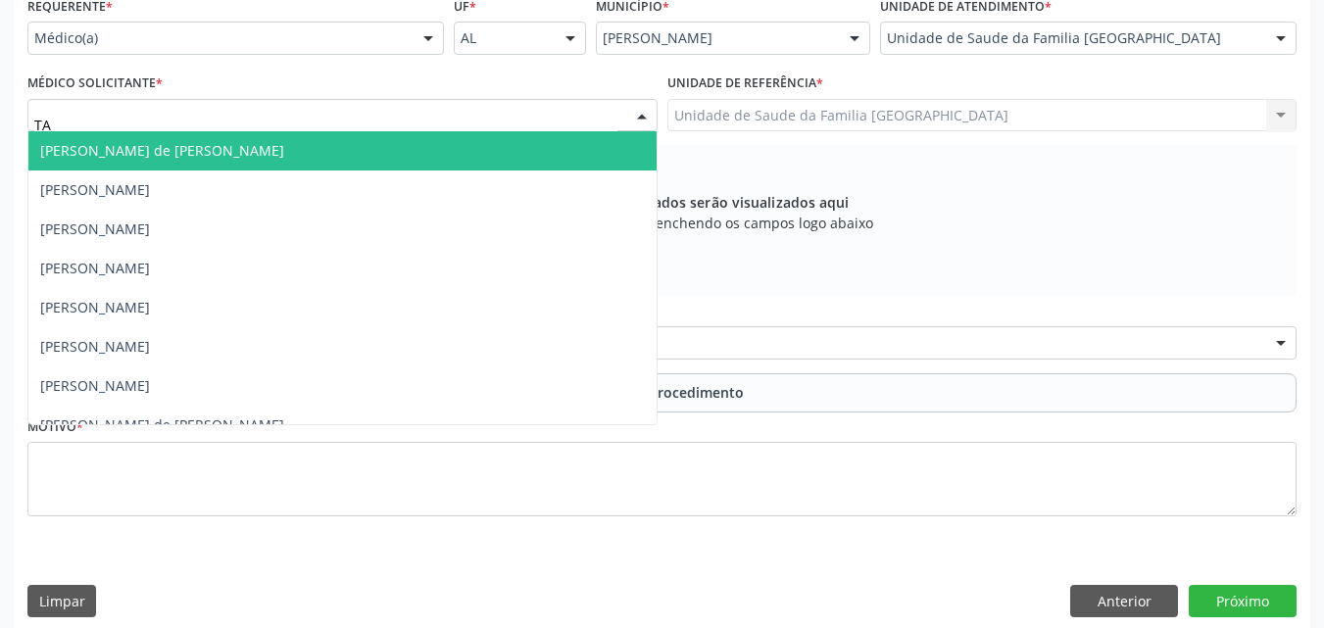
type input "TAC"
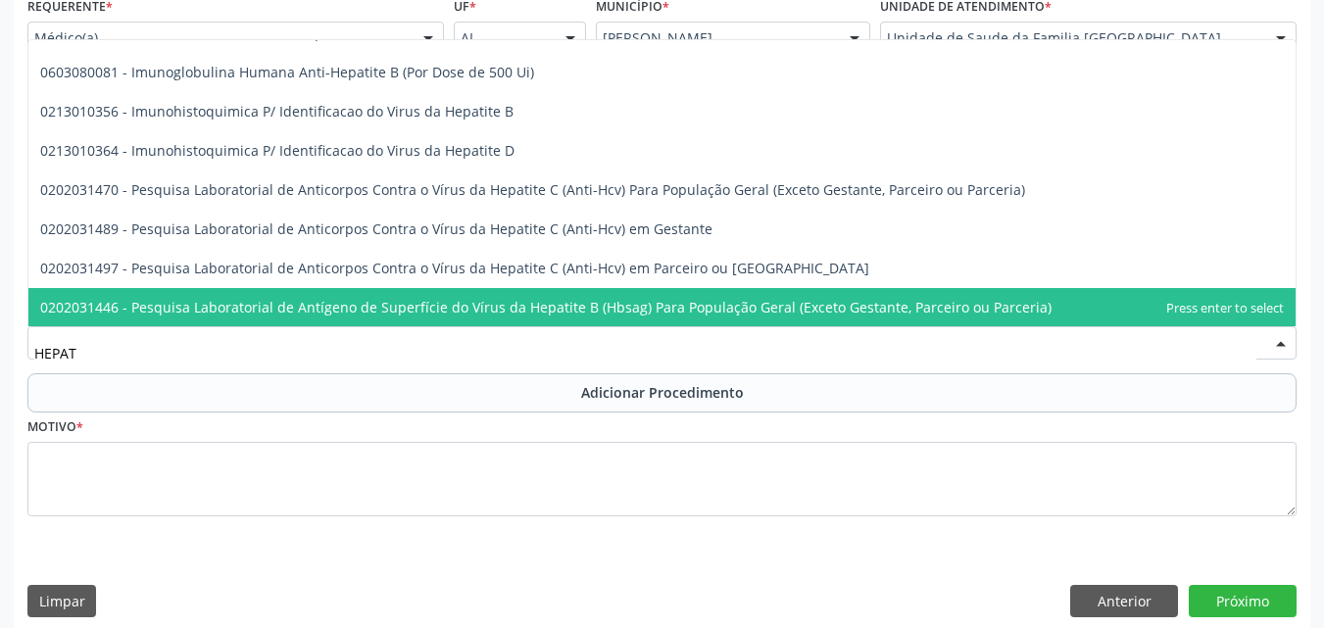
scroll to position [732, 0]
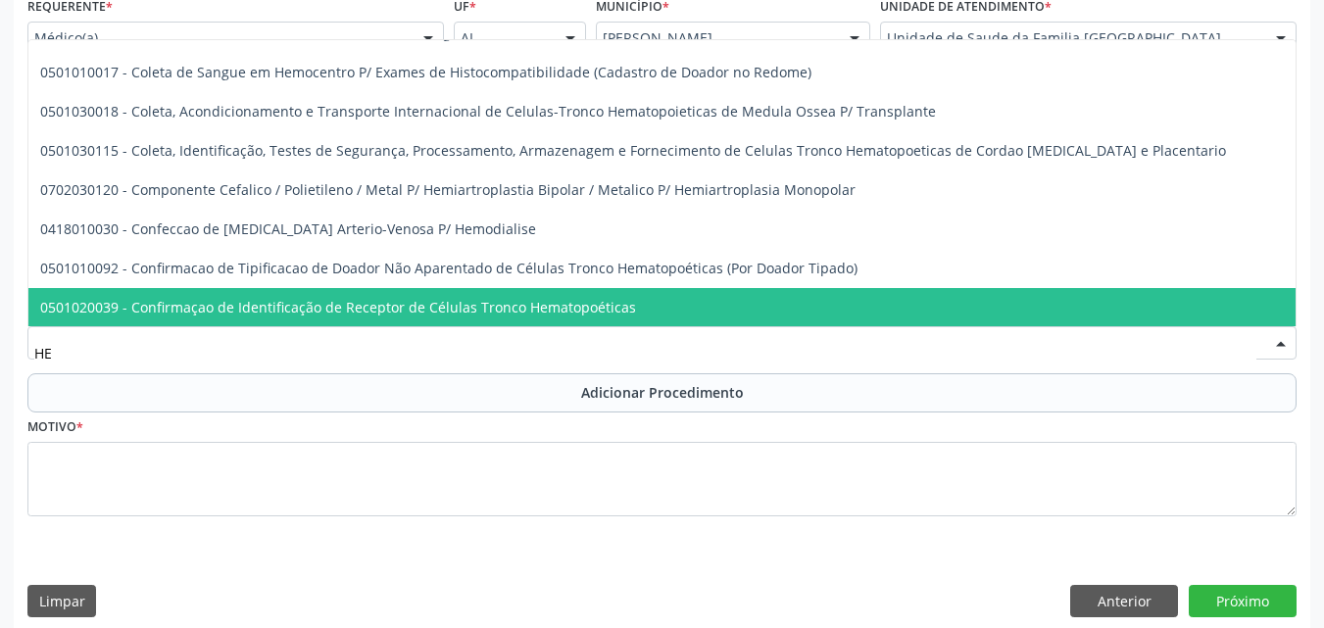
type input "H"
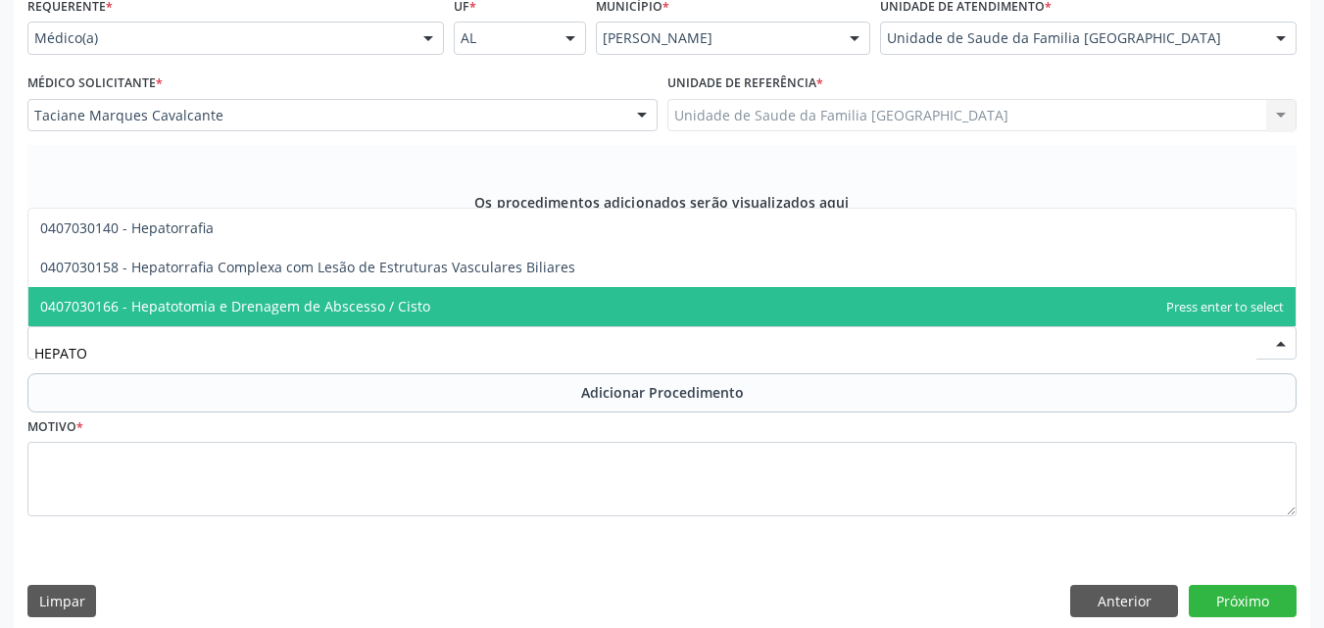
scroll to position [0, 0]
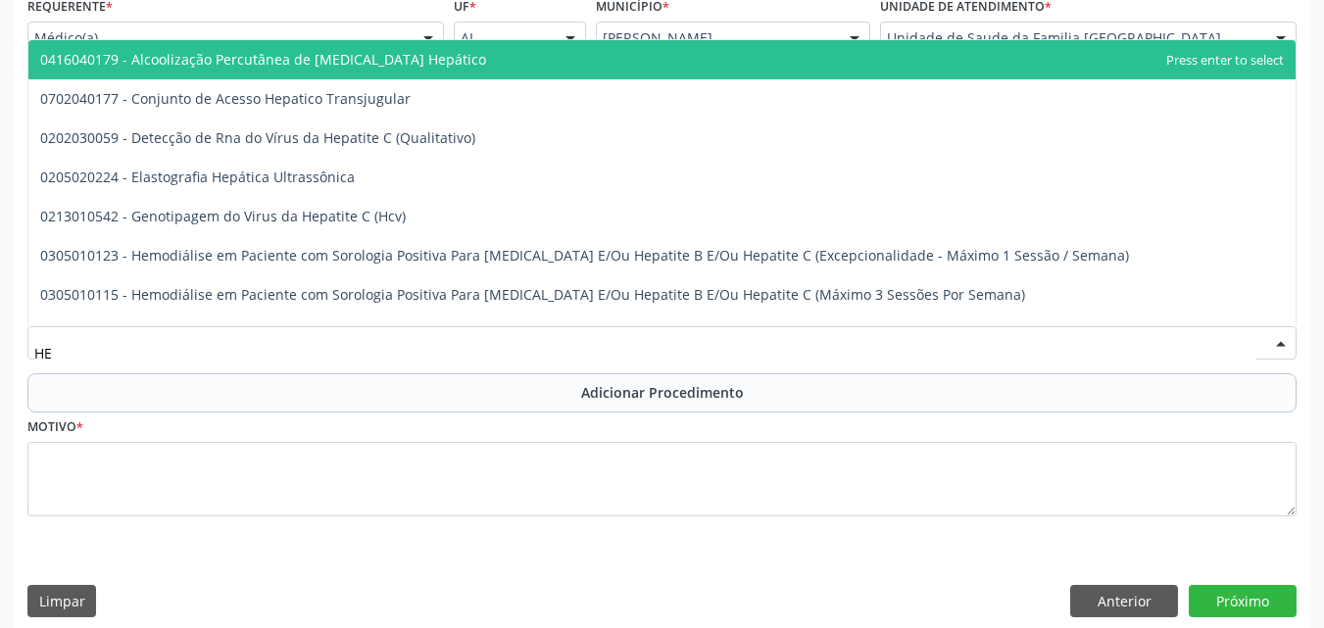
type input "H"
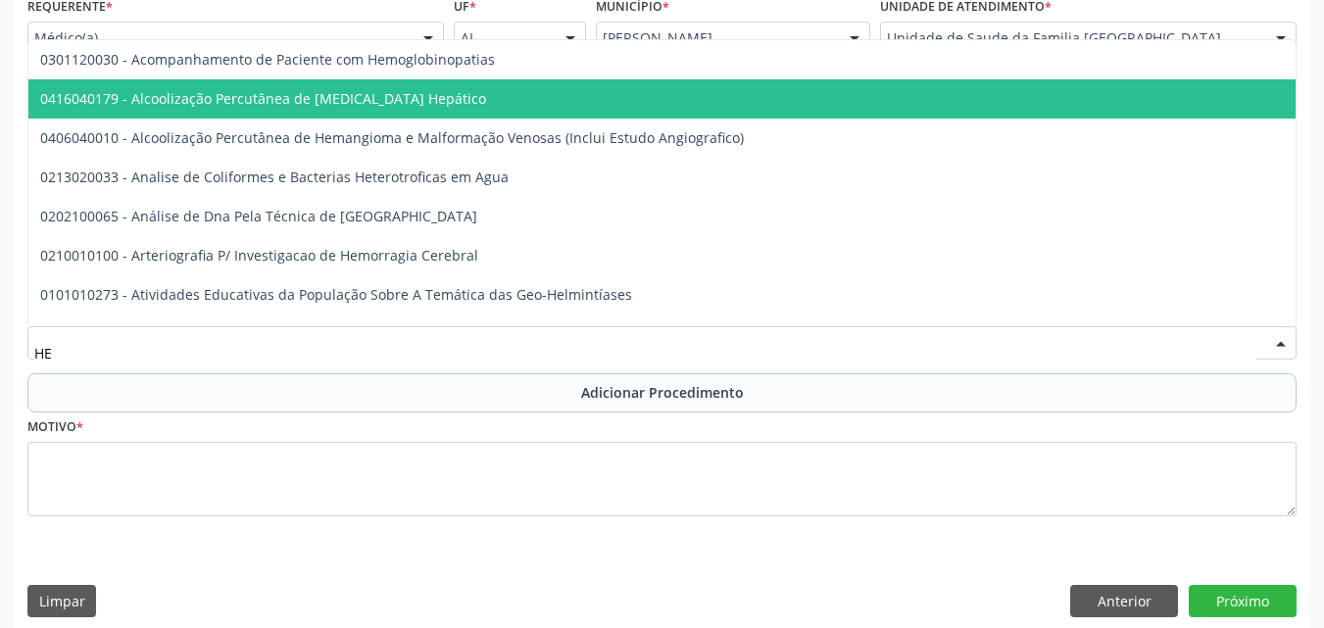
type input "H"
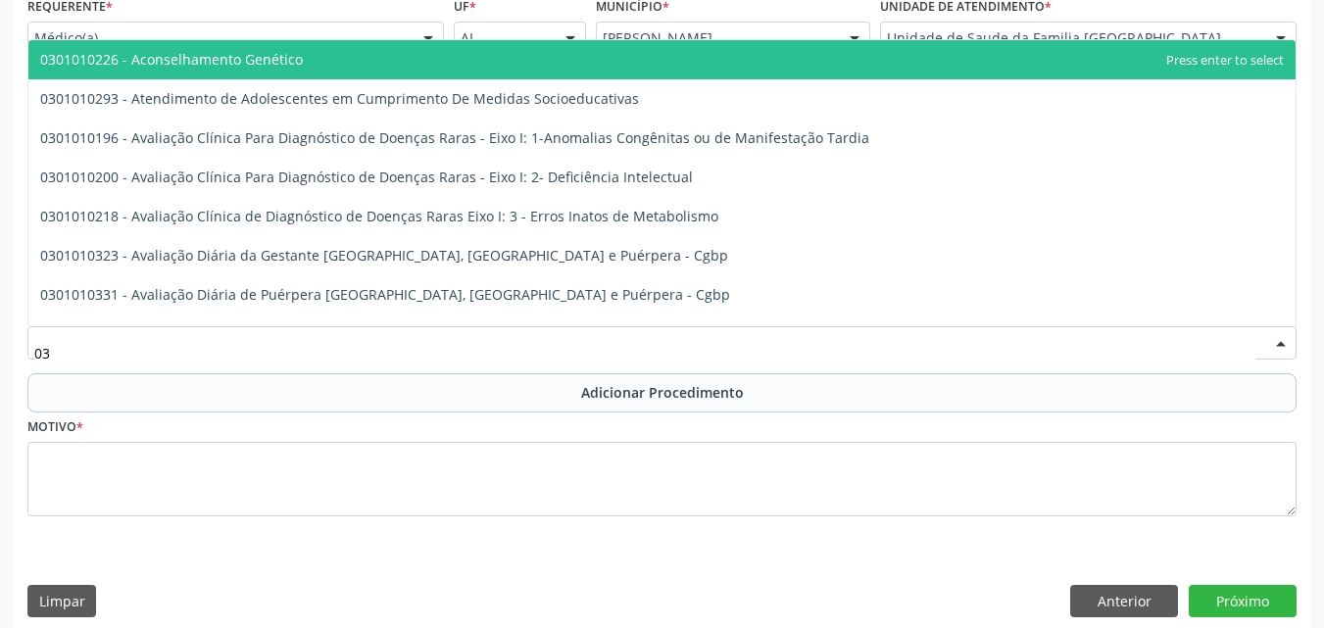
type input "0"
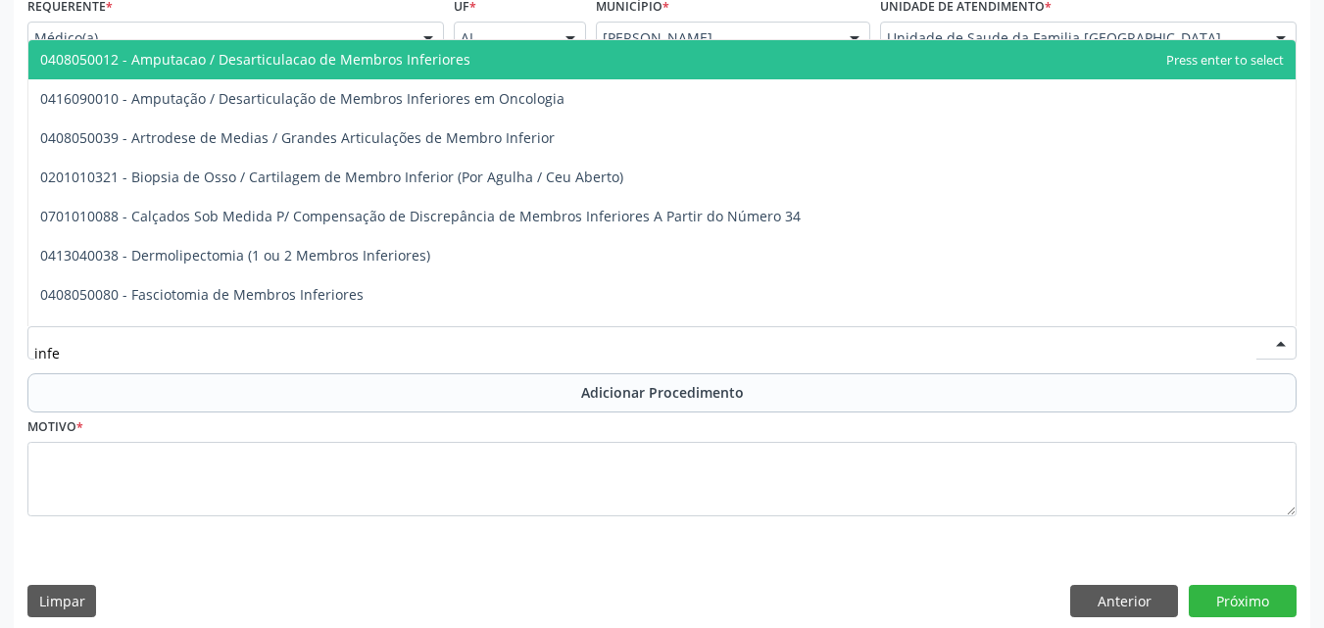
type input "infec"
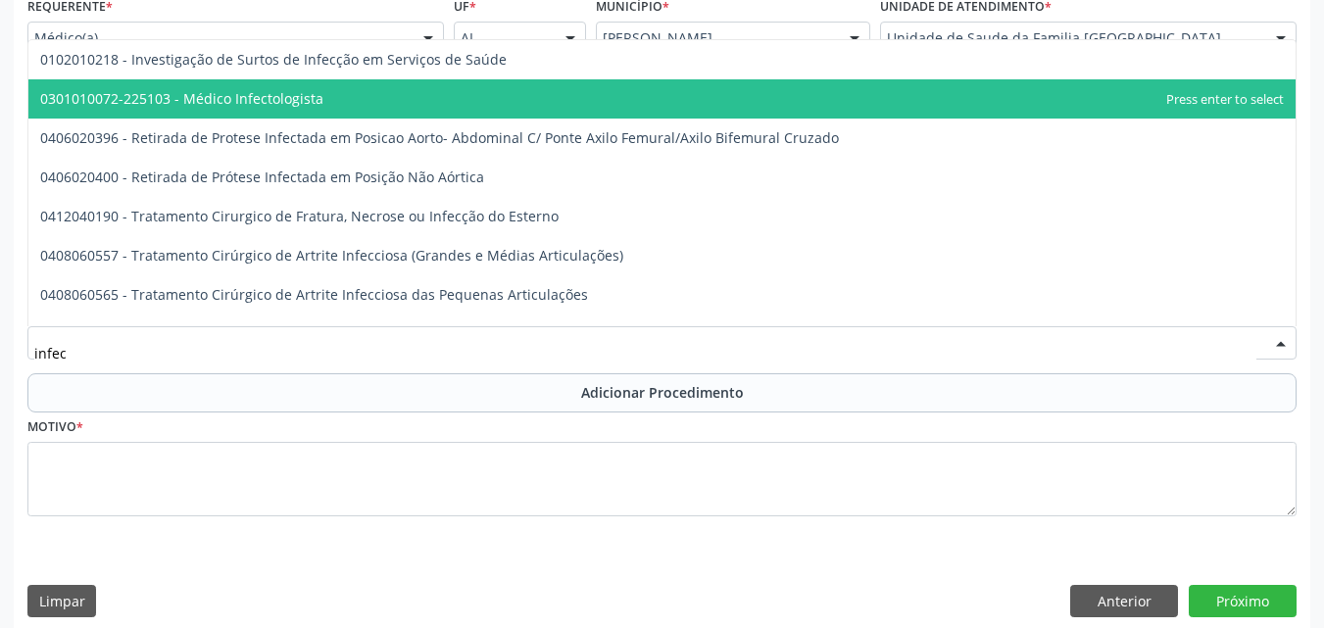
click at [235, 96] on span "0301010072-225103 - Médico Infectologista" at bounding box center [181, 98] width 283 height 19
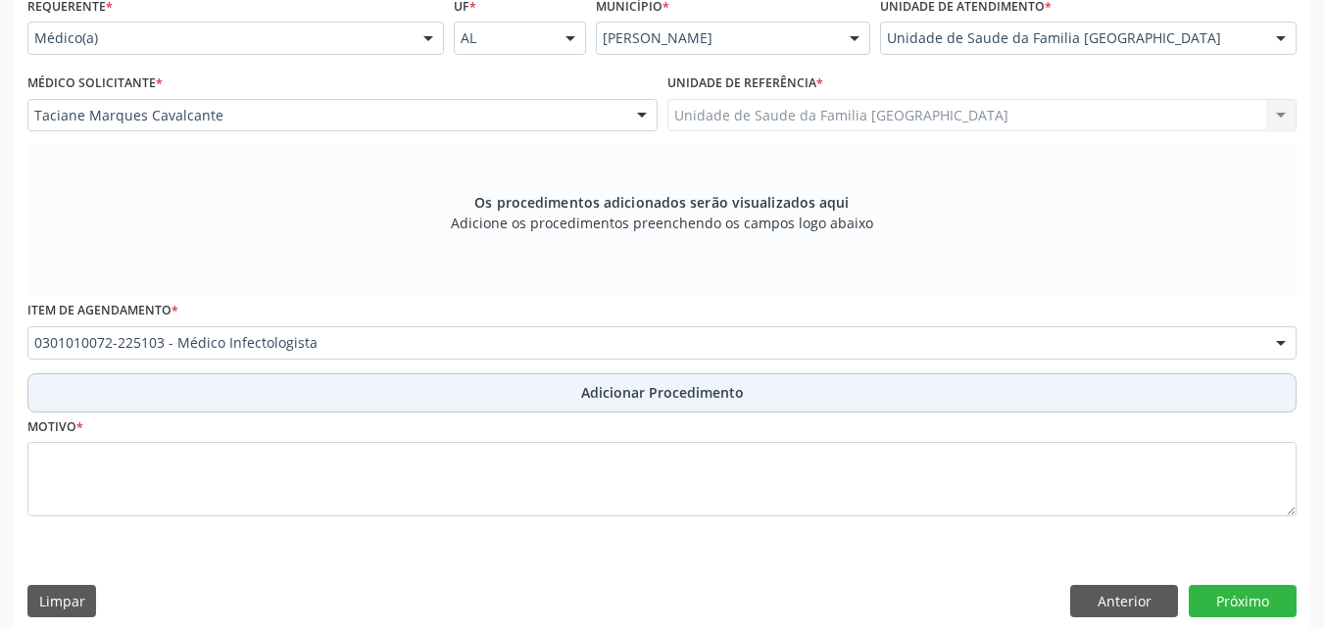
click at [143, 383] on button "Adicionar Procedimento" at bounding box center [661, 392] width 1269 height 39
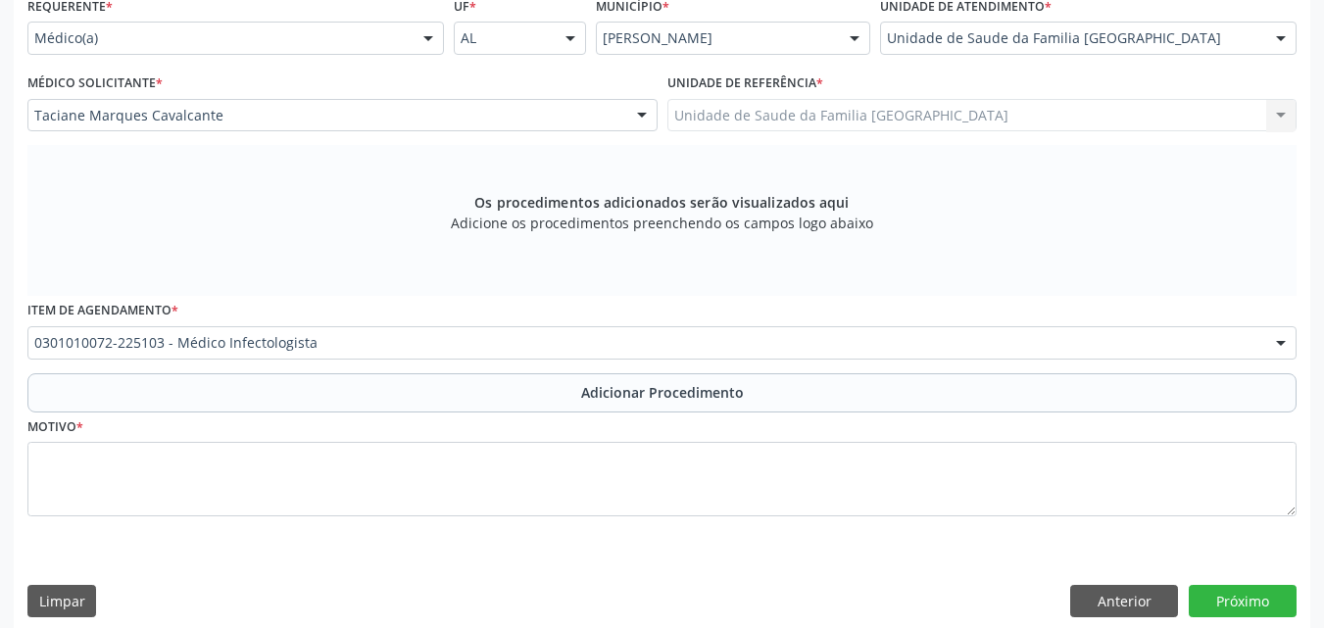
scroll to position [404, 0]
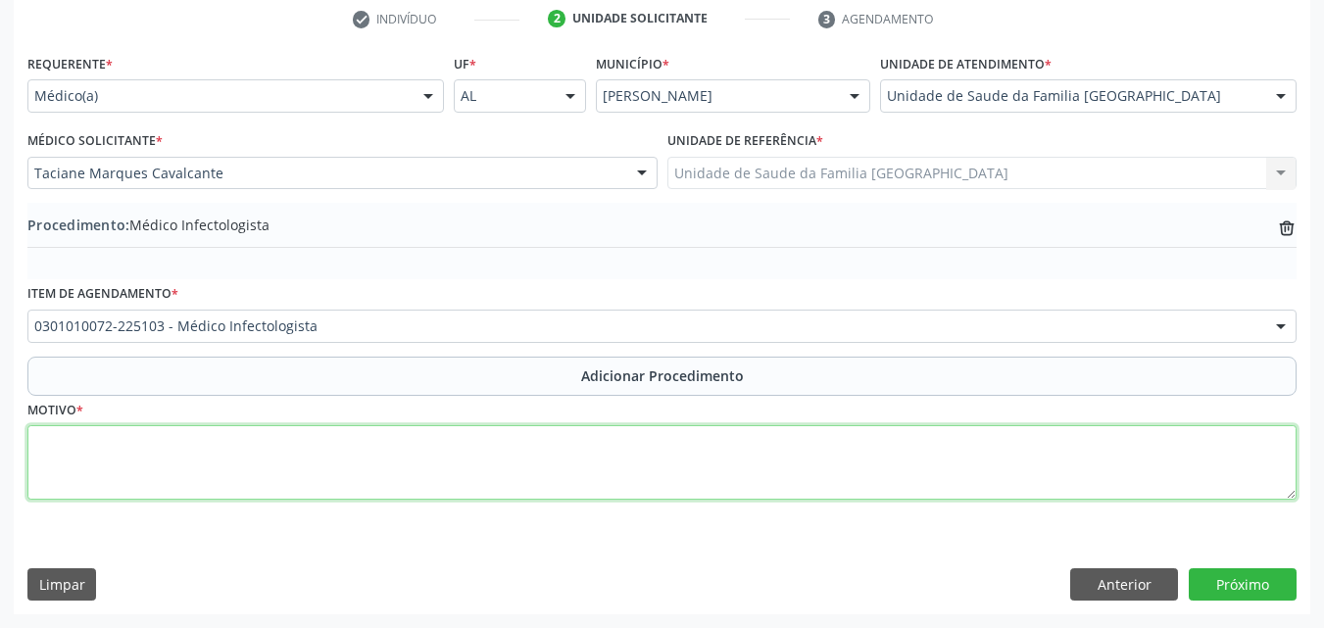
click at [158, 457] on textarea at bounding box center [661, 462] width 1269 height 74
type textarea "CONTATO COM EXPOSIÇÃO A HEPATITE VIRAL."
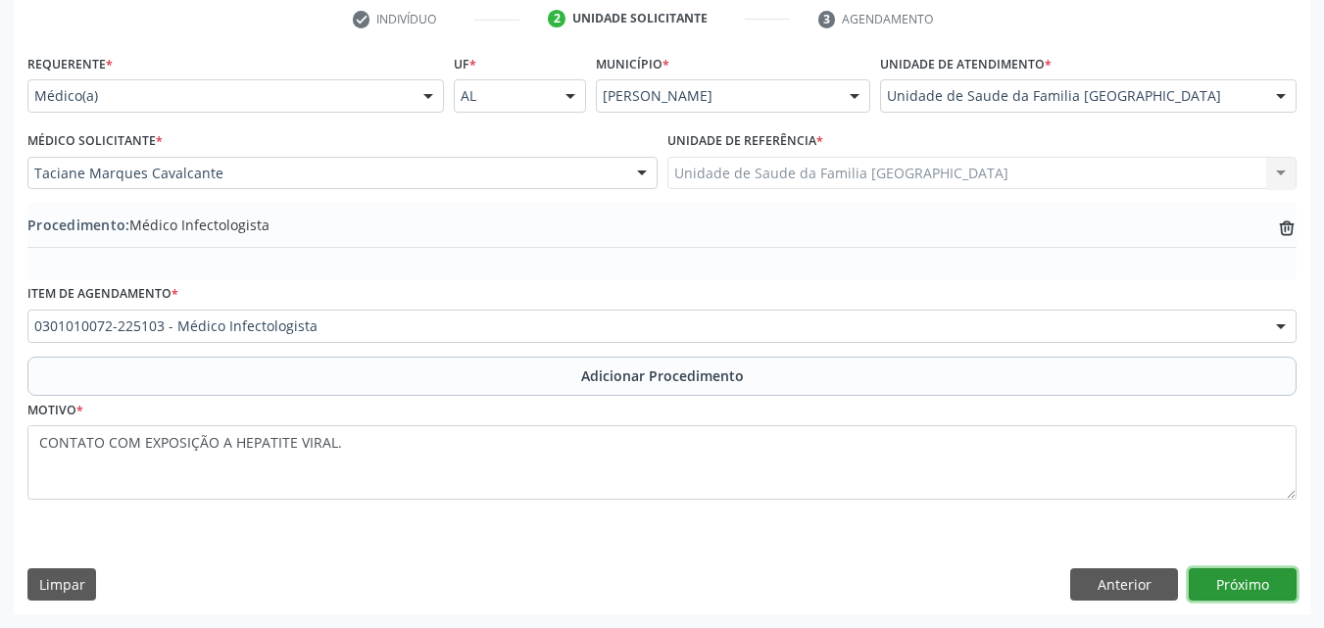
click at [1231, 584] on button "Próximo" at bounding box center [1243, 584] width 108 height 33
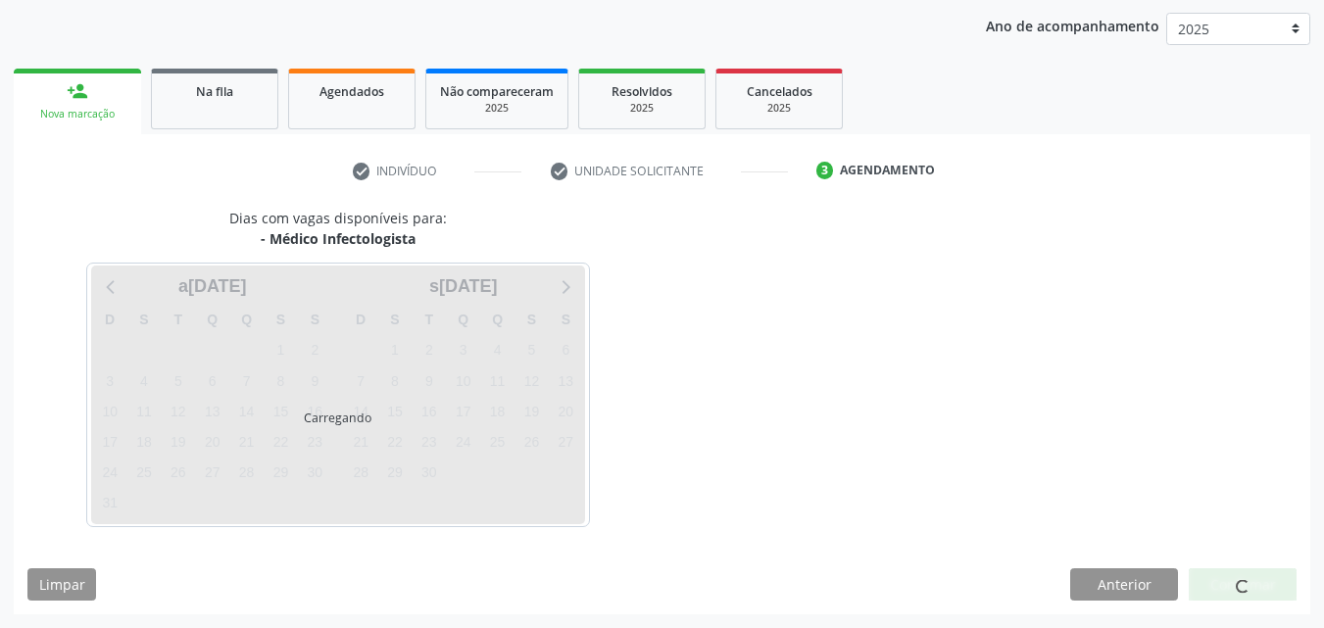
scroll to position [310, 0]
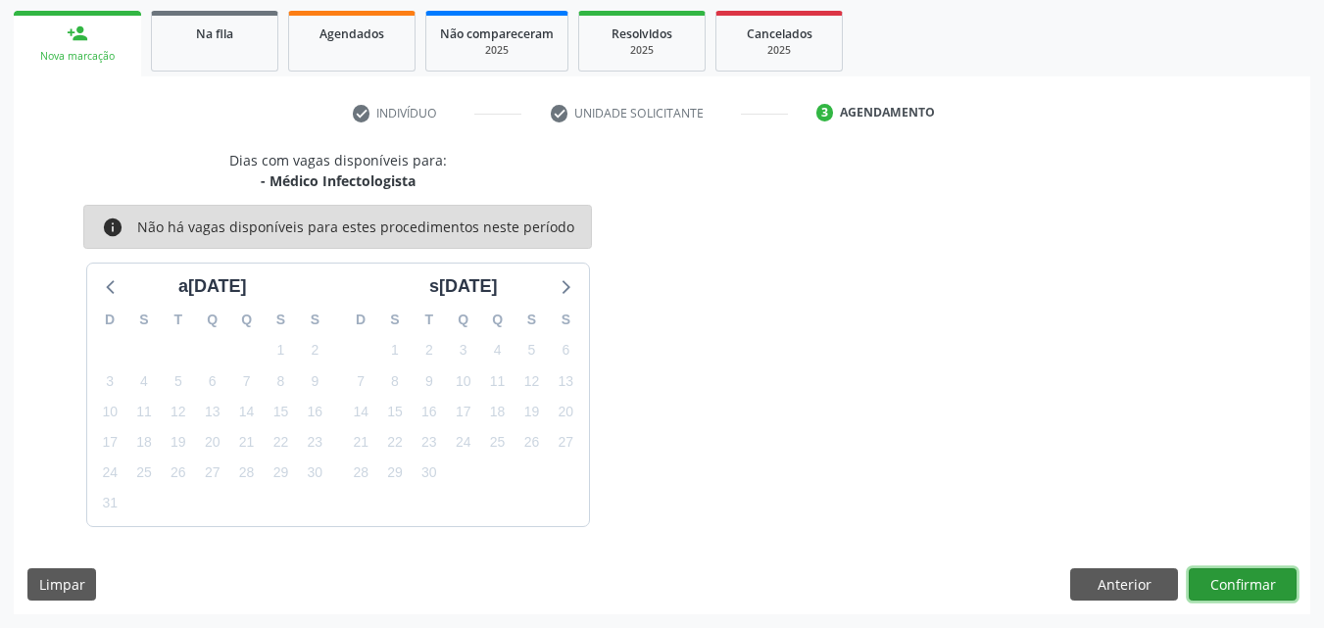
click at [1231, 584] on button "Confirmar" at bounding box center [1243, 584] width 108 height 33
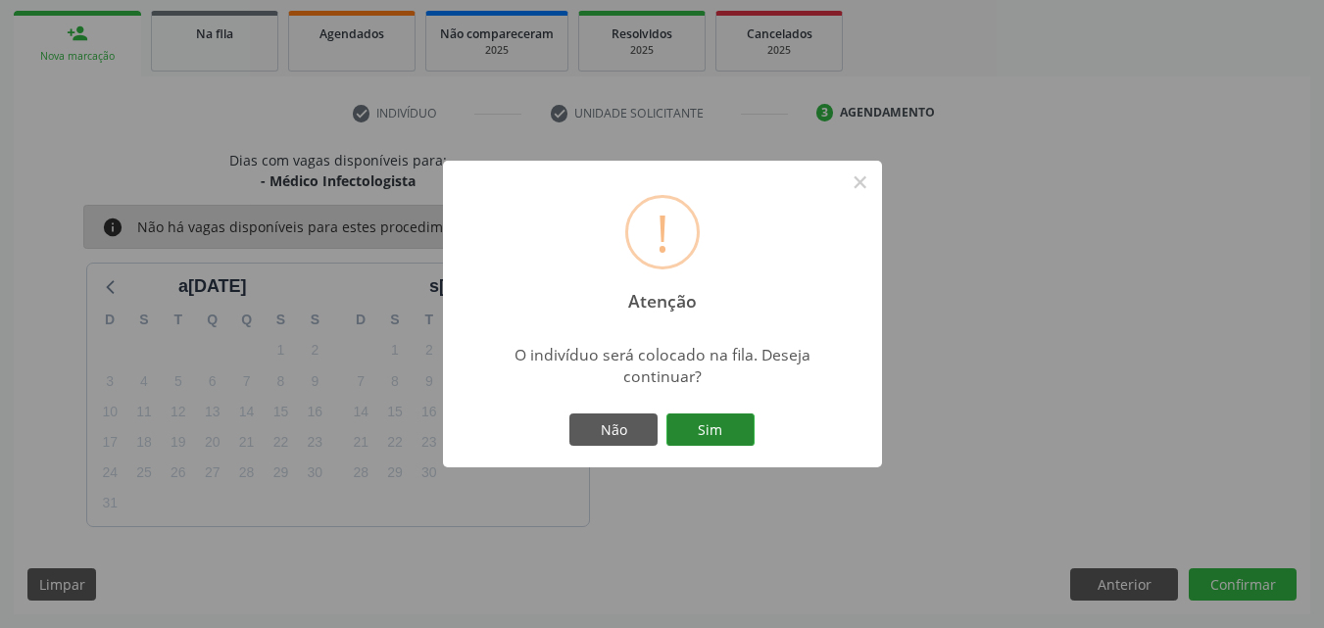
click at [725, 432] on button "Sim" at bounding box center [710, 430] width 88 height 33
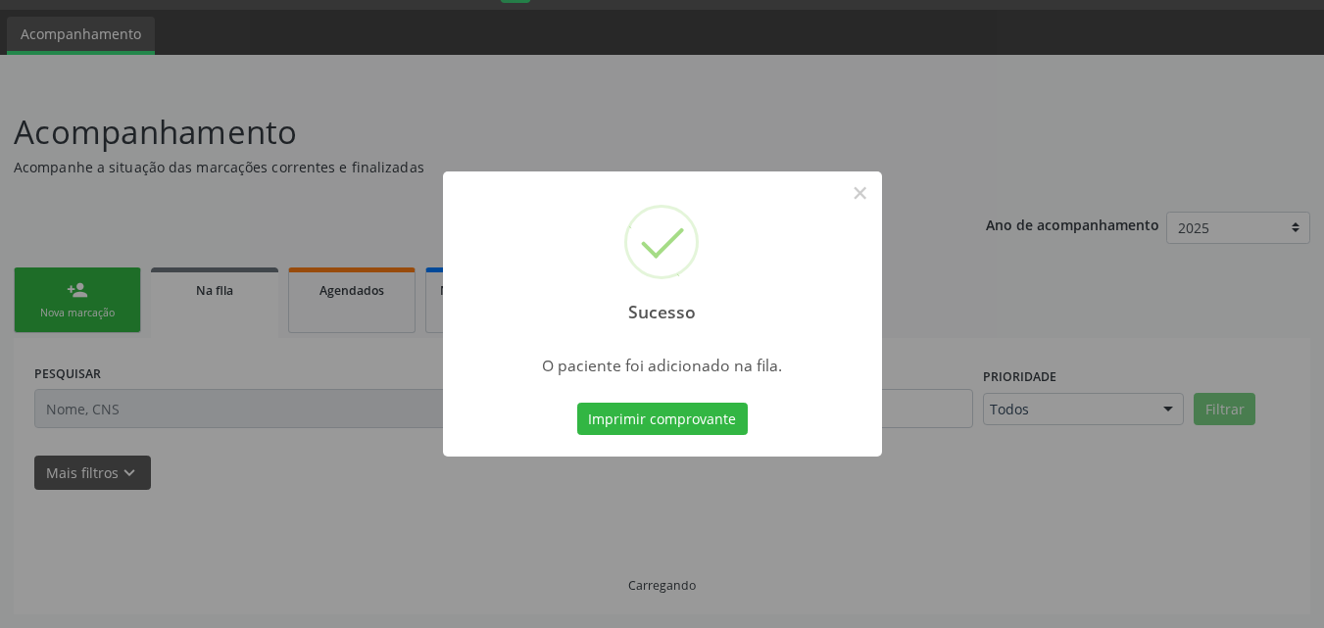
scroll to position [53, 0]
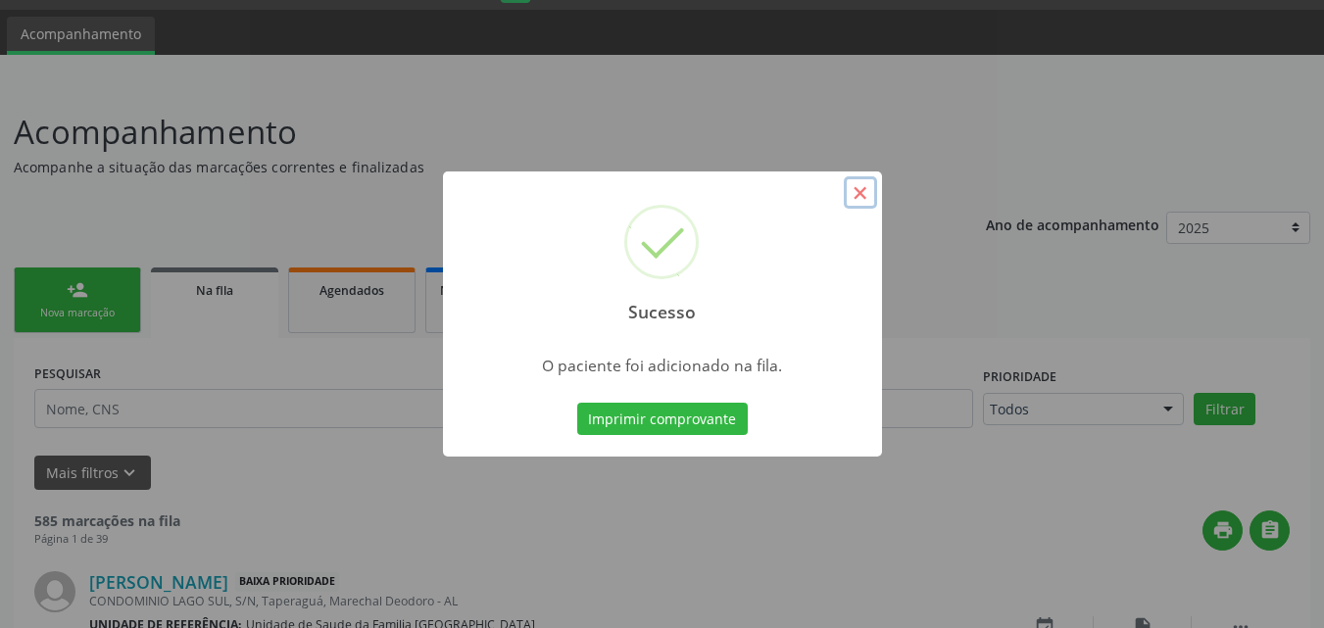
click at [854, 188] on button "×" at bounding box center [860, 192] width 33 height 33
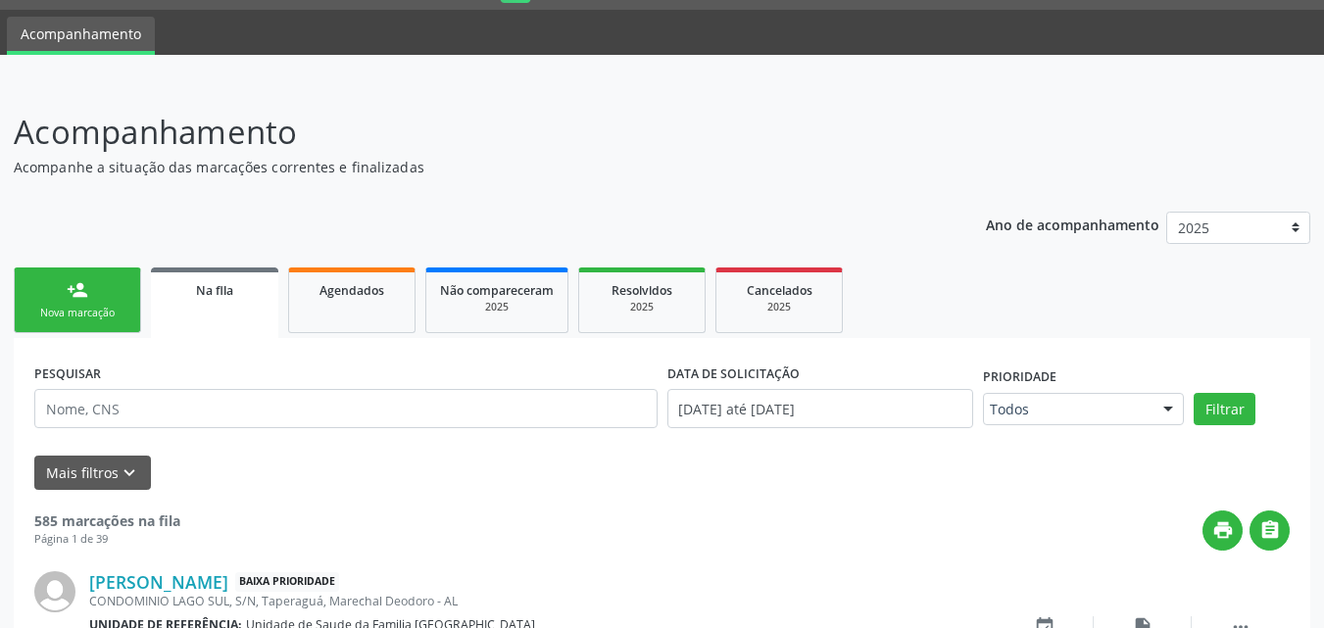
click at [102, 308] on div "Nova marcação" at bounding box center [77, 313] width 98 height 15
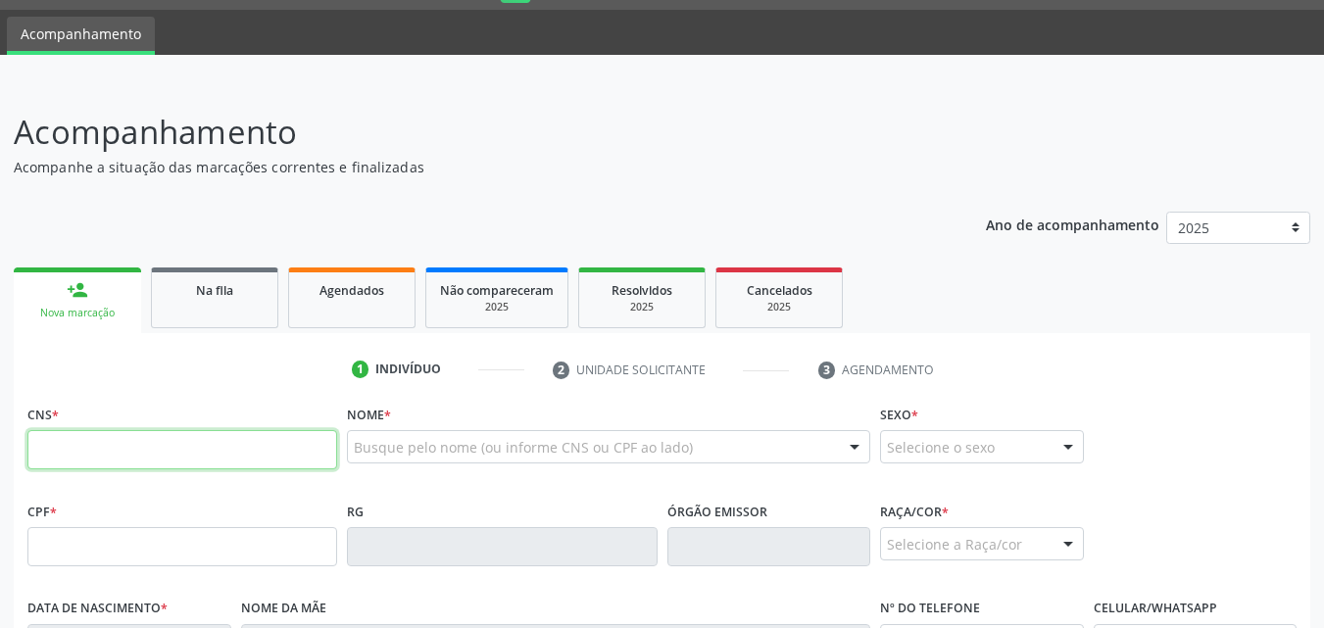
click at [77, 442] on input "text" at bounding box center [182, 449] width 310 height 39
type input "709 6036 5659 4875"
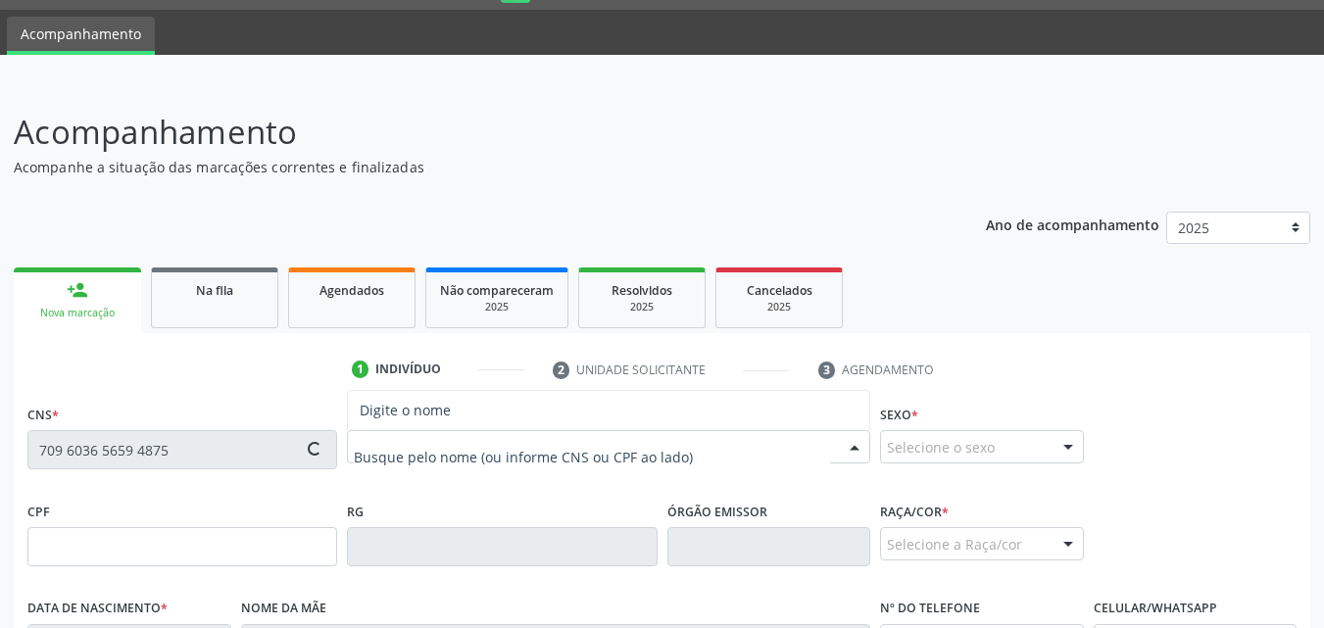
type input "274.447.754-00"
type input "1[DATE]"
type input "[PERSON_NAME]"
type input "[PHONE_NUMBER]"
type input "S/N"
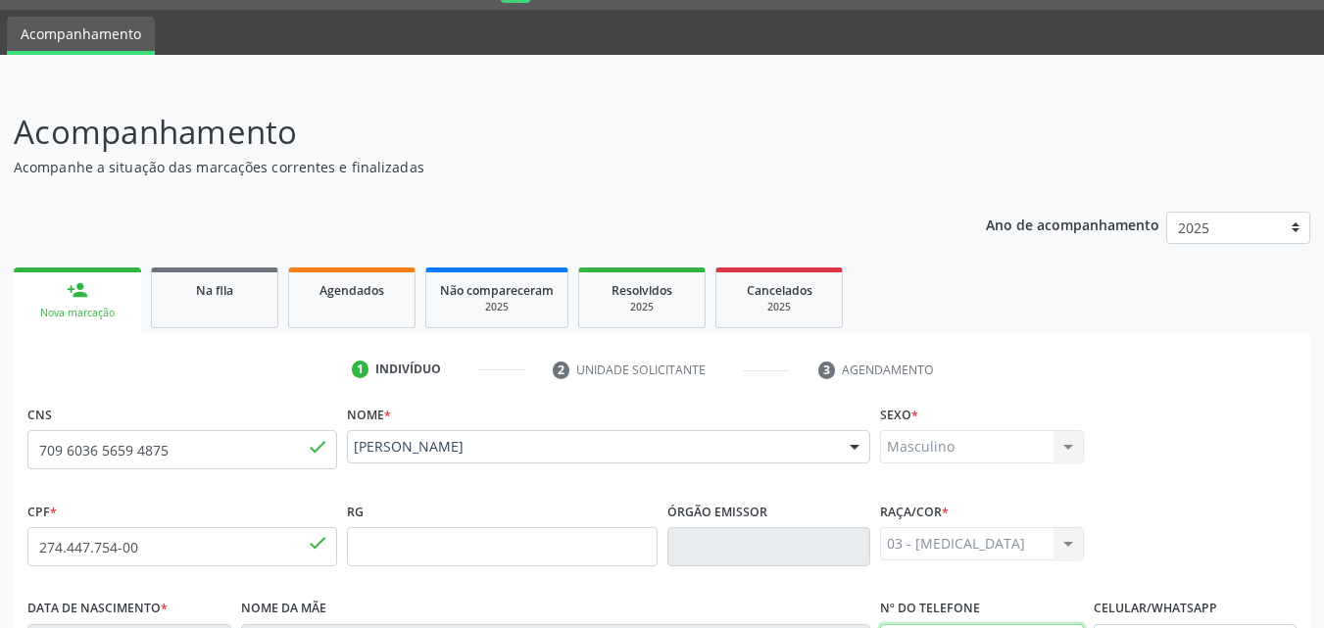
scroll to position [462, 0]
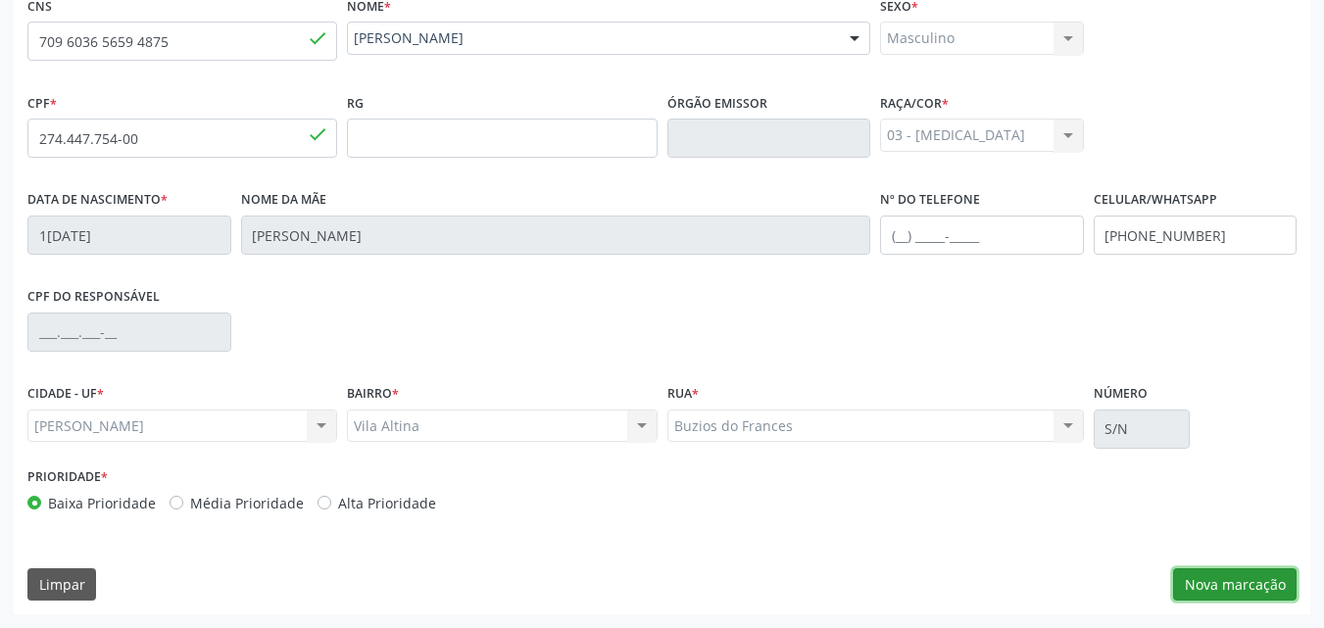
click at [1214, 577] on button "Nova marcação" at bounding box center [1234, 584] width 123 height 33
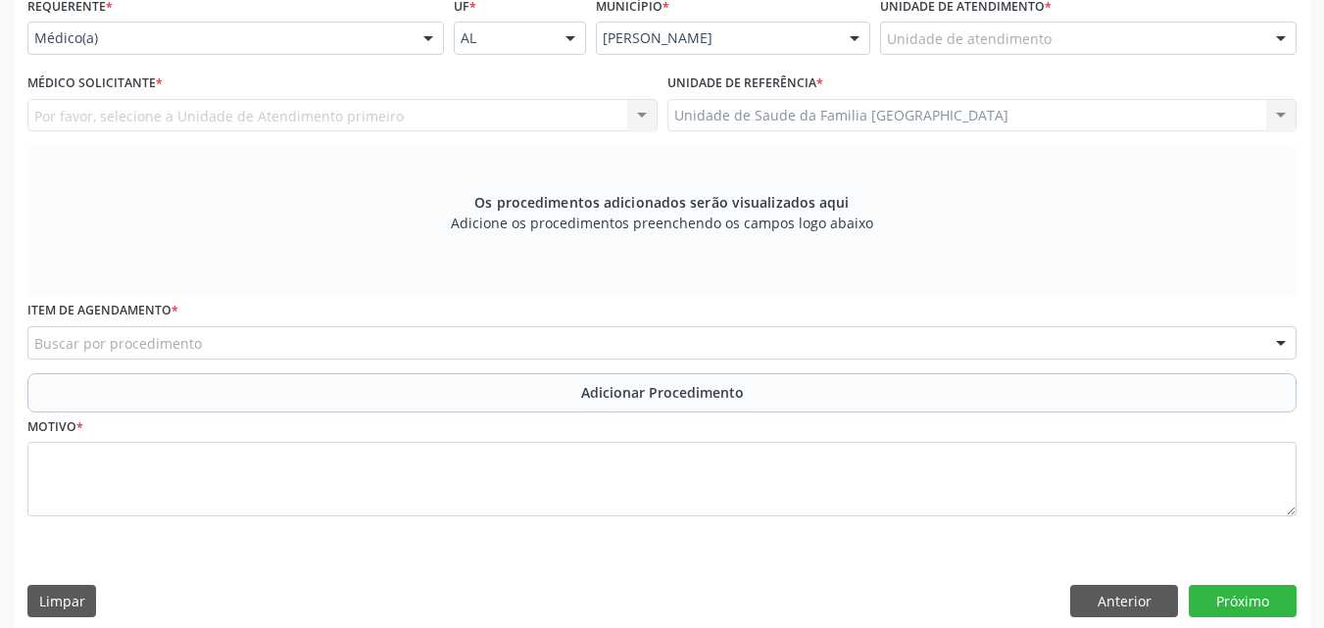
click at [955, 50] on div "Unidade de atendimento" at bounding box center [1088, 38] width 417 height 33
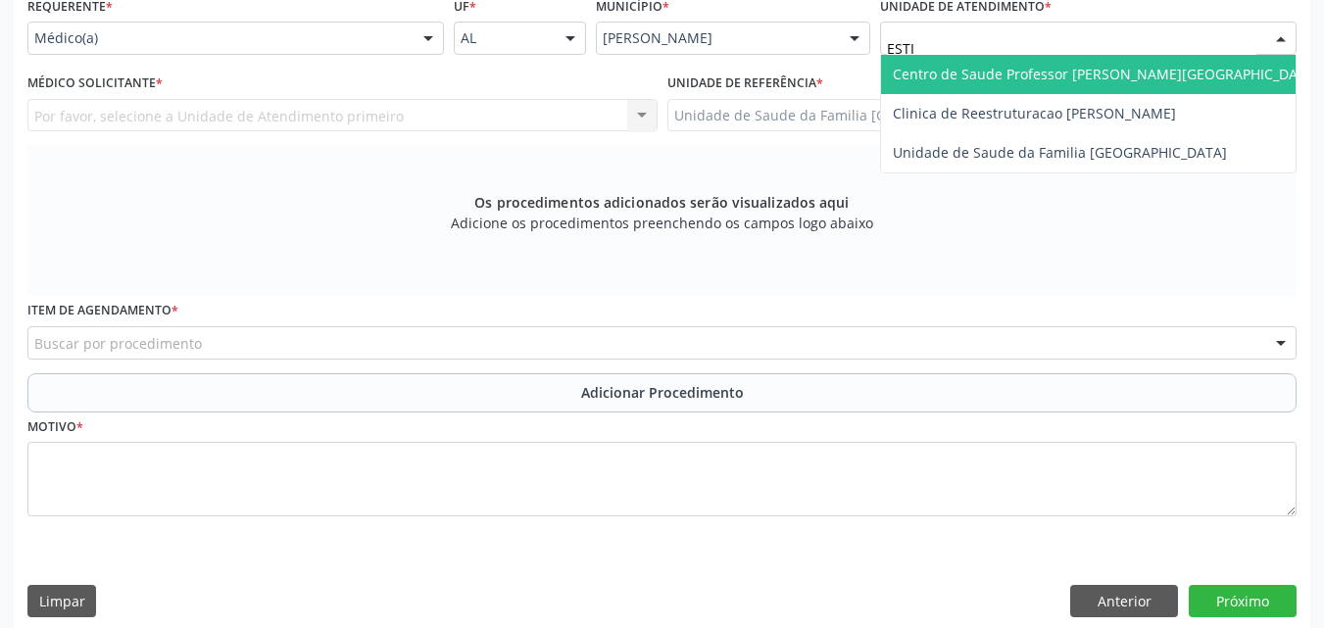
type input "ESTIV"
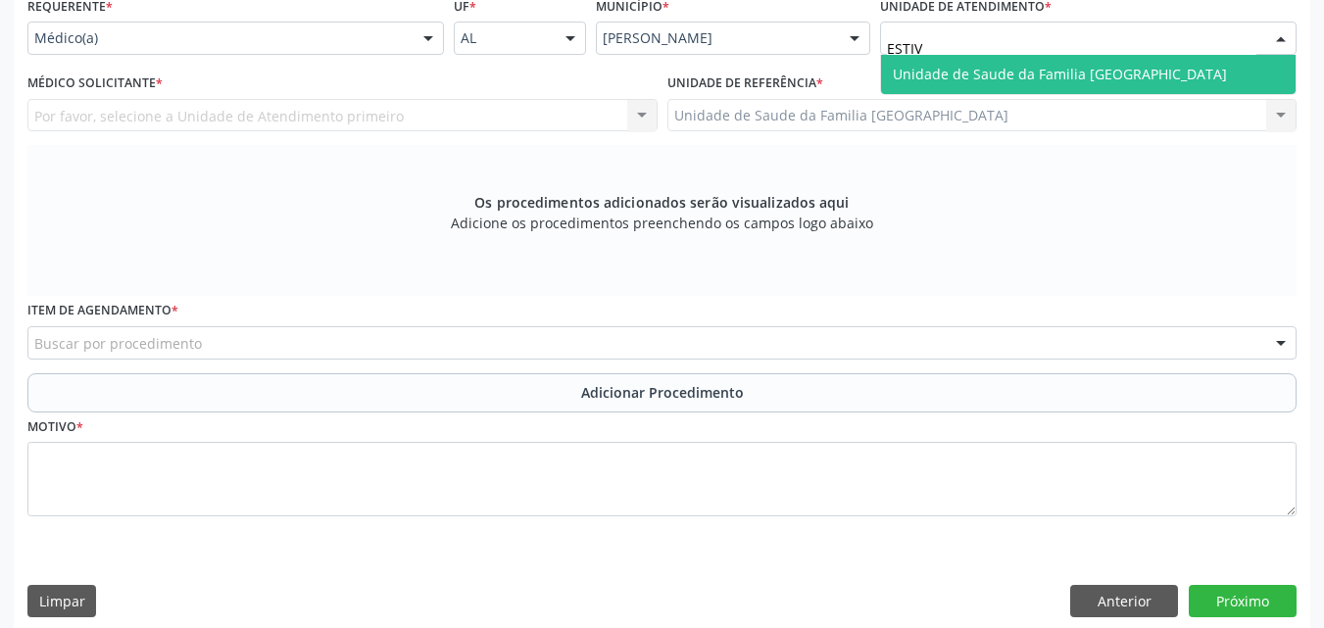
click at [981, 62] on span "Unidade de Saude da Familia [GEOGRAPHIC_DATA]" at bounding box center [1088, 74] width 415 height 39
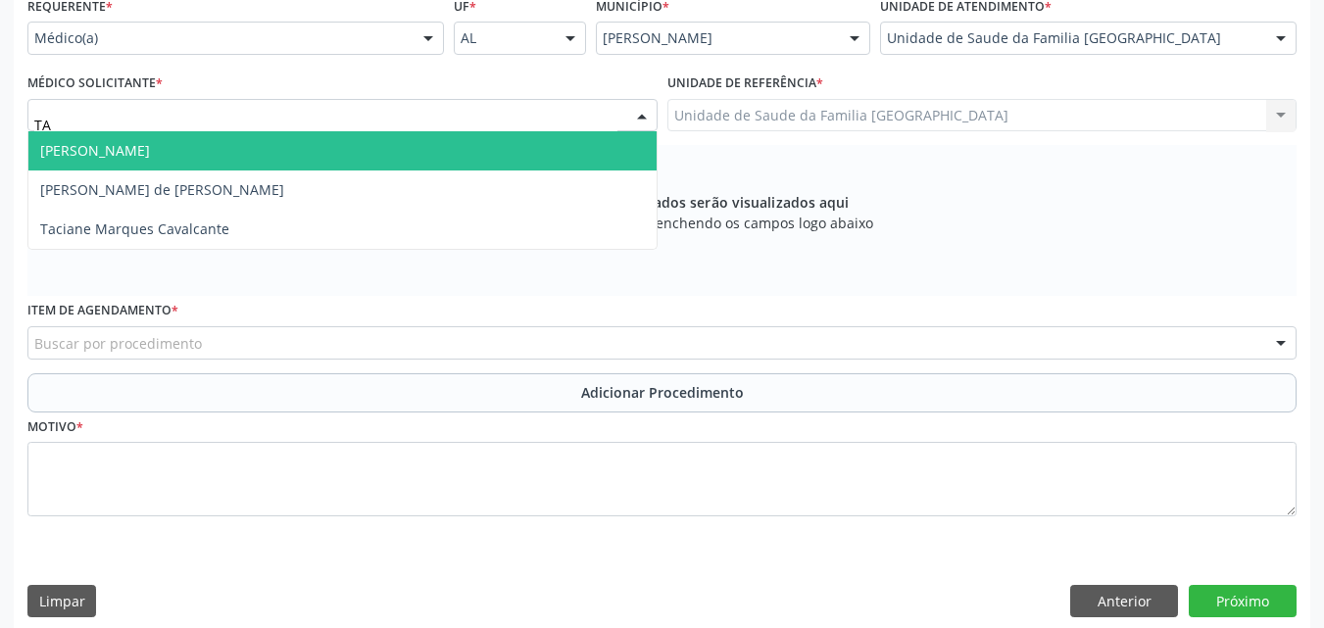
type input "TAC"
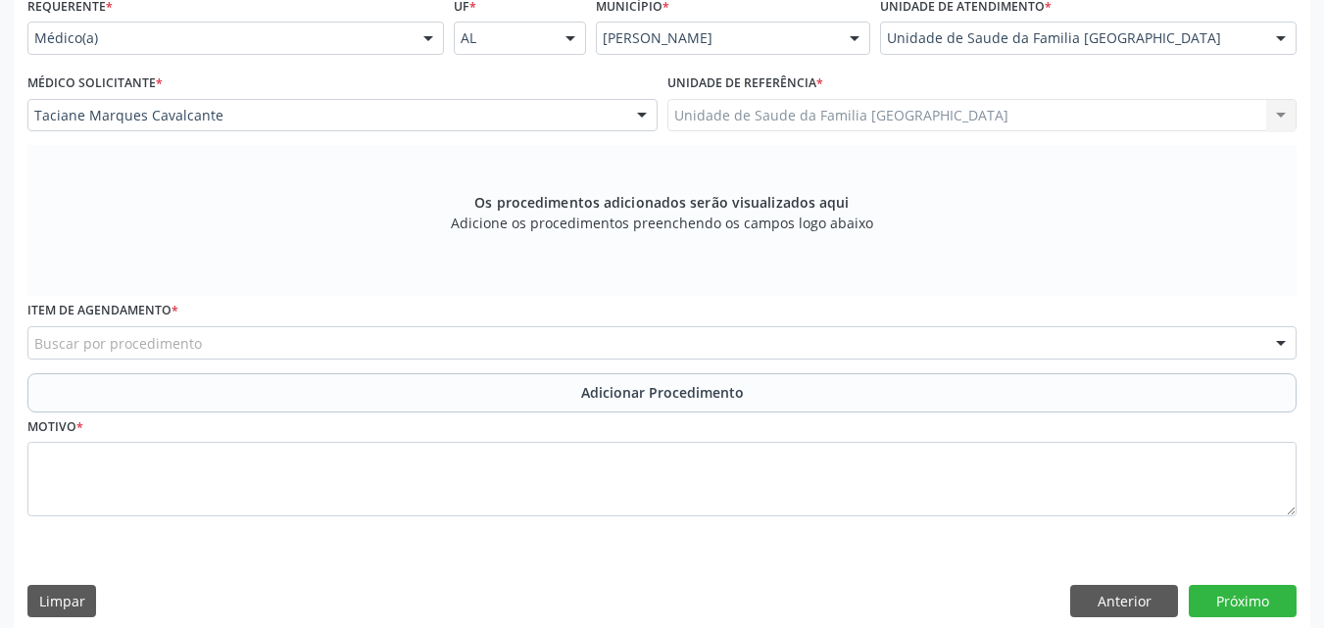
click at [216, 349] on div "Buscar por procedimento" at bounding box center [661, 342] width 1269 height 33
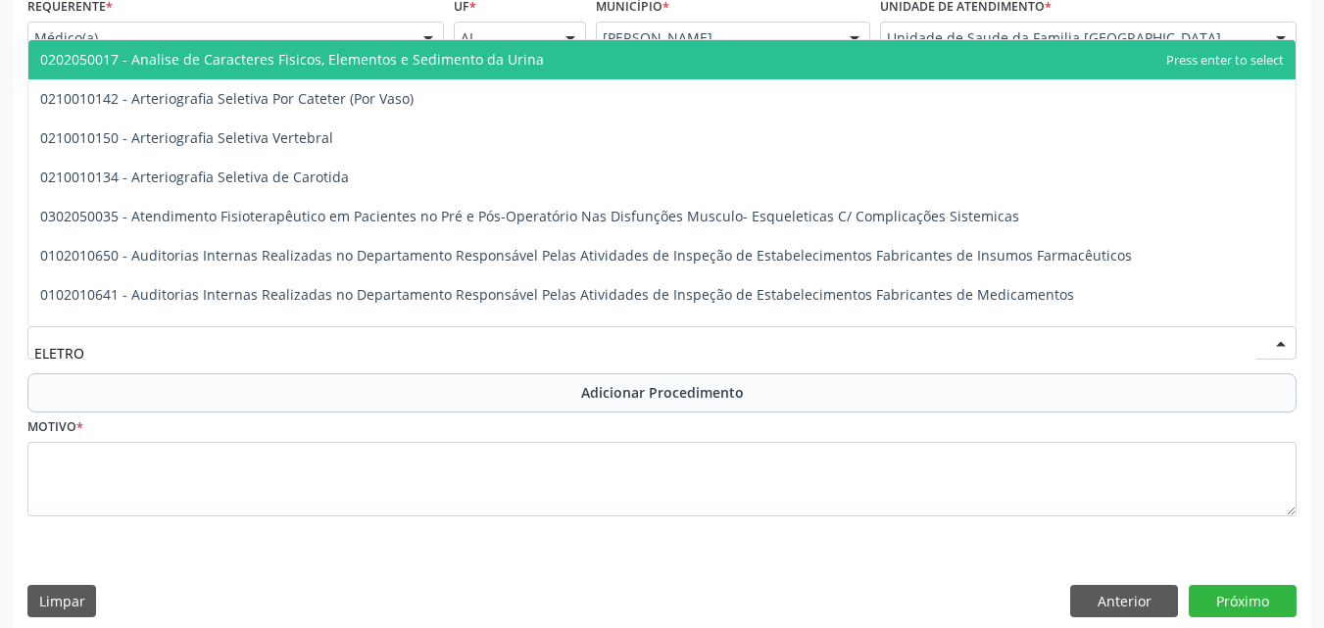
type input "ELETROC"
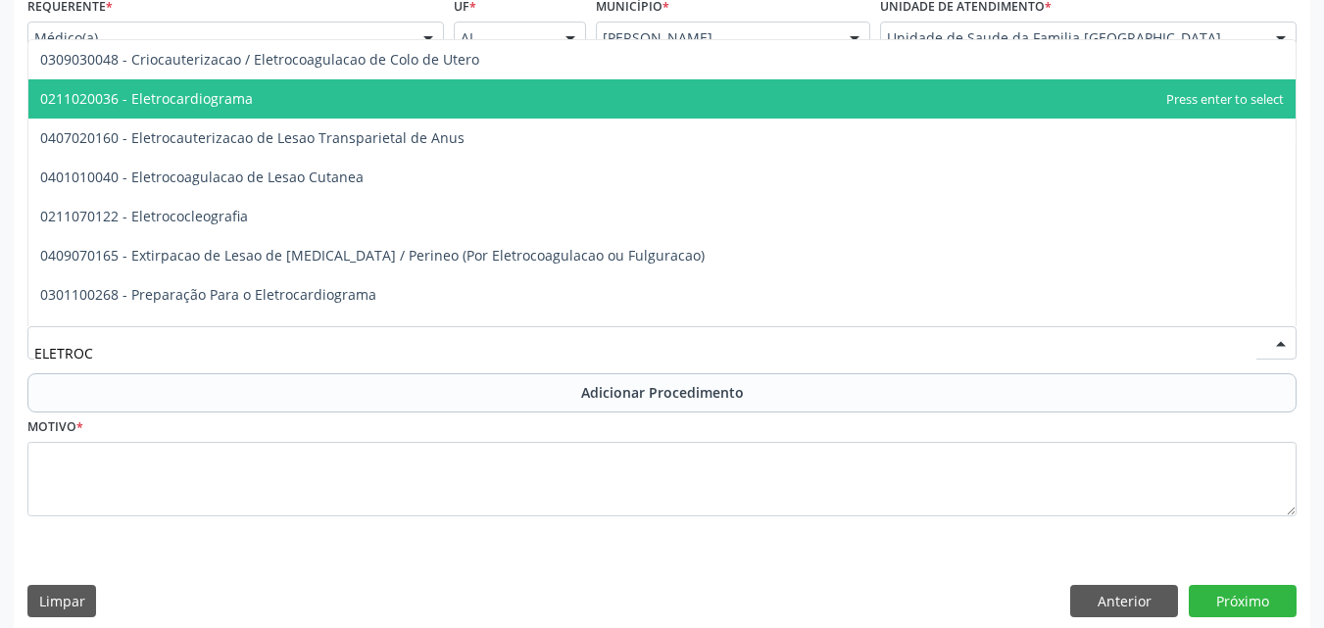
click at [244, 110] on span "0211020036 - Eletrocardiograma" at bounding box center [661, 98] width 1267 height 39
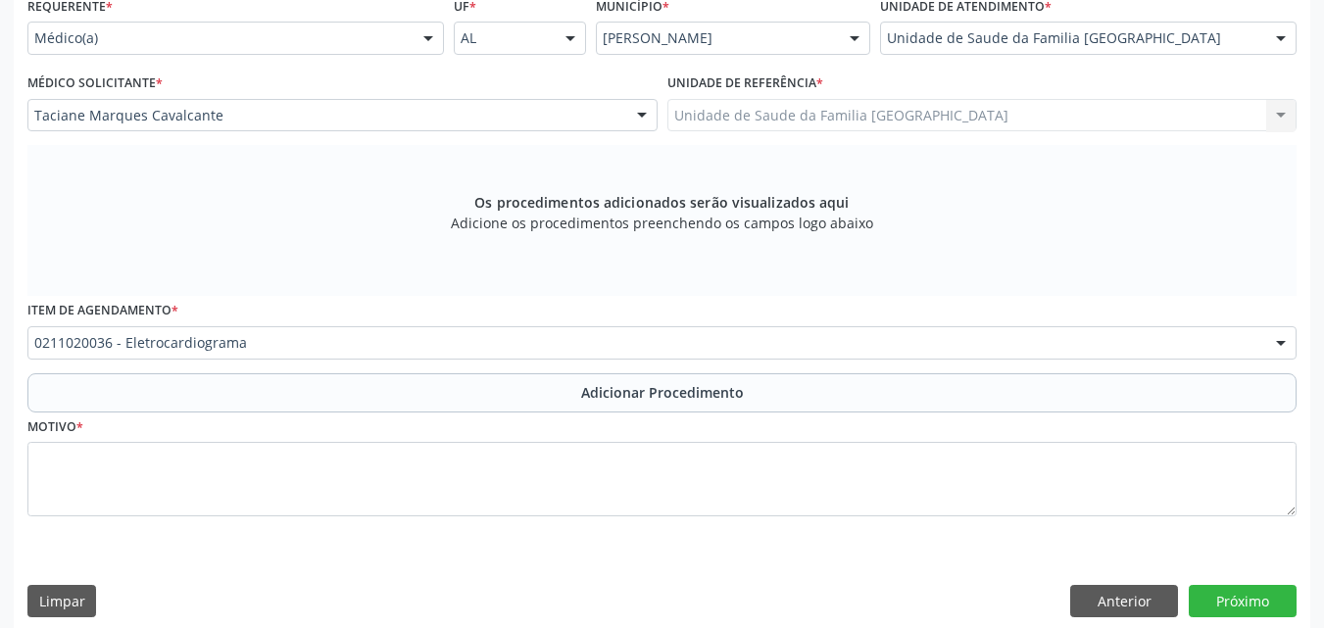
click at [248, 393] on button "Adicionar Procedimento" at bounding box center [661, 392] width 1269 height 39
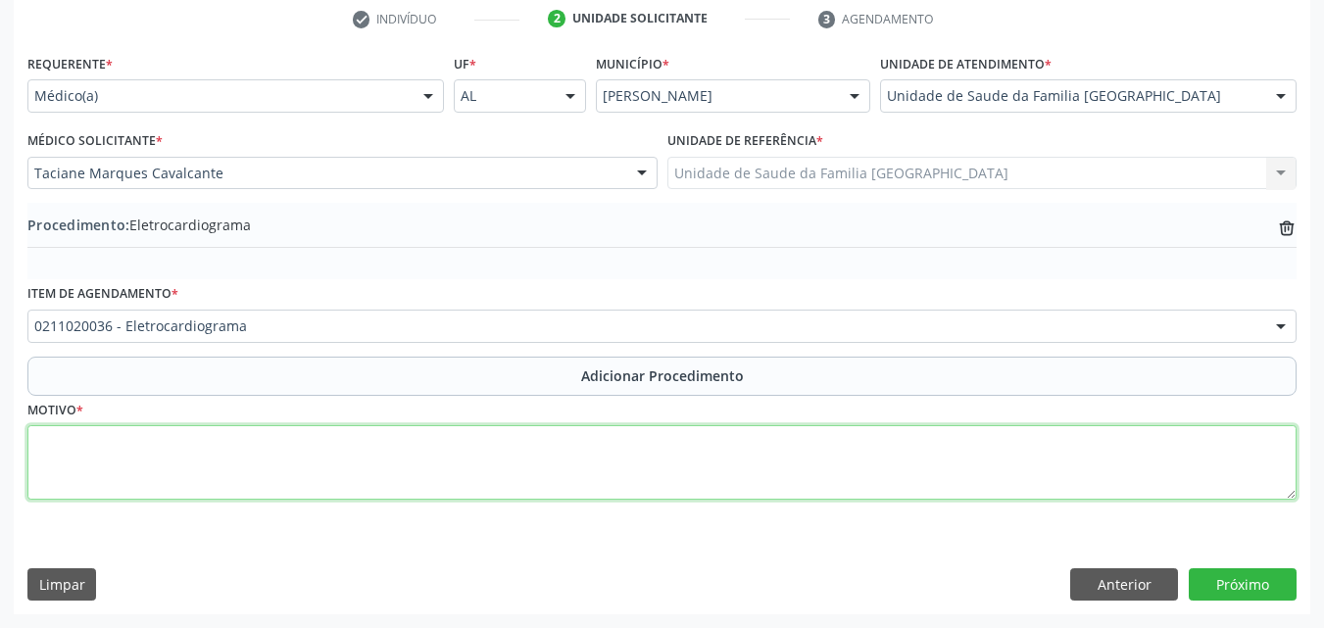
click at [249, 479] on textarea at bounding box center [661, 462] width 1269 height 74
type textarea "[MEDICAL_DATA] DE MMII, DM, VALOR ANORMAL DE P.A."
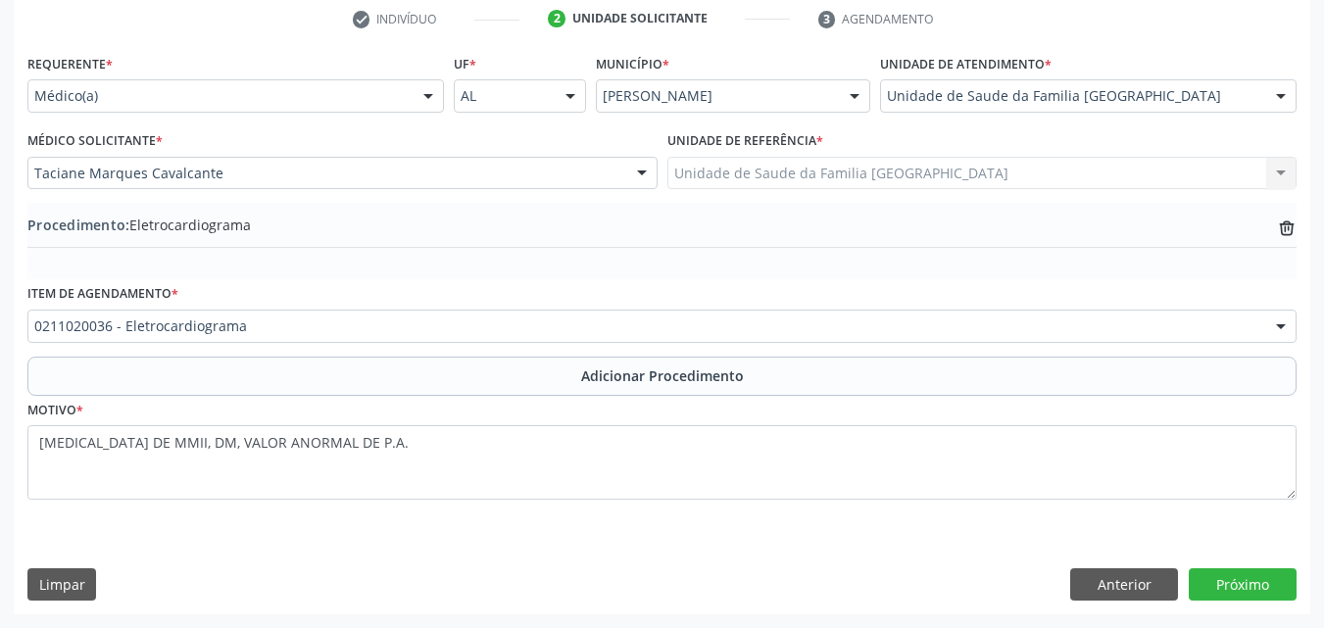
click at [1212, 565] on div "Requerente * Médico(a) Médico(a) Enfermeiro(a) Paciente Nenhum resultado encont…" at bounding box center [662, 331] width 1297 height 565
click at [1223, 579] on button "Próximo" at bounding box center [1243, 584] width 108 height 33
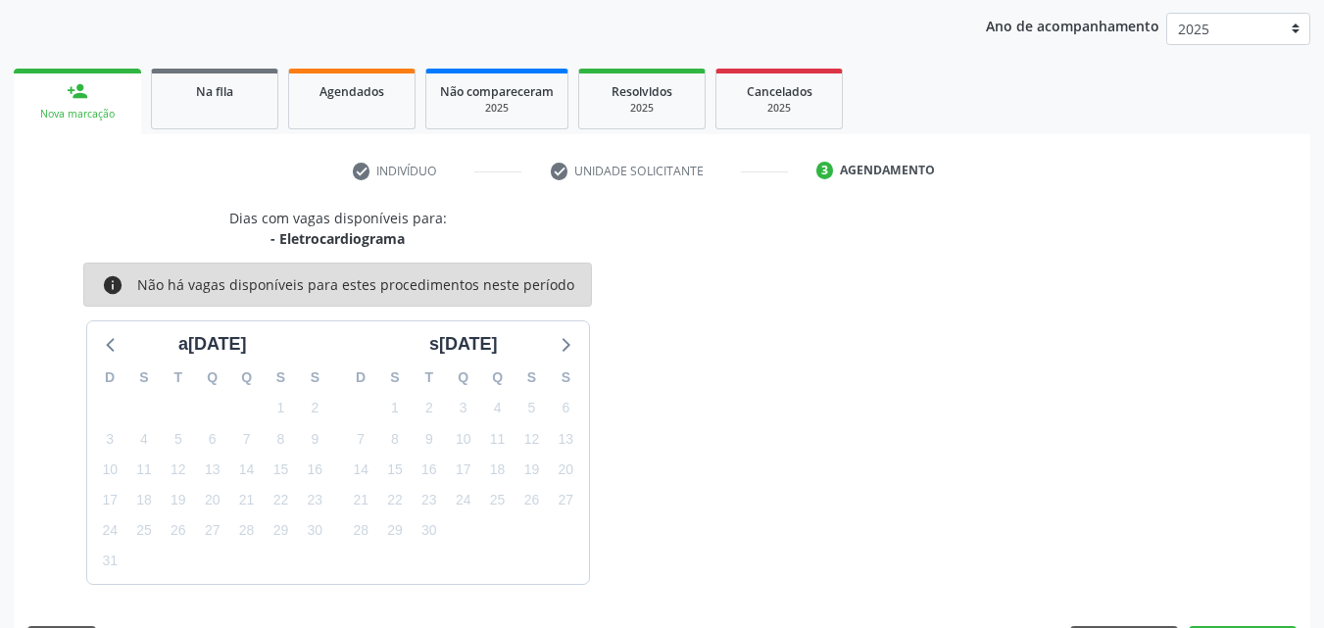
scroll to position [310, 0]
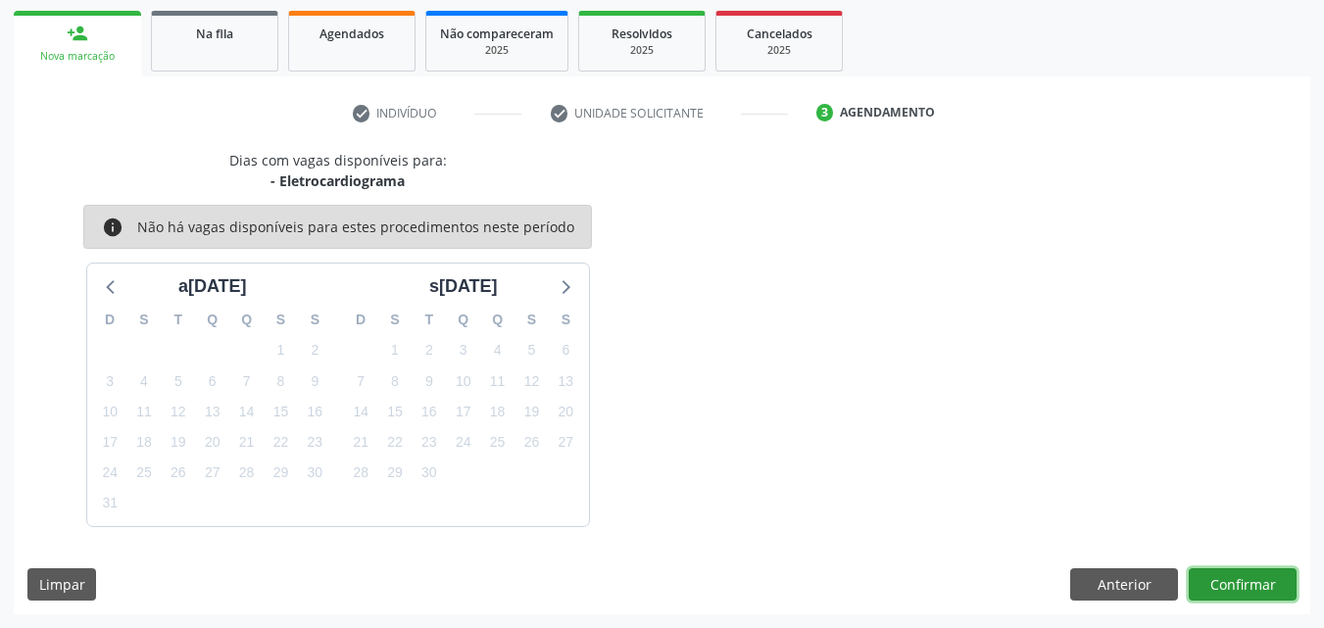
click at [1252, 592] on button "Confirmar" at bounding box center [1243, 584] width 108 height 33
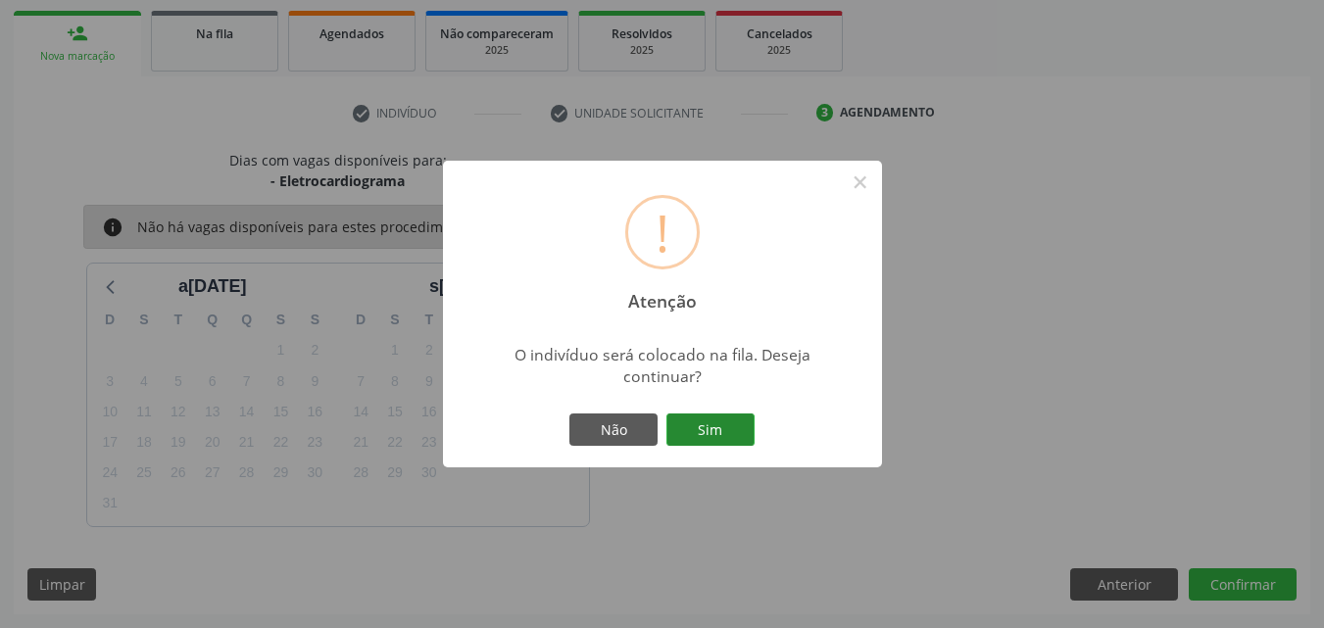
click at [724, 433] on button "Sim" at bounding box center [710, 430] width 88 height 33
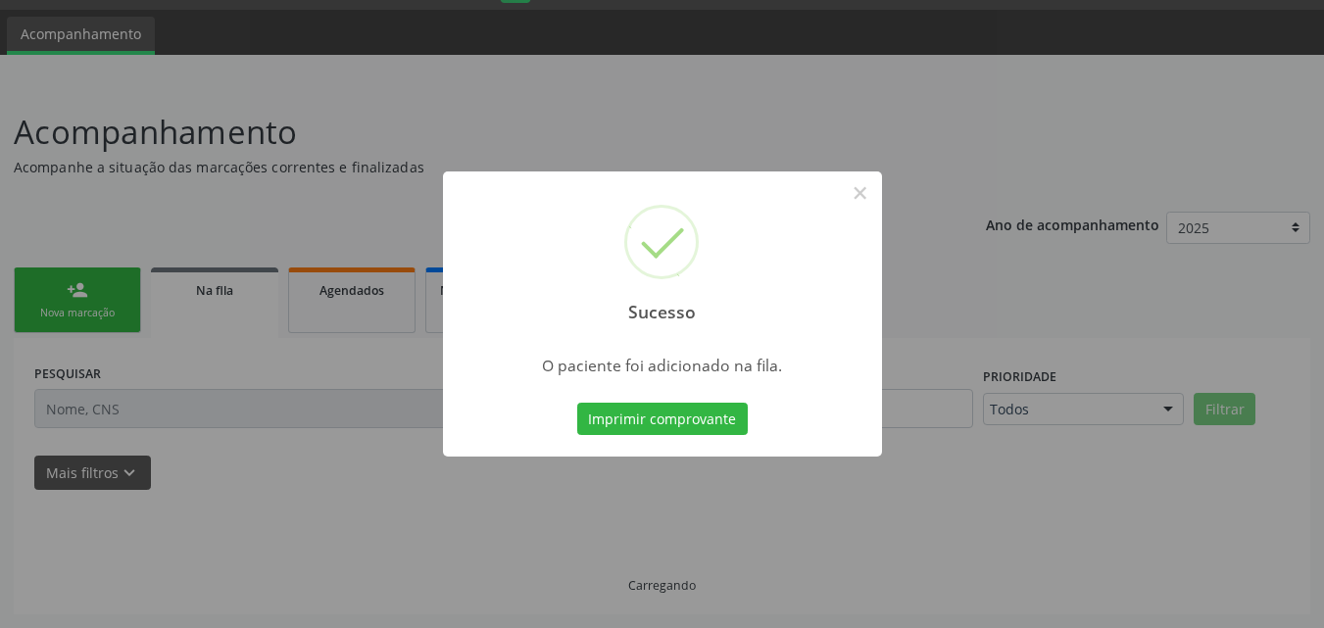
scroll to position [53, 0]
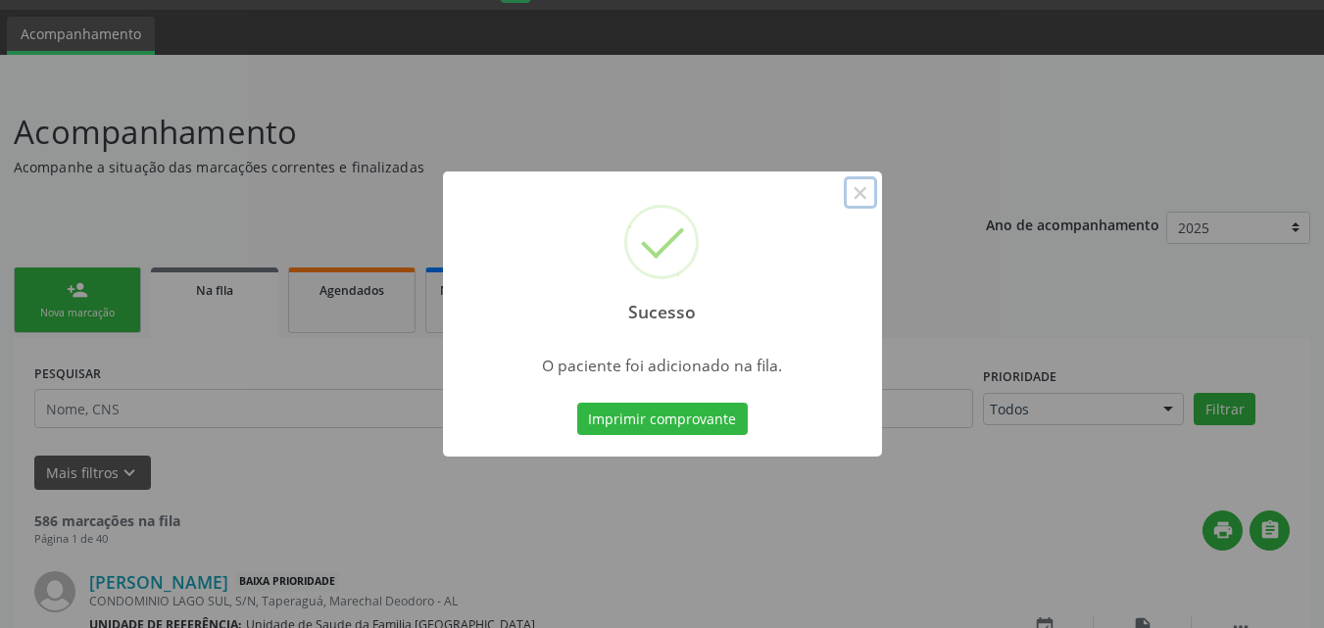
click at [865, 196] on button "×" at bounding box center [860, 192] width 33 height 33
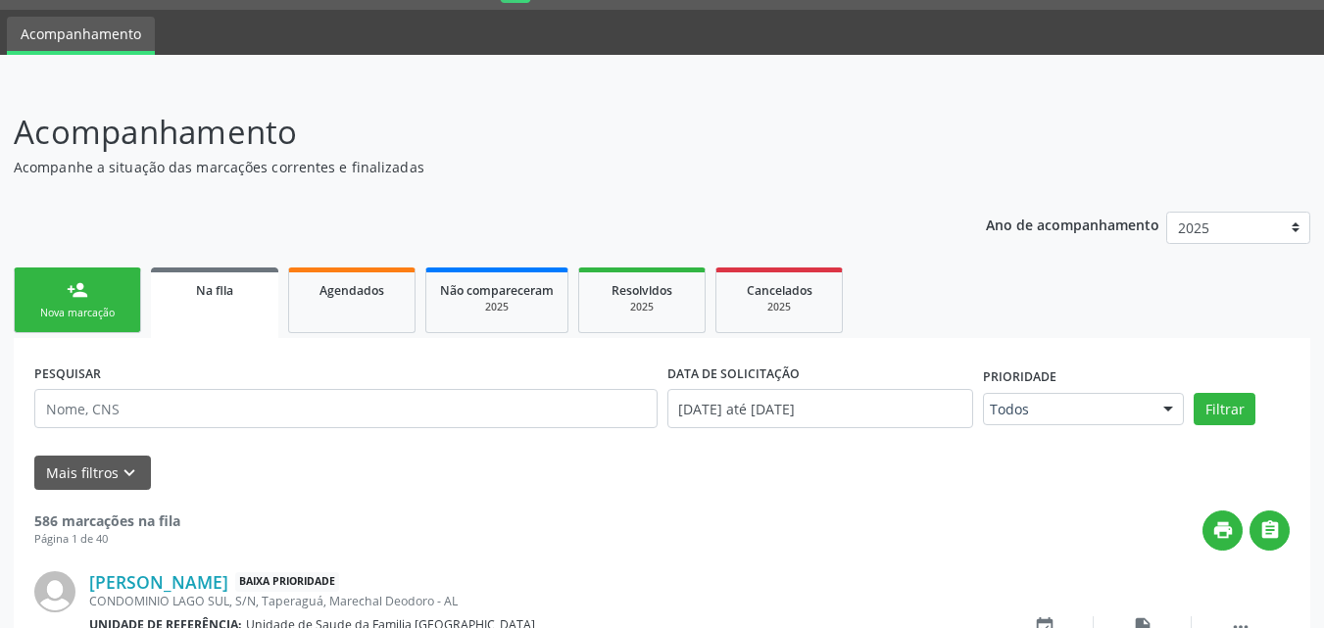
click at [101, 286] on link "person_add Nova marcação" at bounding box center [77, 301] width 127 height 66
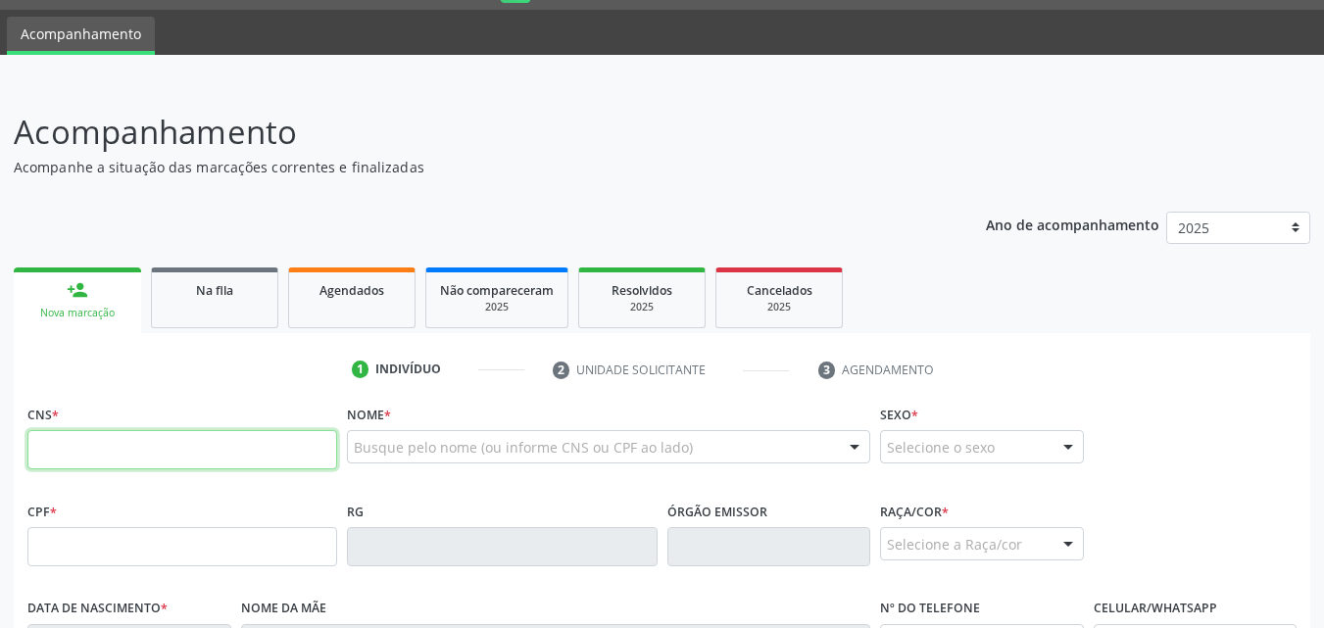
click at [130, 456] on input "text" at bounding box center [182, 449] width 310 height 39
type input "700 0007 3954 4602"
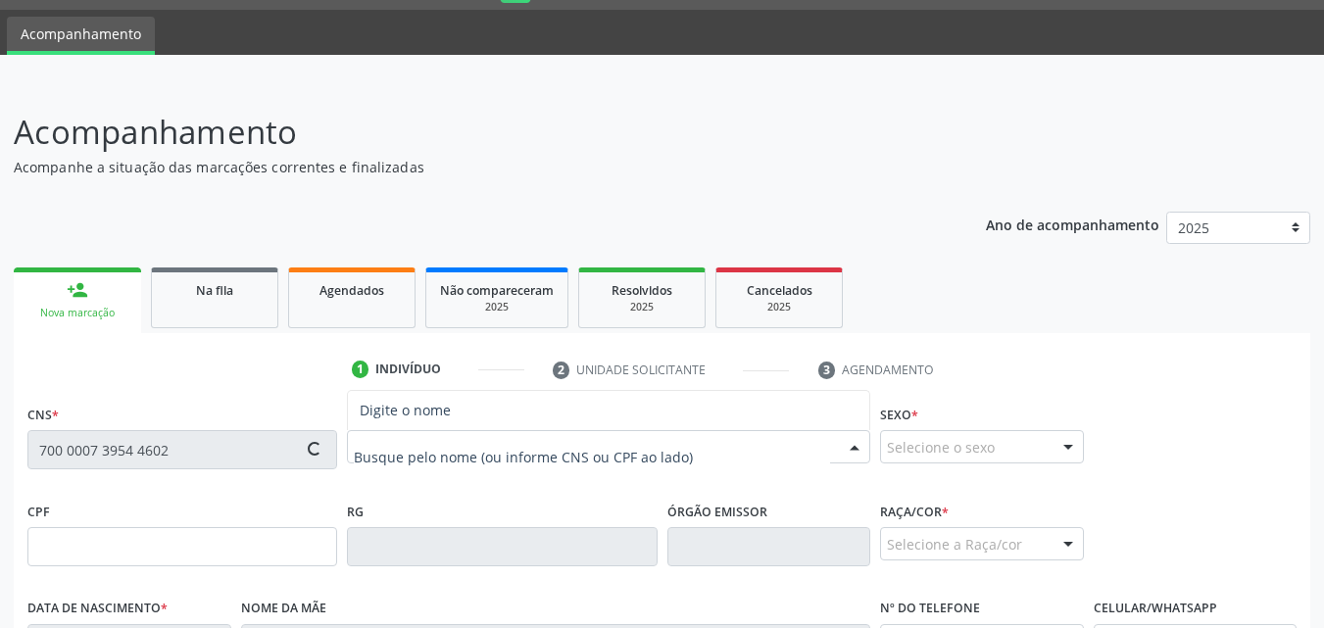
type input "678.399.404-04"
type input "0[DATE]"
type input "[PERSON_NAME]"
type input "[PHONE_NUMBER]"
type input "38"
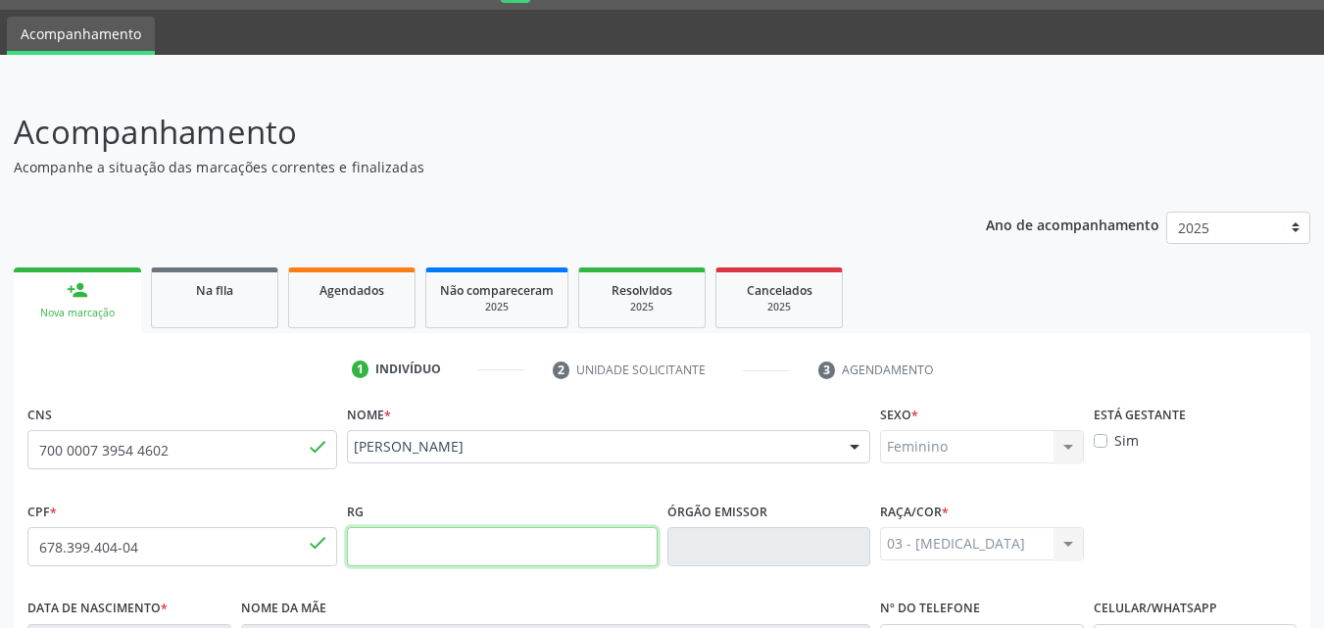
scroll to position [462, 0]
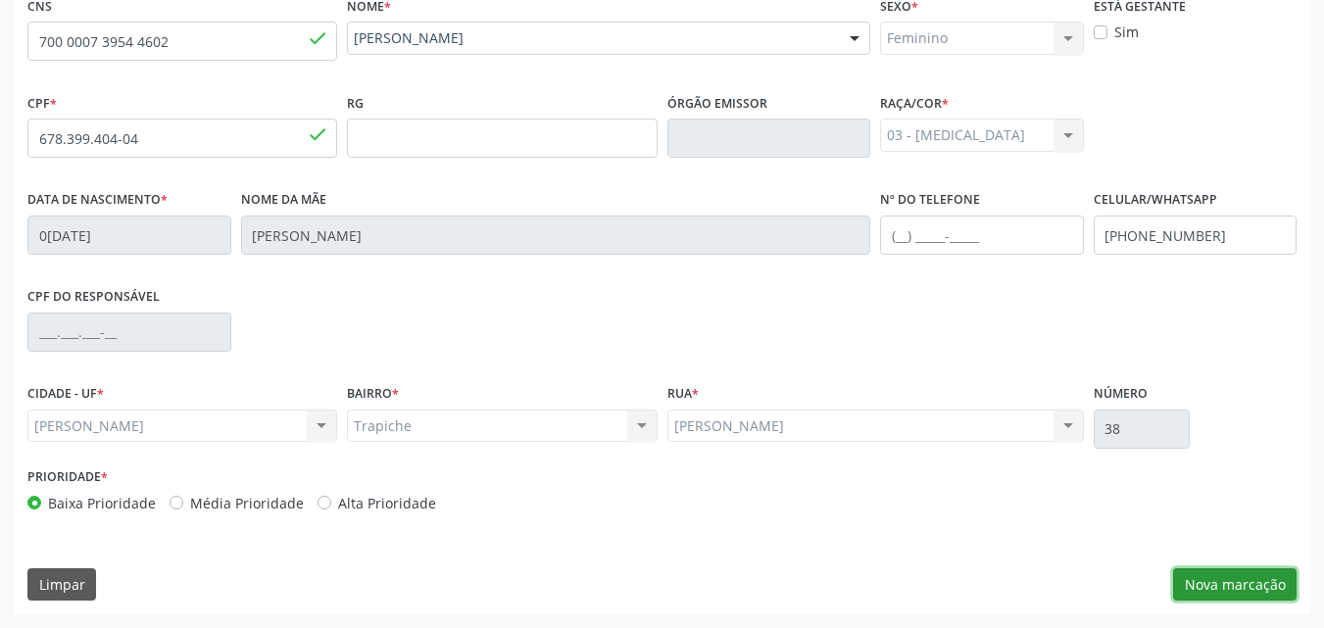
click at [1235, 581] on button "Nova marcação" at bounding box center [1234, 584] width 123 height 33
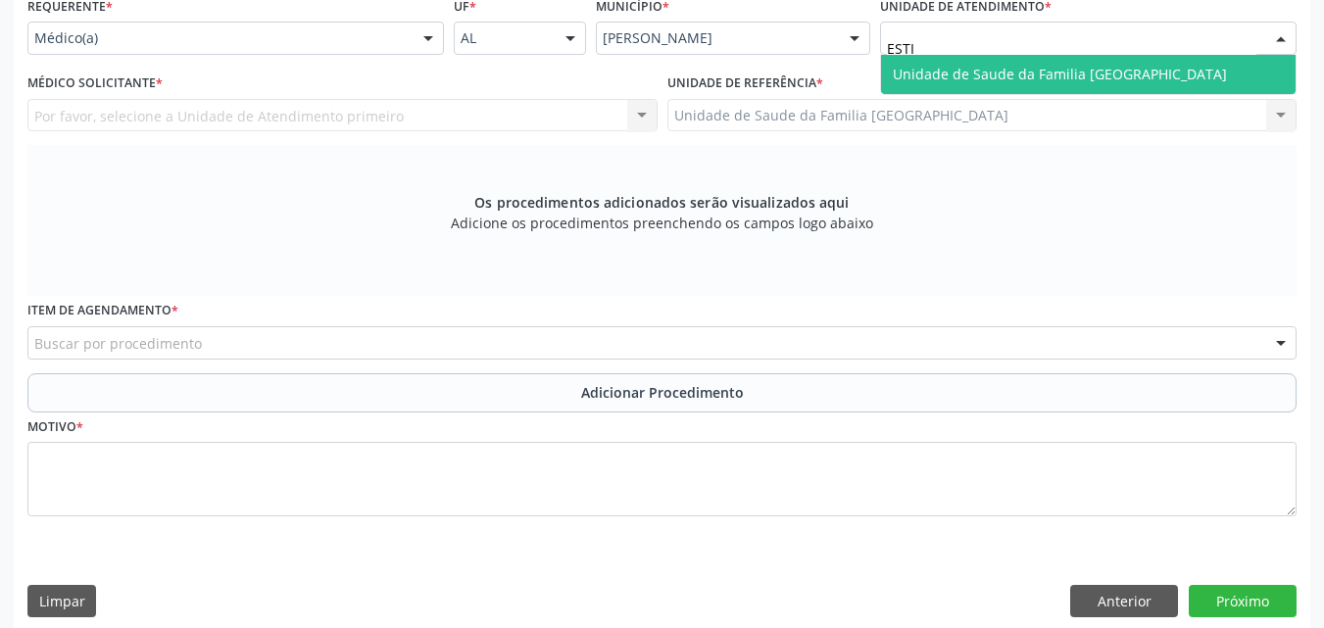
type input "ESTIV"
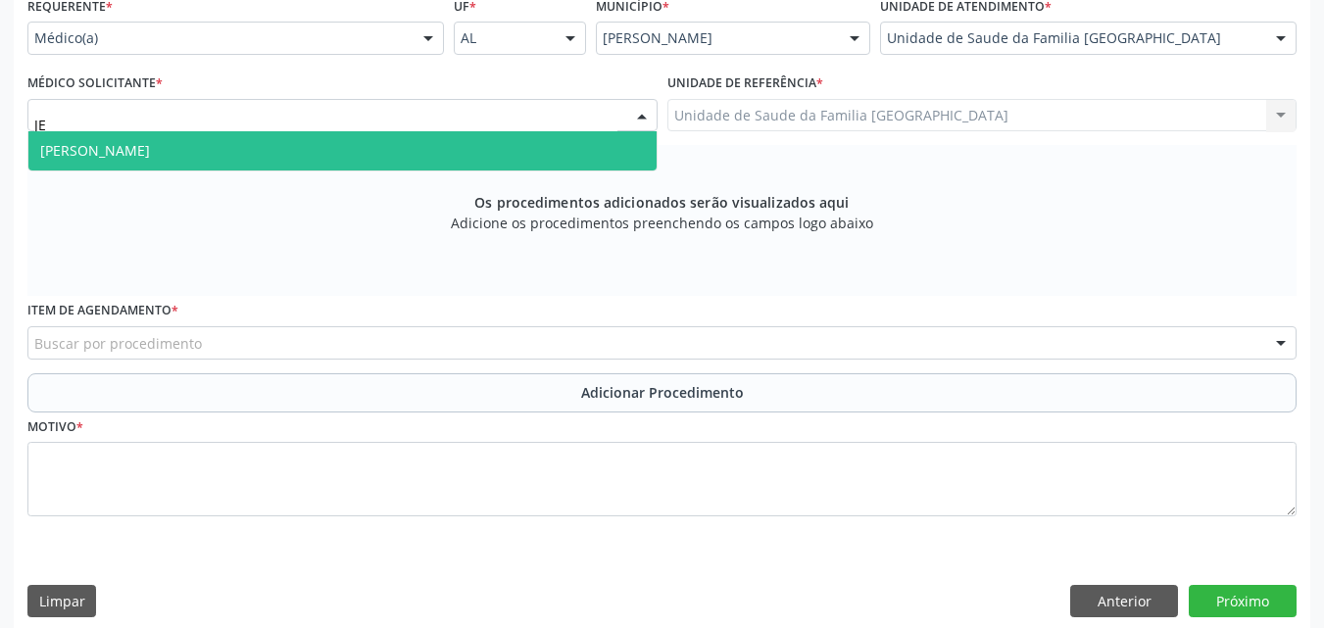
type input "JEA"
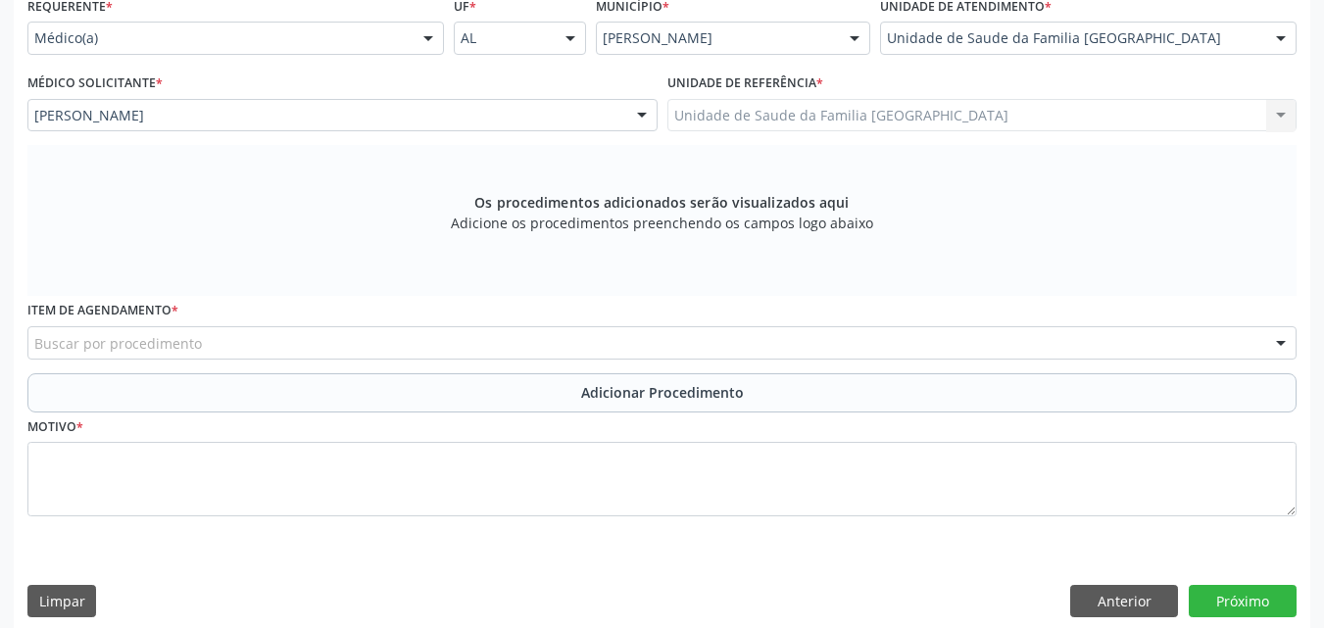
click at [214, 348] on div "Buscar por procedimento" at bounding box center [661, 342] width 1269 height 33
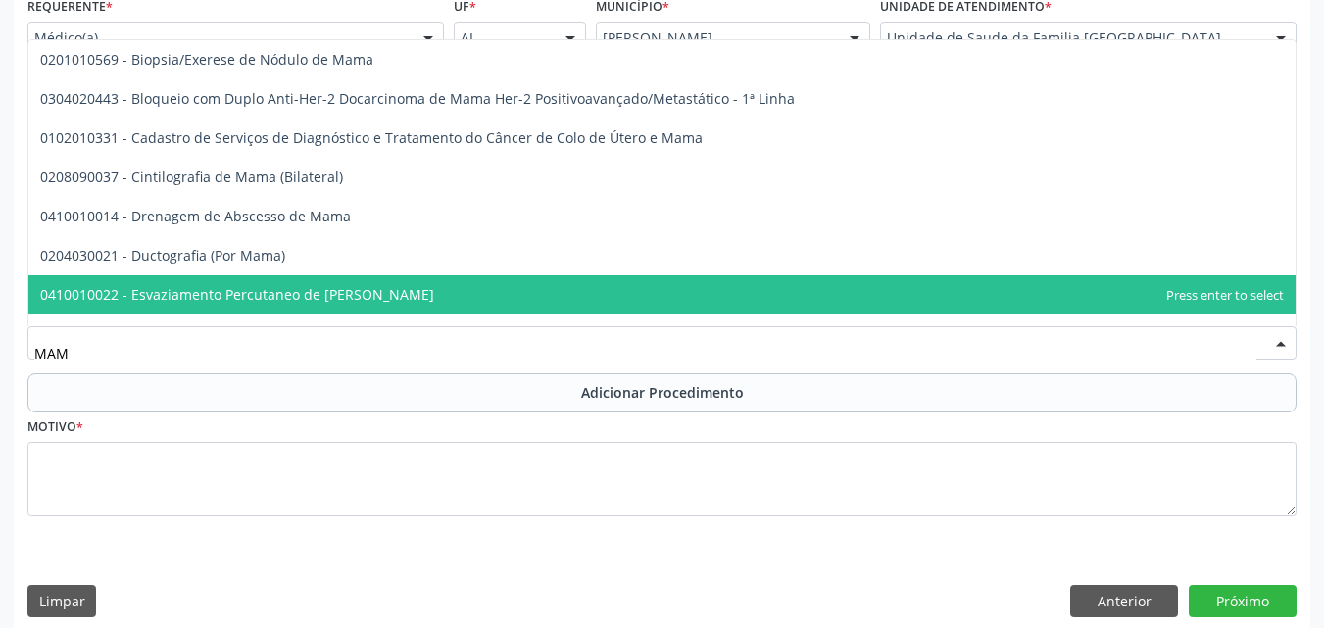
type input "MAMO"
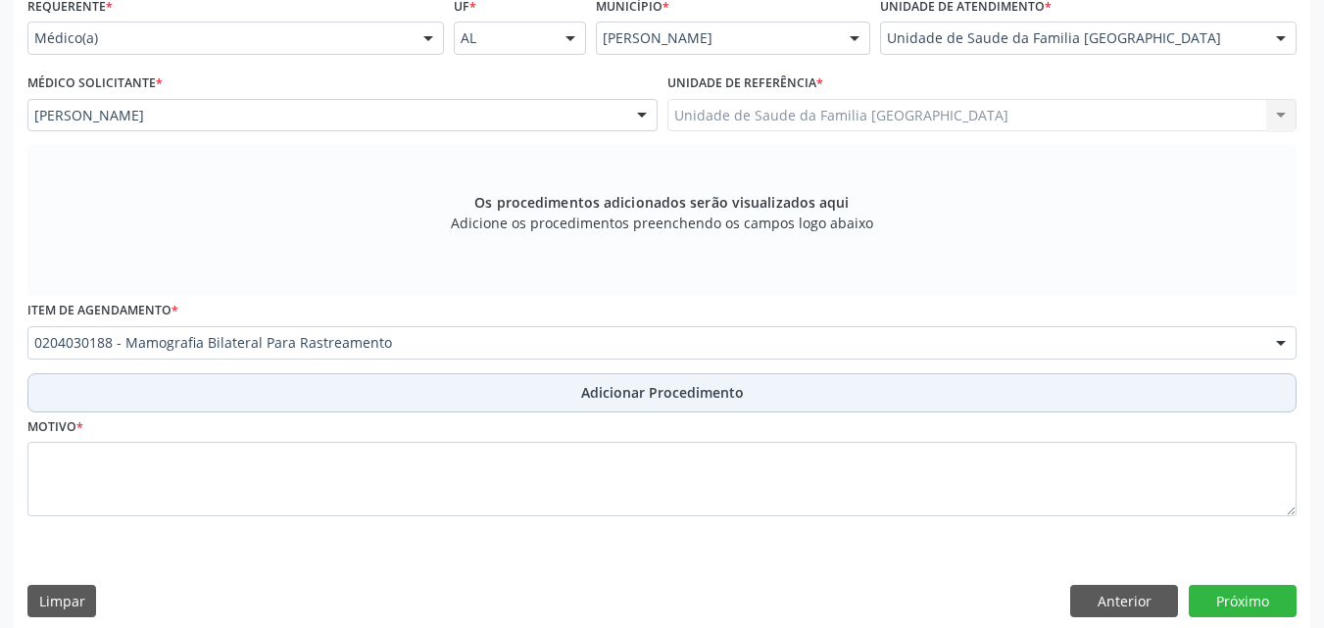
click at [221, 379] on button "Adicionar Procedimento" at bounding box center [661, 392] width 1269 height 39
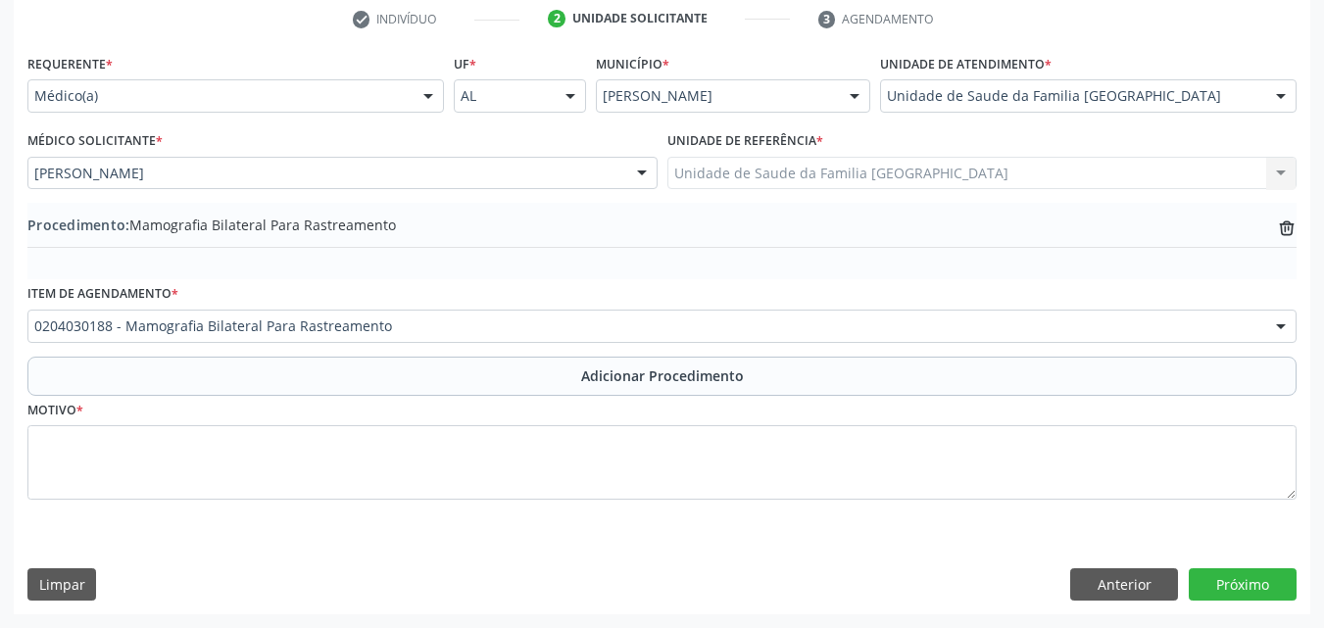
scroll to position [404, 0]
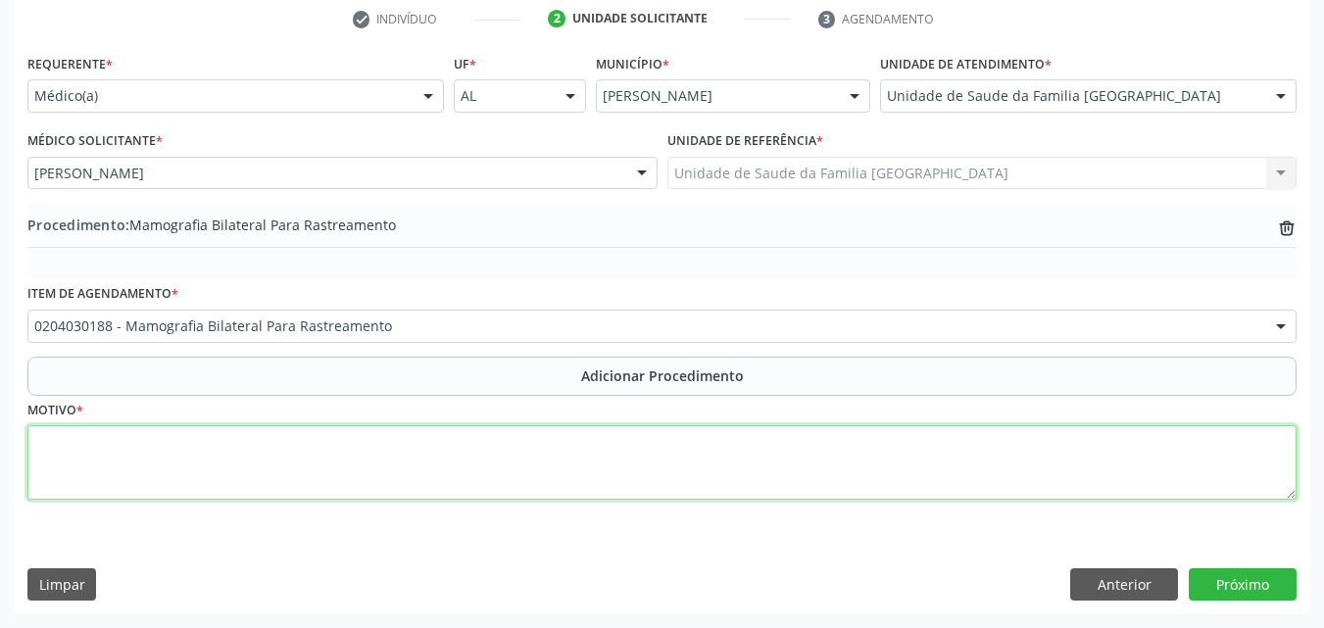
click at [293, 465] on textarea at bounding box center [661, 462] width 1269 height 74
type textarea "RASTREAMENTO."
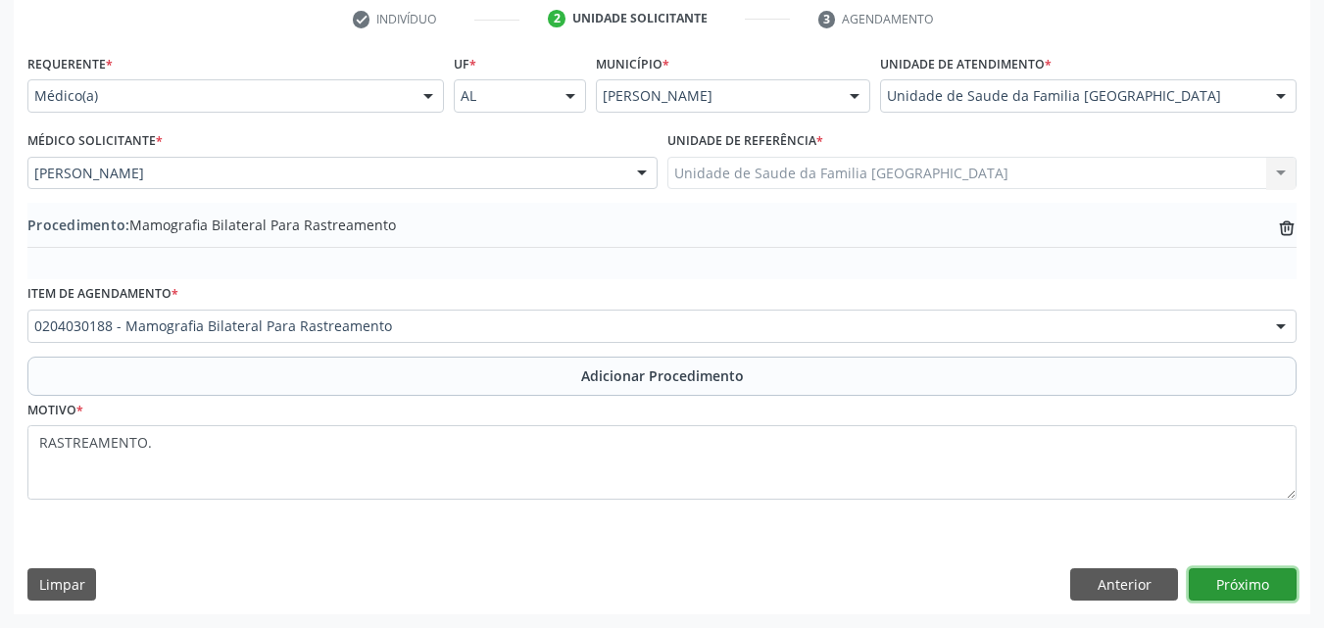
click at [1249, 585] on button "Próximo" at bounding box center [1243, 584] width 108 height 33
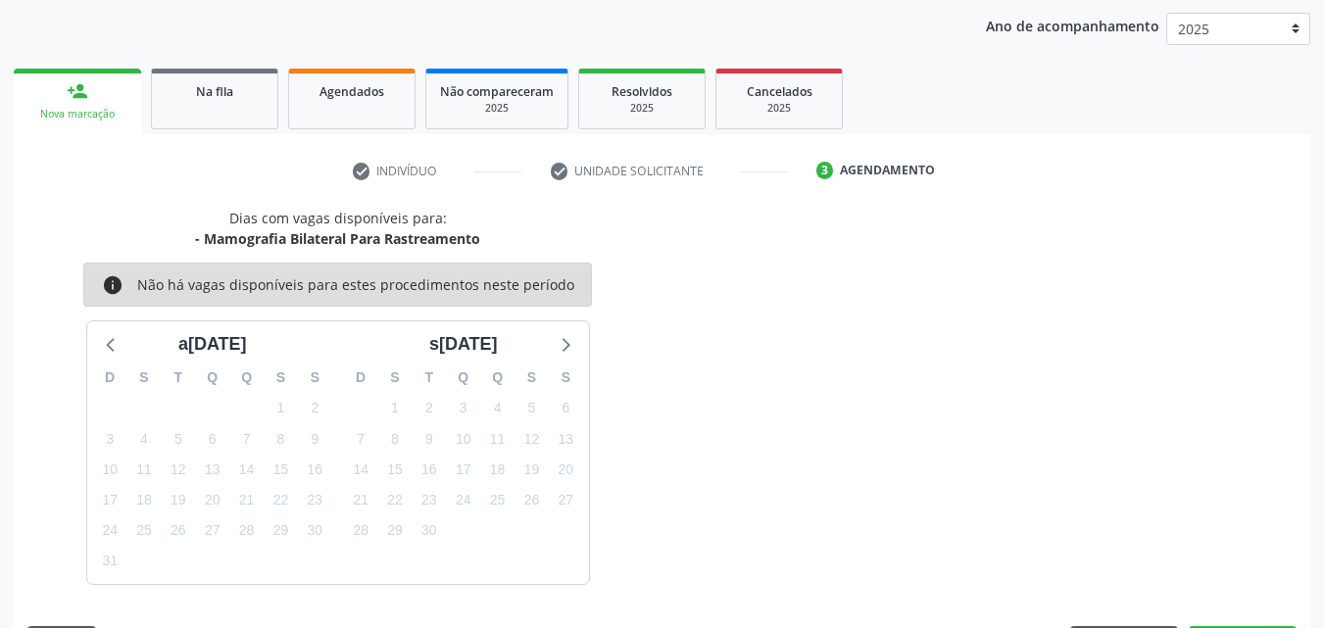
scroll to position [310, 0]
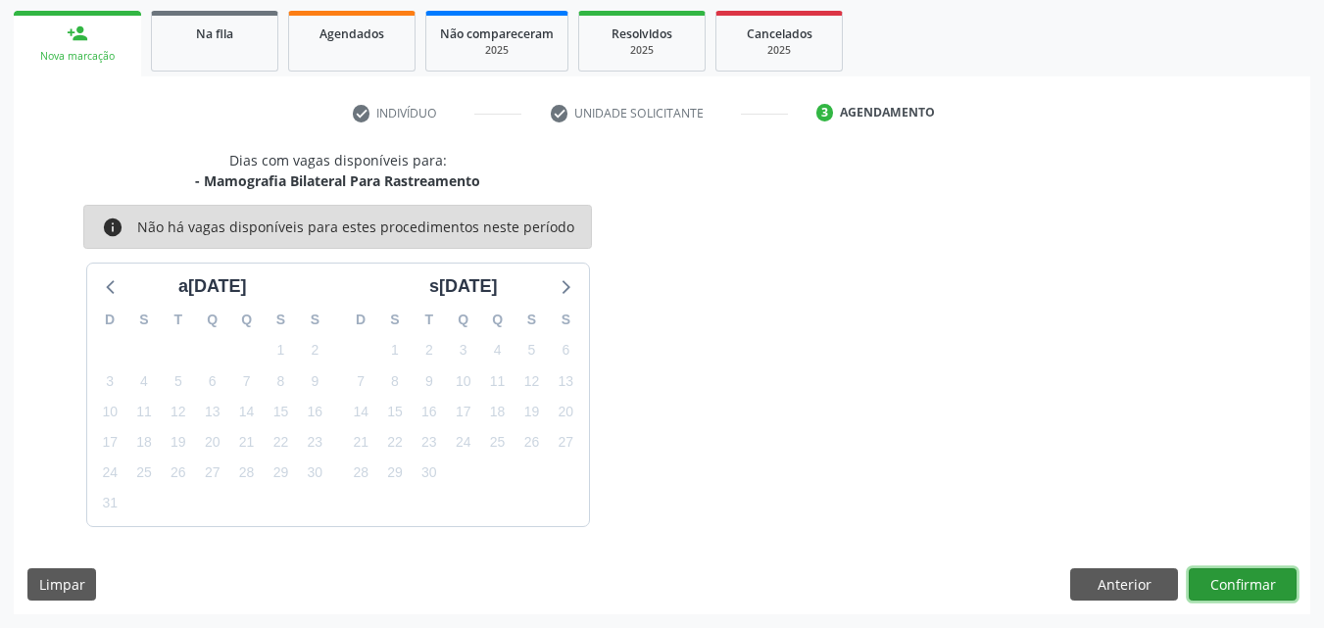
click at [1230, 581] on button "Confirmar" at bounding box center [1243, 584] width 108 height 33
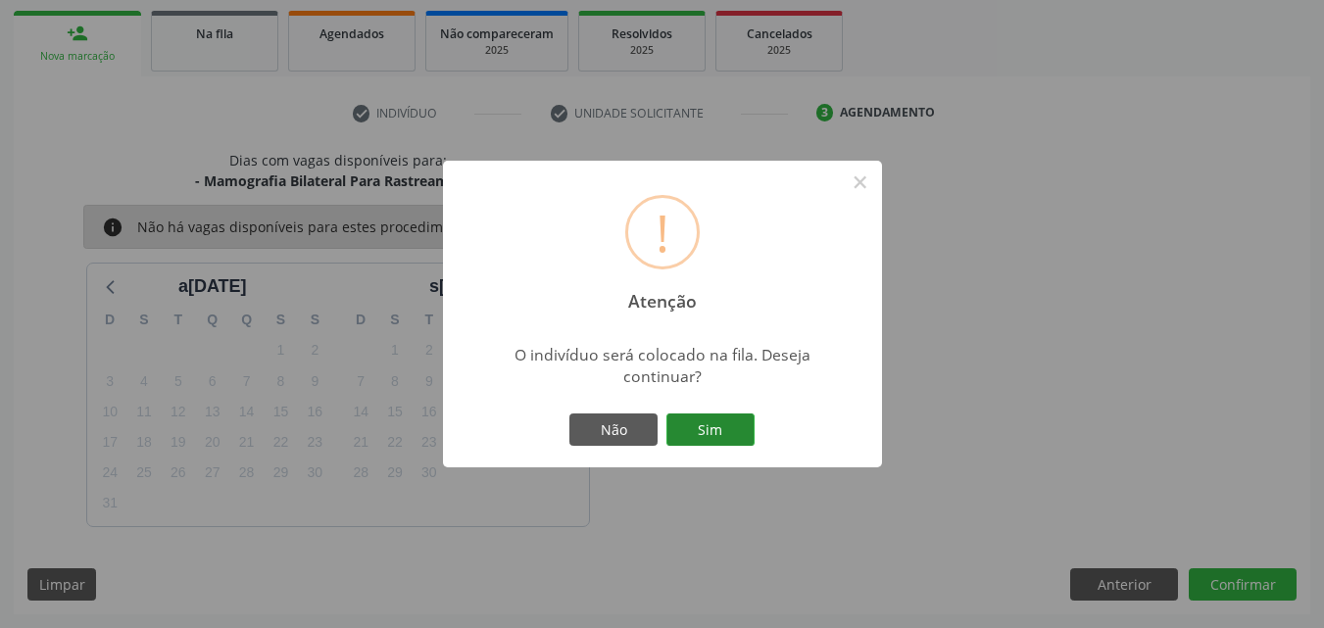
click at [689, 421] on button "Sim" at bounding box center [710, 430] width 88 height 33
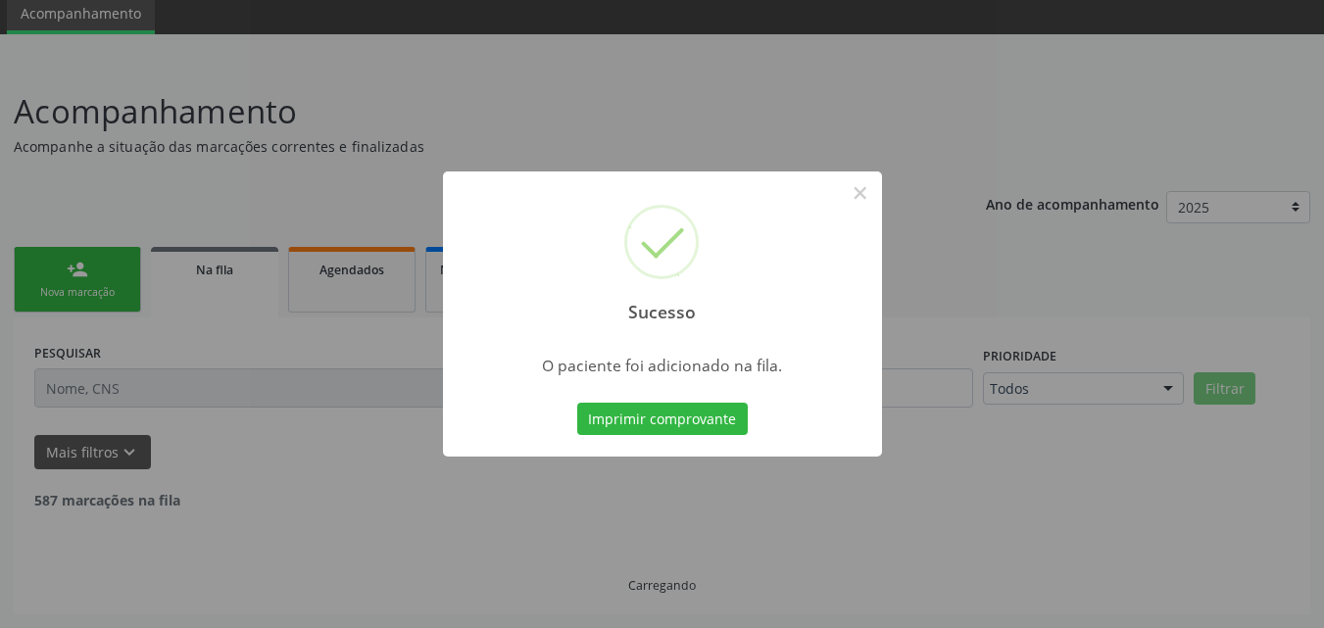
scroll to position [53, 0]
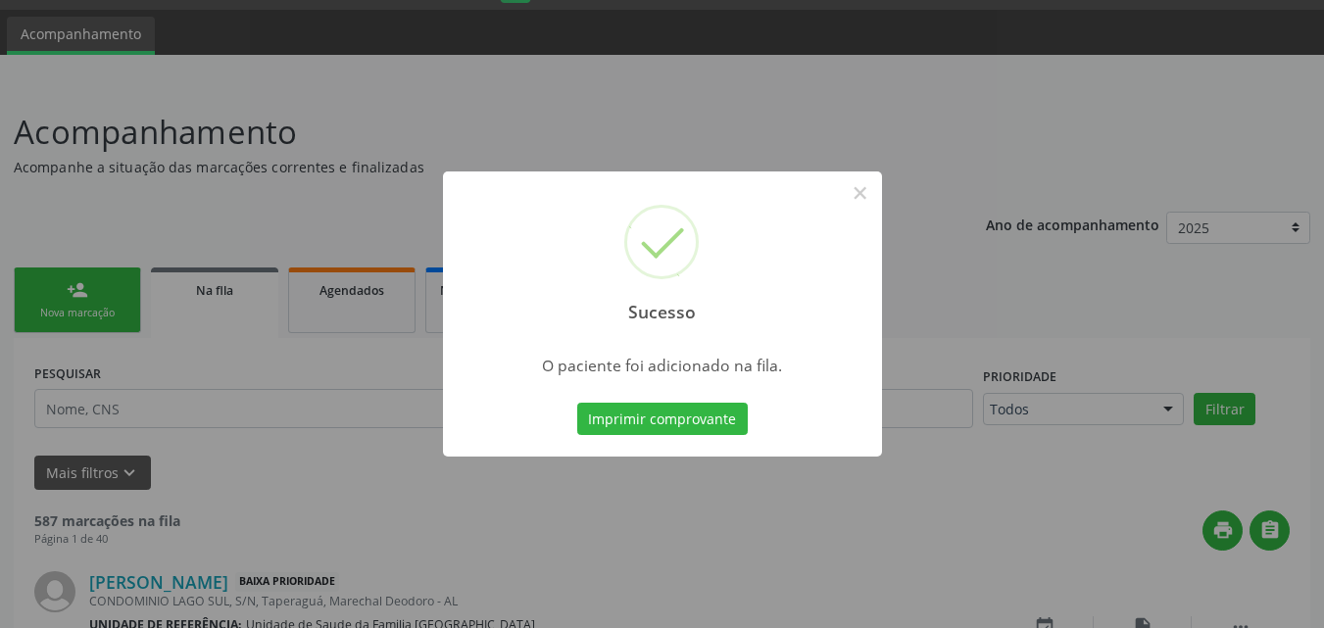
drag, startPoint x: 693, startPoint y: 410, endPoint x: 644, endPoint y: 100, distance: 313.5
click at [644, 100] on div "Sucesso × O paciente foi adicionado na fila. Imprimir comprovante Cancel" at bounding box center [662, 314] width 1324 height 628
click at [865, 191] on button "×" at bounding box center [860, 192] width 33 height 33
